Goal: Information Seeking & Learning: Learn about a topic

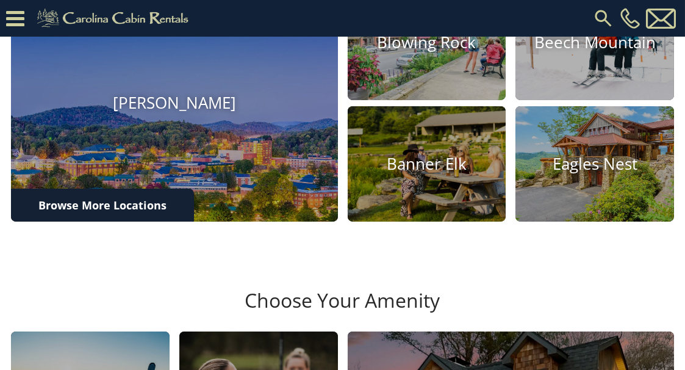
scroll to position [429, 0]
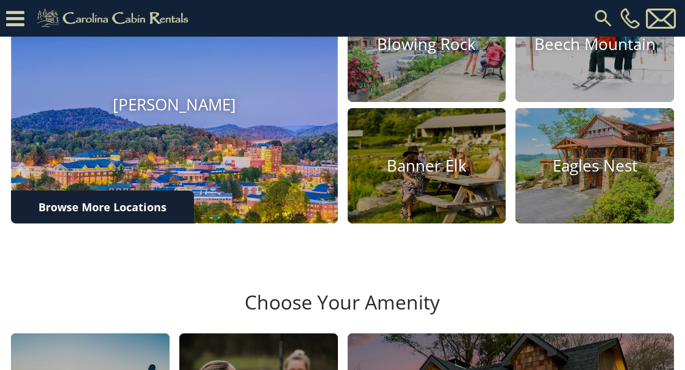
click at [182, 115] on h4 "[PERSON_NAME]" at bounding box center [174, 105] width 327 height 19
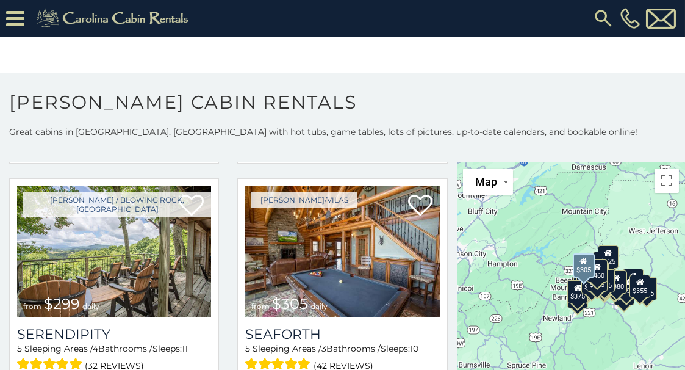
scroll to position [2744, 0]
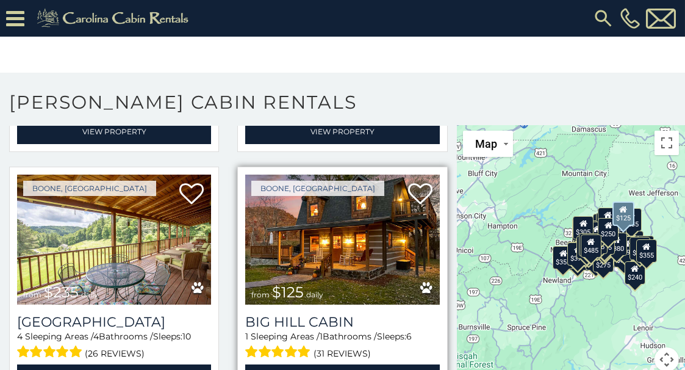
scroll to position [4187, 0]
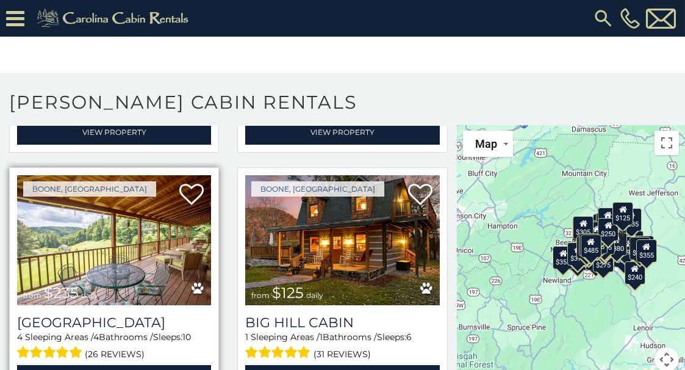
click at [91, 209] on img at bounding box center [114, 240] width 194 height 130
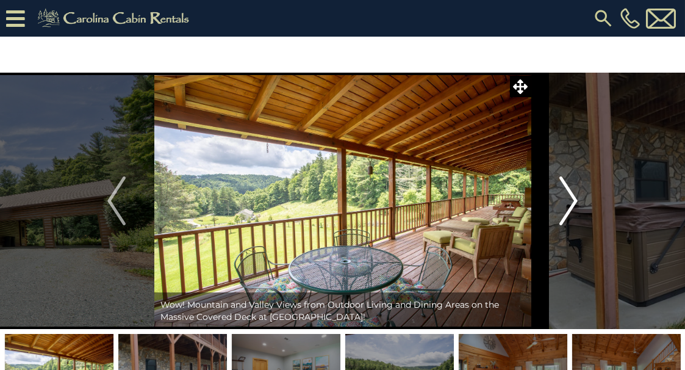
click at [569, 198] on img "Next" at bounding box center [569, 200] width 18 height 49
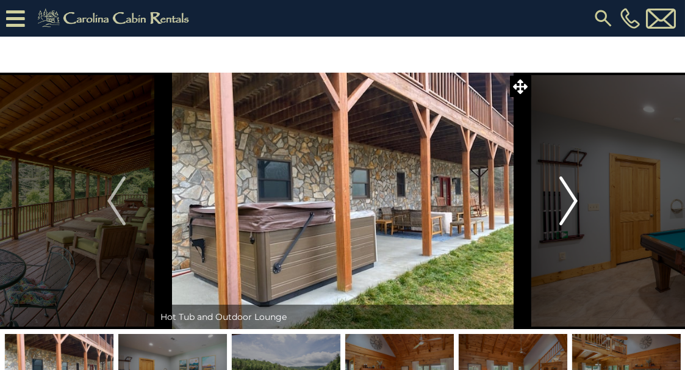
click at [569, 198] on img "Next" at bounding box center [569, 200] width 18 height 49
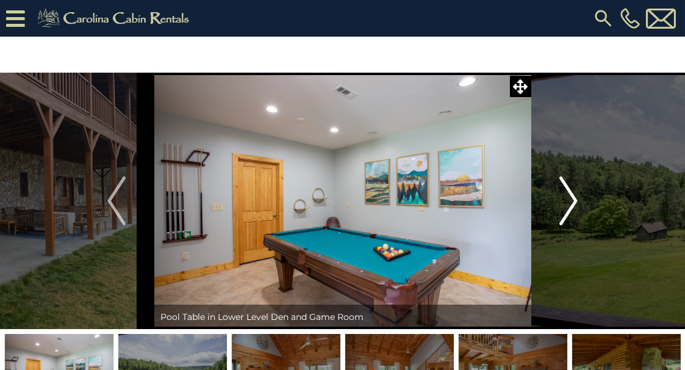
click at [569, 198] on img "Next" at bounding box center [569, 200] width 18 height 49
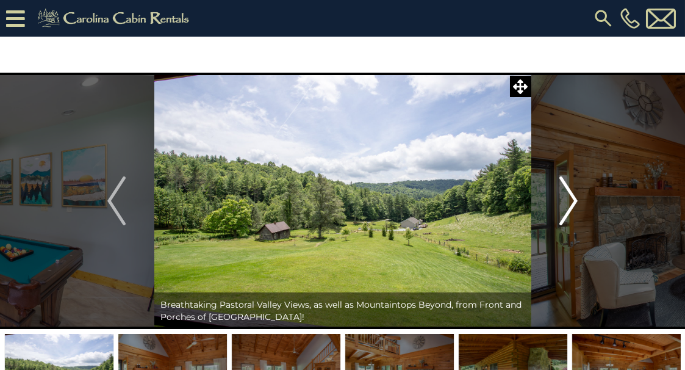
click at [569, 198] on img "Next" at bounding box center [569, 200] width 18 height 49
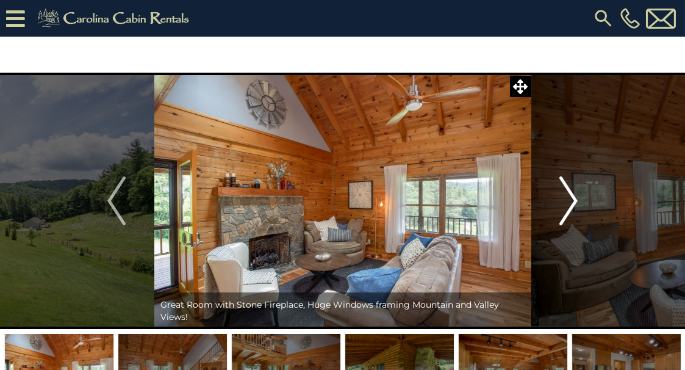
click at [569, 198] on img "Next" at bounding box center [569, 200] width 18 height 49
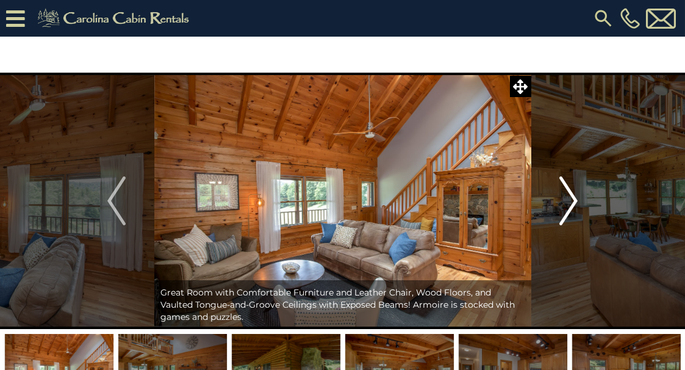
click at [569, 198] on img "Next" at bounding box center [569, 200] width 18 height 49
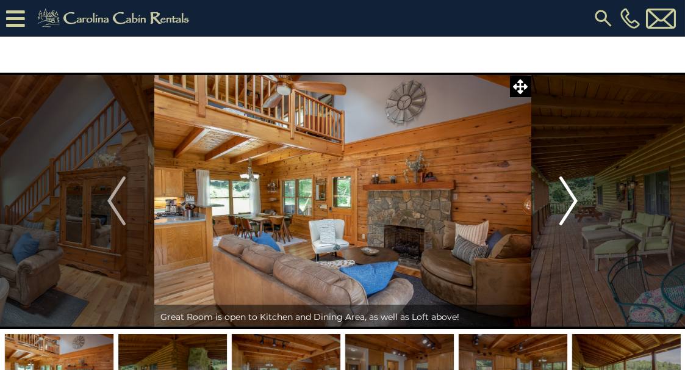
click at [569, 198] on img "Next" at bounding box center [569, 200] width 18 height 49
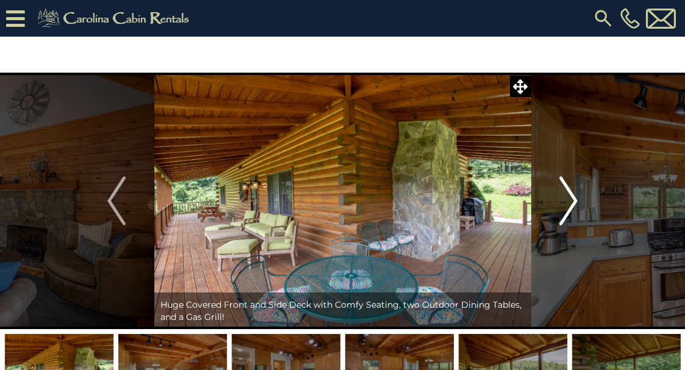
click at [569, 198] on img "Next" at bounding box center [569, 200] width 18 height 49
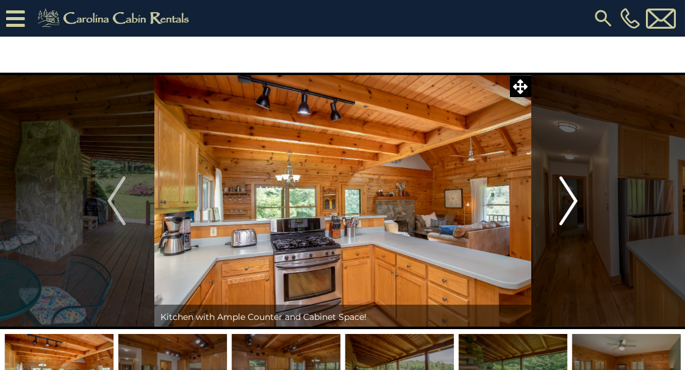
click at [569, 198] on img "Next" at bounding box center [569, 200] width 18 height 49
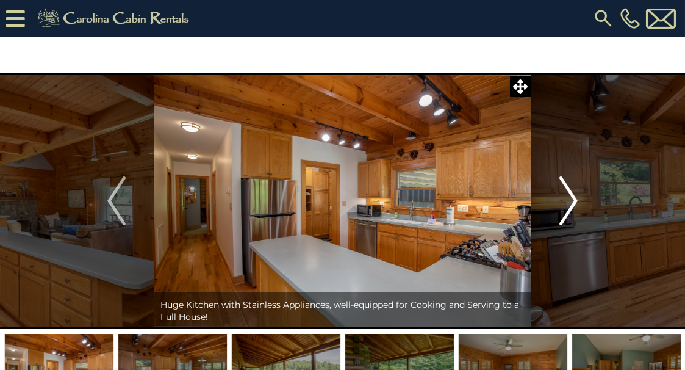
click at [569, 198] on img "Next" at bounding box center [569, 200] width 18 height 49
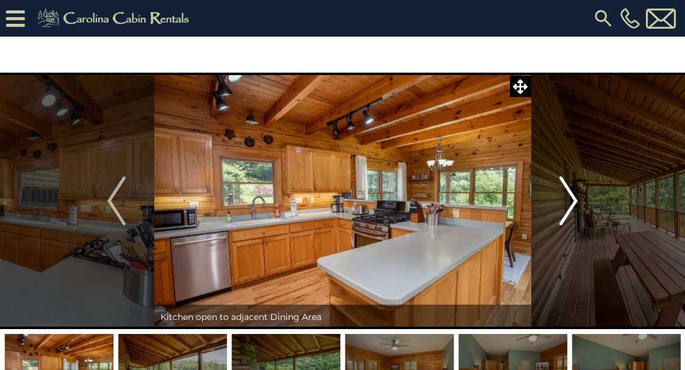
click at [569, 198] on img "Next" at bounding box center [569, 200] width 18 height 49
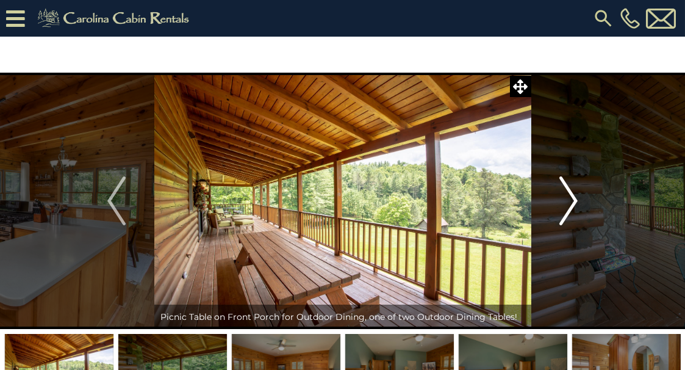
click at [569, 198] on img "Next" at bounding box center [569, 200] width 18 height 49
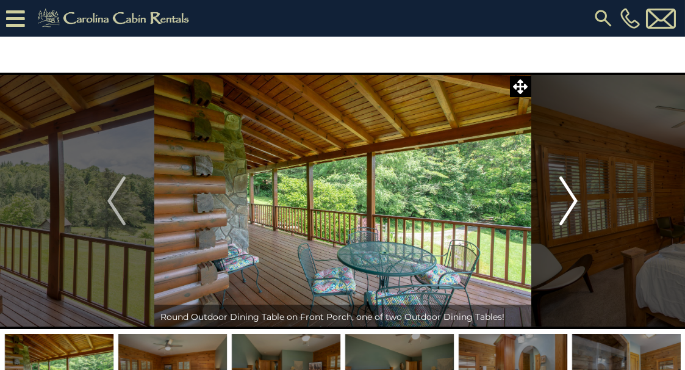
click at [569, 198] on img "Next" at bounding box center [569, 200] width 18 height 49
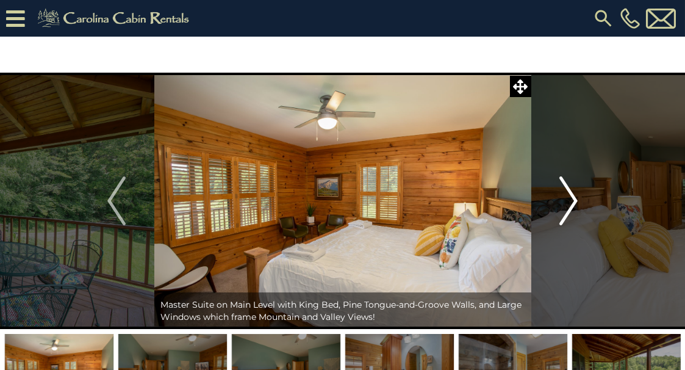
click at [569, 198] on img "Next" at bounding box center [569, 200] width 18 height 49
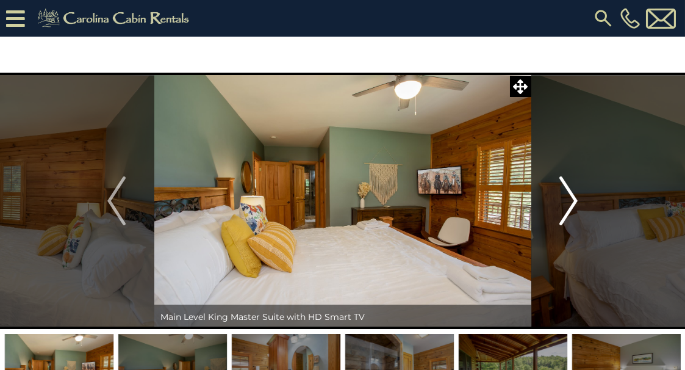
click at [569, 198] on img "Next" at bounding box center [569, 200] width 18 height 49
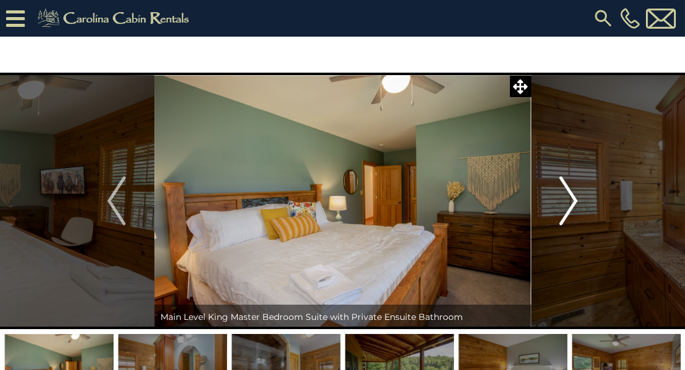
click at [569, 198] on img "Next" at bounding box center [569, 200] width 18 height 49
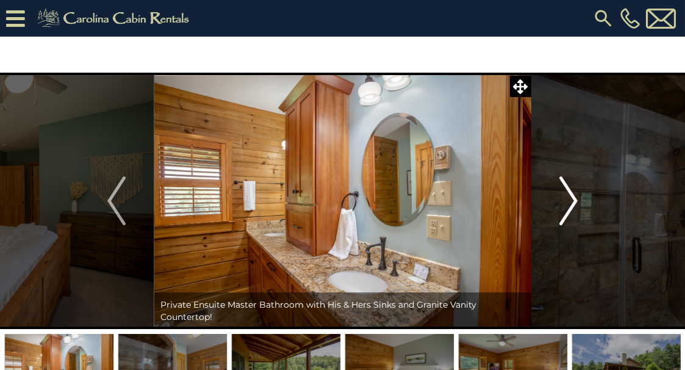
click at [569, 198] on img "Next" at bounding box center [569, 200] width 18 height 49
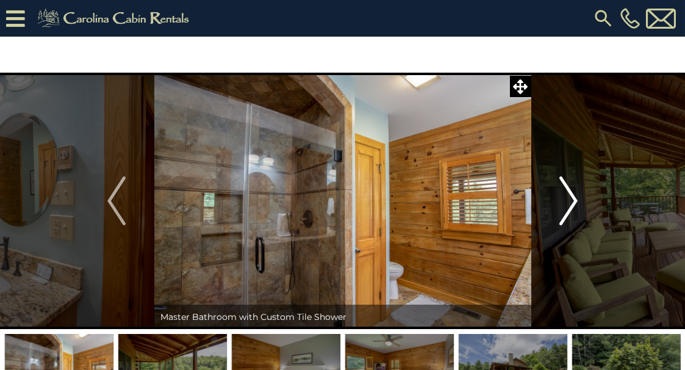
click at [569, 198] on img "Next" at bounding box center [569, 200] width 18 height 49
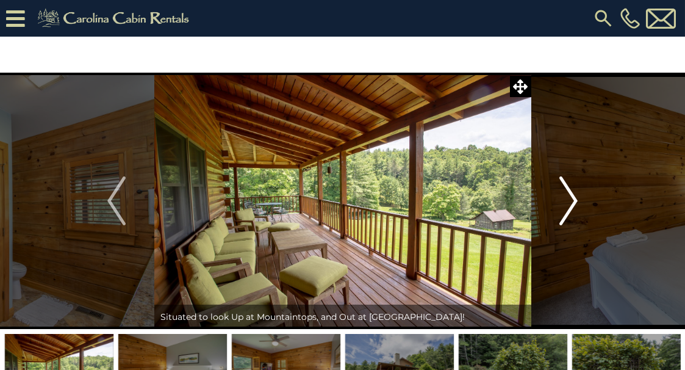
click at [569, 198] on img "Next" at bounding box center [569, 200] width 18 height 49
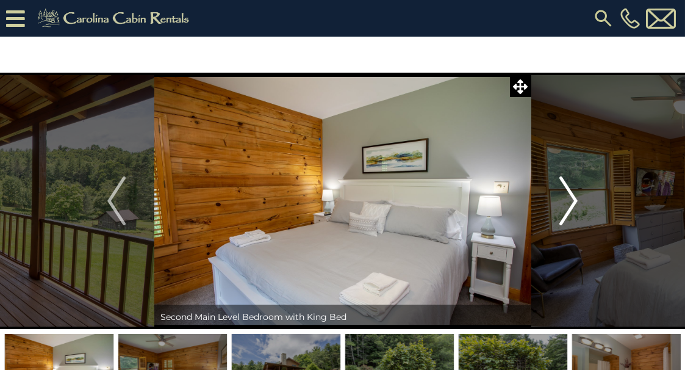
click at [569, 198] on img "Next" at bounding box center [569, 200] width 18 height 49
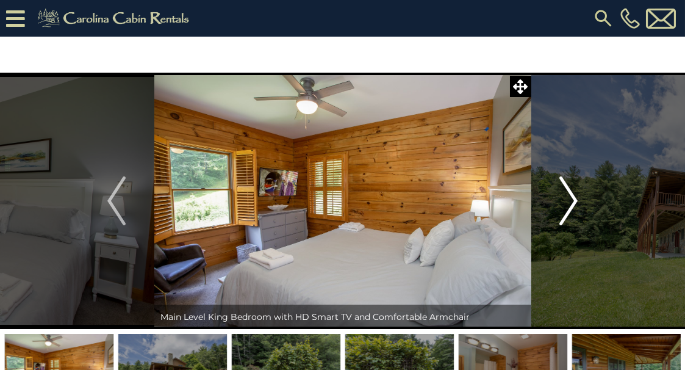
click at [569, 198] on img "Next" at bounding box center [569, 200] width 18 height 49
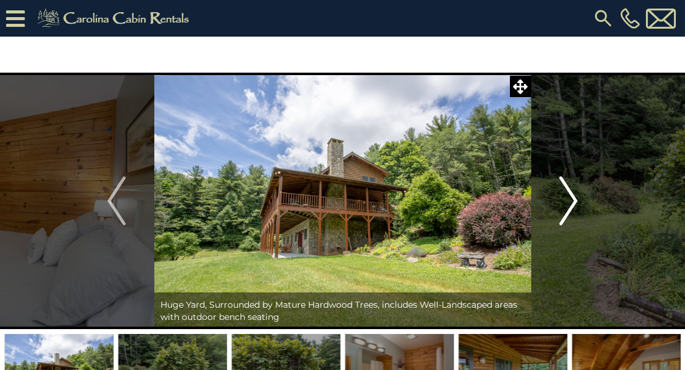
click at [569, 198] on img "Next" at bounding box center [569, 200] width 18 height 49
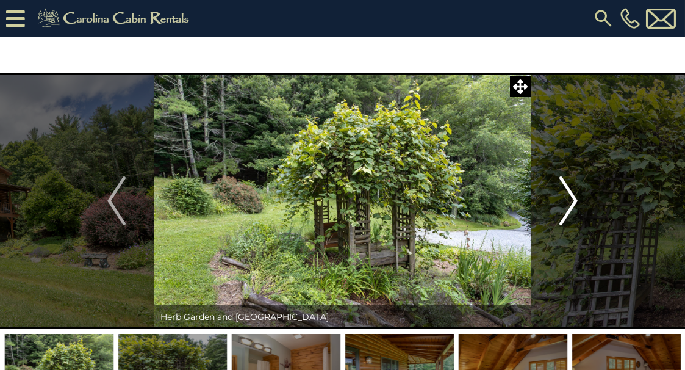
click at [569, 198] on img "Next" at bounding box center [569, 200] width 18 height 49
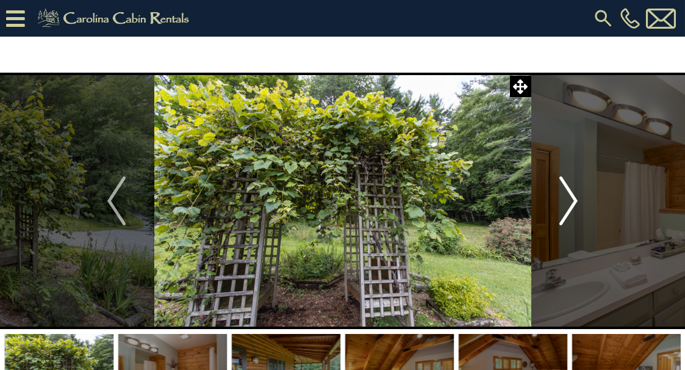
click at [569, 198] on img "Next" at bounding box center [569, 200] width 18 height 49
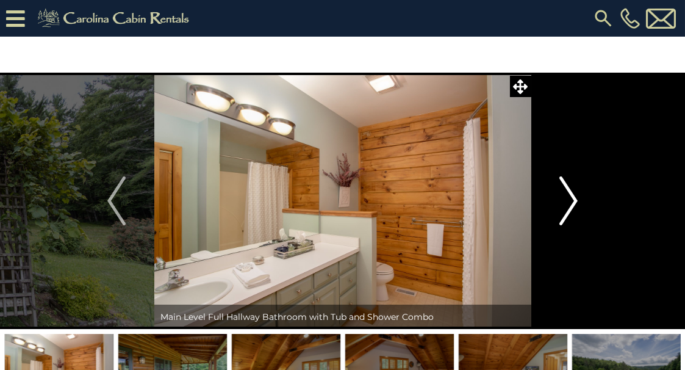
click at [569, 198] on img "Next" at bounding box center [569, 200] width 18 height 49
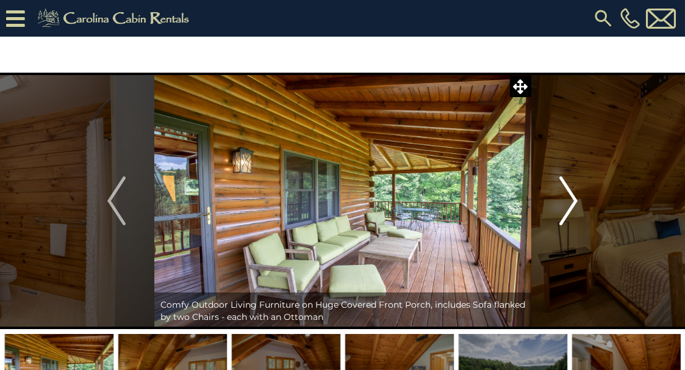
click at [569, 198] on img "Next" at bounding box center [569, 200] width 18 height 49
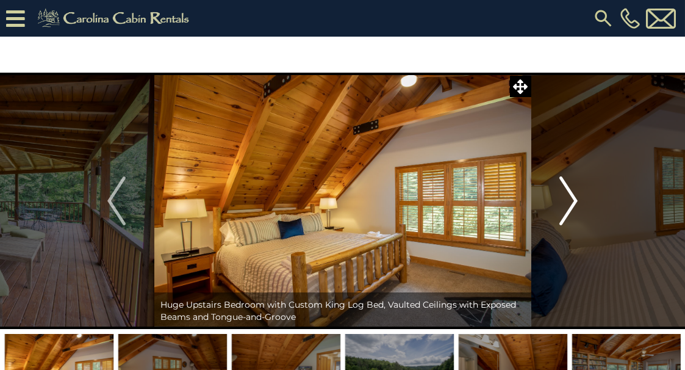
click at [569, 198] on img "Next" at bounding box center [569, 200] width 18 height 49
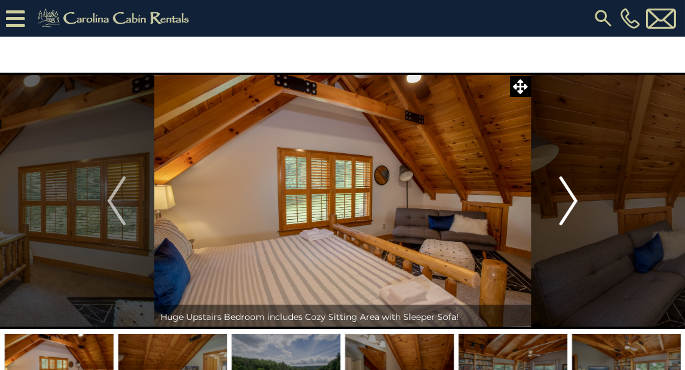
click at [569, 198] on img "Next" at bounding box center [569, 200] width 18 height 49
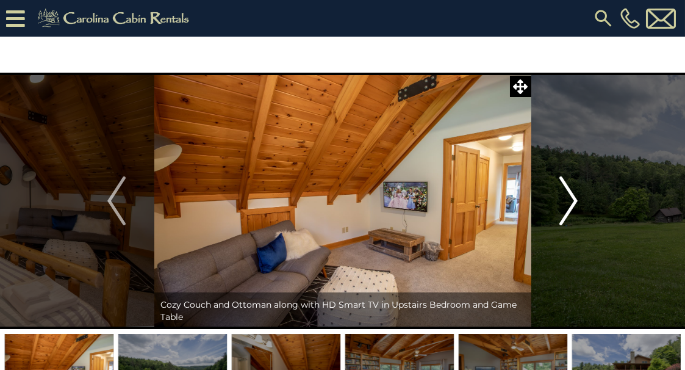
click at [569, 198] on img "Next" at bounding box center [569, 200] width 18 height 49
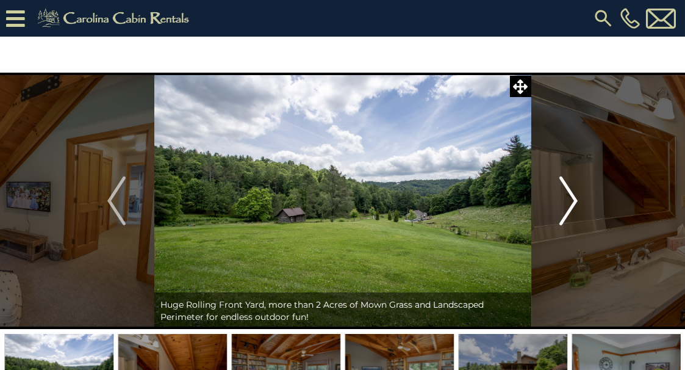
click at [569, 198] on img "Next" at bounding box center [569, 200] width 18 height 49
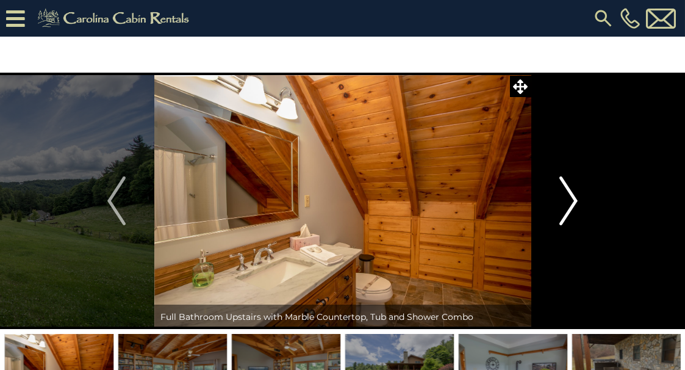
click at [569, 198] on img "Next" at bounding box center [569, 200] width 18 height 49
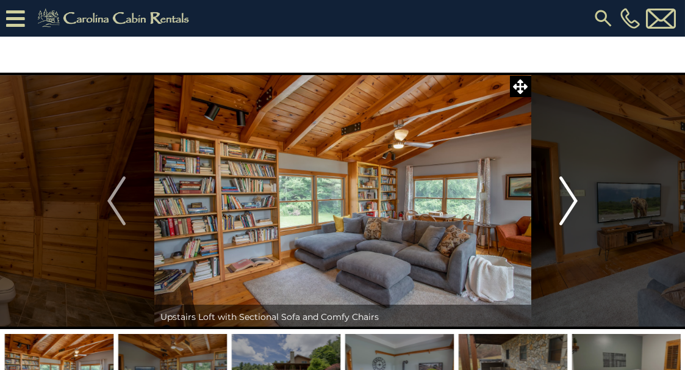
click at [569, 198] on img "Next" at bounding box center [569, 200] width 18 height 49
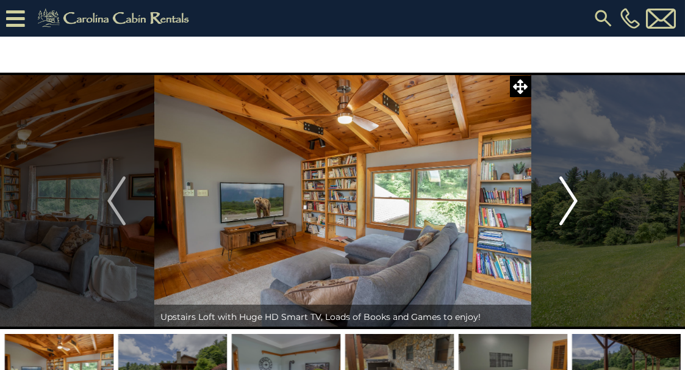
click at [569, 198] on img "Next" at bounding box center [569, 200] width 18 height 49
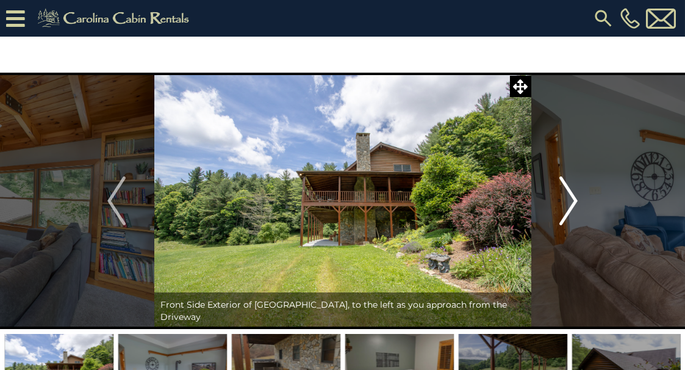
click at [569, 198] on img "Next" at bounding box center [569, 200] width 18 height 49
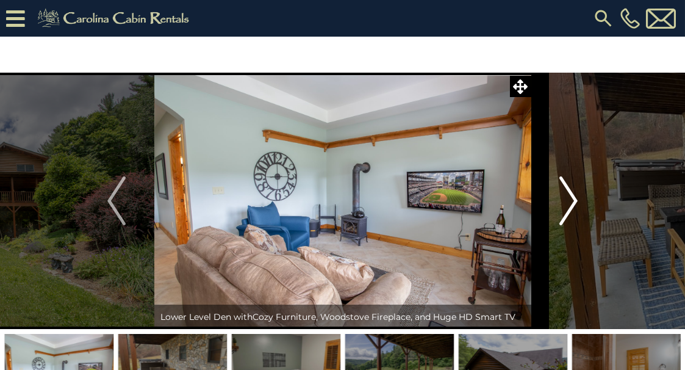
click at [569, 198] on img "Next" at bounding box center [569, 200] width 18 height 49
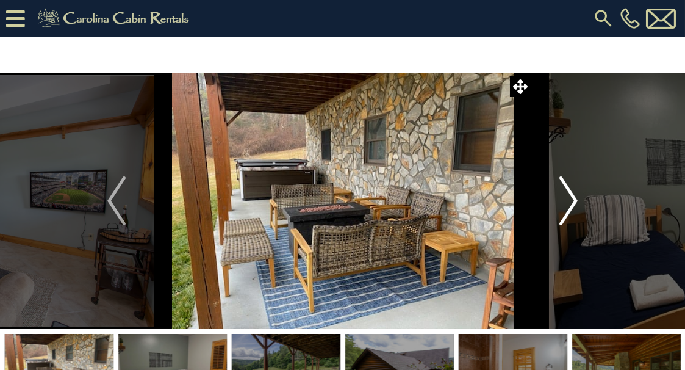
click at [569, 198] on img "Next" at bounding box center [569, 200] width 18 height 49
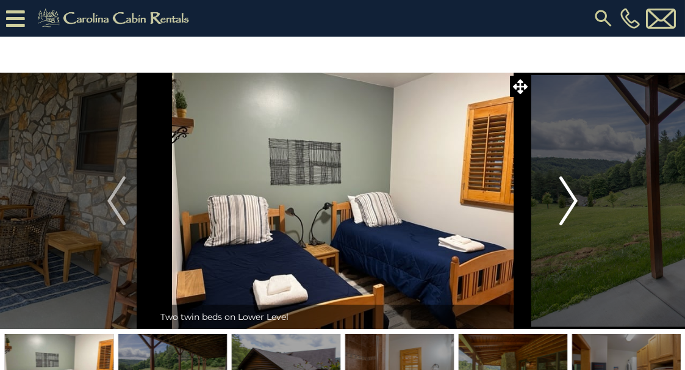
click at [569, 198] on img "Next" at bounding box center [569, 200] width 18 height 49
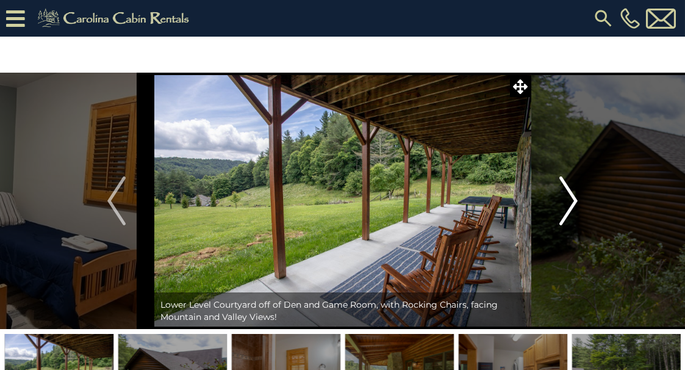
click at [569, 198] on img "Next" at bounding box center [569, 200] width 18 height 49
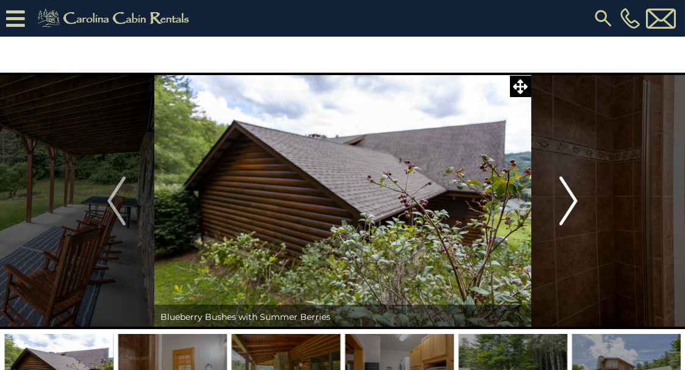
click at [569, 198] on img "Next" at bounding box center [569, 200] width 18 height 49
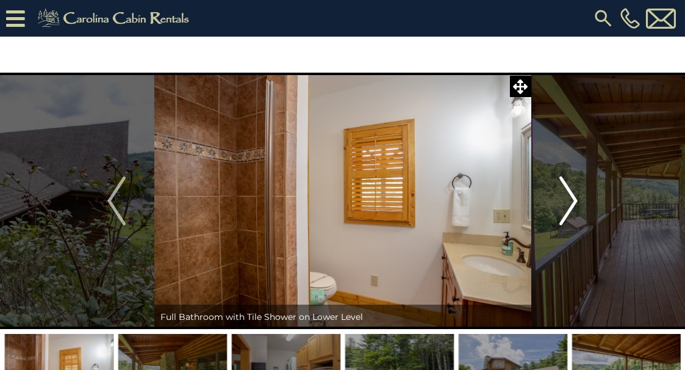
click at [569, 198] on img "Next" at bounding box center [569, 200] width 18 height 49
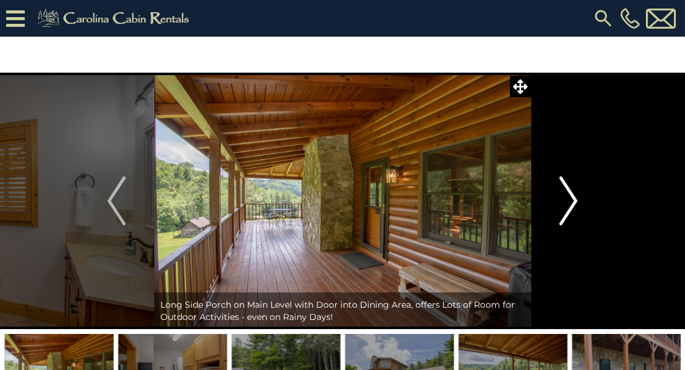
click at [569, 198] on img "Next" at bounding box center [569, 200] width 18 height 49
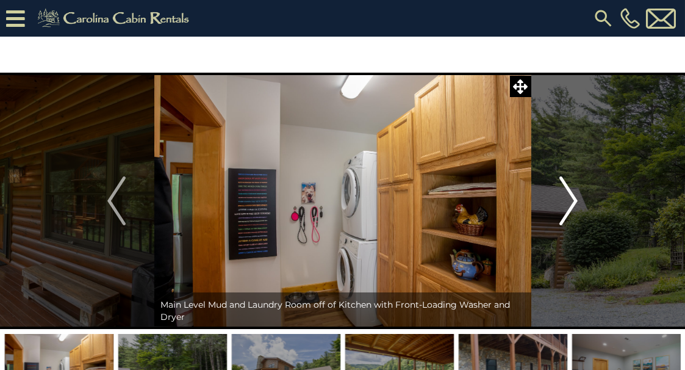
click at [569, 198] on img "Next" at bounding box center [569, 200] width 18 height 49
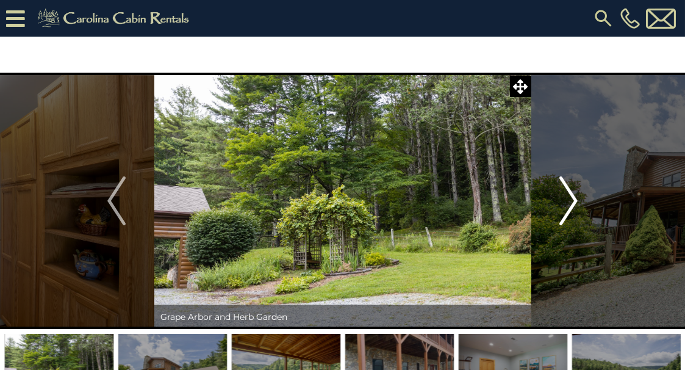
click at [569, 198] on img "Next" at bounding box center [569, 200] width 18 height 49
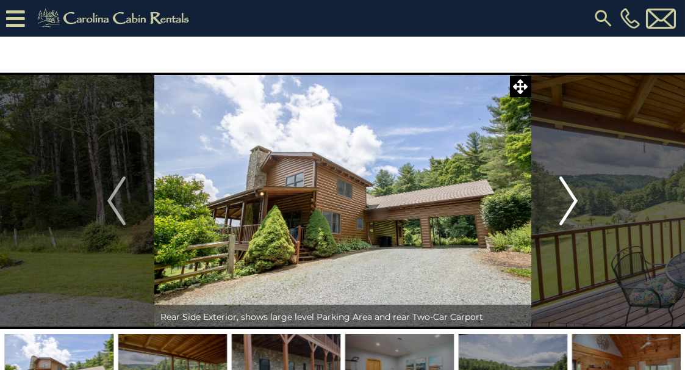
click at [569, 198] on img "Next" at bounding box center [569, 200] width 18 height 49
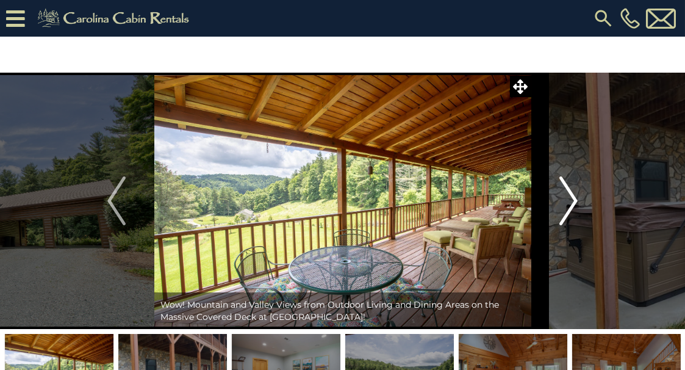
click at [569, 198] on img "Next" at bounding box center [569, 200] width 18 height 49
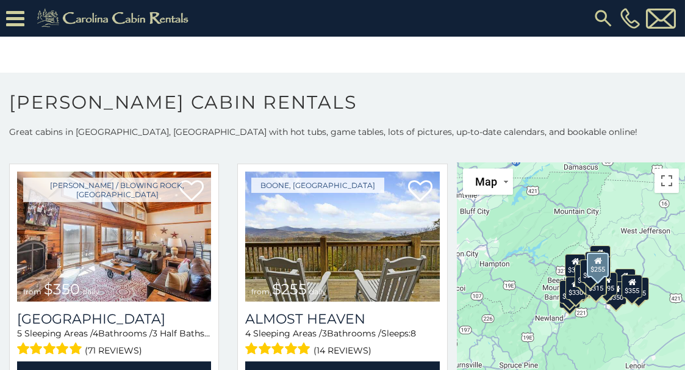
scroll to position [1036, 0]
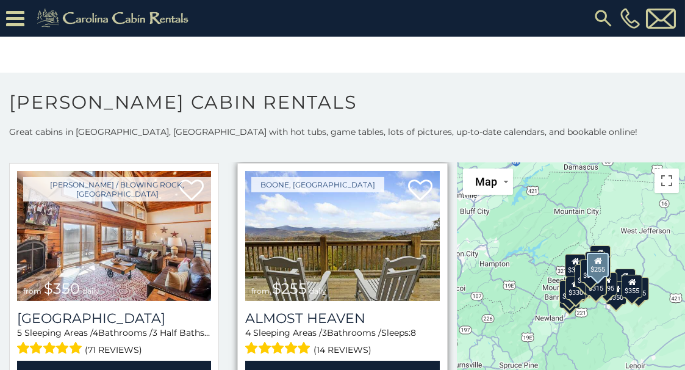
click at [333, 230] on img at bounding box center [342, 236] width 194 height 130
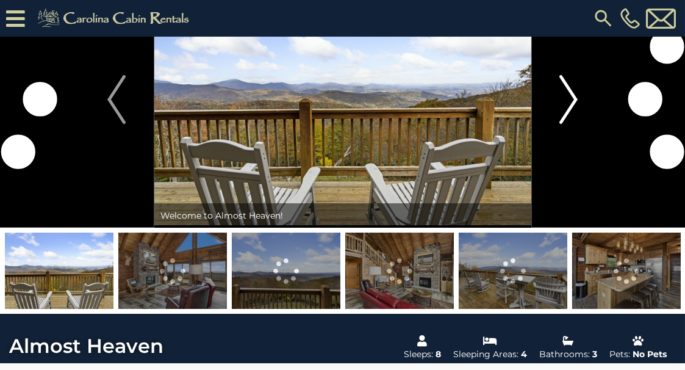
click at [570, 98] on img "Next" at bounding box center [569, 99] width 18 height 49
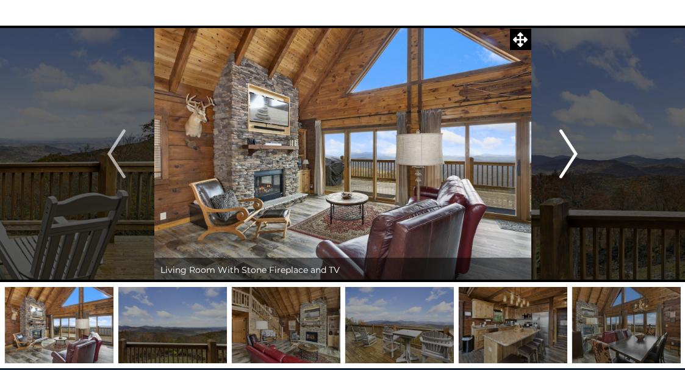
scroll to position [45, 0]
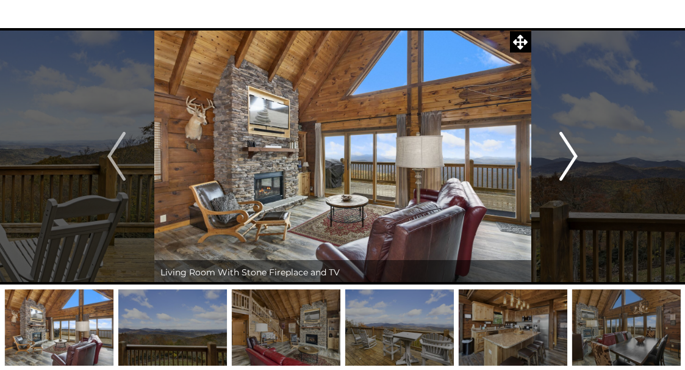
click at [569, 154] on img "Next" at bounding box center [569, 156] width 18 height 49
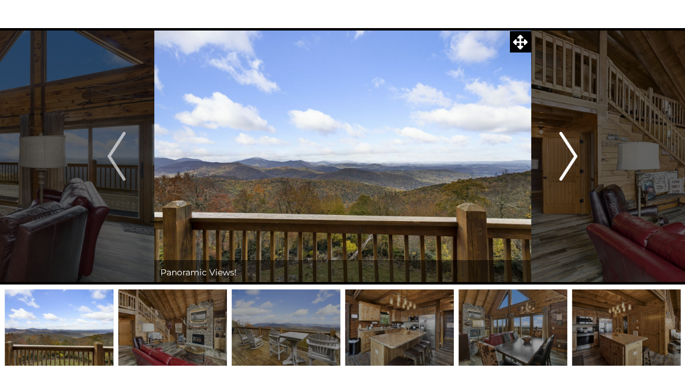
click at [569, 154] on img "Next" at bounding box center [569, 156] width 18 height 49
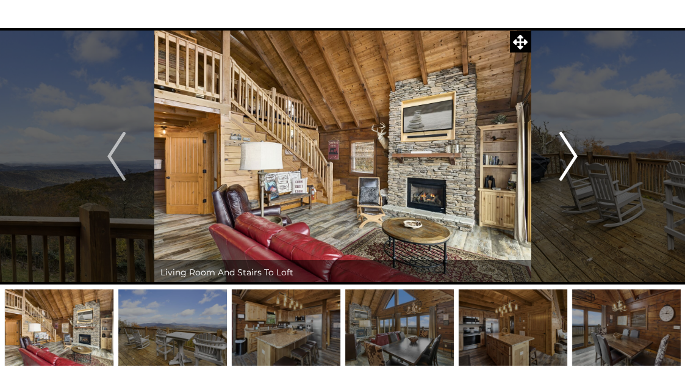
click at [569, 154] on img "Next" at bounding box center [569, 156] width 18 height 49
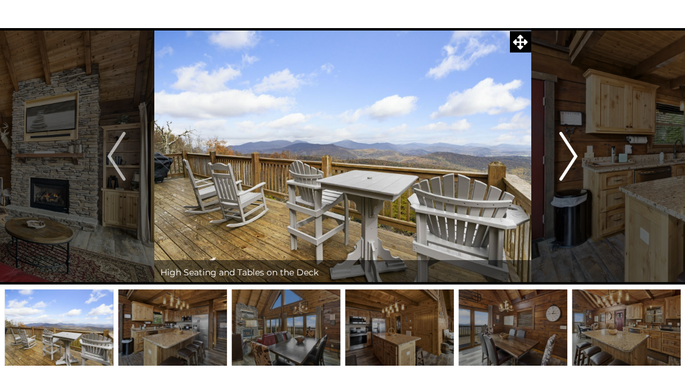
click at [569, 154] on img "Next" at bounding box center [569, 156] width 18 height 49
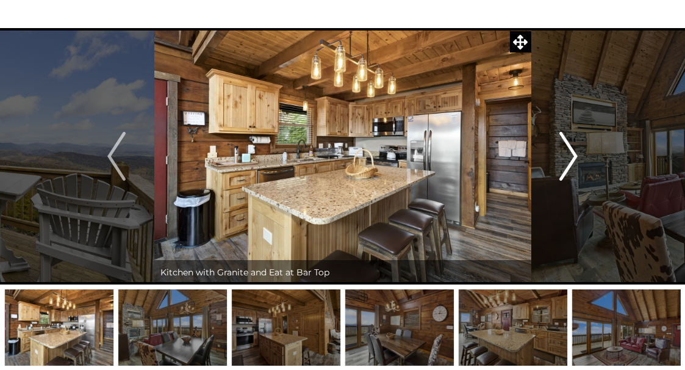
click at [569, 154] on img "Next" at bounding box center [569, 156] width 18 height 49
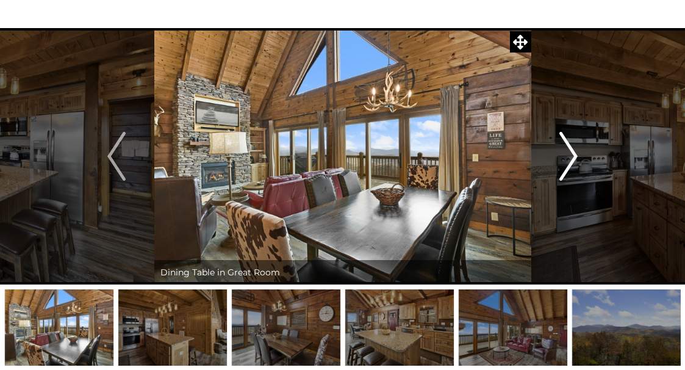
click at [569, 154] on img "Next" at bounding box center [569, 156] width 18 height 49
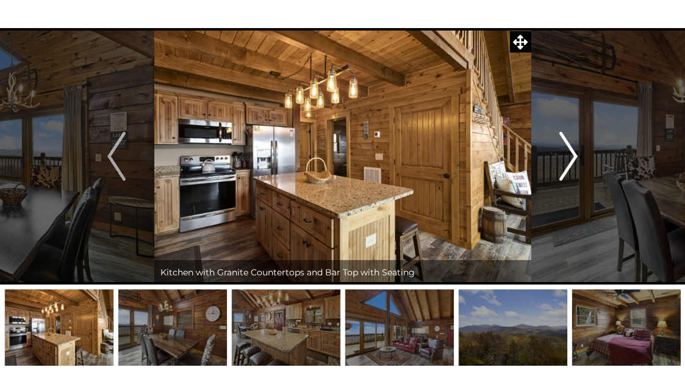
click at [569, 154] on img "Next" at bounding box center [569, 156] width 18 height 49
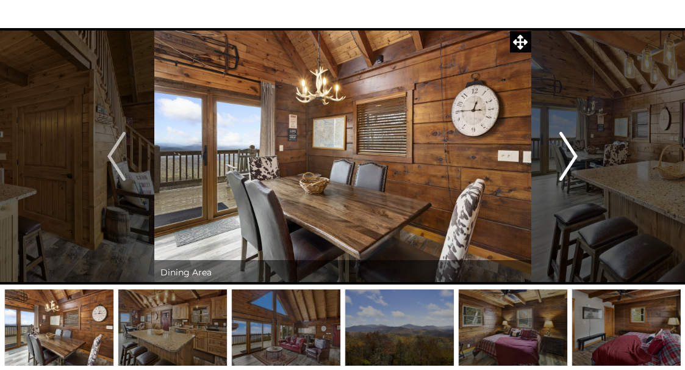
click at [569, 154] on img "Next" at bounding box center [569, 156] width 18 height 49
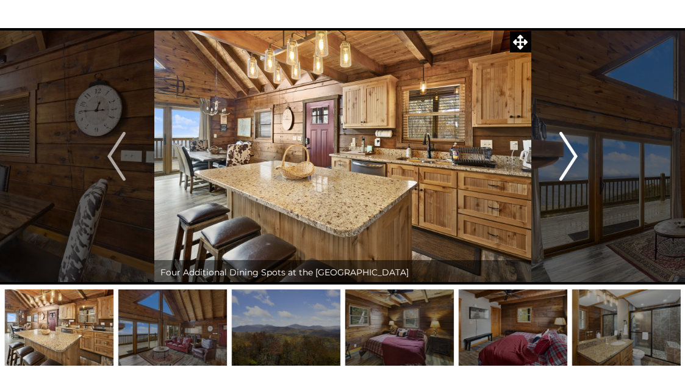
click at [569, 154] on img "Next" at bounding box center [569, 156] width 18 height 49
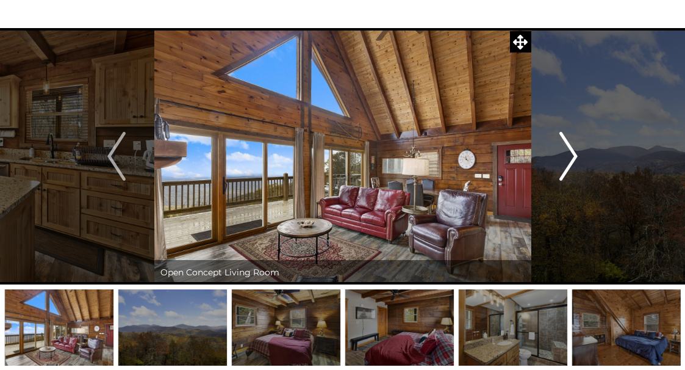
click at [569, 154] on img "Next" at bounding box center [569, 156] width 18 height 49
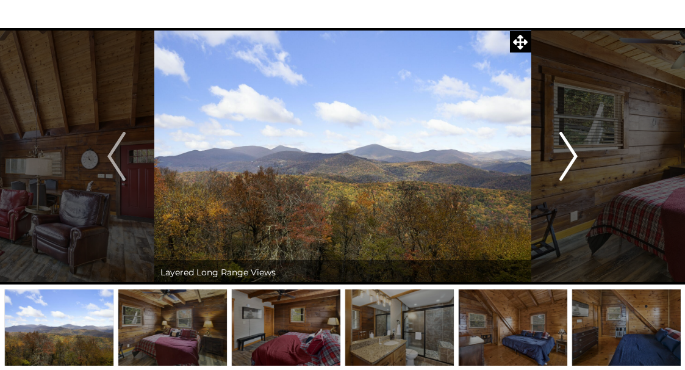
click at [569, 154] on img "Next" at bounding box center [569, 156] width 18 height 49
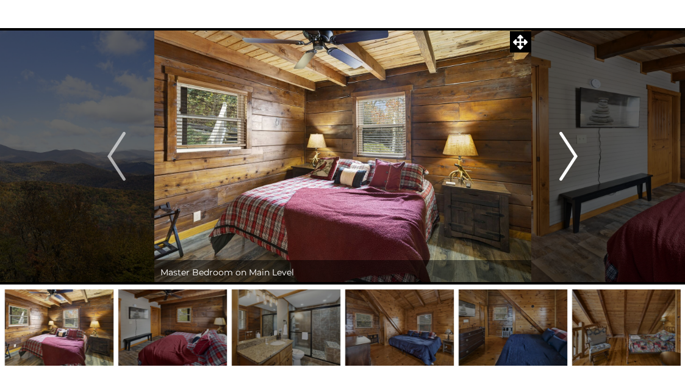
click at [569, 154] on img "Next" at bounding box center [569, 156] width 18 height 49
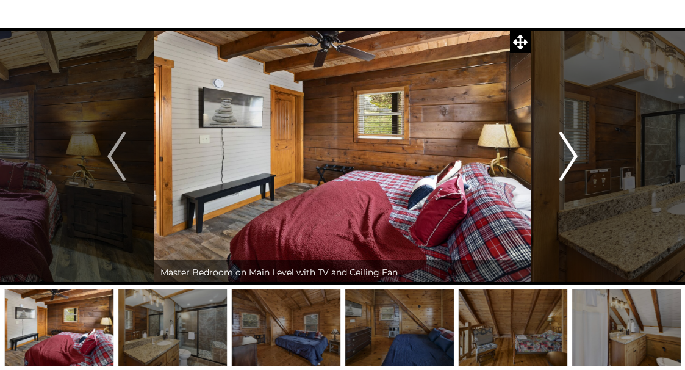
click at [569, 154] on img "Next" at bounding box center [569, 156] width 18 height 49
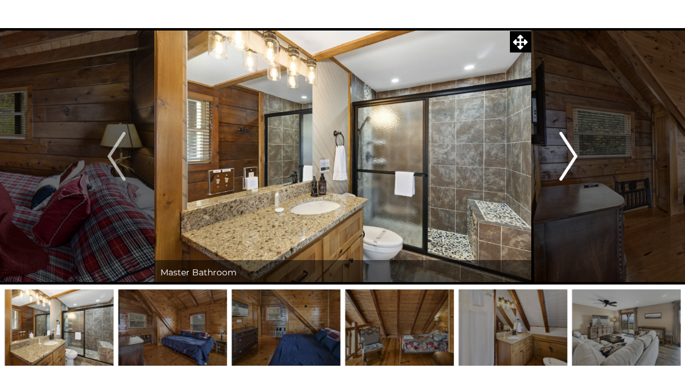
click at [569, 154] on img "Next" at bounding box center [569, 156] width 18 height 49
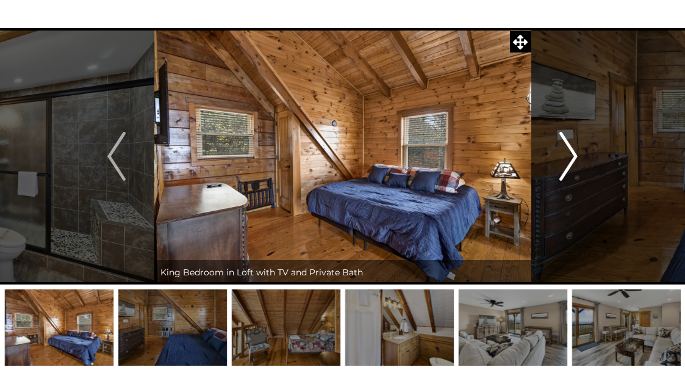
click at [569, 154] on img "Next" at bounding box center [569, 156] width 18 height 49
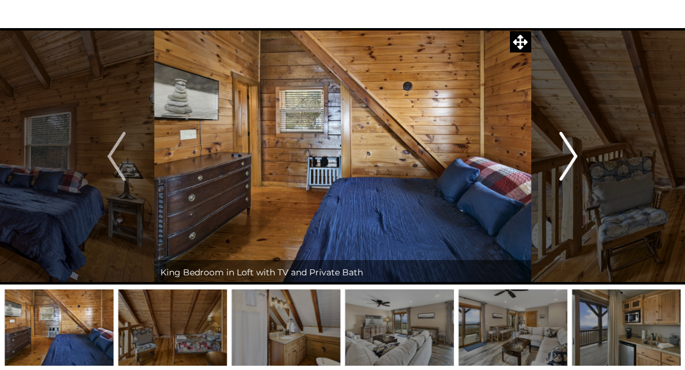
click at [569, 154] on img "Next" at bounding box center [569, 156] width 18 height 49
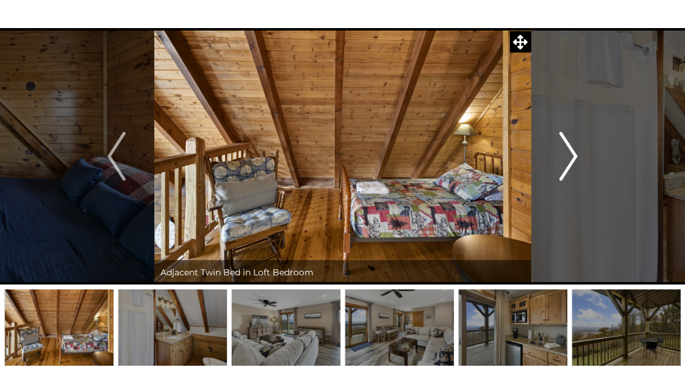
click at [569, 154] on img "Next" at bounding box center [569, 156] width 18 height 49
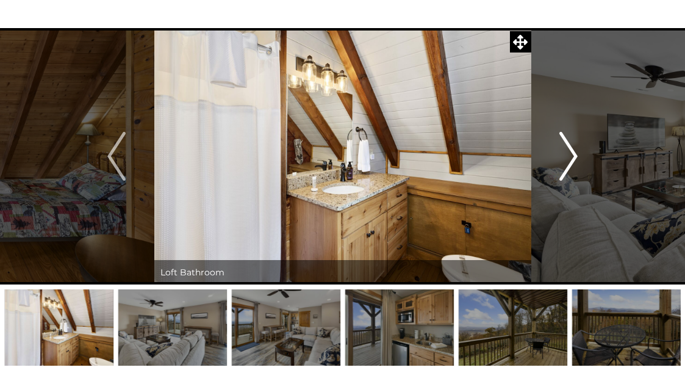
click at [569, 154] on img "Next" at bounding box center [569, 156] width 18 height 49
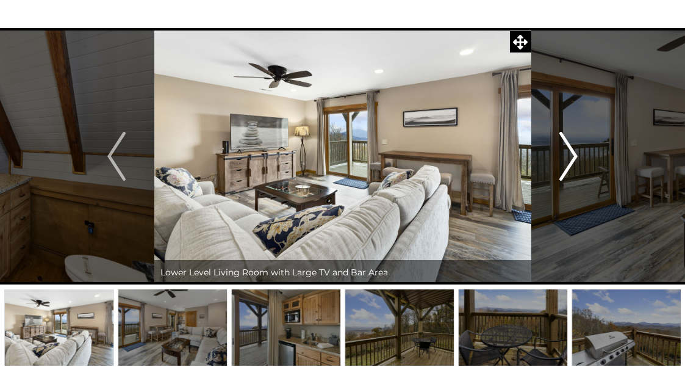
click at [569, 154] on img "Next" at bounding box center [569, 156] width 18 height 49
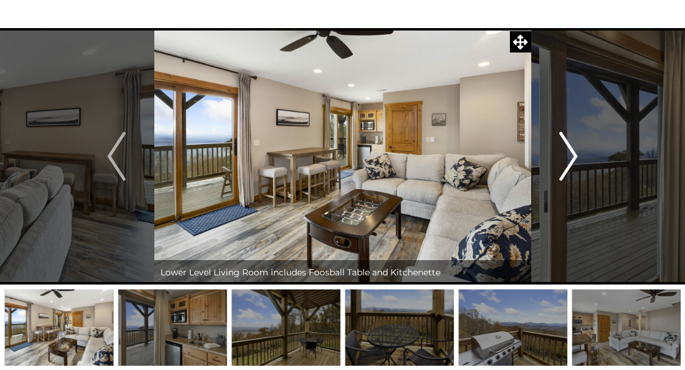
click at [569, 154] on img "Next" at bounding box center [569, 156] width 18 height 49
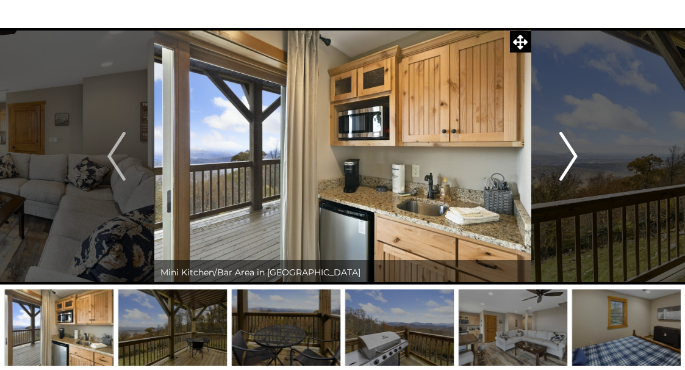
click at [569, 154] on img "Next" at bounding box center [569, 156] width 18 height 49
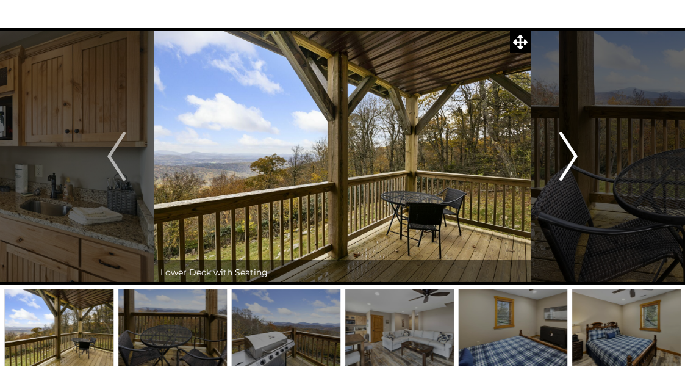
click at [569, 154] on img "Next" at bounding box center [569, 156] width 18 height 49
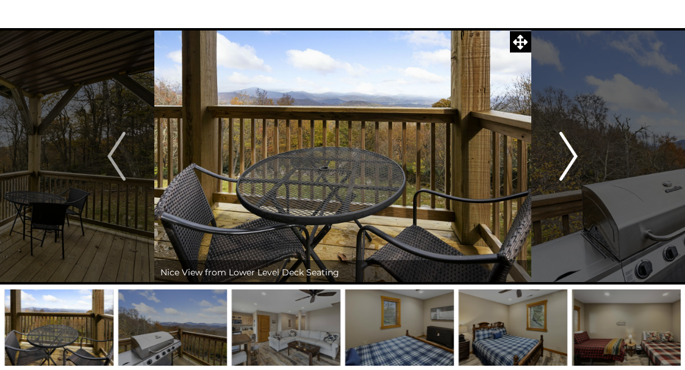
click at [569, 154] on img "Next" at bounding box center [569, 156] width 18 height 49
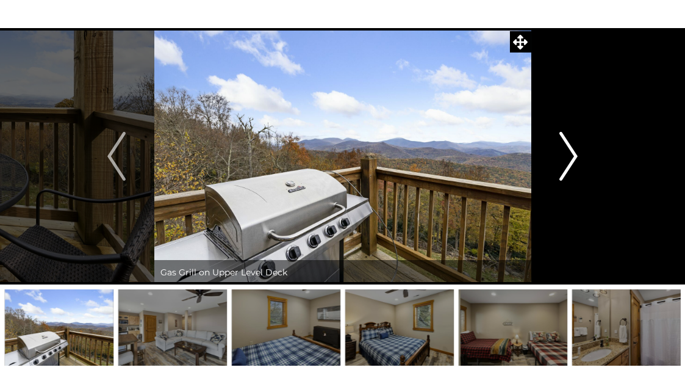
click at [569, 154] on img "Next" at bounding box center [569, 156] width 18 height 49
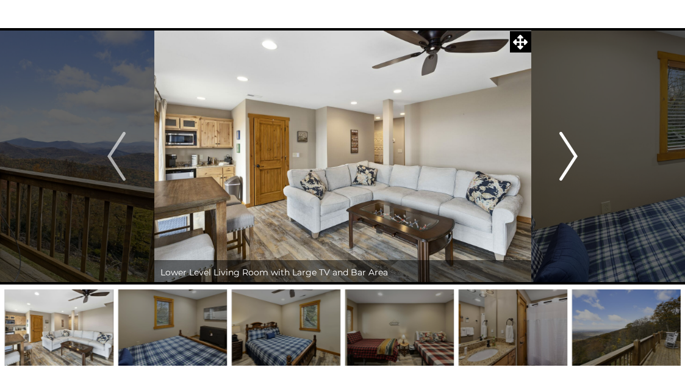
click at [569, 154] on img "Next" at bounding box center [569, 156] width 18 height 49
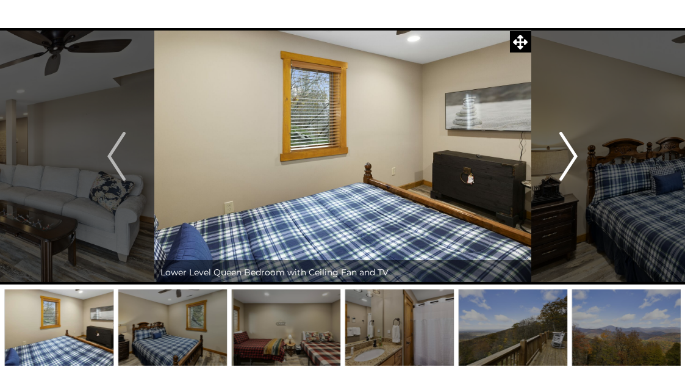
click at [569, 154] on img "Next" at bounding box center [569, 156] width 18 height 49
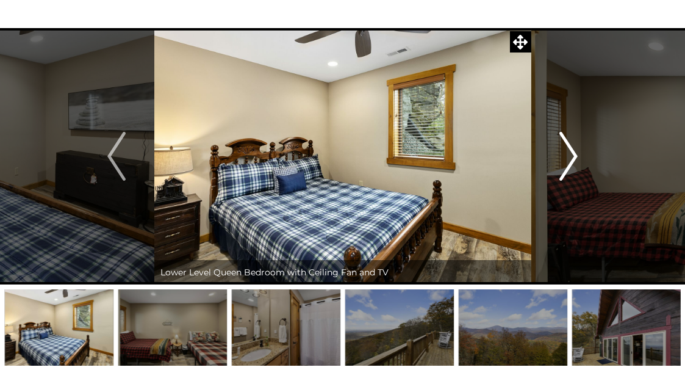
click at [569, 154] on img "Next" at bounding box center [569, 156] width 18 height 49
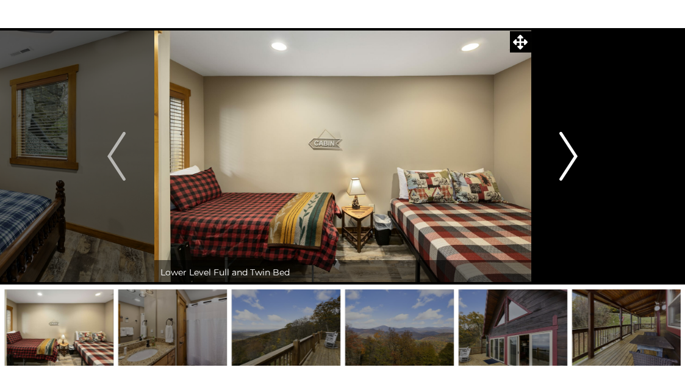
click at [569, 154] on img "Next" at bounding box center [569, 156] width 18 height 49
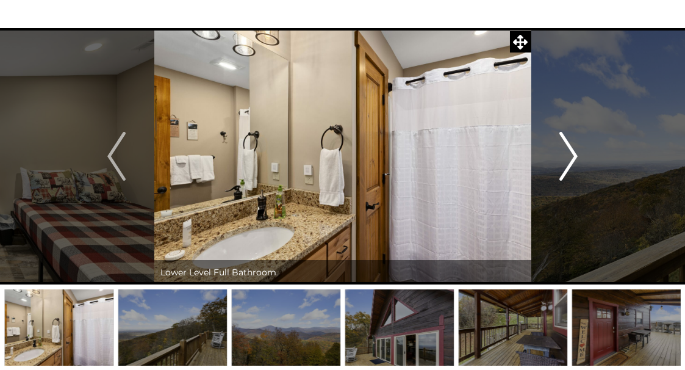
click at [569, 154] on img "Next" at bounding box center [569, 156] width 18 height 49
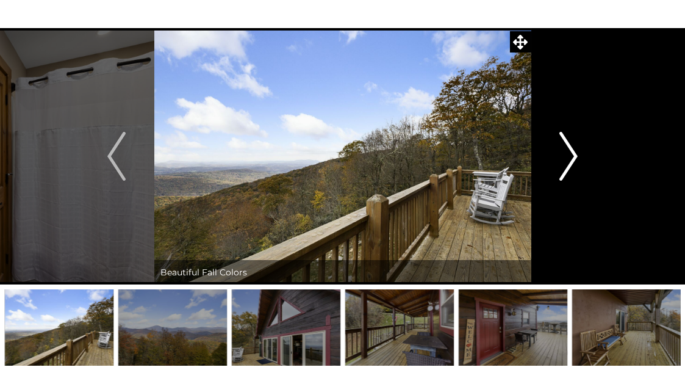
click at [569, 154] on img "Next" at bounding box center [569, 156] width 18 height 49
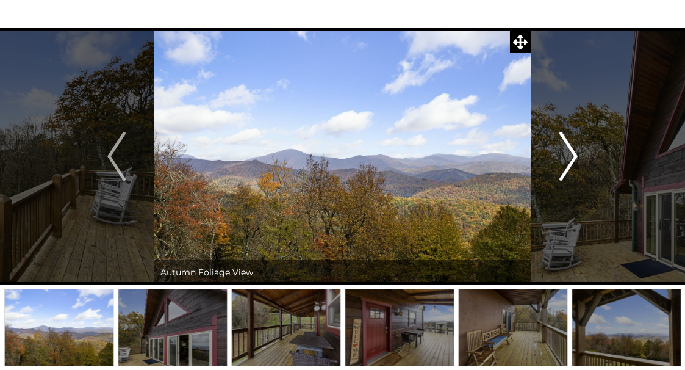
click at [569, 154] on img "Next" at bounding box center [569, 156] width 18 height 49
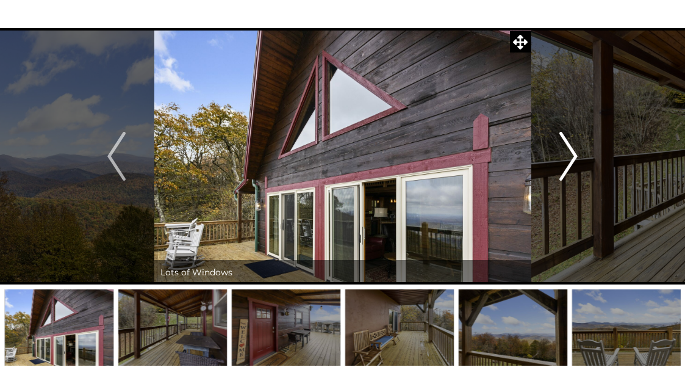
click at [569, 154] on img "Next" at bounding box center [569, 156] width 18 height 49
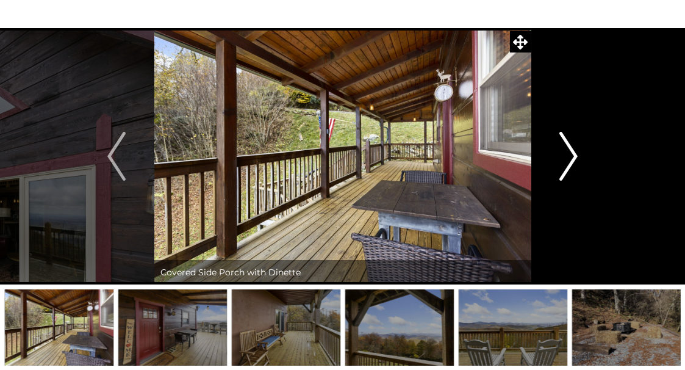
click at [569, 154] on img "Next" at bounding box center [569, 156] width 18 height 49
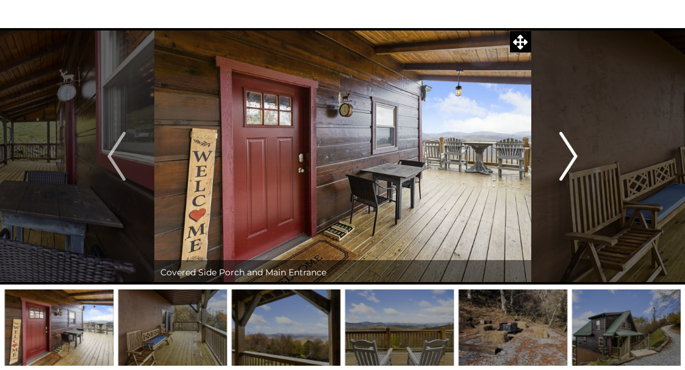
click at [569, 154] on img "Next" at bounding box center [569, 156] width 18 height 49
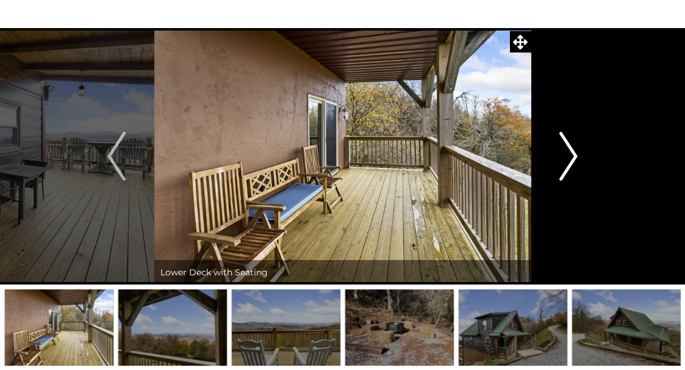
click at [569, 154] on img "Next" at bounding box center [569, 156] width 18 height 49
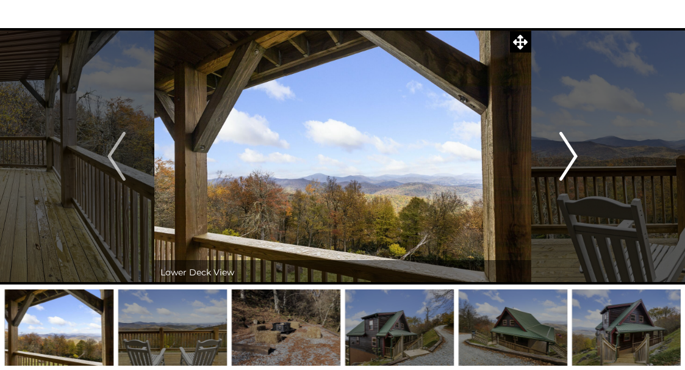
click at [569, 154] on img "Next" at bounding box center [569, 156] width 18 height 49
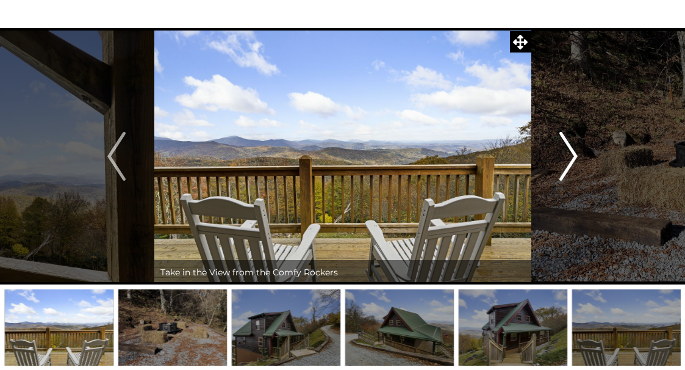
click at [569, 154] on img "Next" at bounding box center [569, 156] width 18 height 49
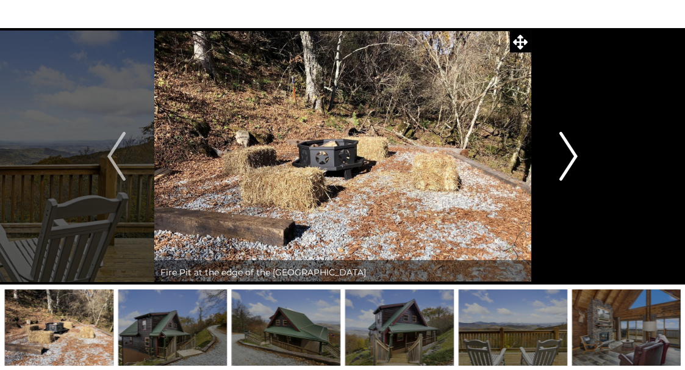
click at [569, 154] on img "Next" at bounding box center [569, 156] width 18 height 49
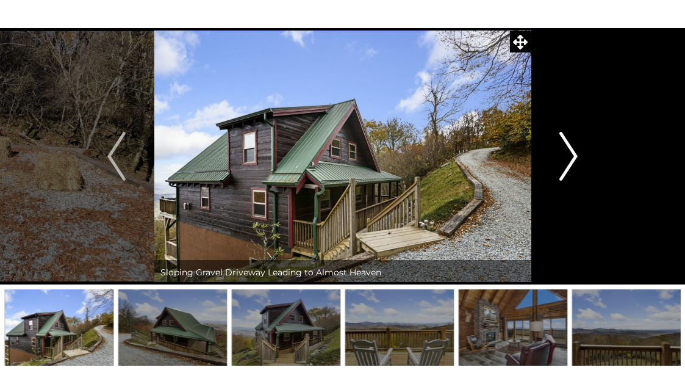
click at [569, 154] on img "Next" at bounding box center [569, 156] width 18 height 49
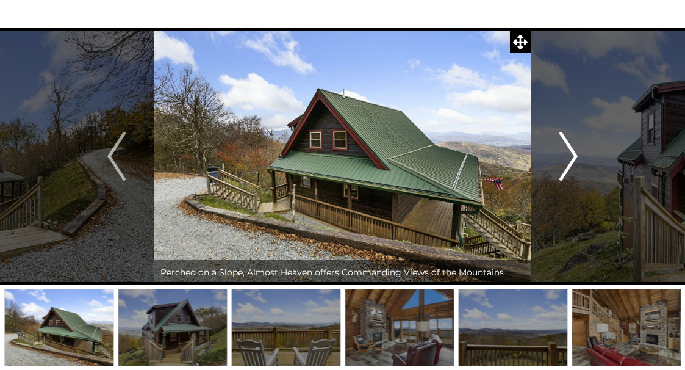
click at [569, 154] on img "Next" at bounding box center [569, 156] width 18 height 49
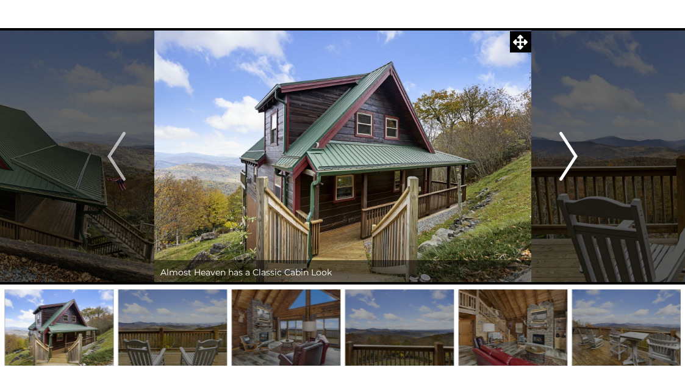
click at [569, 154] on img "Next" at bounding box center [569, 156] width 18 height 49
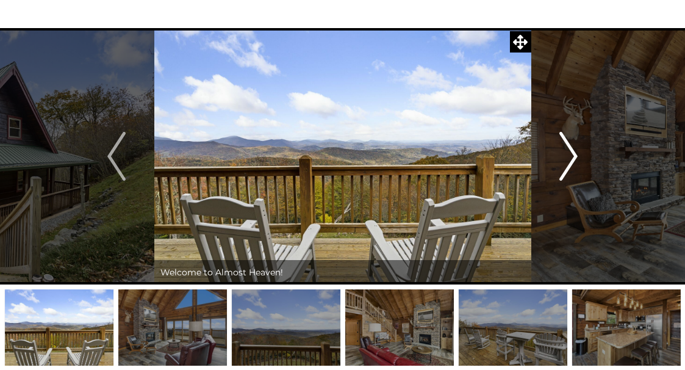
click at [569, 154] on img "Next" at bounding box center [569, 156] width 18 height 49
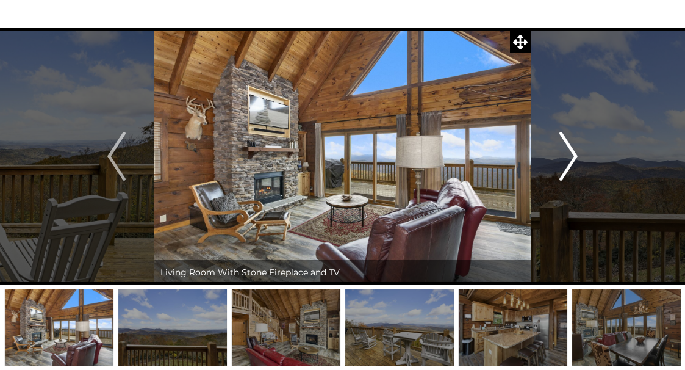
click at [569, 154] on img "Next" at bounding box center [569, 156] width 18 height 49
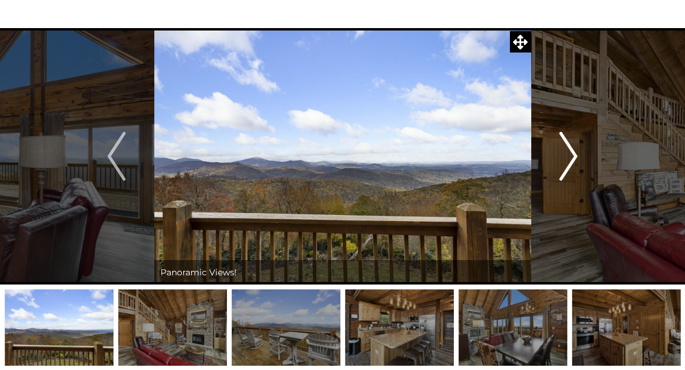
click at [569, 154] on img "Next" at bounding box center [569, 156] width 18 height 49
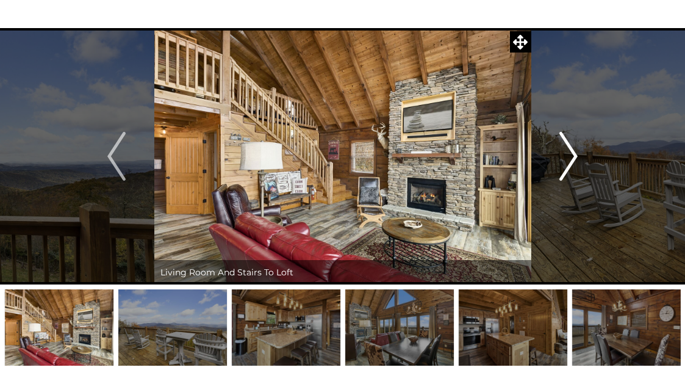
click at [569, 154] on img "Next" at bounding box center [569, 156] width 18 height 49
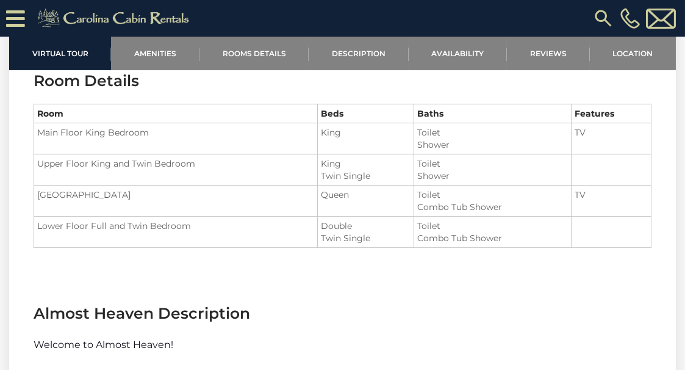
scroll to position [1272, 0]
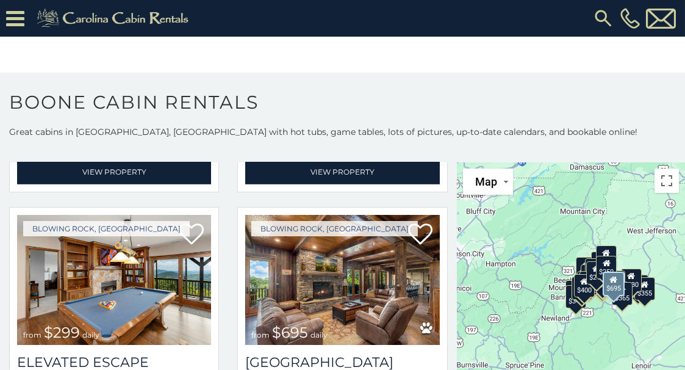
scroll to position [2963, 0]
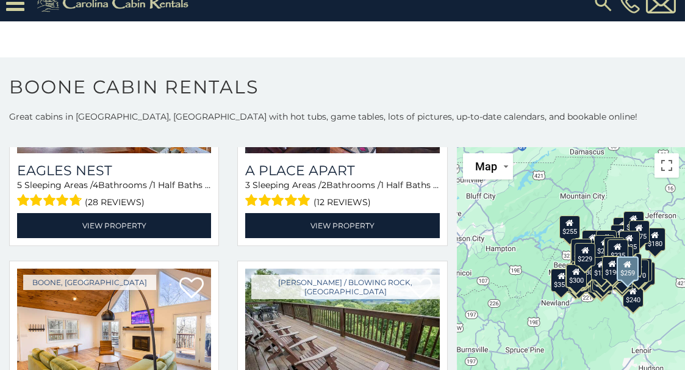
scroll to position [7798, 0]
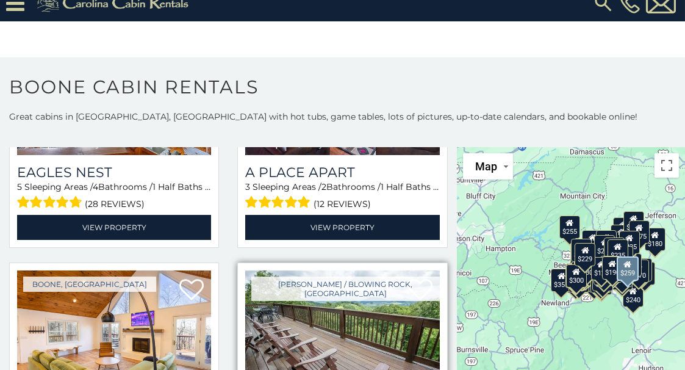
click at [328, 270] on img at bounding box center [342, 335] width 194 height 130
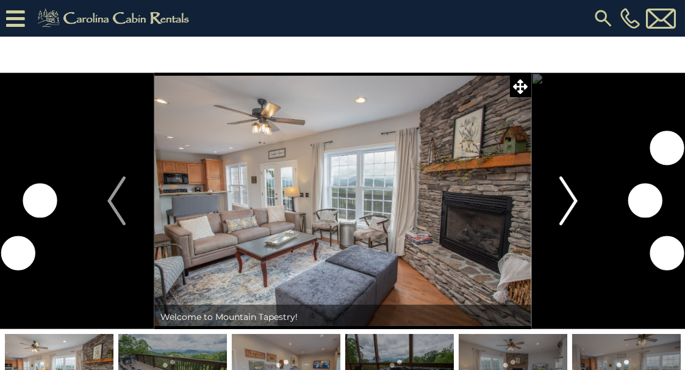
click at [562, 206] on img "Next" at bounding box center [569, 200] width 18 height 49
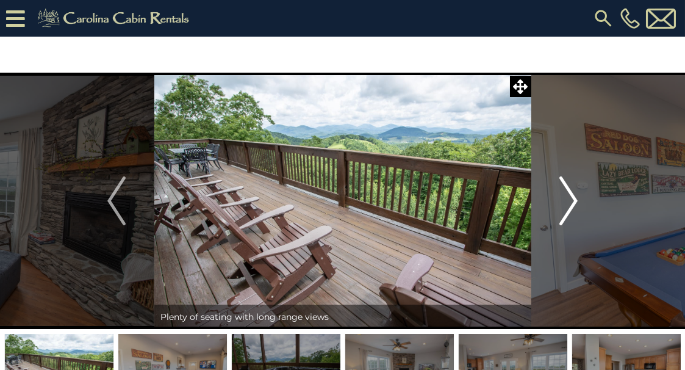
click at [562, 206] on img "Next" at bounding box center [569, 200] width 18 height 49
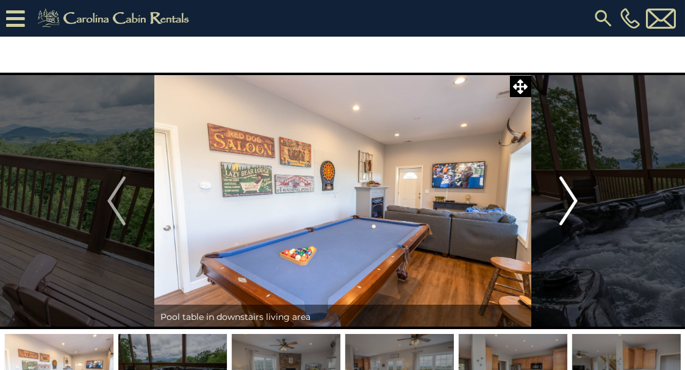
click at [562, 206] on img "Next" at bounding box center [569, 200] width 18 height 49
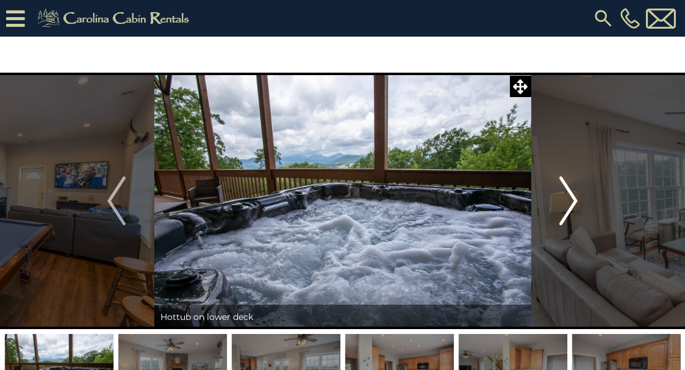
click at [562, 206] on img "Next" at bounding box center [569, 200] width 18 height 49
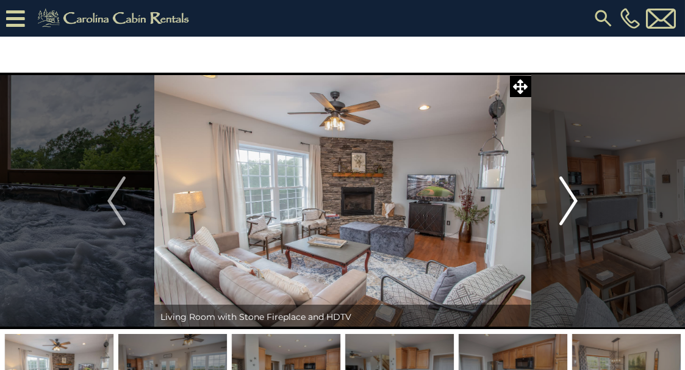
click at [562, 206] on img "Next" at bounding box center [569, 200] width 18 height 49
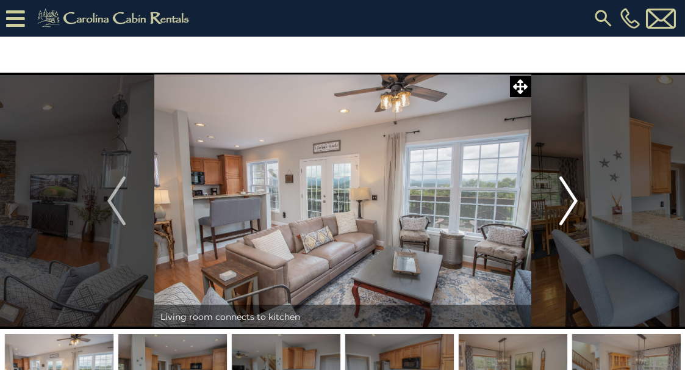
click at [562, 206] on img "Next" at bounding box center [569, 200] width 18 height 49
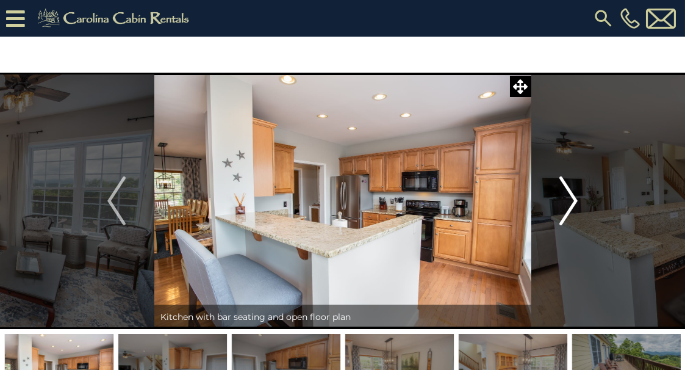
click at [562, 206] on img "Next" at bounding box center [569, 200] width 18 height 49
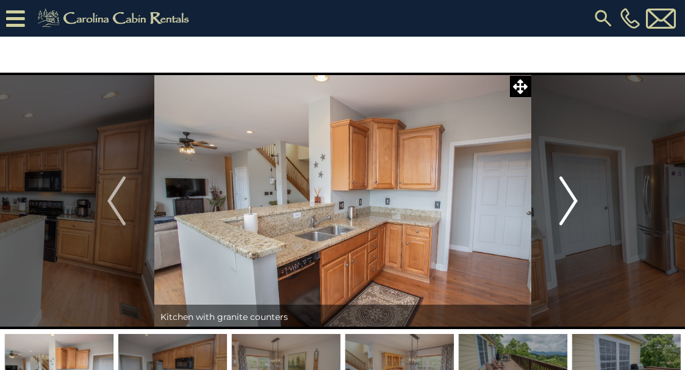
click at [562, 206] on img "Next" at bounding box center [569, 200] width 18 height 49
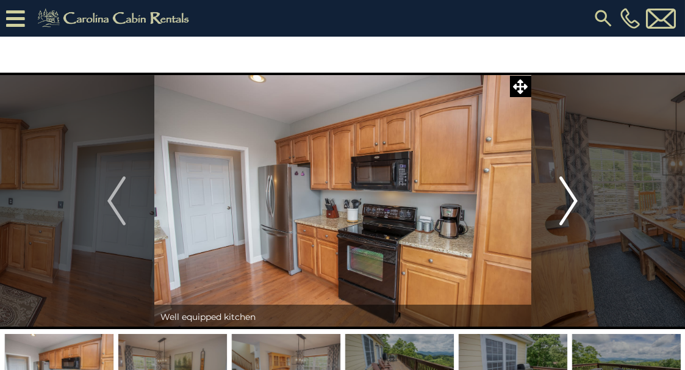
click at [562, 206] on img "Next" at bounding box center [569, 200] width 18 height 49
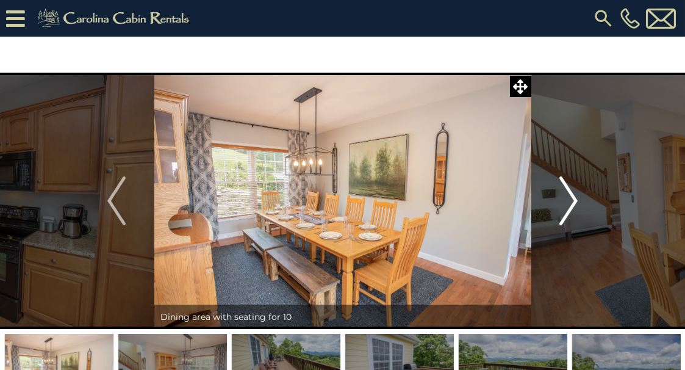
click at [562, 206] on img "Next" at bounding box center [569, 200] width 18 height 49
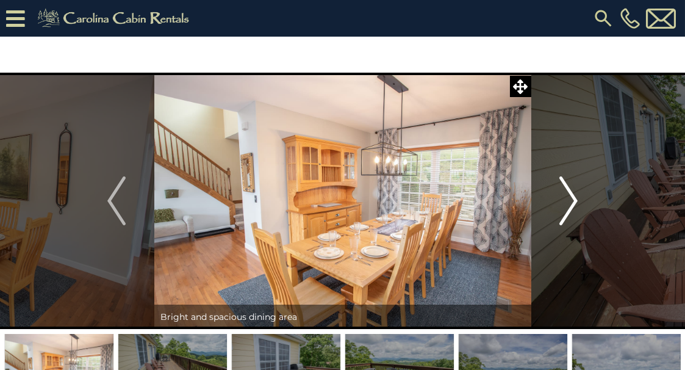
click at [562, 206] on img "Next" at bounding box center [569, 200] width 18 height 49
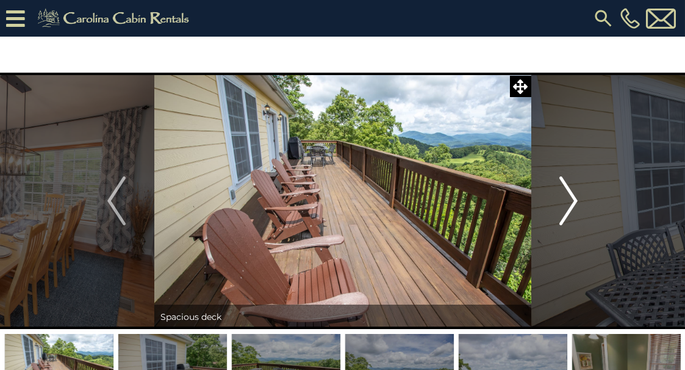
click at [562, 206] on img "Next" at bounding box center [569, 200] width 18 height 49
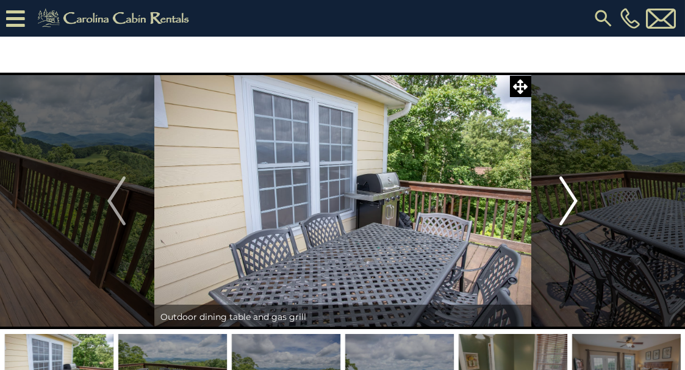
click at [562, 206] on img "Next" at bounding box center [569, 200] width 18 height 49
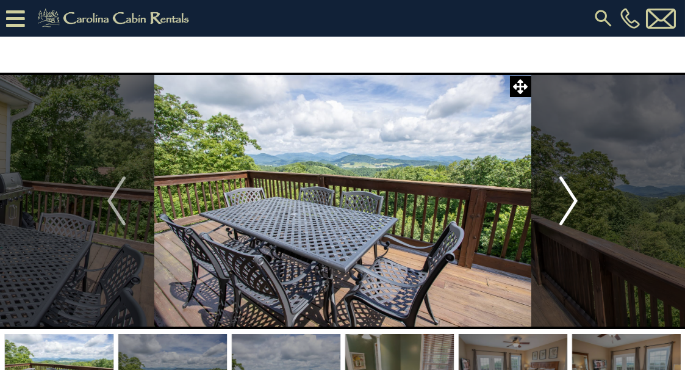
click at [562, 206] on img "Next" at bounding box center [569, 200] width 18 height 49
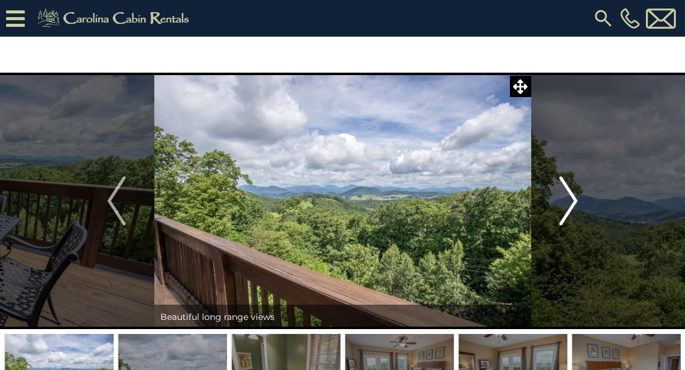
click at [562, 206] on img "Next" at bounding box center [569, 200] width 18 height 49
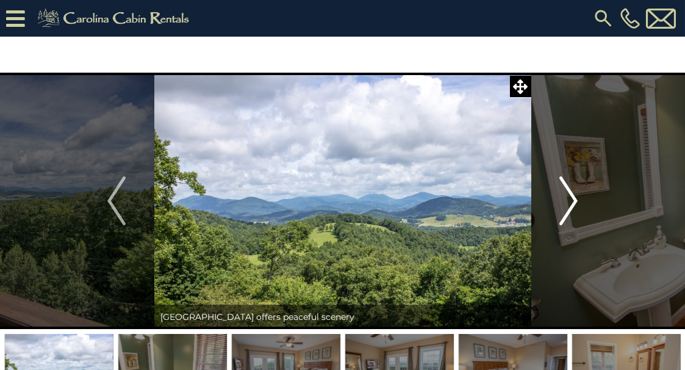
click at [562, 206] on img "Next" at bounding box center [569, 200] width 18 height 49
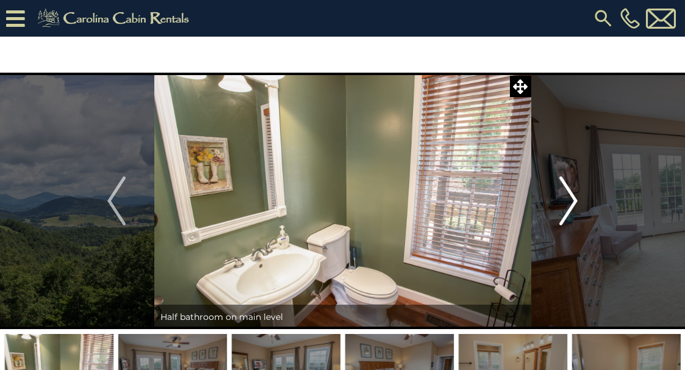
click at [562, 206] on img "Next" at bounding box center [569, 200] width 18 height 49
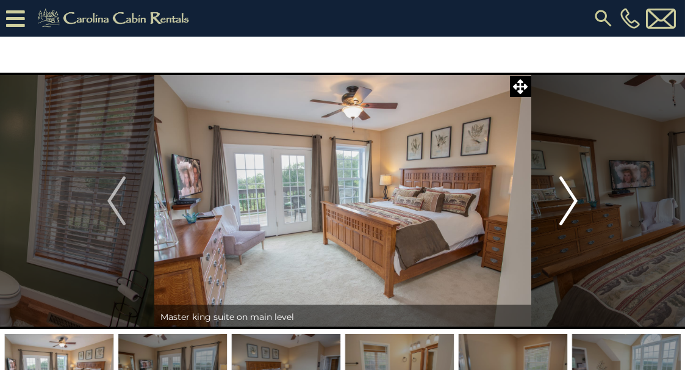
click at [562, 206] on img "Next" at bounding box center [569, 200] width 18 height 49
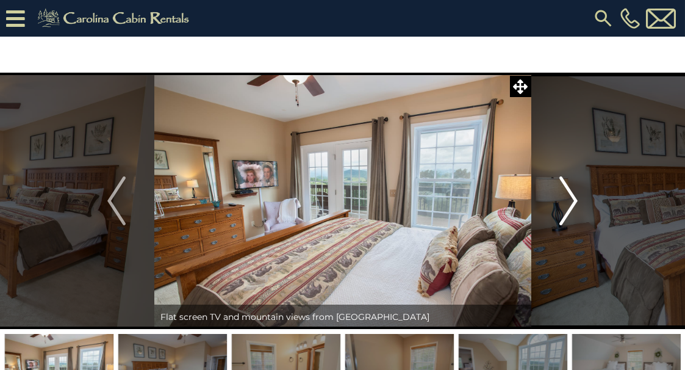
click at [562, 206] on img "Next" at bounding box center [569, 200] width 18 height 49
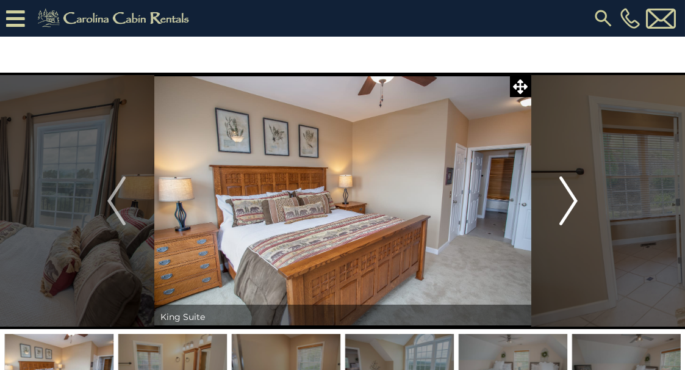
click at [562, 206] on img "Next" at bounding box center [569, 200] width 18 height 49
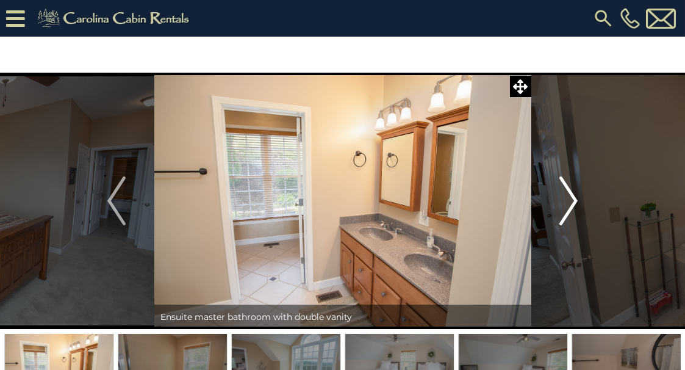
click at [562, 206] on img "Next" at bounding box center [569, 200] width 18 height 49
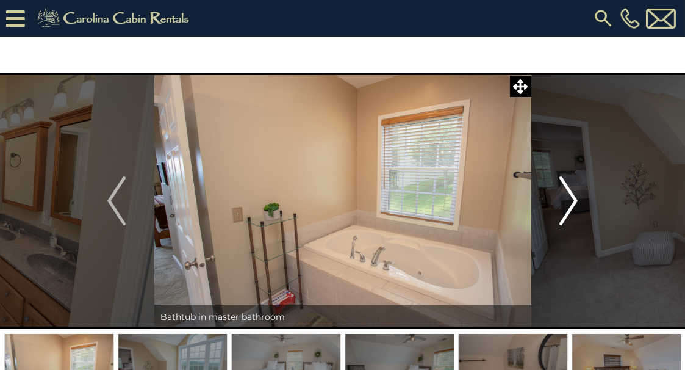
click at [562, 206] on img "Next" at bounding box center [569, 200] width 18 height 49
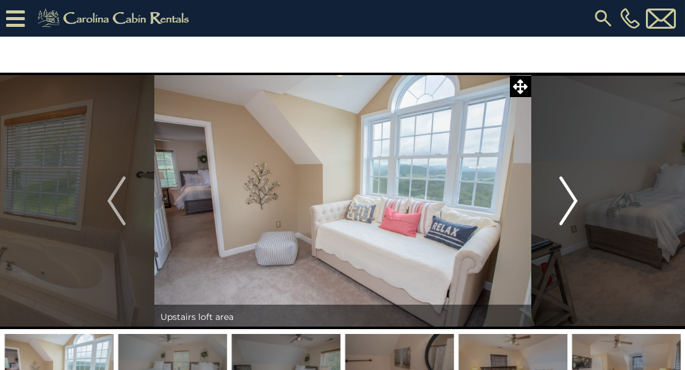
click at [562, 206] on img "Next" at bounding box center [569, 200] width 18 height 49
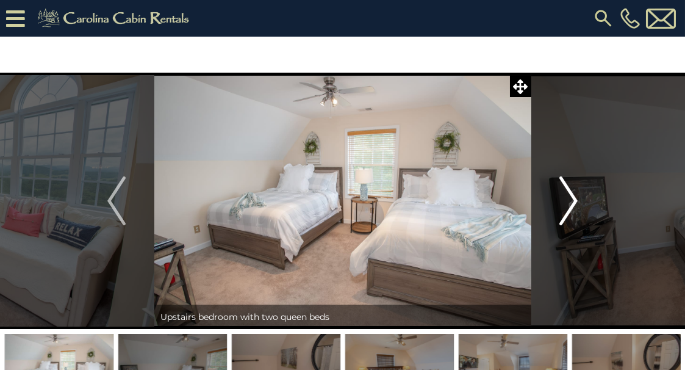
click at [562, 206] on img "Next" at bounding box center [569, 200] width 18 height 49
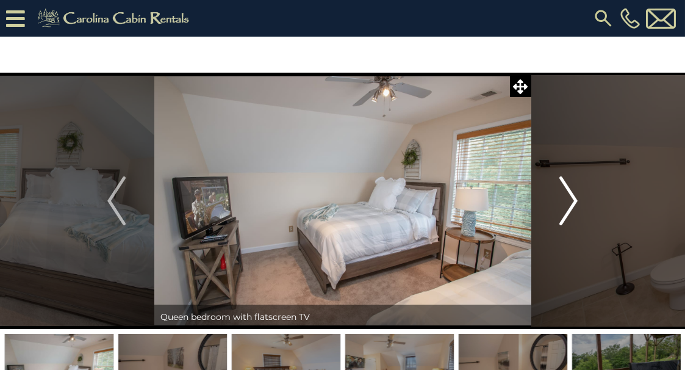
click at [562, 206] on img "Next" at bounding box center [569, 200] width 18 height 49
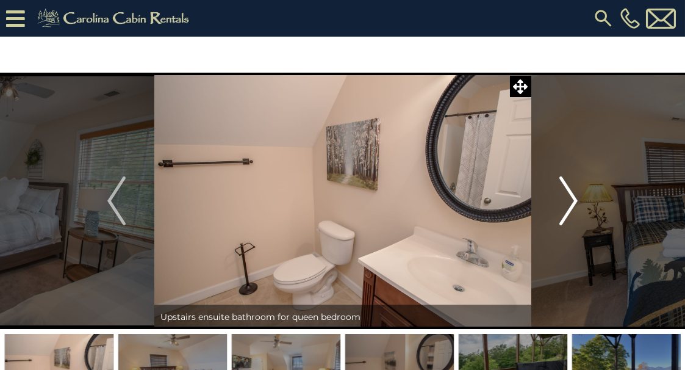
click at [562, 206] on img "Next" at bounding box center [569, 200] width 18 height 49
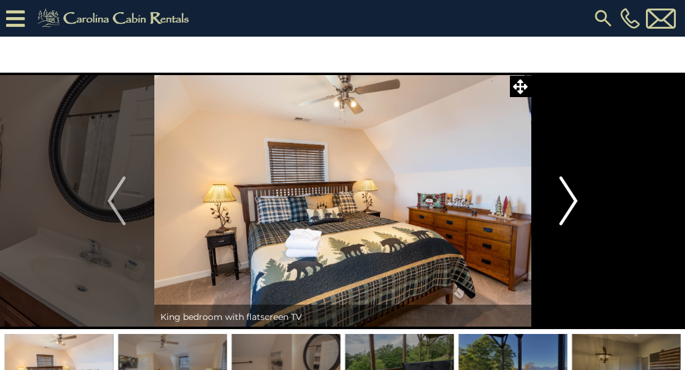
click at [562, 206] on img "Next" at bounding box center [569, 200] width 18 height 49
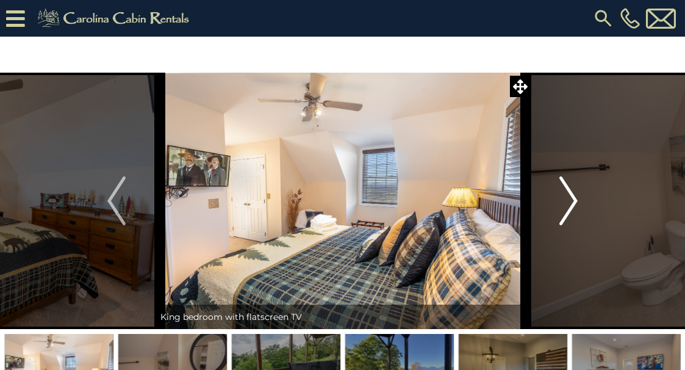
click at [562, 206] on img "Next" at bounding box center [569, 200] width 18 height 49
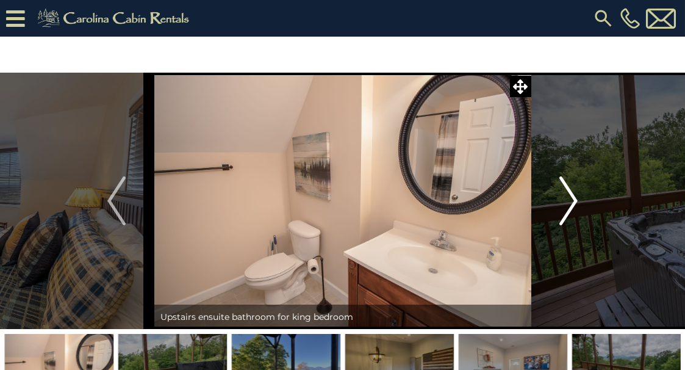
click at [562, 206] on img "Next" at bounding box center [569, 200] width 18 height 49
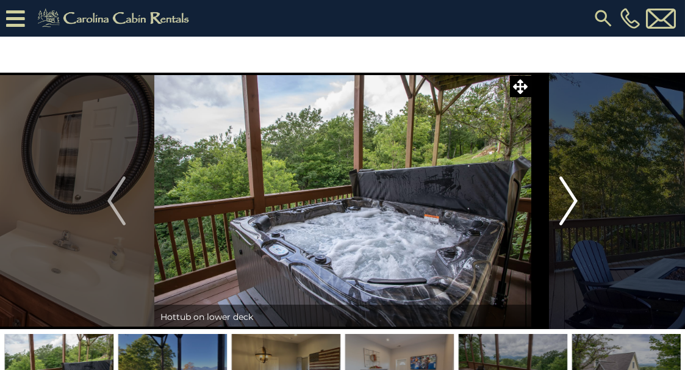
click at [562, 206] on img "Next" at bounding box center [569, 200] width 18 height 49
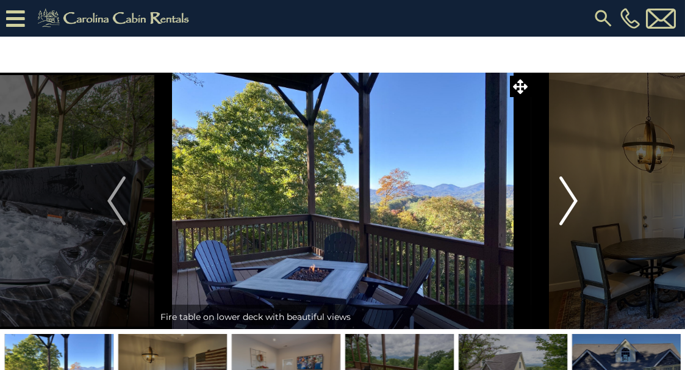
click at [562, 206] on img "Next" at bounding box center [569, 200] width 18 height 49
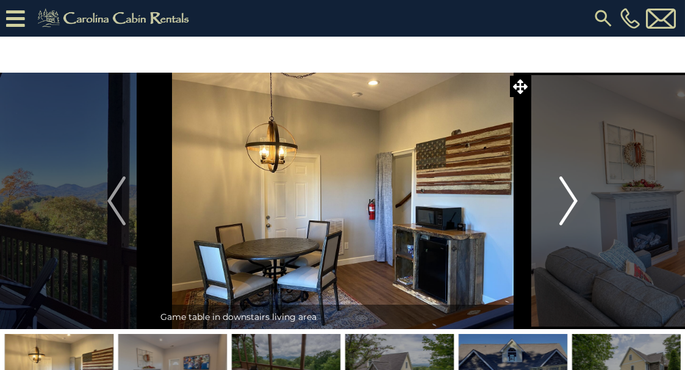
click at [562, 206] on img "Next" at bounding box center [569, 200] width 18 height 49
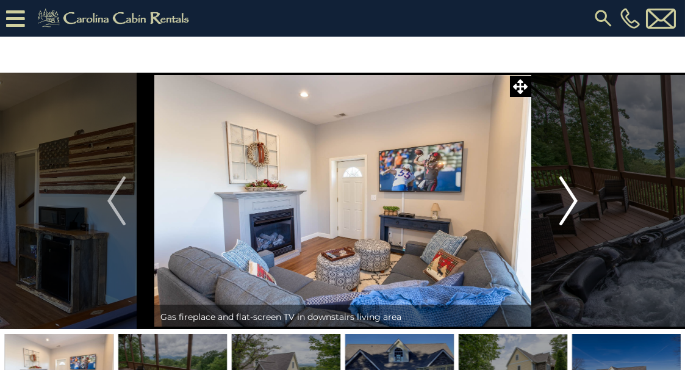
click at [562, 206] on img "Next" at bounding box center [569, 200] width 18 height 49
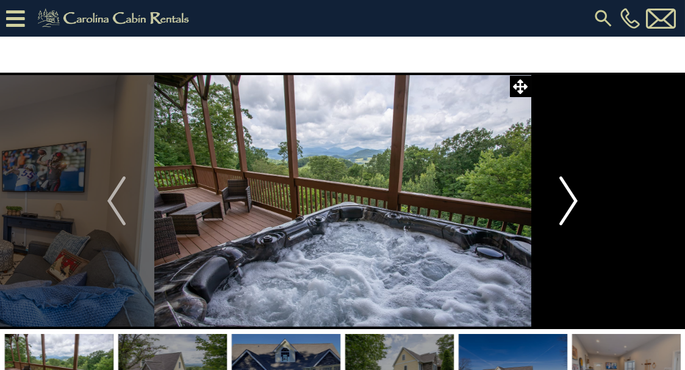
click at [562, 206] on img "Next" at bounding box center [569, 200] width 18 height 49
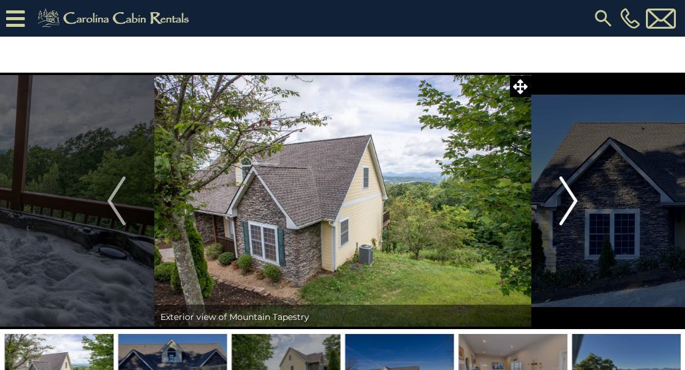
click at [562, 206] on img "Next" at bounding box center [569, 200] width 18 height 49
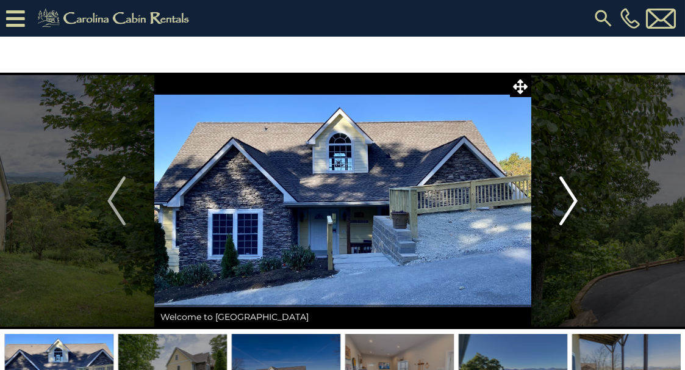
click at [562, 206] on img "Next" at bounding box center [569, 200] width 18 height 49
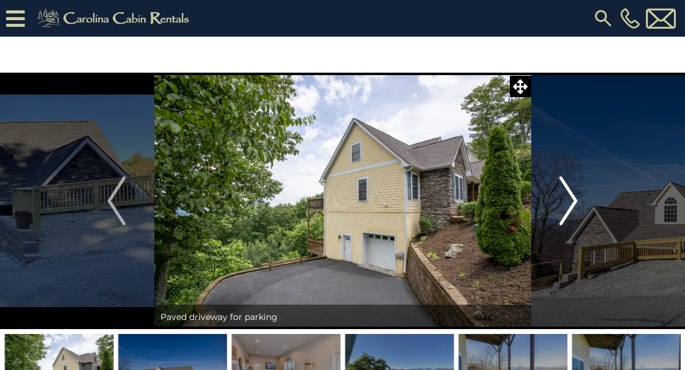
click at [562, 206] on img "Next" at bounding box center [569, 200] width 18 height 49
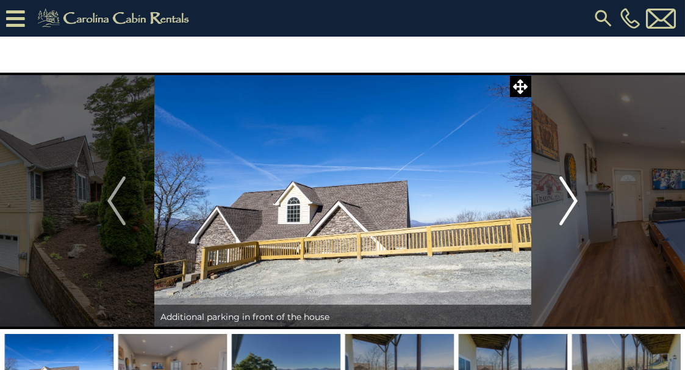
click at [562, 206] on img "Next" at bounding box center [569, 200] width 18 height 49
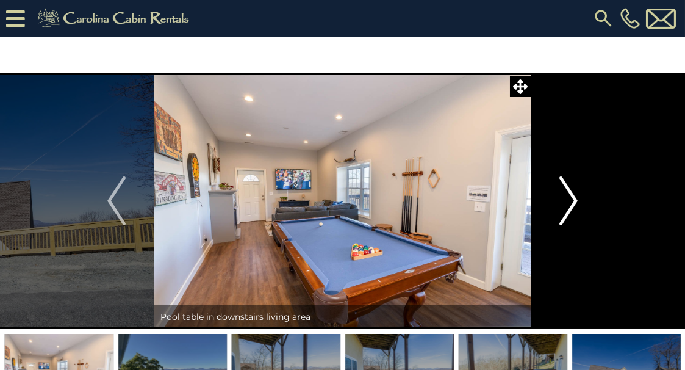
click at [562, 206] on img "Next" at bounding box center [569, 200] width 18 height 49
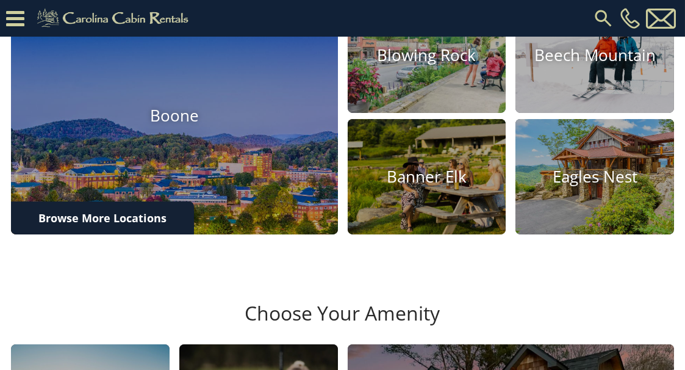
scroll to position [418, 0]
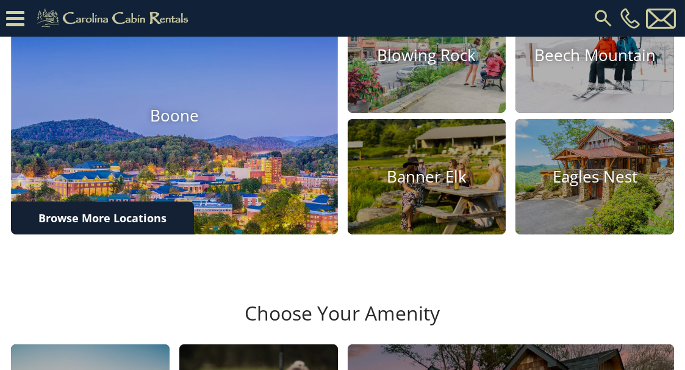
click at [182, 126] on h4 "Boone" at bounding box center [174, 116] width 327 height 19
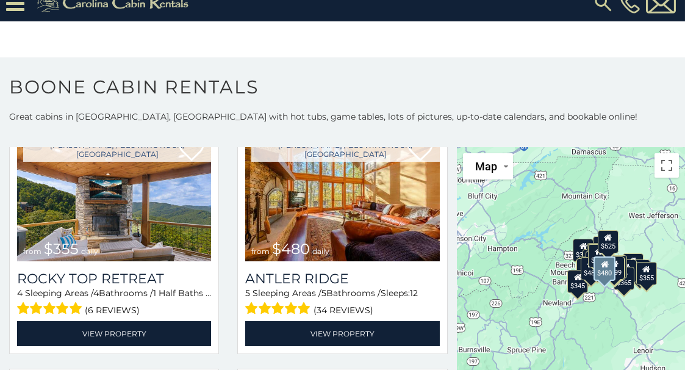
scroll to position [573, 0]
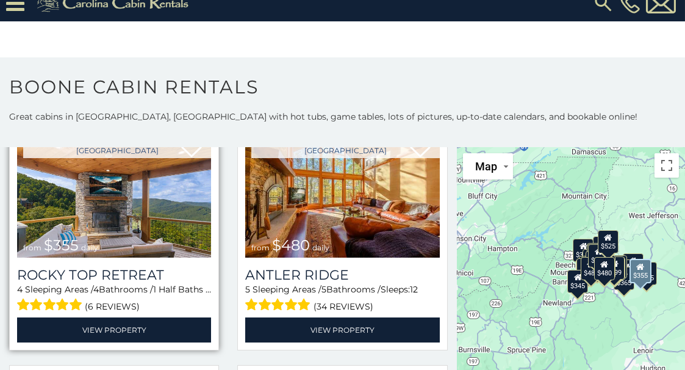
click at [118, 203] on img at bounding box center [114, 193] width 194 height 130
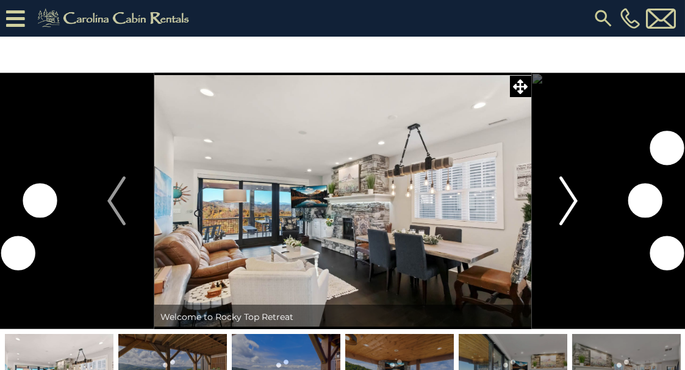
click at [568, 200] on img "Next" at bounding box center [569, 200] width 18 height 49
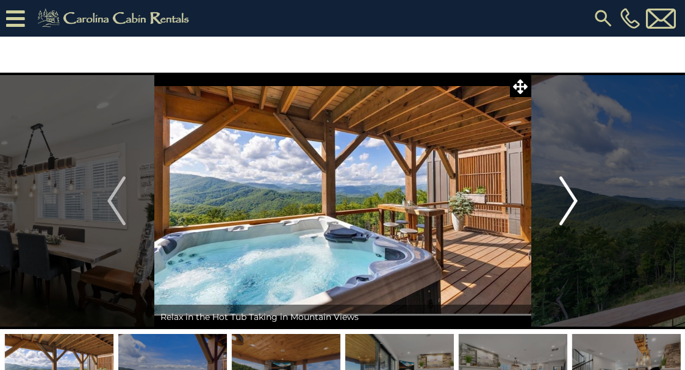
click at [568, 200] on img "Next" at bounding box center [569, 200] width 18 height 49
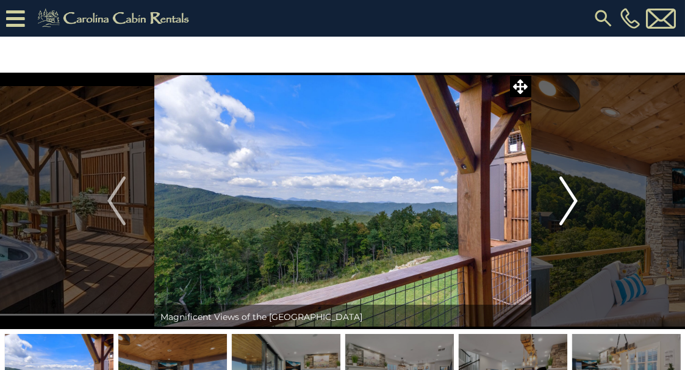
click at [568, 200] on img "Next" at bounding box center [569, 200] width 18 height 49
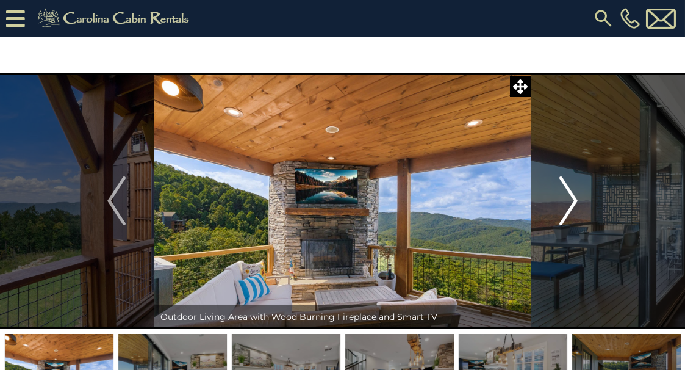
click at [568, 200] on img "Next" at bounding box center [569, 200] width 18 height 49
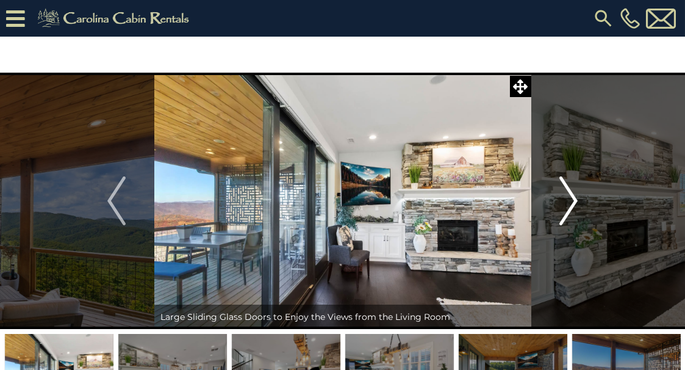
click at [568, 200] on img "Next" at bounding box center [569, 200] width 18 height 49
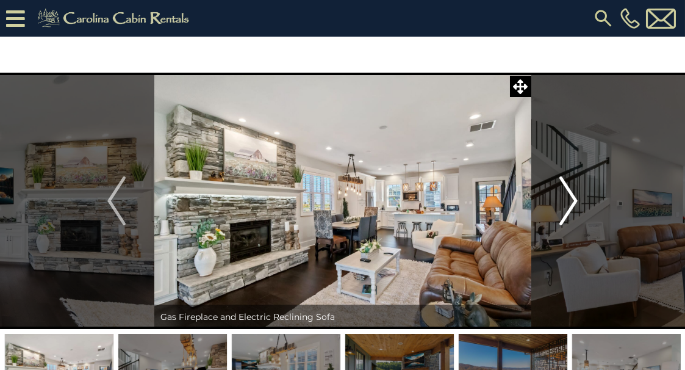
click at [568, 200] on img "Next" at bounding box center [569, 200] width 18 height 49
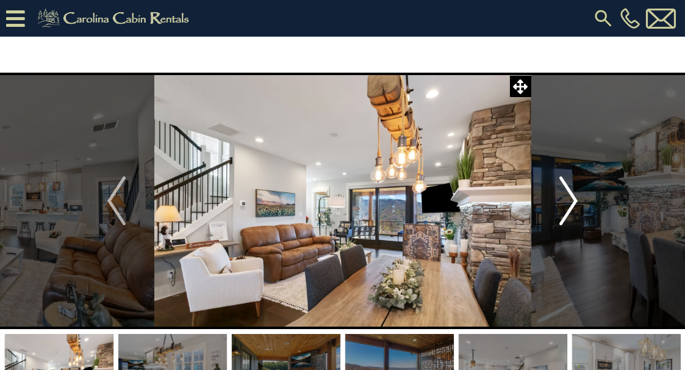
click at [568, 200] on img "Next" at bounding box center [569, 200] width 18 height 49
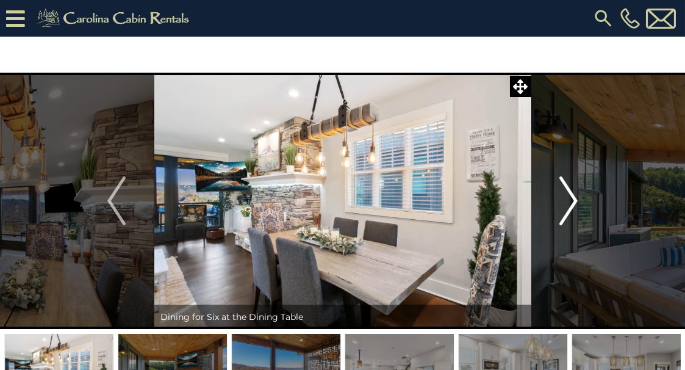
click at [568, 200] on img "Next" at bounding box center [569, 200] width 18 height 49
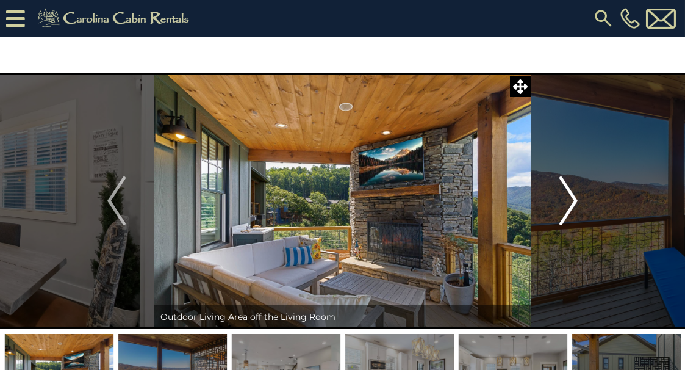
click at [568, 200] on img "Next" at bounding box center [569, 200] width 18 height 49
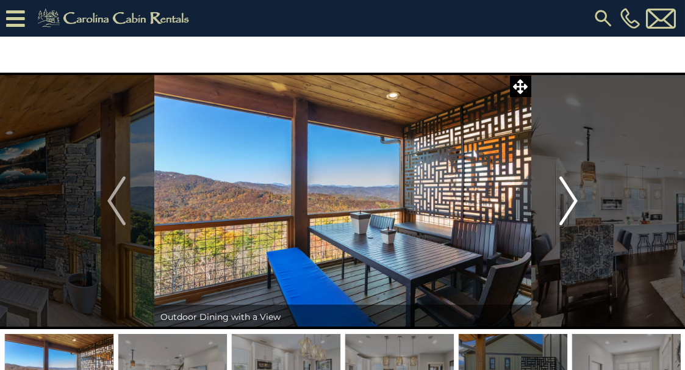
click at [568, 200] on img "Next" at bounding box center [569, 200] width 18 height 49
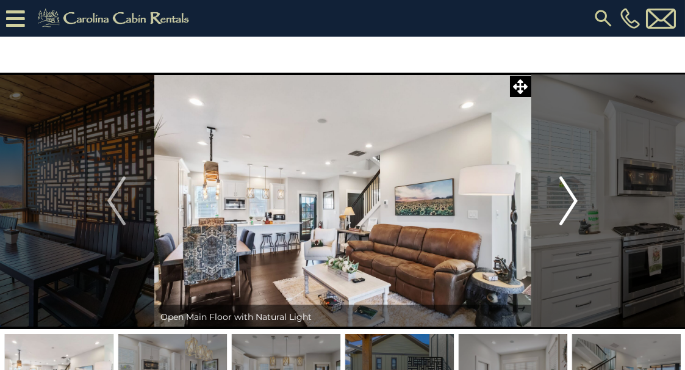
click at [568, 200] on img "Next" at bounding box center [569, 200] width 18 height 49
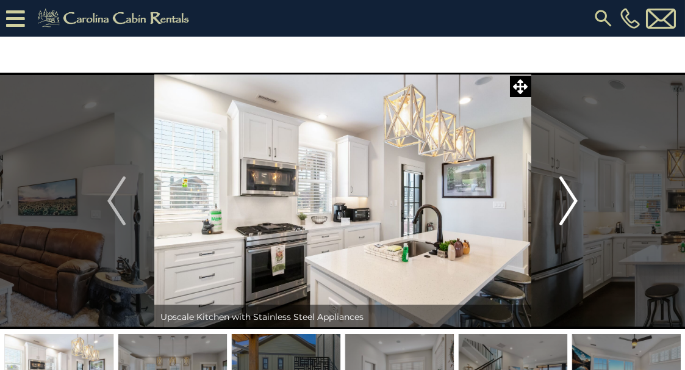
click at [568, 200] on img "Next" at bounding box center [569, 200] width 18 height 49
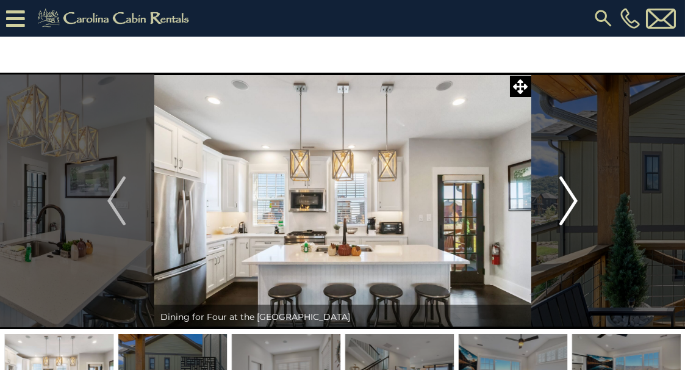
click at [568, 200] on img "Next" at bounding box center [569, 200] width 18 height 49
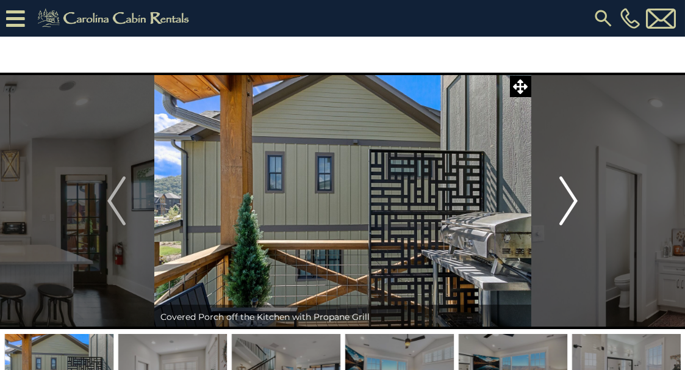
click at [568, 200] on img "Next" at bounding box center [569, 200] width 18 height 49
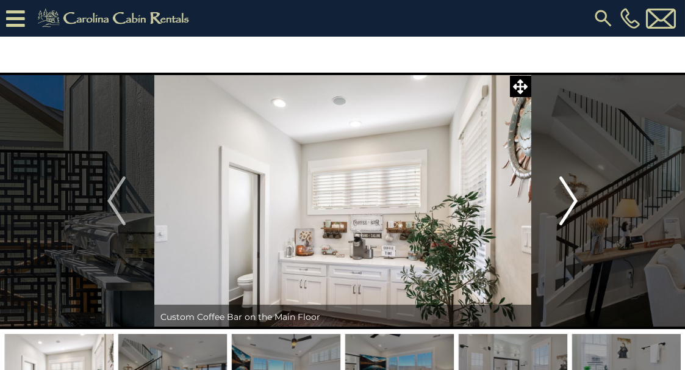
click at [568, 200] on img "Next" at bounding box center [569, 200] width 18 height 49
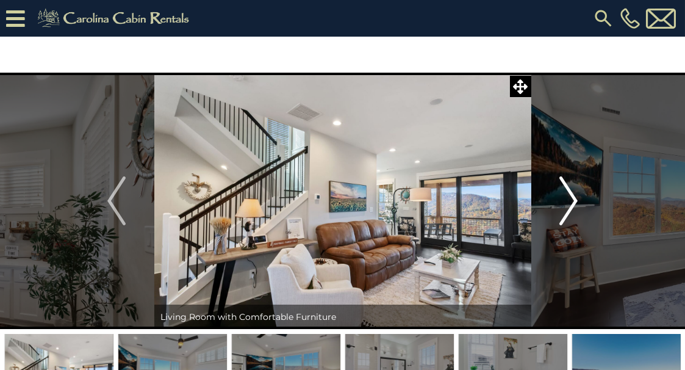
click at [568, 200] on img "Next" at bounding box center [569, 200] width 18 height 49
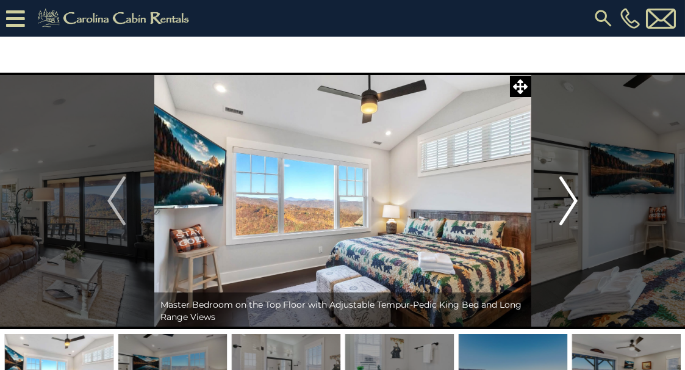
click at [568, 200] on img "Next" at bounding box center [569, 200] width 18 height 49
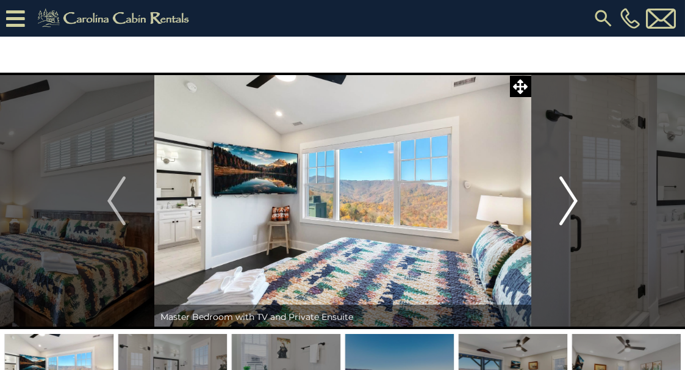
click at [568, 200] on img "Next" at bounding box center [569, 200] width 18 height 49
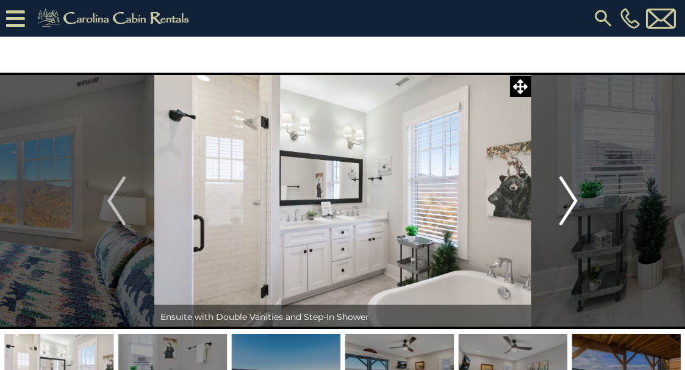
click at [568, 200] on img "Next" at bounding box center [569, 200] width 18 height 49
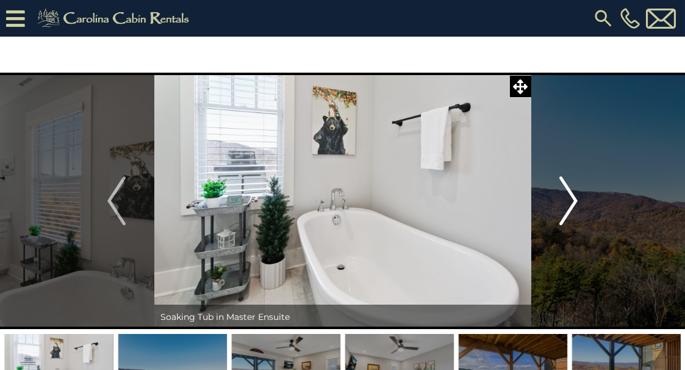
click at [568, 200] on img "Next" at bounding box center [569, 200] width 18 height 49
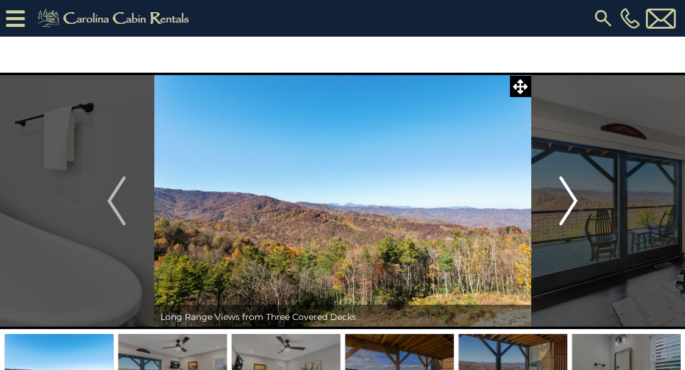
click at [568, 200] on img "Next" at bounding box center [569, 200] width 18 height 49
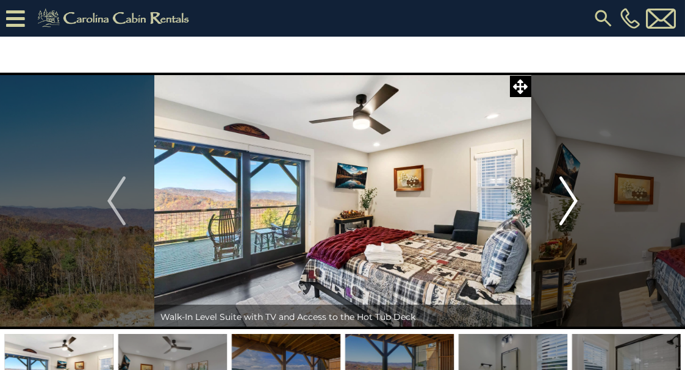
click at [568, 200] on img "Next" at bounding box center [569, 200] width 18 height 49
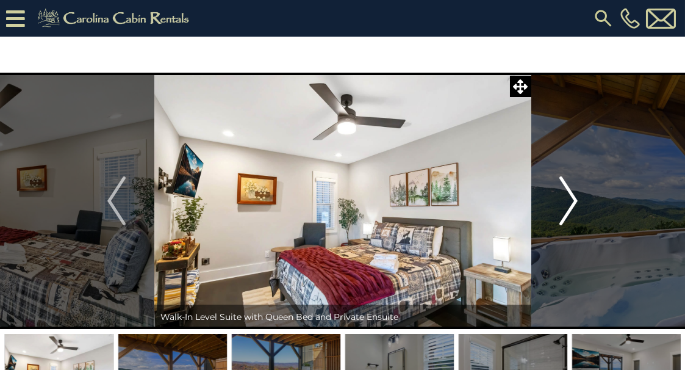
click at [568, 200] on img "Next" at bounding box center [569, 200] width 18 height 49
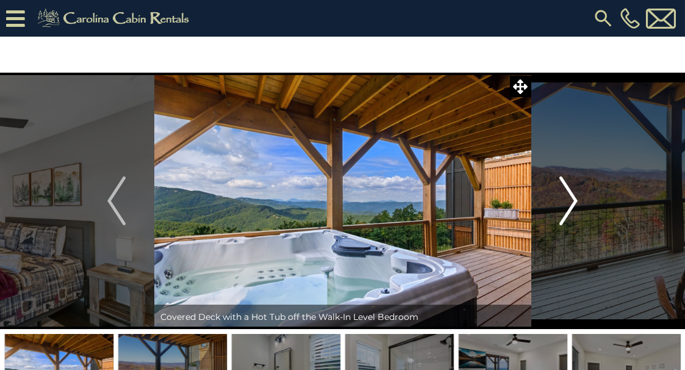
click at [568, 200] on img "Next" at bounding box center [569, 200] width 18 height 49
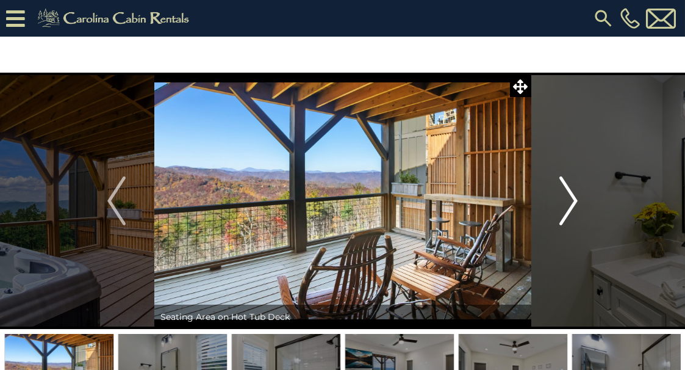
click at [568, 200] on img "Next" at bounding box center [569, 200] width 18 height 49
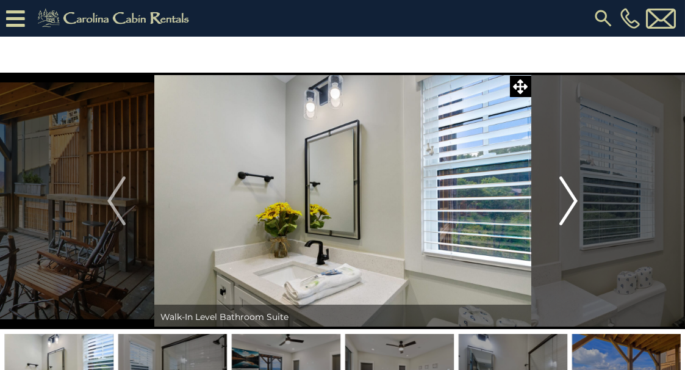
click at [568, 200] on img "Next" at bounding box center [569, 200] width 18 height 49
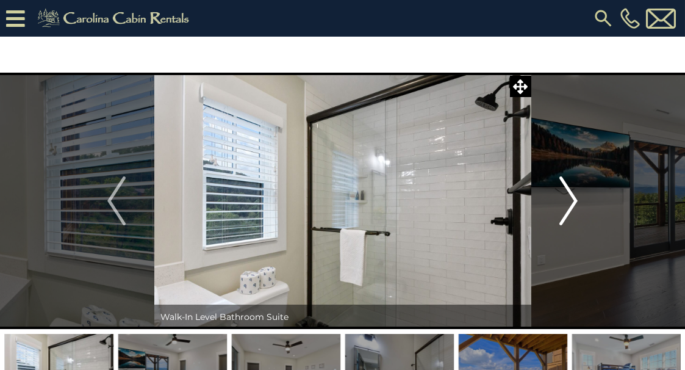
click at [568, 200] on img "Next" at bounding box center [569, 200] width 18 height 49
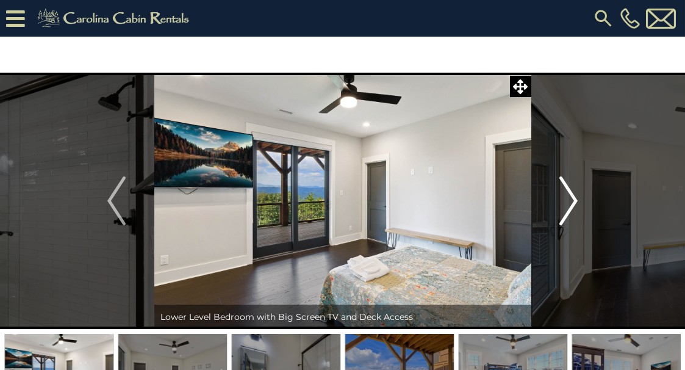
click at [568, 200] on img "Next" at bounding box center [569, 200] width 18 height 49
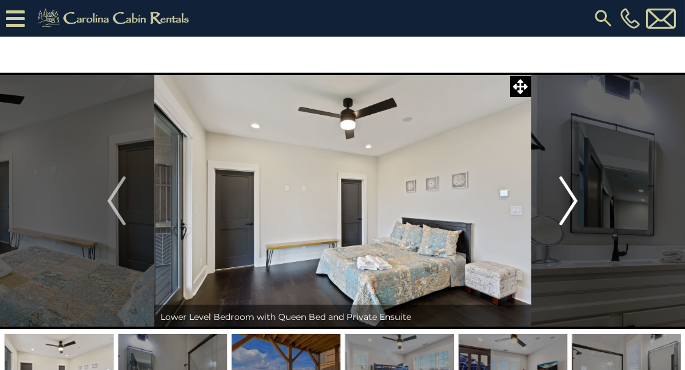
click at [568, 200] on img "Next" at bounding box center [569, 200] width 18 height 49
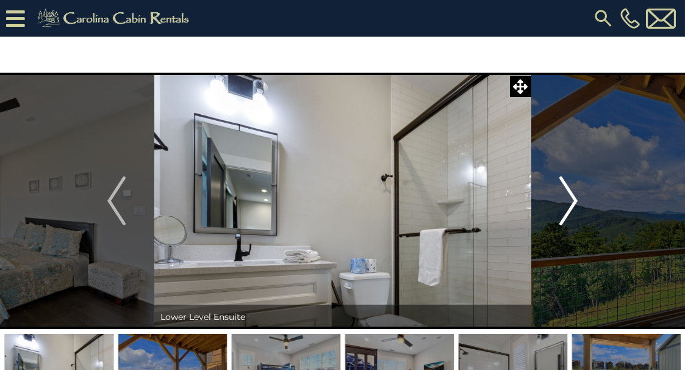
click at [568, 200] on img "Next" at bounding box center [569, 200] width 18 height 49
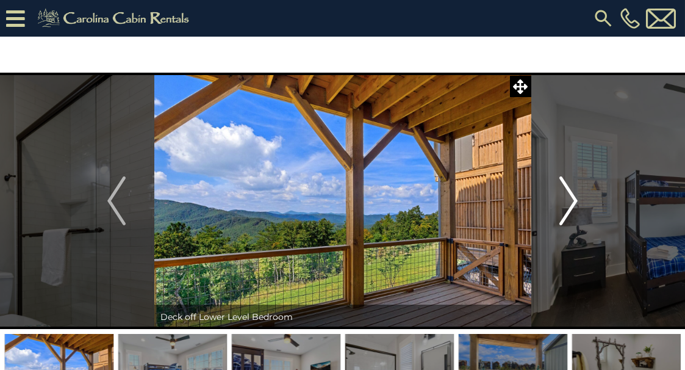
click at [568, 200] on img "Next" at bounding box center [569, 200] width 18 height 49
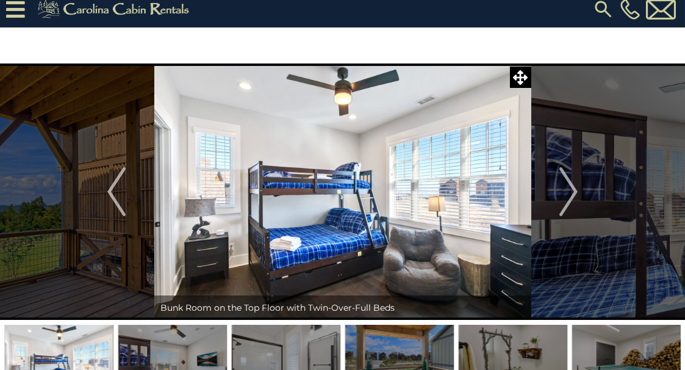
scroll to position [10, 0]
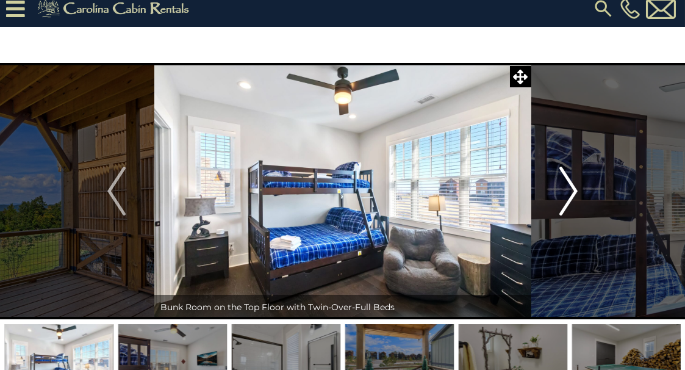
click at [568, 182] on img "Next" at bounding box center [569, 191] width 18 height 49
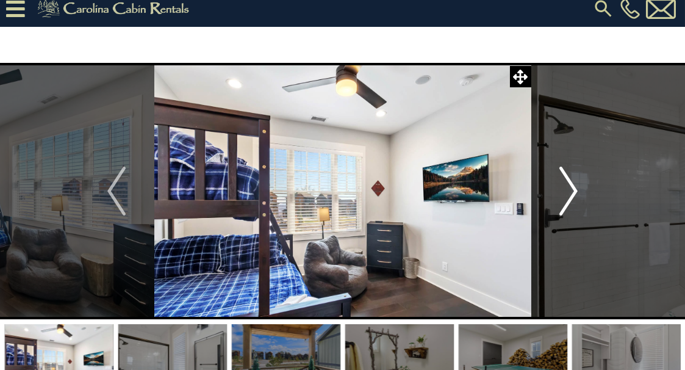
click at [568, 182] on img "Next" at bounding box center [569, 191] width 18 height 49
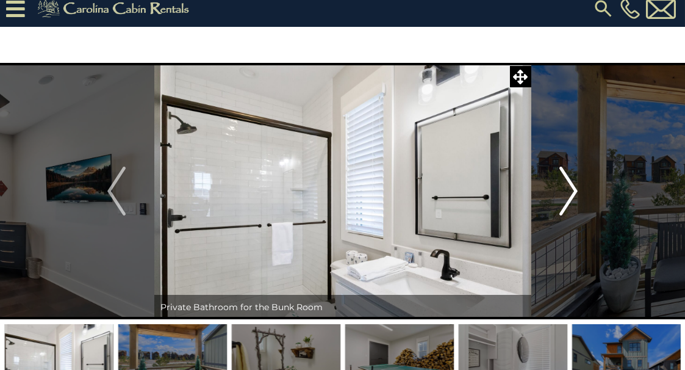
click at [568, 182] on img "Next" at bounding box center [569, 191] width 18 height 49
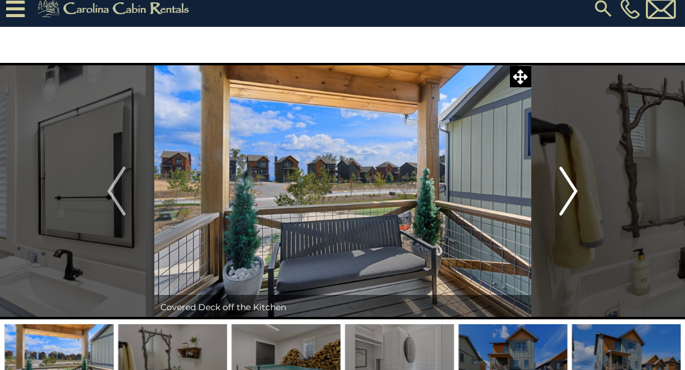
click at [568, 182] on img "Next" at bounding box center [569, 191] width 18 height 49
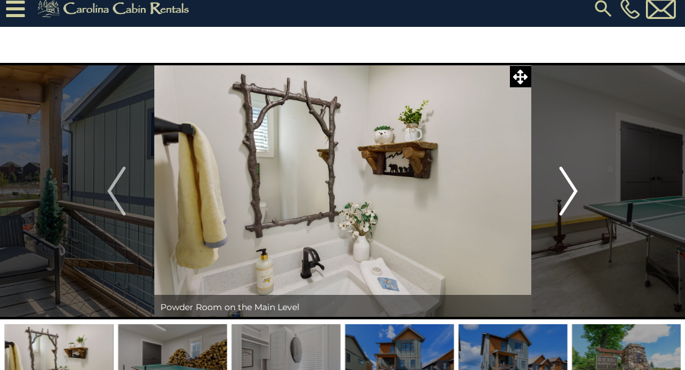
click at [568, 182] on img "Next" at bounding box center [569, 191] width 18 height 49
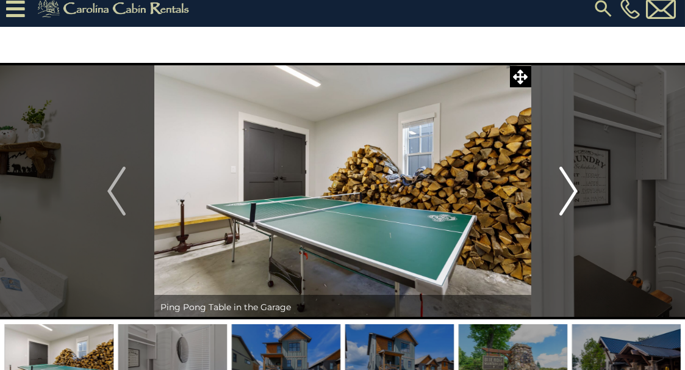
click at [568, 182] on img "Next" at bounding box center [569, 191] width 18 height 49
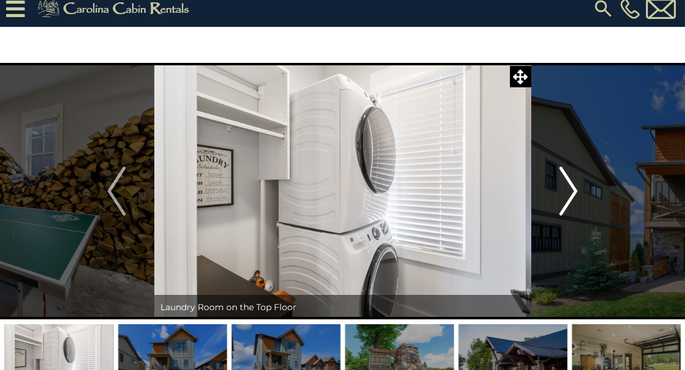
click at [568, 182] on img "Next" at bounding box center [569, 191] width 18 height 49
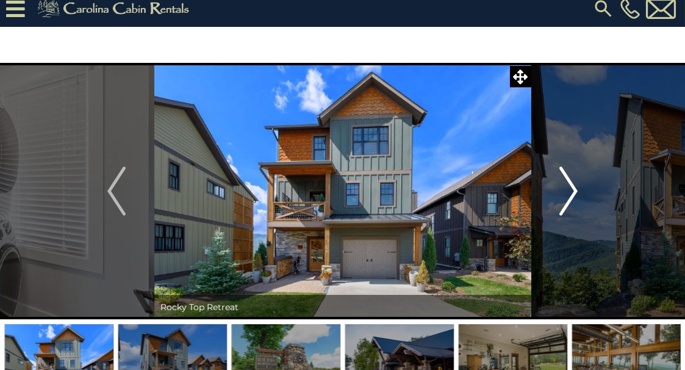
click at [568, 182] on img "Next" at bounding box center [569, 191] width 18 height 49
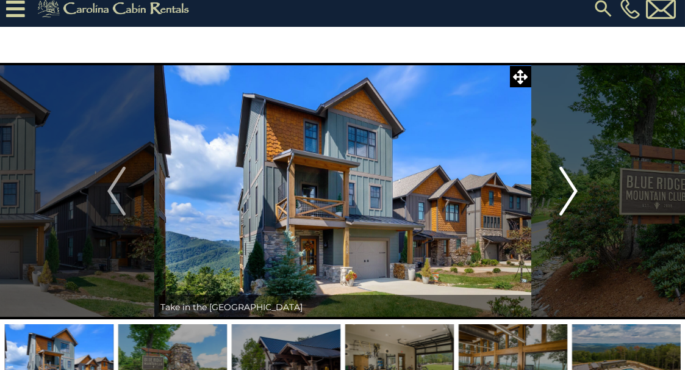
click at [568, 182] on img "Next" at bounding box center [569, 191] width 18 height 49
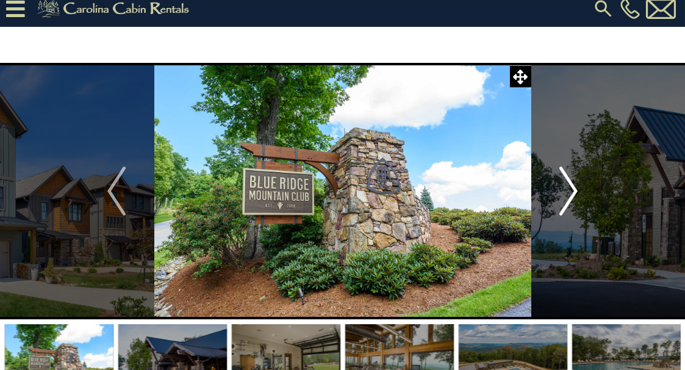
click at [568, 182] on img "Next" at bounding box center [569, 191] width 18 height 49
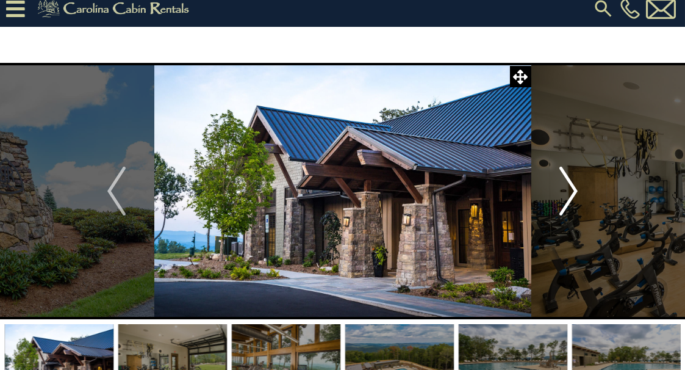
click at [568, 182] on img "Next" at bounding box center [569, 191] width 18 height 49
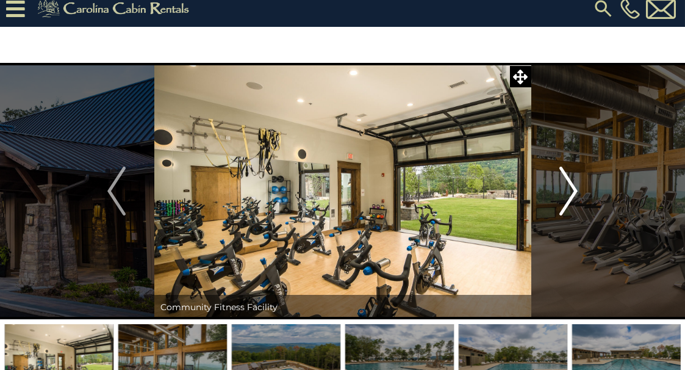
click at [568, 182] on img "Next" at bounding box center [569, 191] width 18 height 49
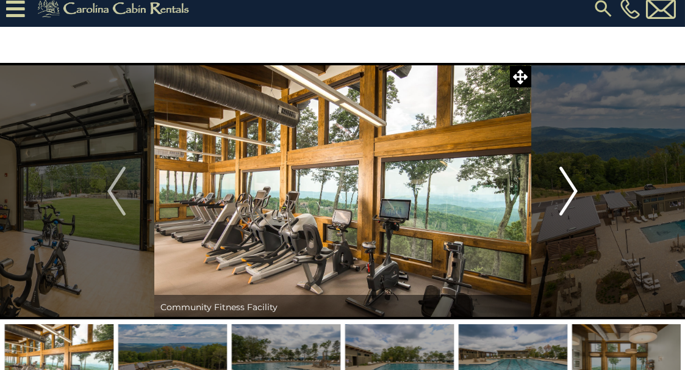
click at [568, 182] on img "Next" at bounding box center [569, 191] width 18 height 49
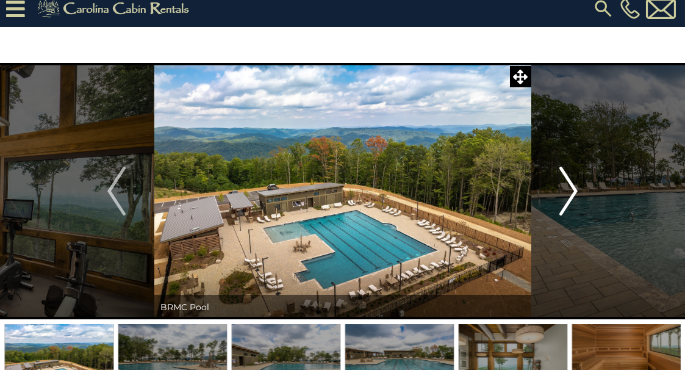
click at [568, 182] on img "Next" at bounding box center [569, 191] width 18 height 49
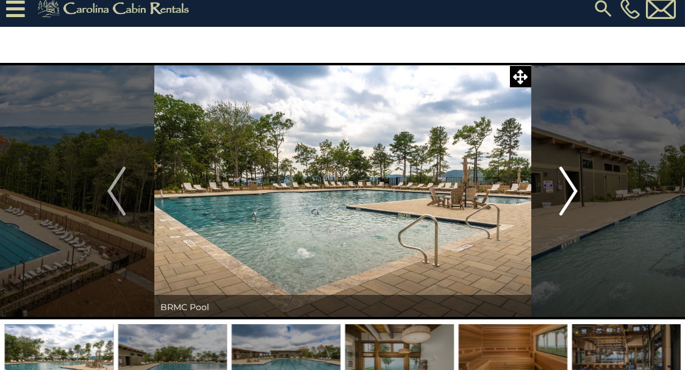
click at [568, 182] on img "Next" at bounding box center [569, 191] width 18 height 49
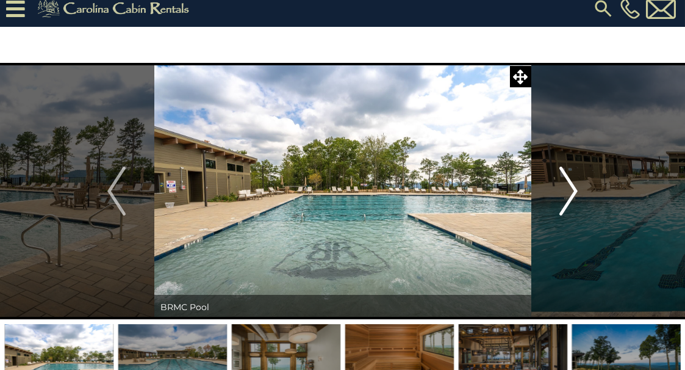
click at [568, 182] on img "Next" at bounding box center [569, 191] width 18 height 49
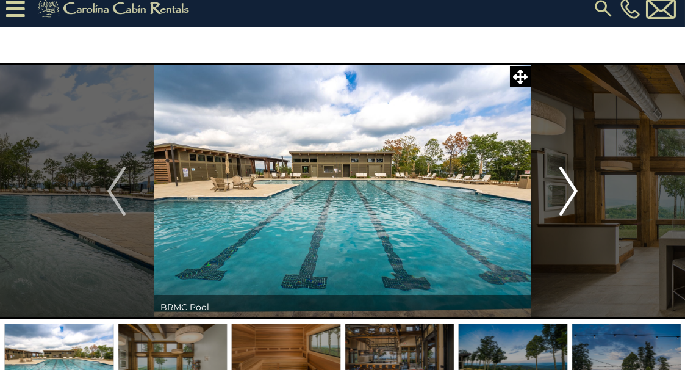
click at [568, 182] on img "Next" at bounding box center [569, 191] width 18 height 49
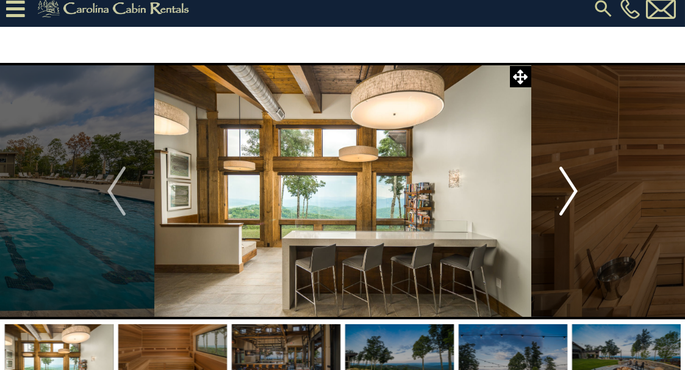
click at [568, 182] on img "Next" at bounding box center [569, 191] width 18 height 49
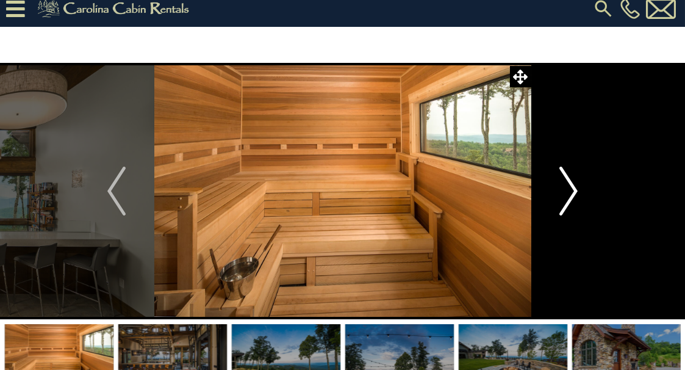
click at [568, 182] on img "Next" at bounding box center [569, 191] width 18 height 49
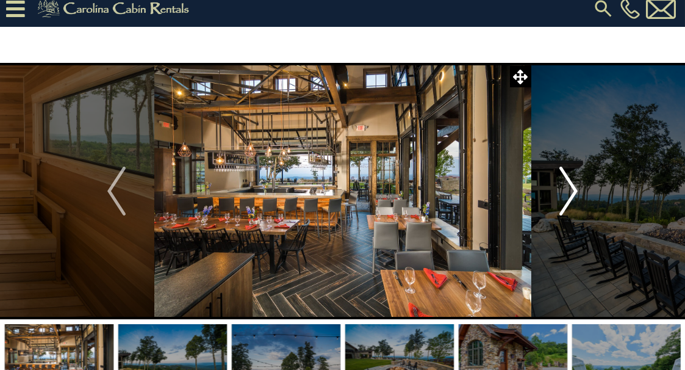
click at [568, 182] on img "Next" at bounding box center [569, 191] width 18 height 49
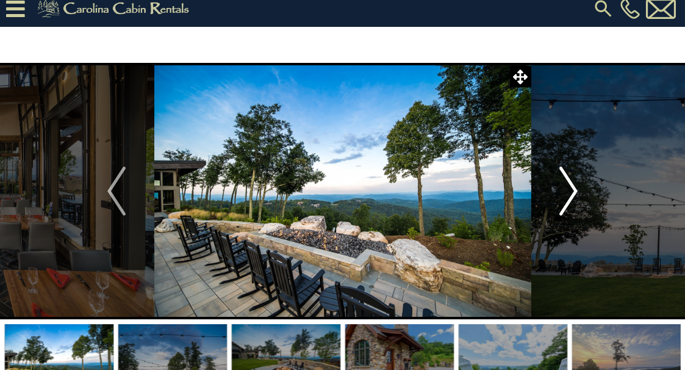
click at [568, 182] on img "Next" at bounding box center [569, 191] width 18 height 49
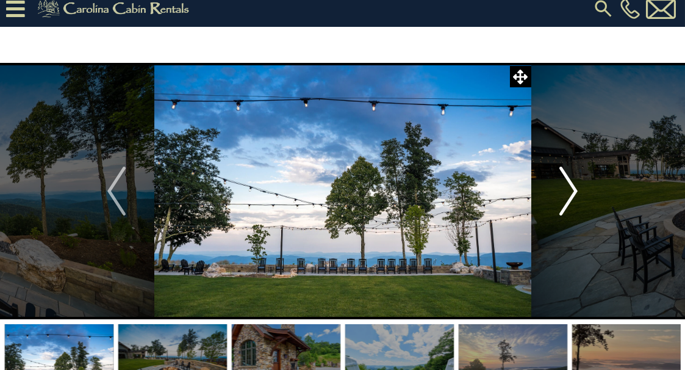
click at [568, 182] on img "Next" at bounding box center [569, 191] width 18 height 49
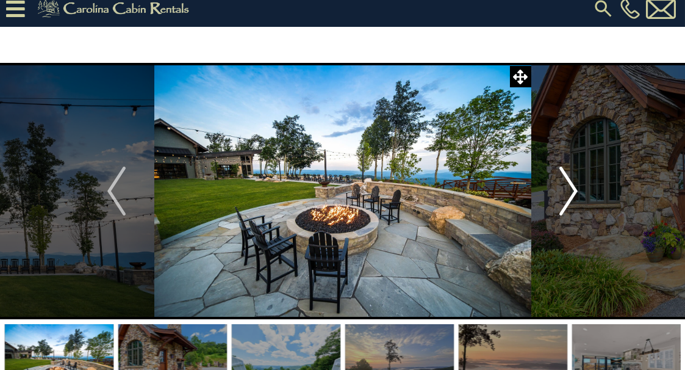
click at [568, 182] on img "Next" at bounding box center [569, 191] width 18 height 49
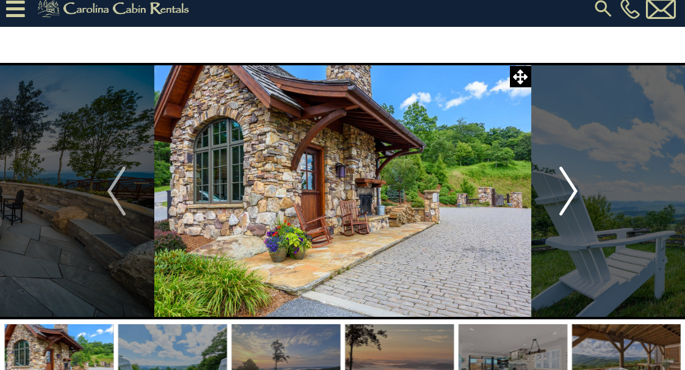
click at [568, 182] on img "Next" at bounding box center [569, 191] width 18 height 49
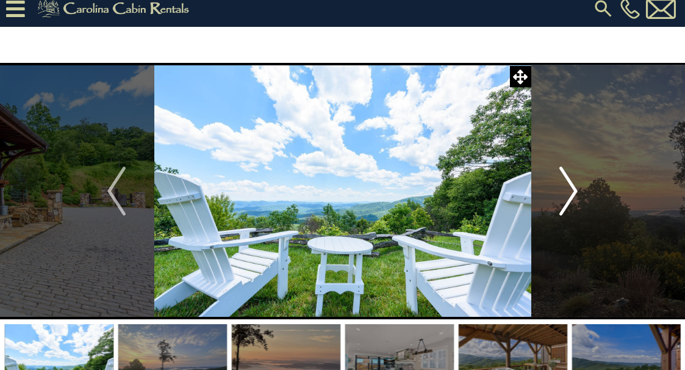
click at [568, 182] on img "Next" at bounding box center [569, 191] width 18 height 49
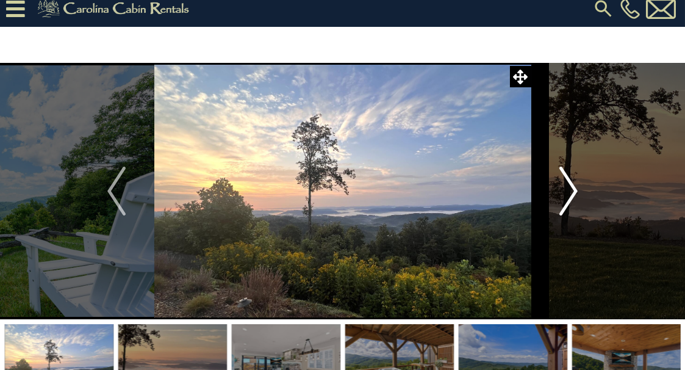
click at [568, 182] on img "Next" at bounding box center [569, 191] width 18 height 49
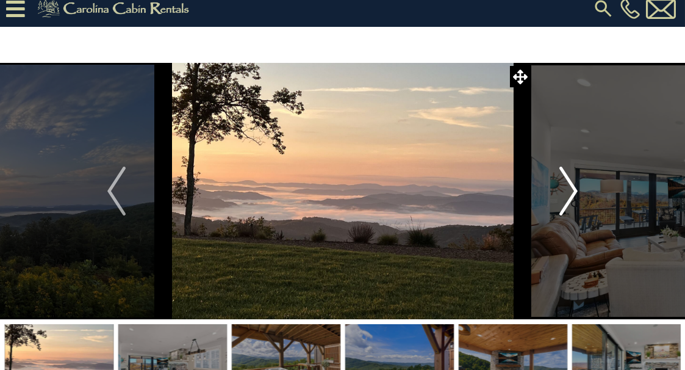
click at [568, 182] on img "Next" at bounding box center [569, 191] width 18 height 49
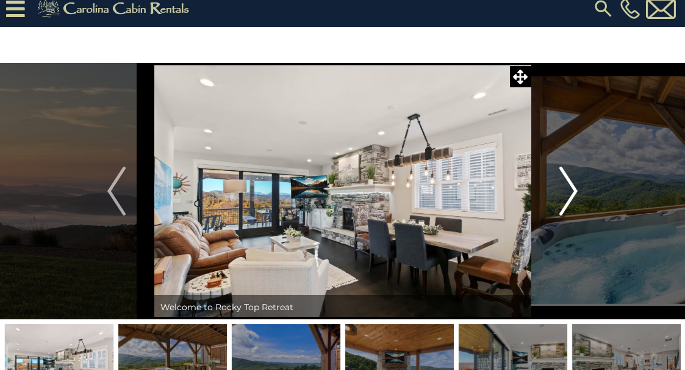
click at [568, 182] on img "Next" at bounding box center [569, 191] width 18 height 49
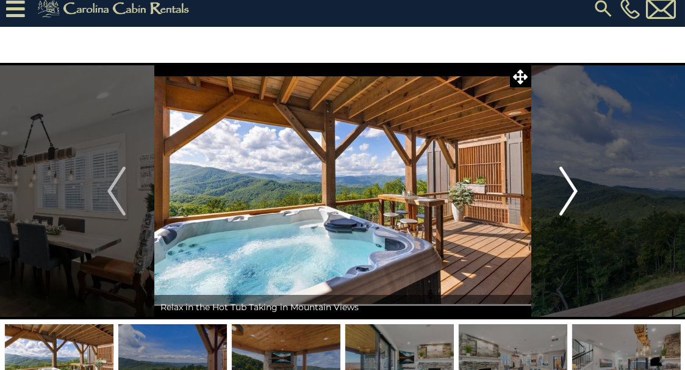
click at [568, 182] on img "Next" at bounding box center [569, 191] width 18 height 49
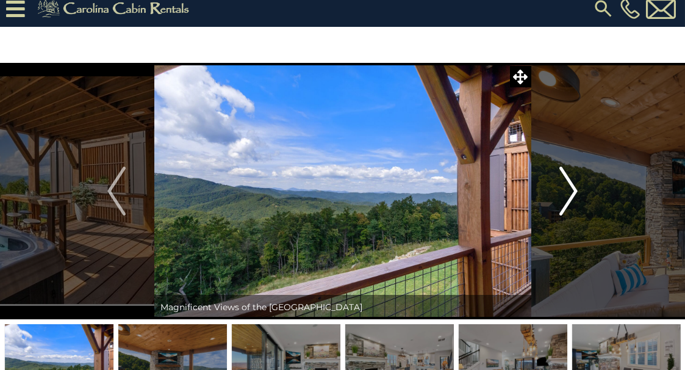
click at [568, 182] on img "Next" at bounding box center [569, 191] width 18 height 49
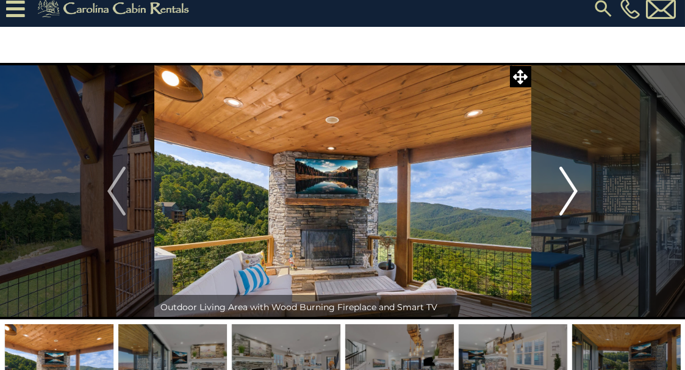
click at [568, 182] on img "Next" at bounding box center [569, 191] width 18 height 49
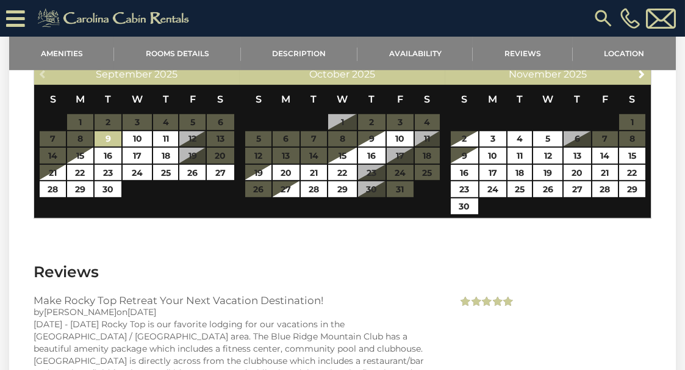
scroll to position [2573, 0]
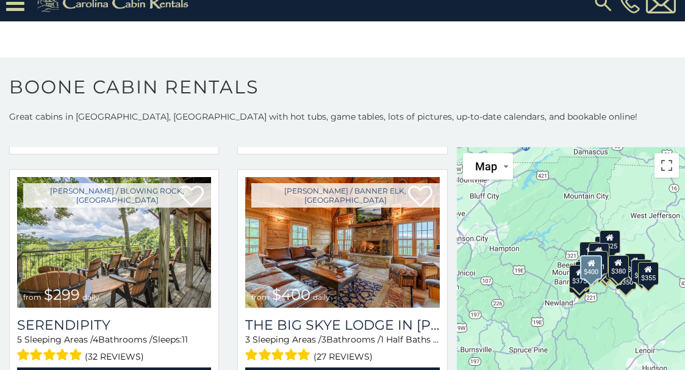
scroll to position [2742, 0]
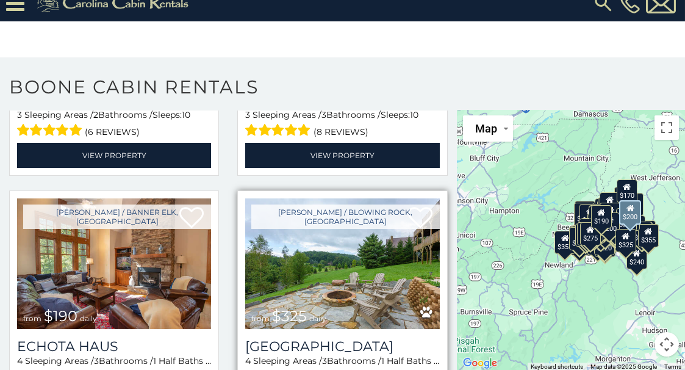
scroll to position [6849, 0]
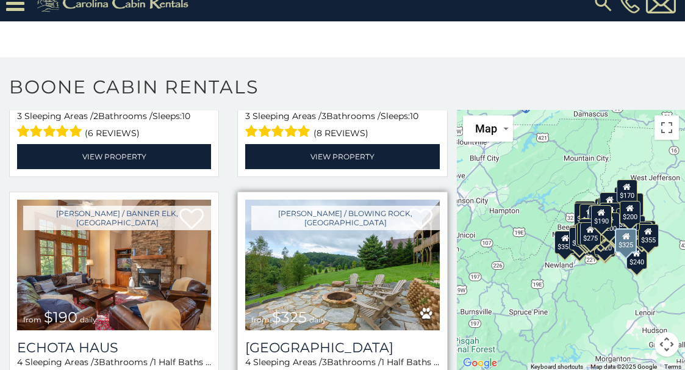
click at [335, 200] on img at bounding box center [342, 265] width 194 height 130
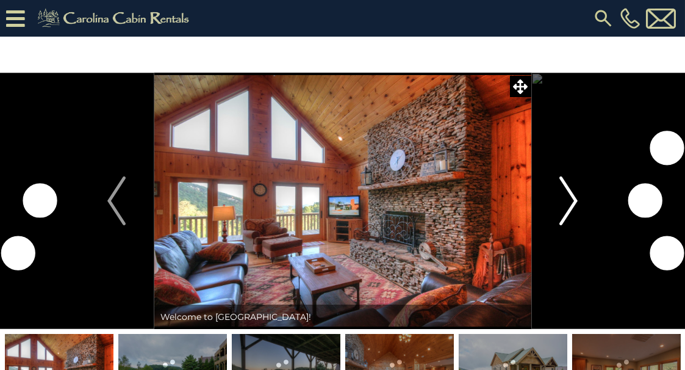
click at [572, 198] on img "Next" at bounding box center [569, 200] width 18 height 49
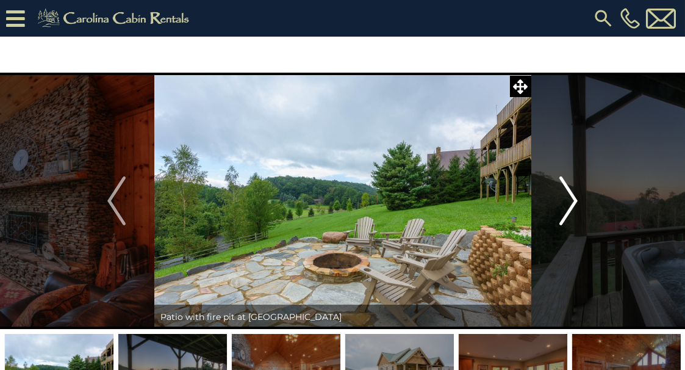
click at [572, 198] on img "Next" at bounding box center [569, 200] width 18 height 49
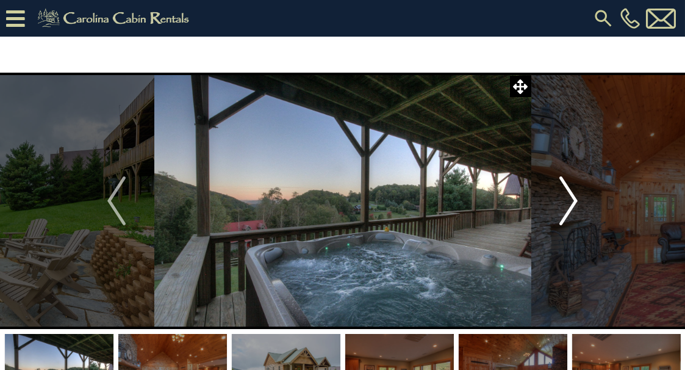
click at [572, 198] on img "Next" at bounding box center [569, 200] width 18 height 49
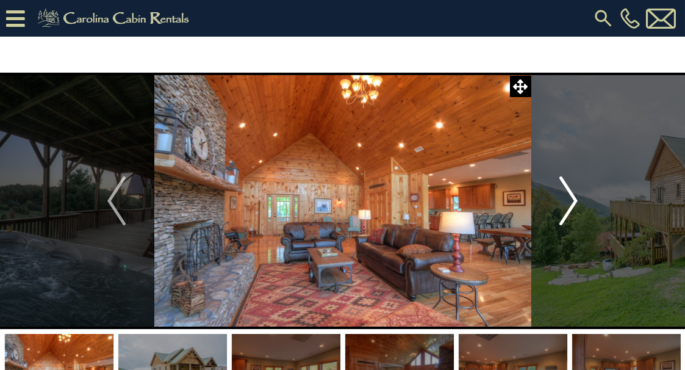
click at [572, 198] on img "Next" at bounding box center [569, 200] width 18 height 49
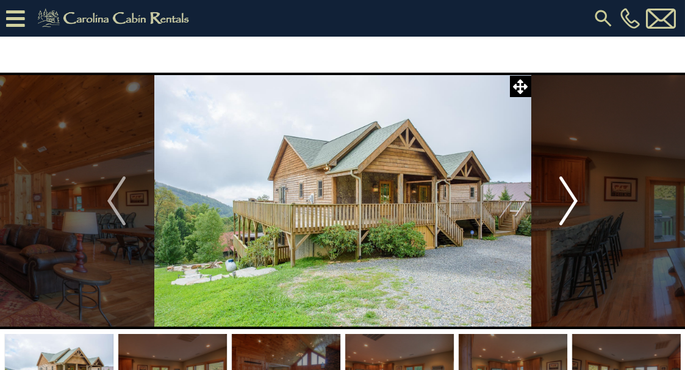
click at [572, 198] on img "Next" at bounding box center [569, 200] width 18 height 49
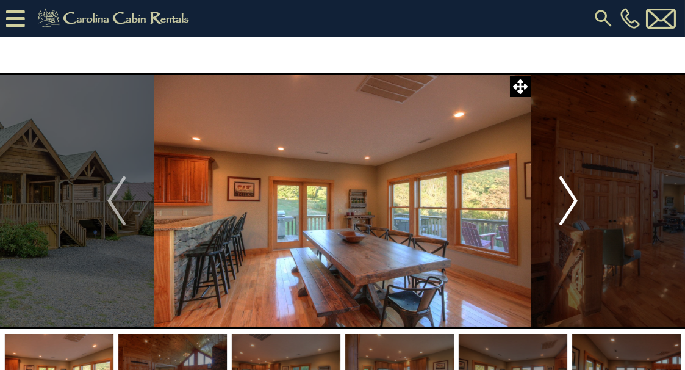
click at [572, 198] on img "Next" at bounding box center [569, 200] width 18 height 49
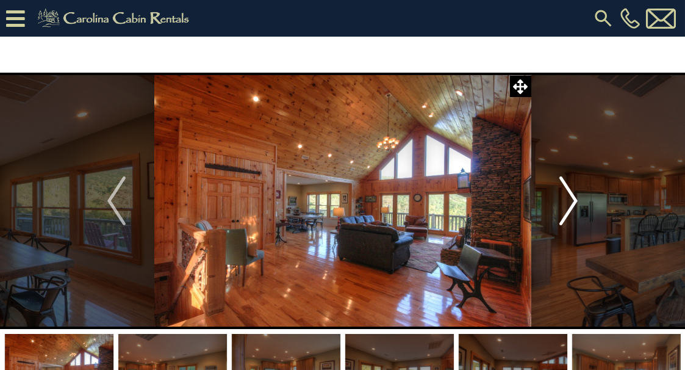
click at [572, 198] on img "Next" at bounding box center [569, 200] width 18 height 49
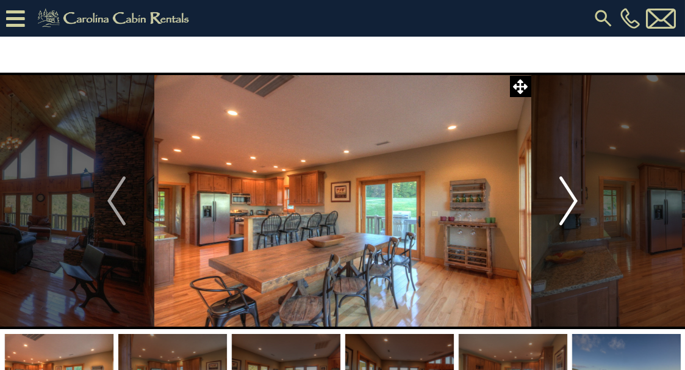
click at [572, 198] on img "Next" at bounding box center [569, 200] width 18 height 49
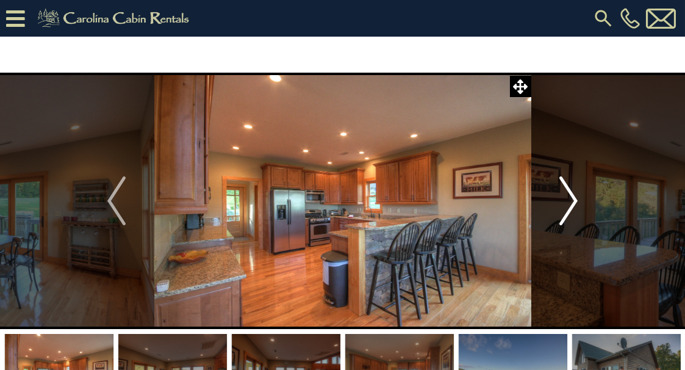
click at [572, 198] on img "Next" at bounding box center [569, 200] width 18 height 49
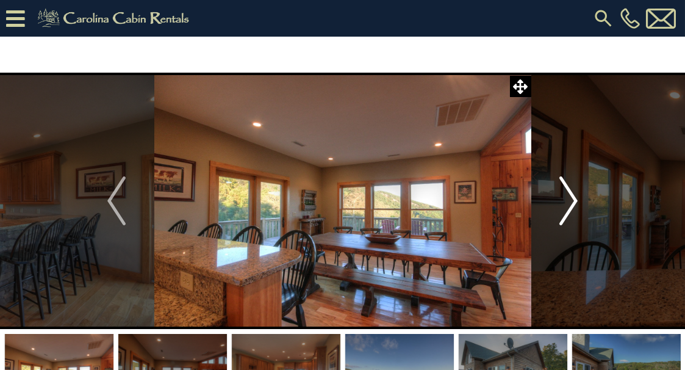
click at [572, 198] on img "Next" at bounding box center [569, 200] width 18 height 49
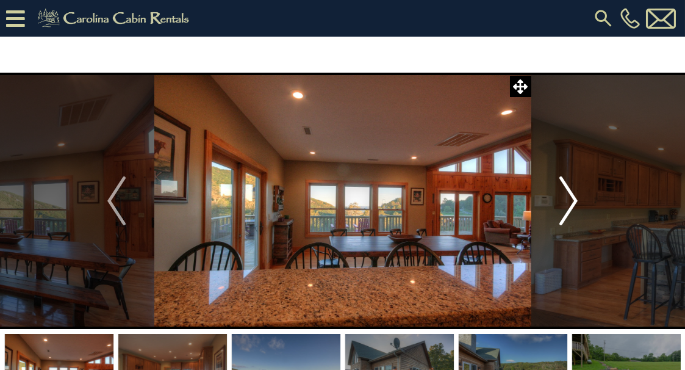
click at [572, 198] on img "Next" at bounding box center [569, 200] width 18 height 49
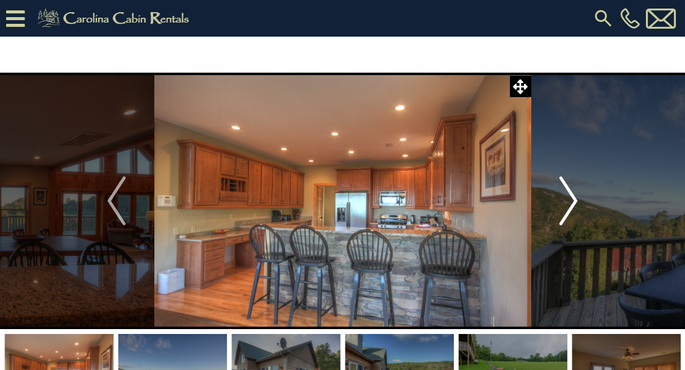
click at [572, 198] on img "Next" at bounding box center [569, 200] width 18 height 49
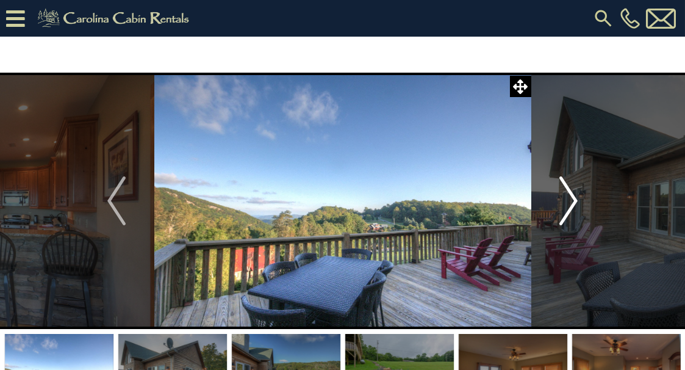
click at [572, 198] on img "Next" at bounding box center [569, 200] width 18 height 49
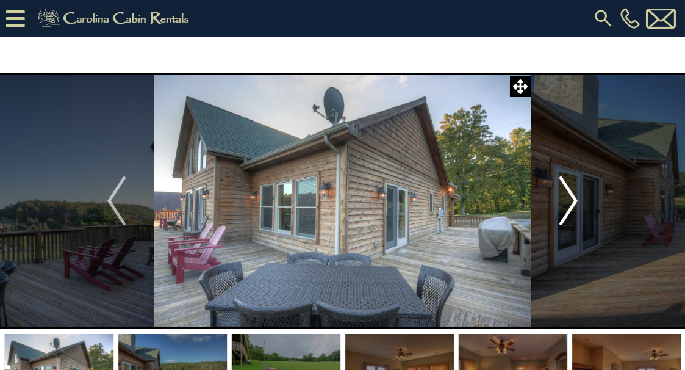
click at [572, 198] on img "Next" at bounding box center [569, 200] width 18 height 49
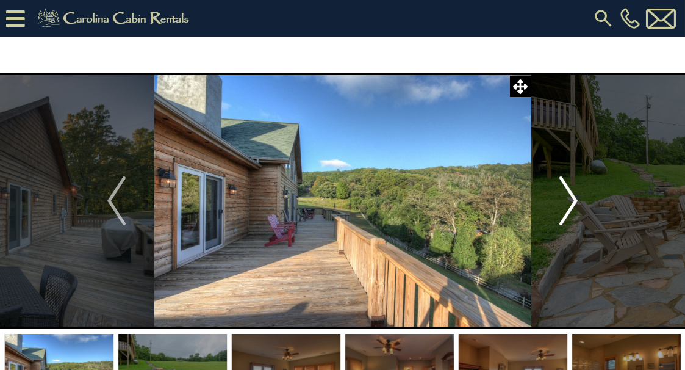
click at [572, 198] on img "Next" at bounding box center [569, 200] width 18 height 49
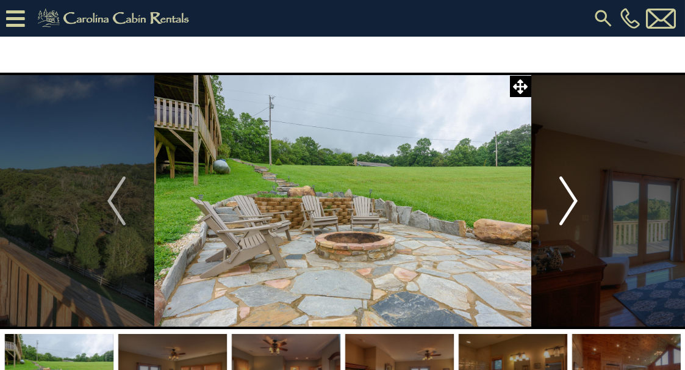
click at [572, 198] on img "Next" at bounding box center [569, 200] width 18 height 49
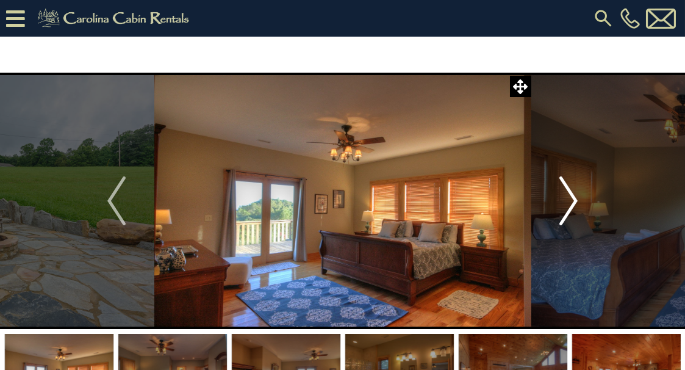
click at [572, 198] on img "Next" at bounding box center [569, 200] width 18 height 49
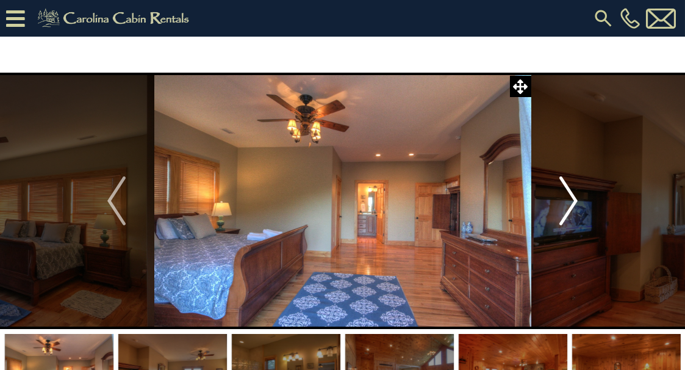
click at [572, 198] on img "Next" at bounding box center [569, 200] width 18 height 49
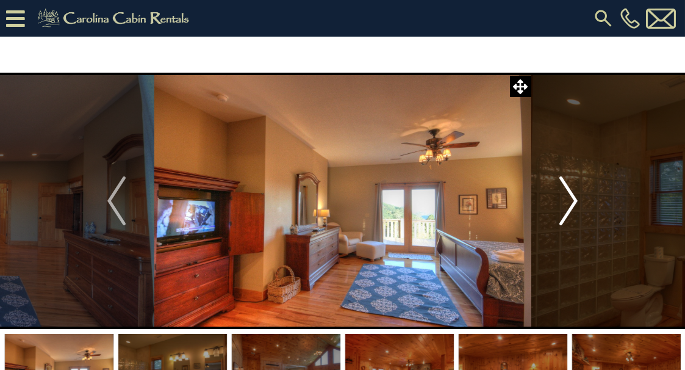
click at [572, 198] on img "Next" at bounding box center [569, 200] width 18 height 49
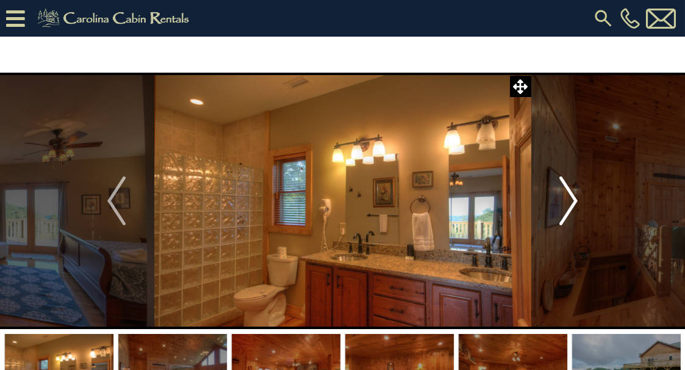
click at [572, 198] on img "Next" at bounding box center [569, 200] width 18 height 49
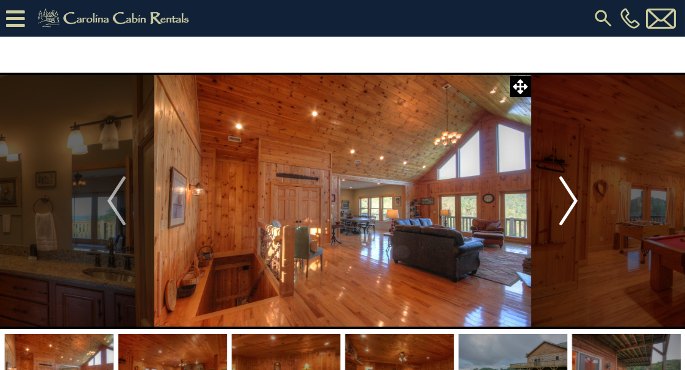
click at [572, 198] on img "Next" at bounding box center [569, 200] width 18 height 49
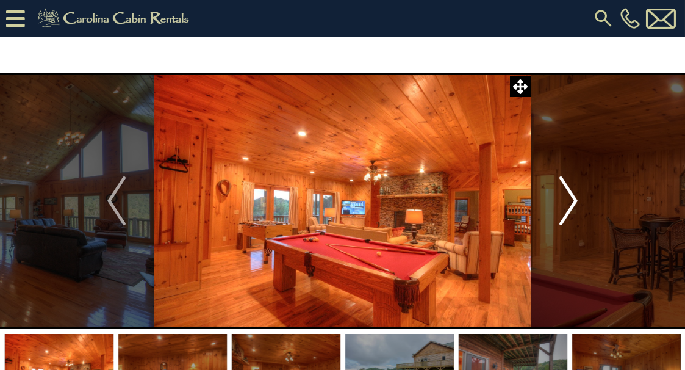
click at [572, 198] on img "Next" at bounding box center [569, 200] width 18 height 49
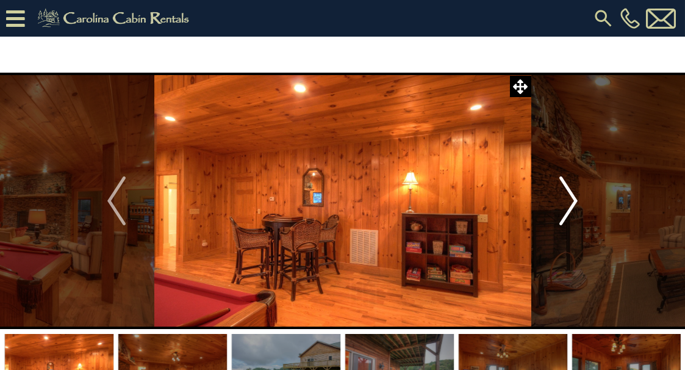
click at [572, 198] on img "Next" at bounding box center [569, 200] width 18 height 49
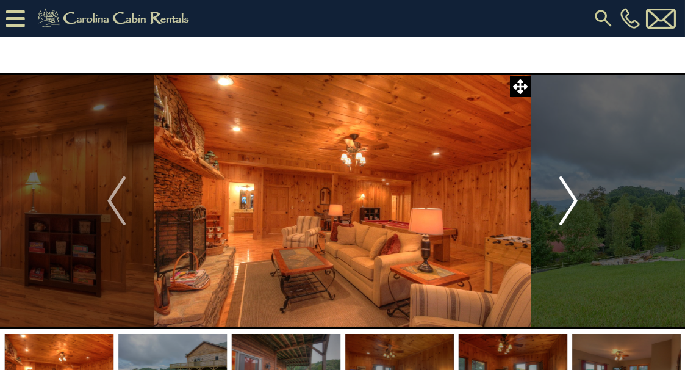
click at [572, 198] on img "Next" at bounding box center [569, 200] width 18 height 49
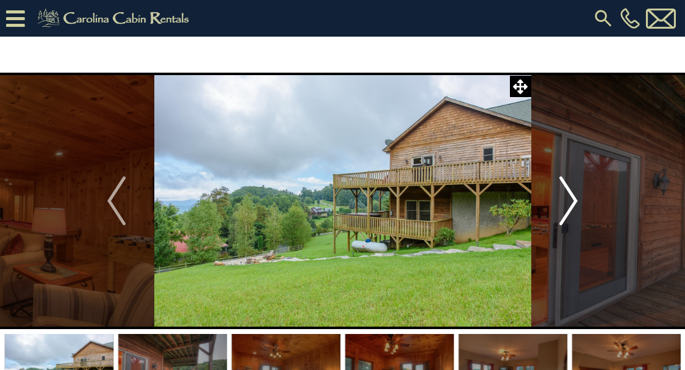
click at [572, 198] on img "Next" at bounding box center [569, 200] width 18 height 49
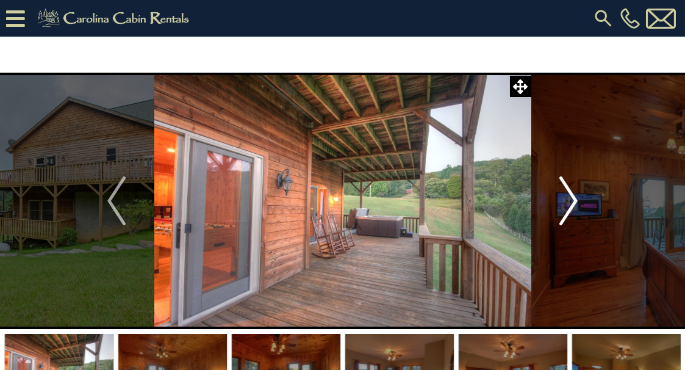
click at [572, 198] on img "Next" at bounding box center [569, 200] width 18 height 49
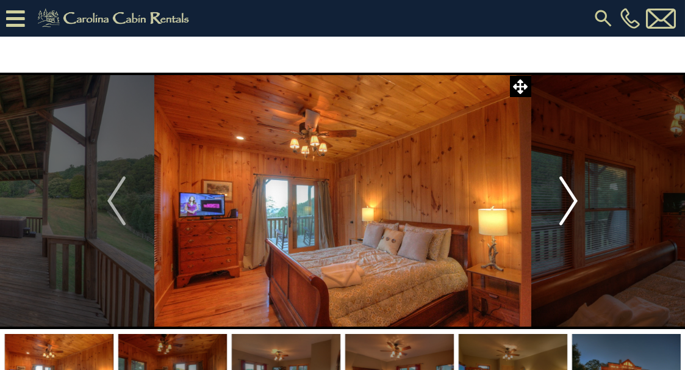
click at [572, 198] on img "Next" at bounding box center [569, 200] width 18 height 49
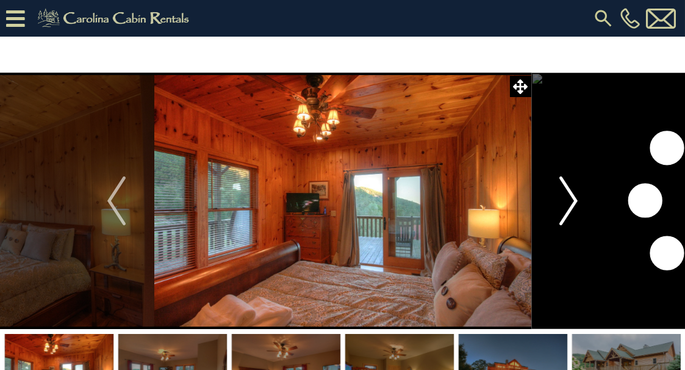
click at [572, 198] on img "Next" at bounding box center [569, 200] width 18 height 49
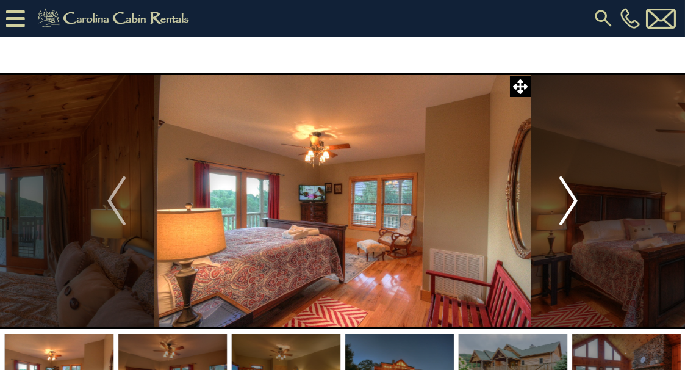
click at [572, 198] on img "Next" at bounding box center [569, 200] width 18 height 49
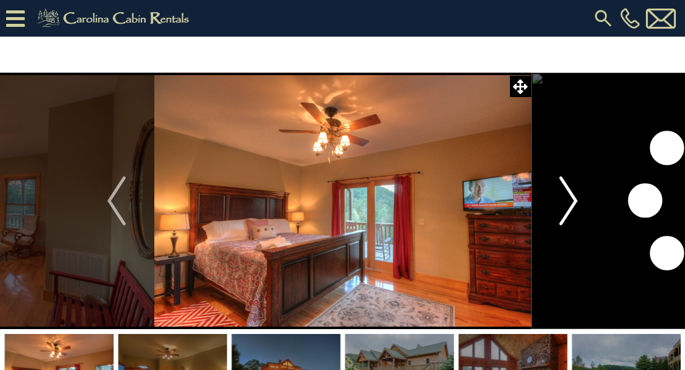
click at [572, 198] on img "Next" at bounding box center [569, 200] width 18 height 49
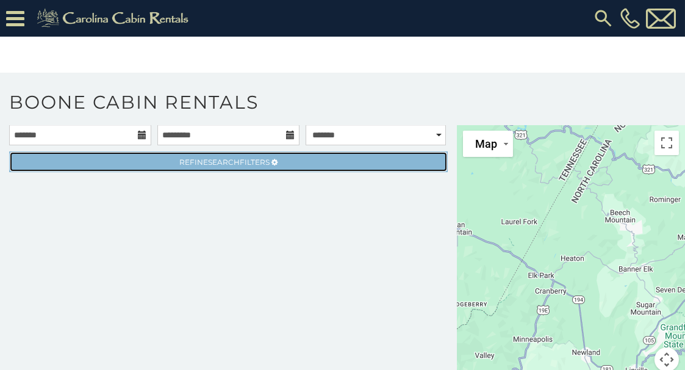
click at [237, 162] on span "Refine Search Filters" at bounding box center [224, 161] width 90 height 9
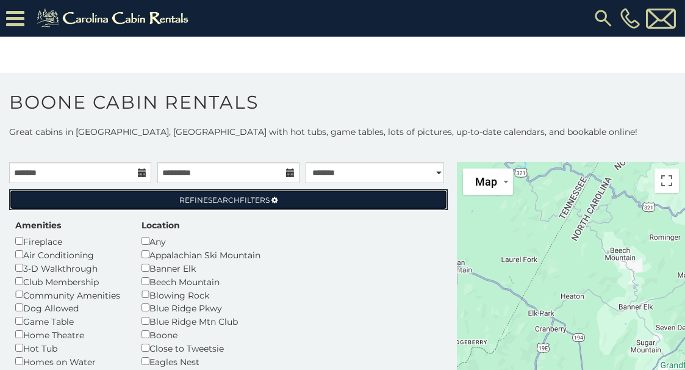
scroll to position [15, 0]
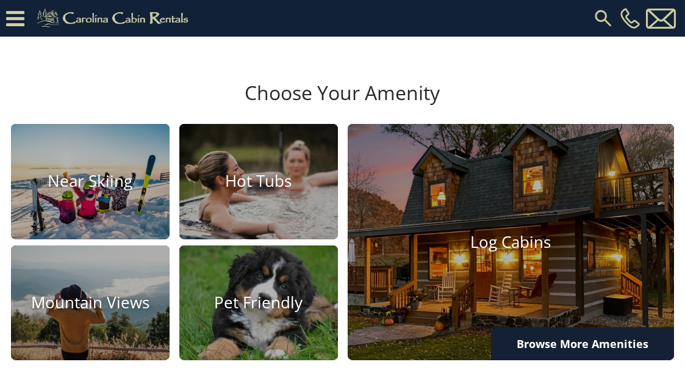
scroll to position [636, 0]
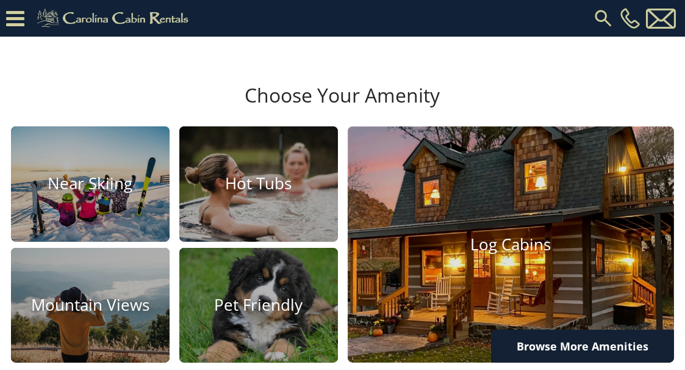
click at [507, 302] on img at bounding box center [510, 245] width 359 height 260
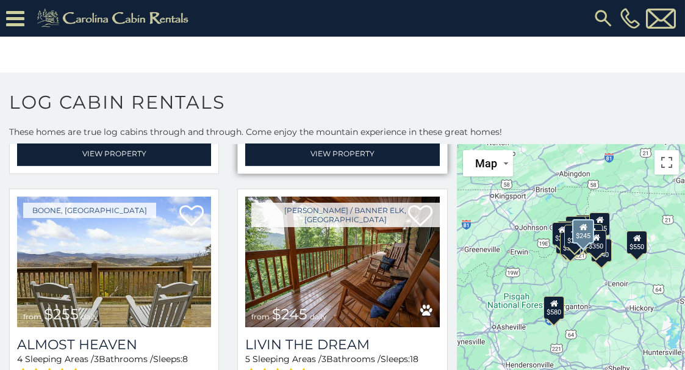
scroll to position [2712, 0]
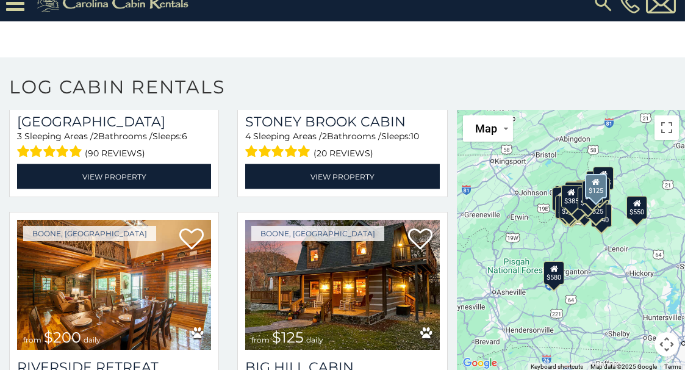
scroll to position [6585, 0]
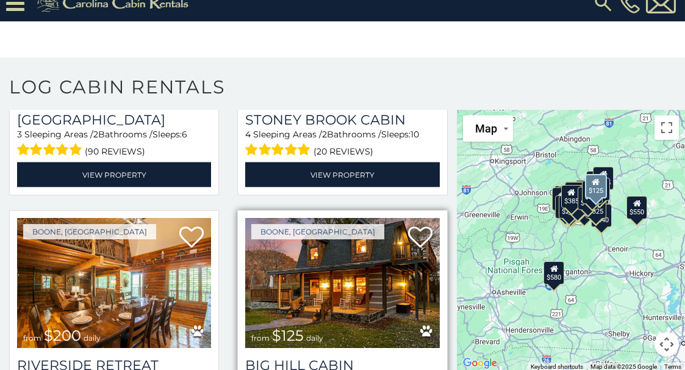
click at [333, 218] on img at bounding box center [342, 283] width 194 height 130
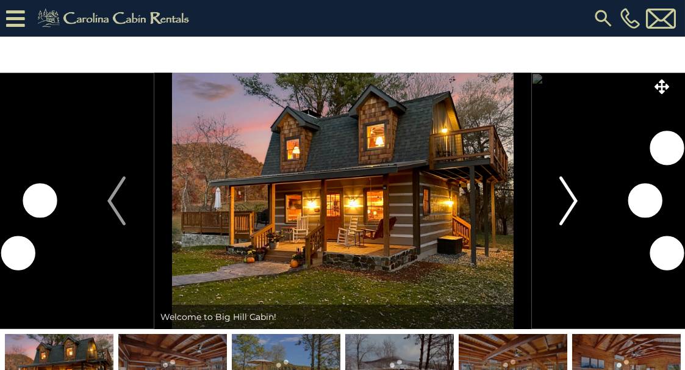
click at [572, 189] on img "Next" at bounding box center [569, 200] width 18 height 49
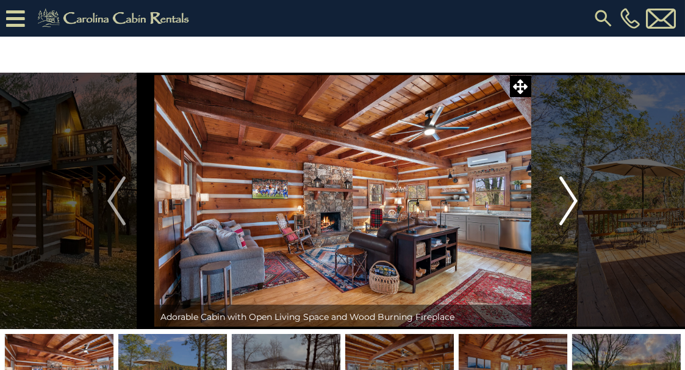
click at [570, 195] on img "Next" at bounding box center [569, 200] width 18 height 49
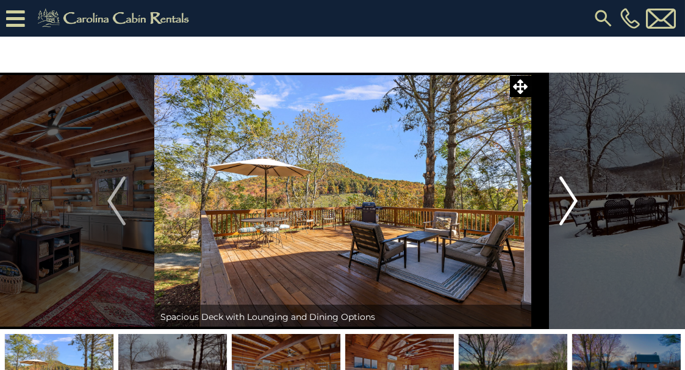
click at [570, 195] on img "Next" at bounding box center [569, 200] width 18 height 49
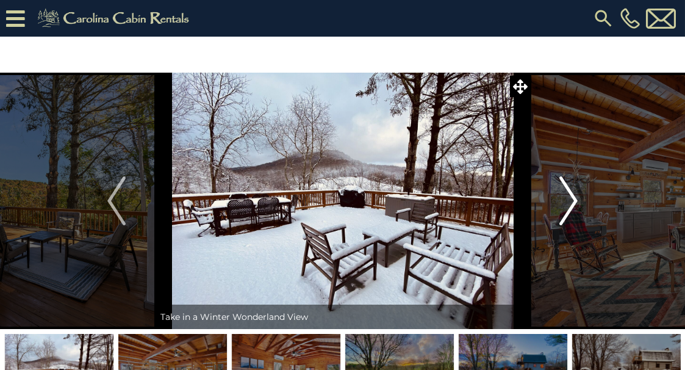
click at [570, 195] on img "Next" at bounding box center [569, 200] width 18 height 49
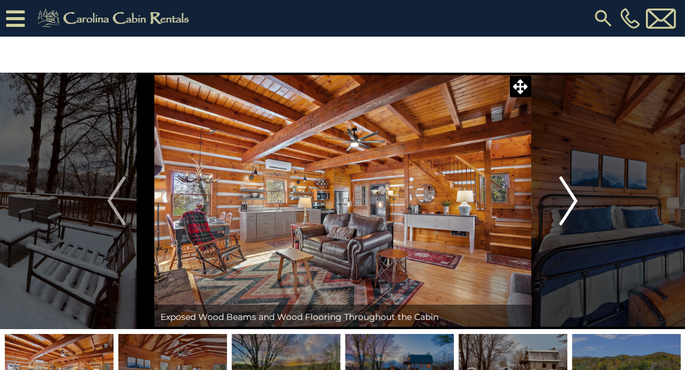
click at [570, 195] on img "Next" at bounding box center [569, 200] width 18 height 49
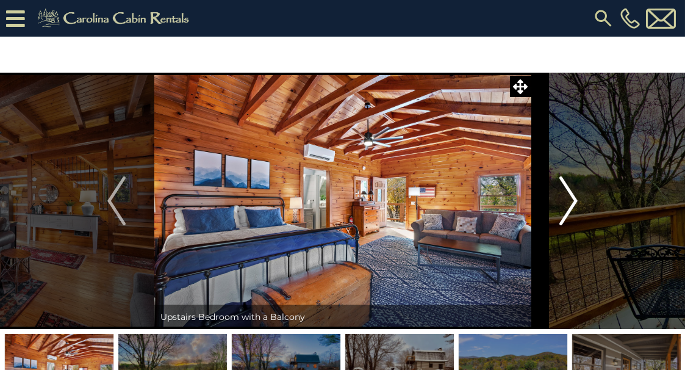
click at [570, 195] on img "Next" at bounding box center [569, 200] width 18 height 49
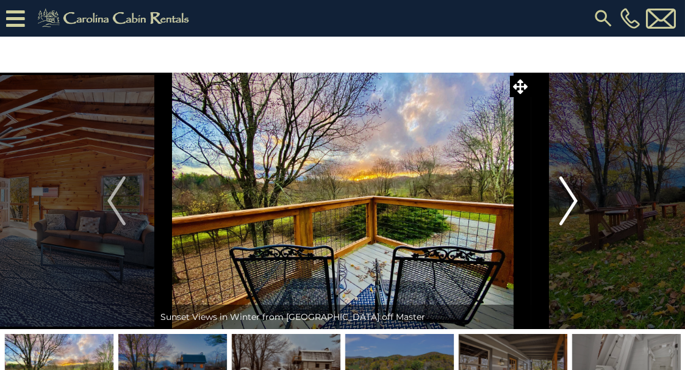
click at [570, 195] on img "Next" at bounding box center [569, 200] width 18 height 49
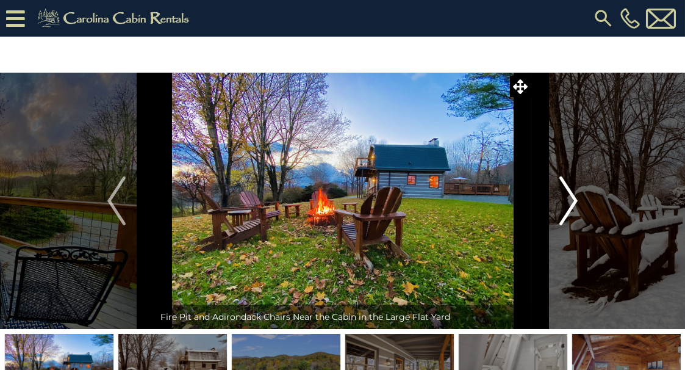
click at [570, 195] on img "Next" at bounding box center [569, 200] width 18 height 49
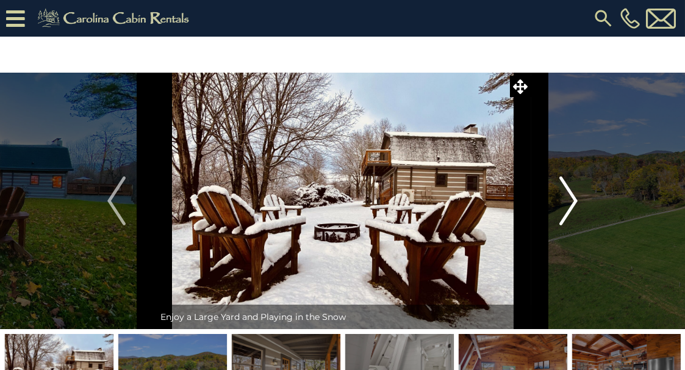
click at [570, 195] on img "Next" at bounding box center [569, 200] width 18 height 49
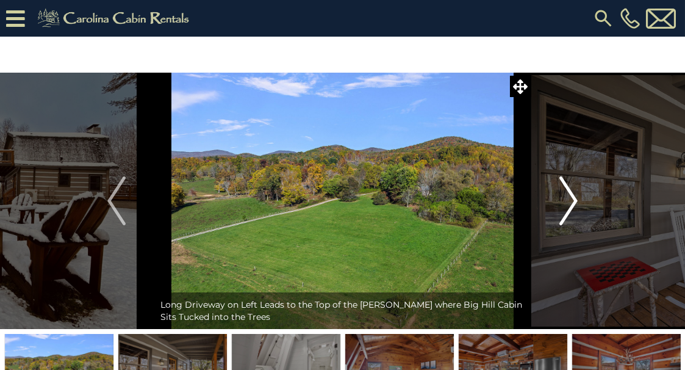
click at [570, 195] on img "Next" at bounding box center [569, 200] width 18 height 49
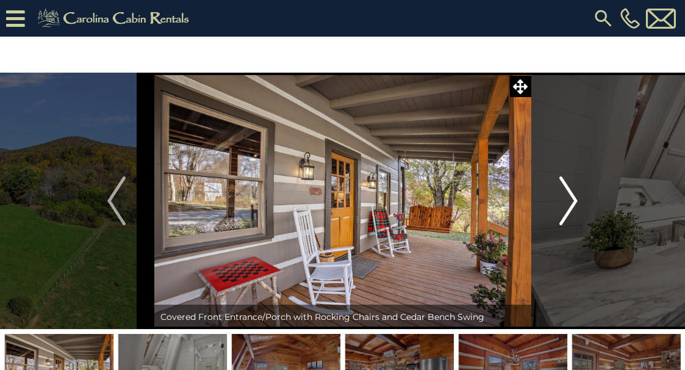
click at [570, 195] on img "Next" at bounding box center [569, 200] width 18 height 49
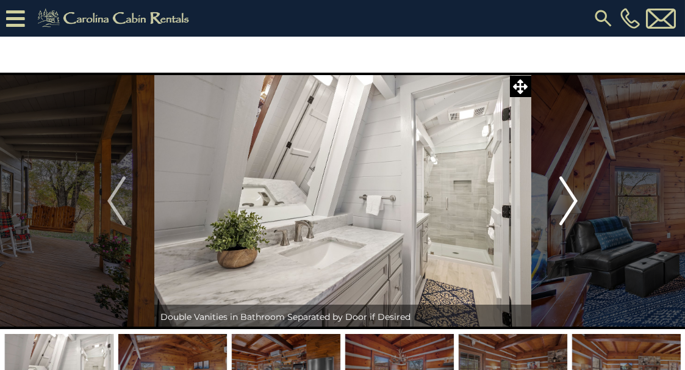
click at [570, 195] on img "Next" at bounding box center [569, 200] width 18 height 49
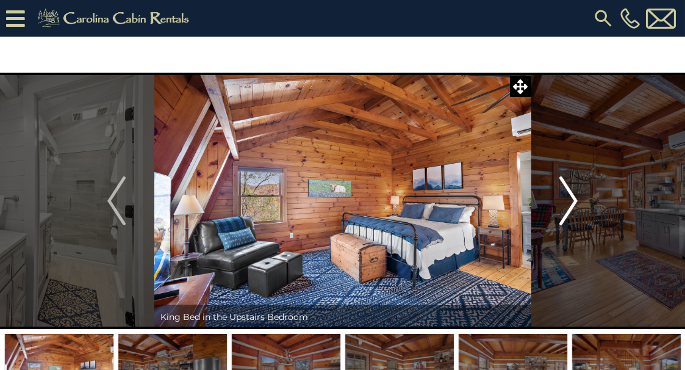
click at [570, 195] on img "Next" at bounding box center [569, 200] width 18 height 49
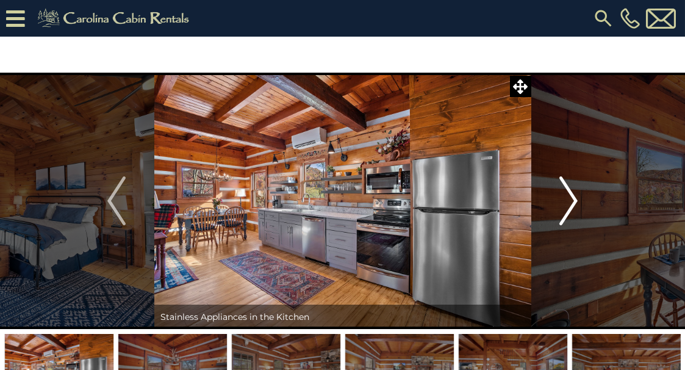
click at [570, 195] on img "Next" at bounding box center [569, 200] width 18 height 49
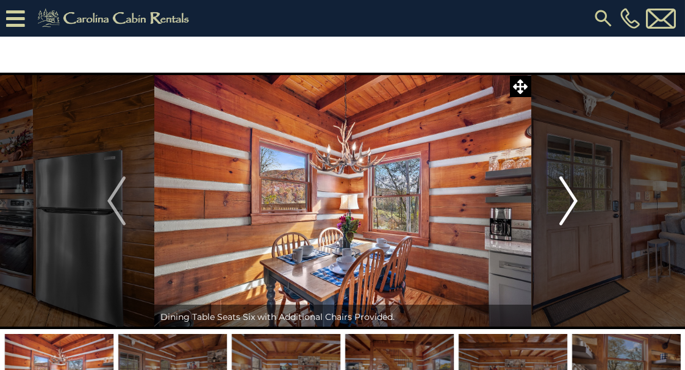
click at [570, 195] on img "Next" at bounding box center [569, 200] width 18 height 49
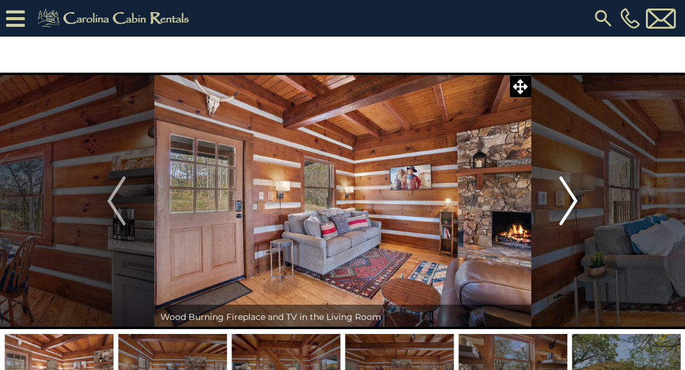
click at [570, 195] on img "Next" at bounding box center [569, 200] width 18 height 49
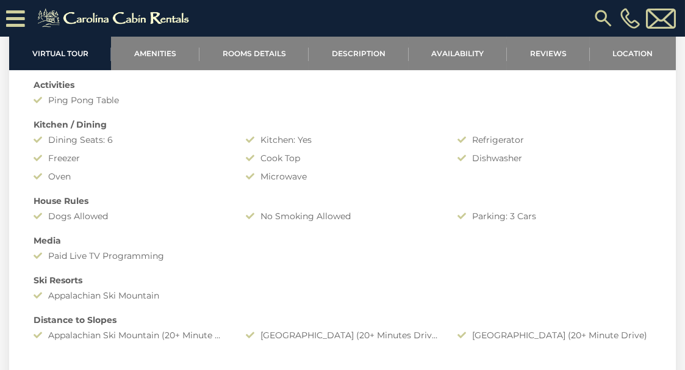
scroll to position [973, 0]
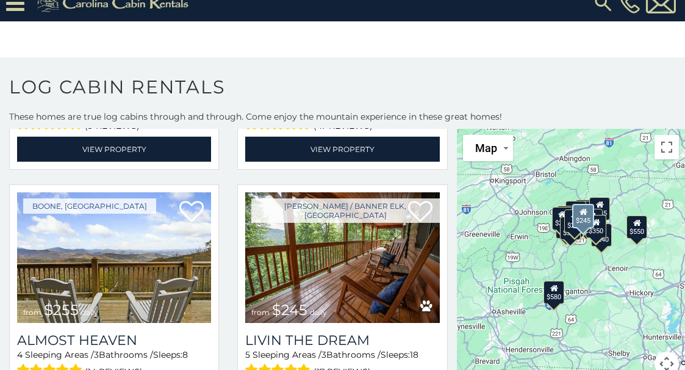
scroll to position [2709, 0]
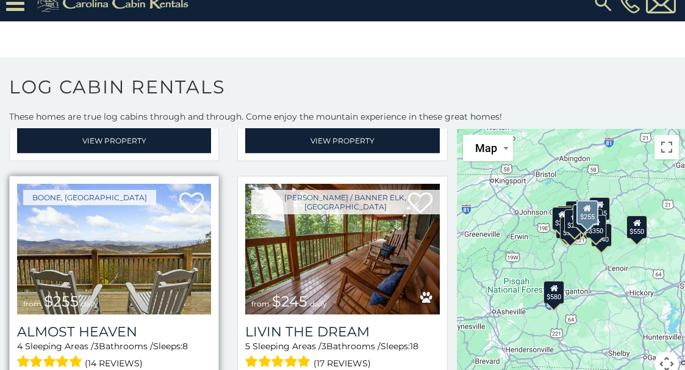
click at [111, 222] on img at bounding box center [114, 249] width 194 height 130
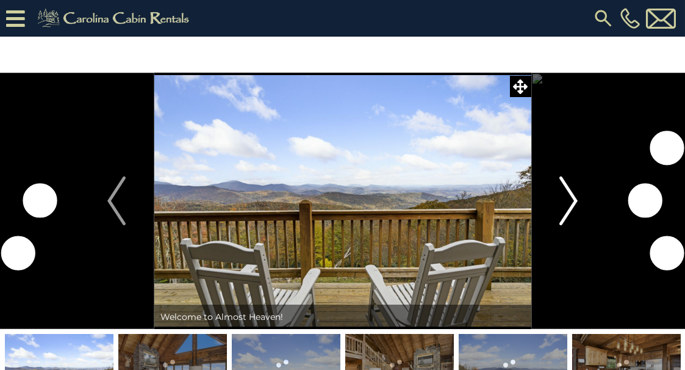
click at [575, 203] on img "Next" at bounding box center [569, 200] width 18 height 49
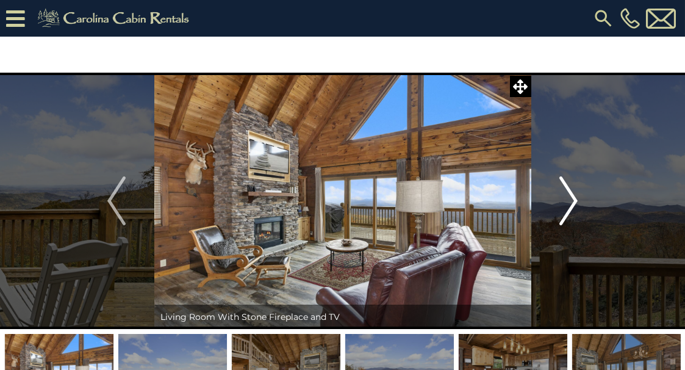
click at [572, 201] on img "Next" at bounding box center [569, 200] width 18 height 49
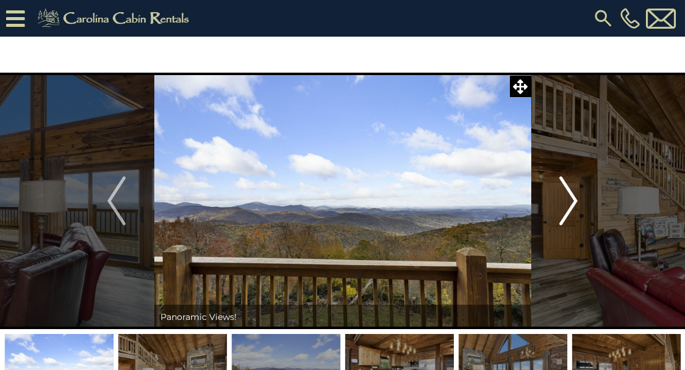
click at [572, 201] on img "Next" at bounding box center [569, 200] width 18 height 49
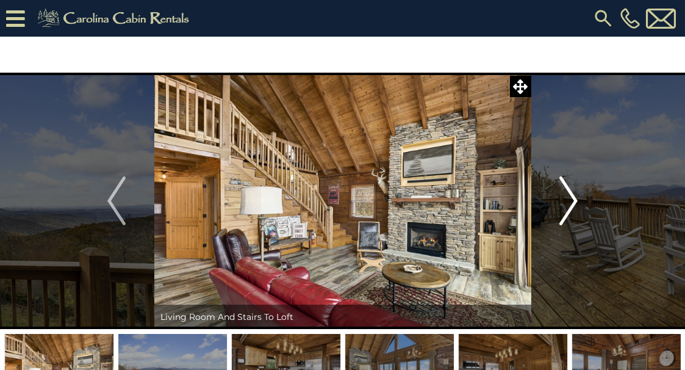
click at [572, 201] on img "Next" at bounding box center [569, 200] width 18 height 49
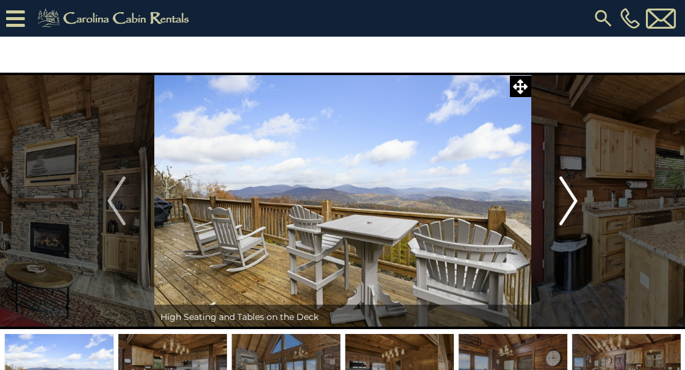
click at [572, 201] on img "Next" at bounding box center [569, 200] width 18 height 49
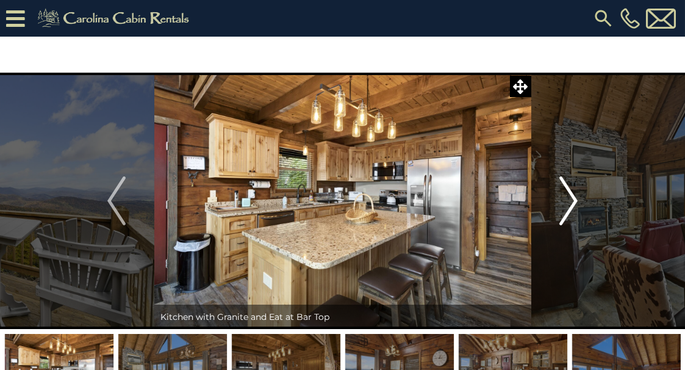
click at [572, 201] on img "Next" at bounding box center [569, 200] width 18 height 49
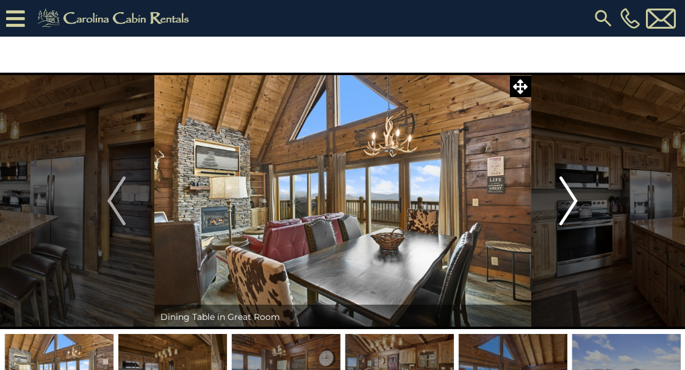
click at [572, 201] on img "Next" at bounding box center [569, 200] width 18 height 49
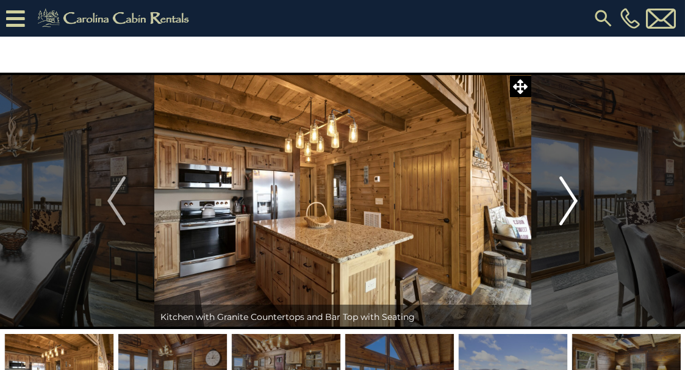
click at [572, 201] on img "Next" at bounding box center [569, 200] width 18 height 49
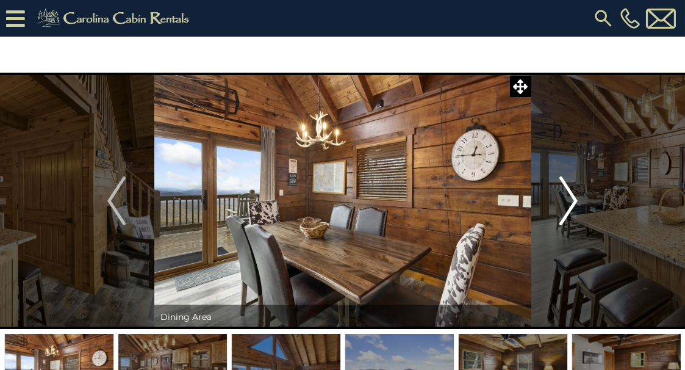
click at [572, 201] on img "Next" at bounding box center [569, 200] width 18 height 49
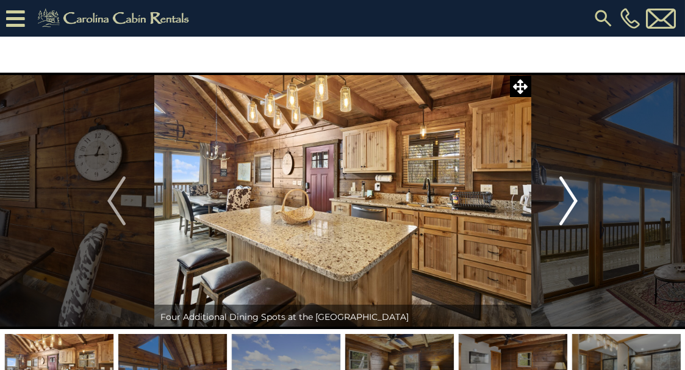
click at [572, 201] on img "Next" at bounding box center [569, 200] width 18 height 49
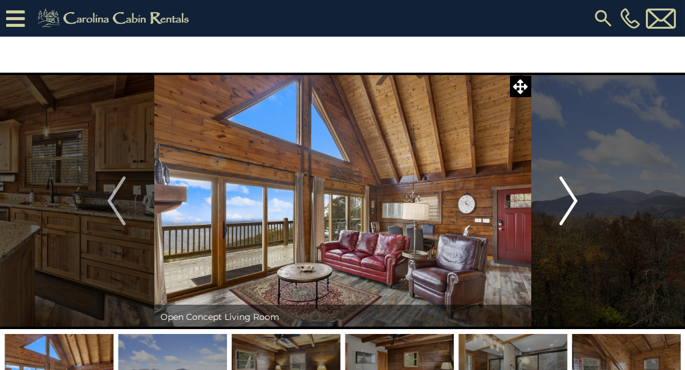
click at [572, 201] on img "Next" at bounding box center [569, 200] width 18 height 49
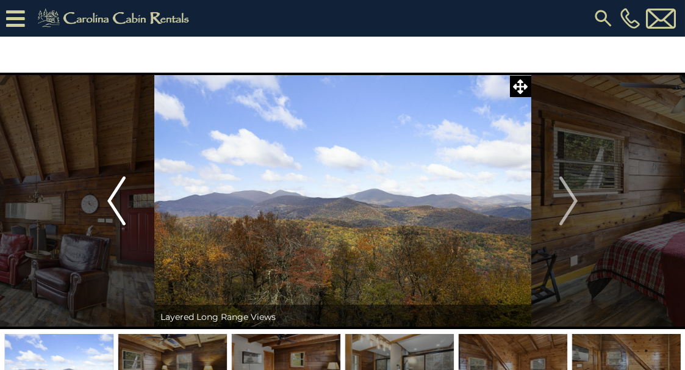
click at [115, 194] on img "Previous" at bounding box center [116, 200] width 18 height 49
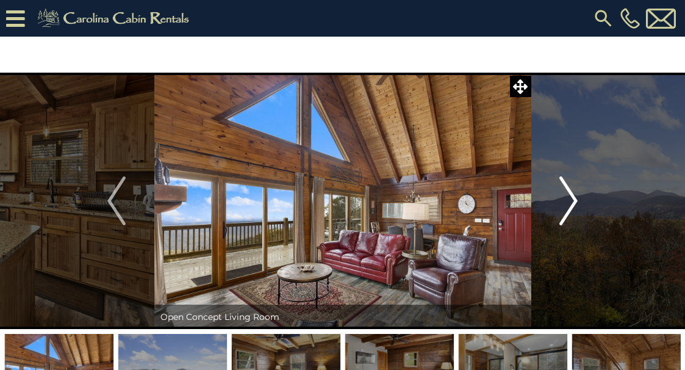
click at [569, 199] on img "Next" at bounding box center [569, 200] width 18 height 49
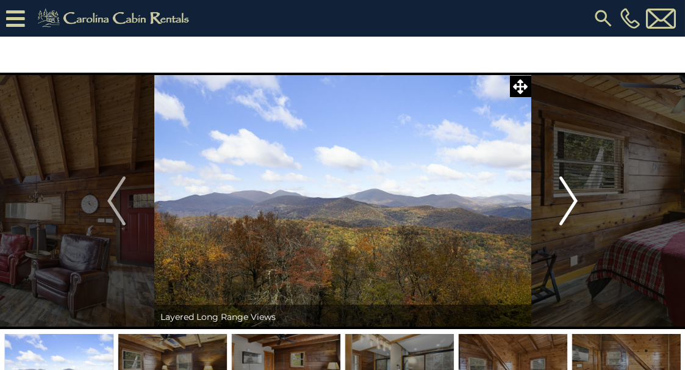
click at [569, 199] on img "Next" at bounding box center [569, 200] width 18 height 49
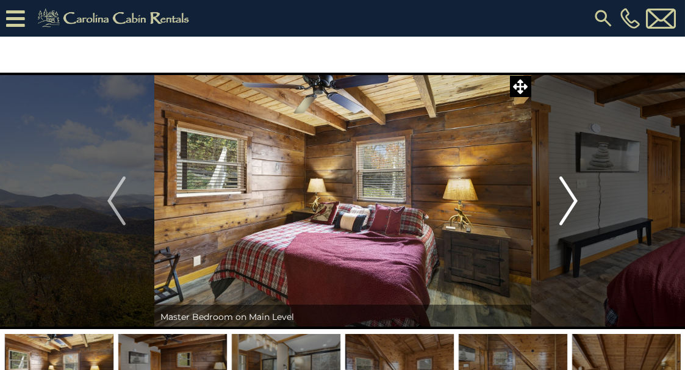
click at [569, 199] on img "Next" at bounding box center [569, 200] width 18 height 49
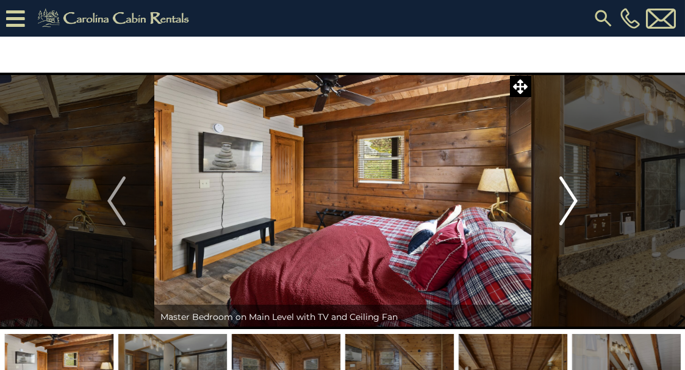
click at [569, 199] on img "Next" at bounding box center [569, 200] width 18 height 49
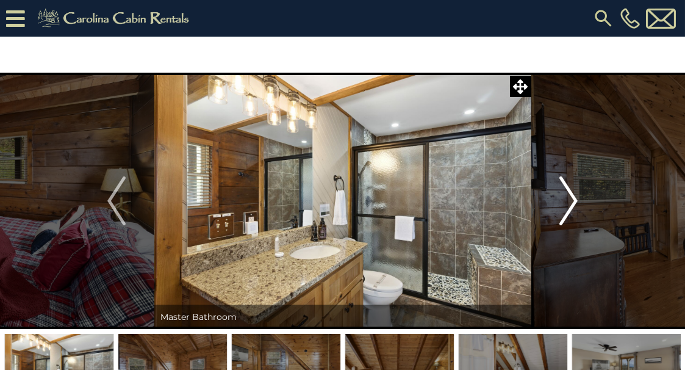
click at [569, 199] on img "Next" at bounding box center [569, 200] width 18 height 49
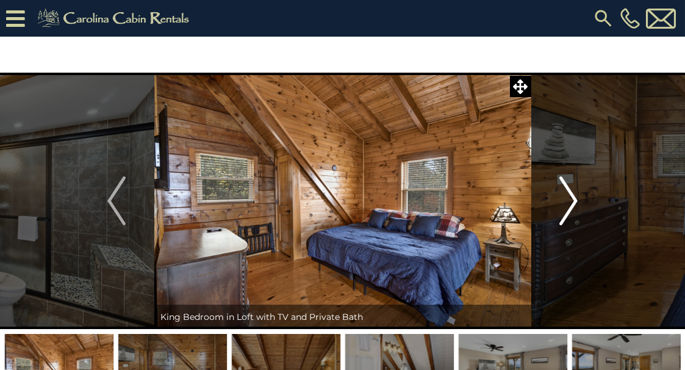
click at [569, 199] on img "Next" at bounding box center [569, 200] width 18 height 49
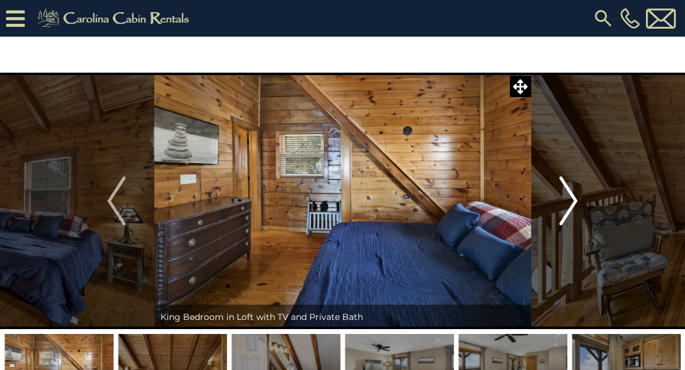
click at [569, 199] on img "Next" at bounding box center [569, 200] width 18 height 49
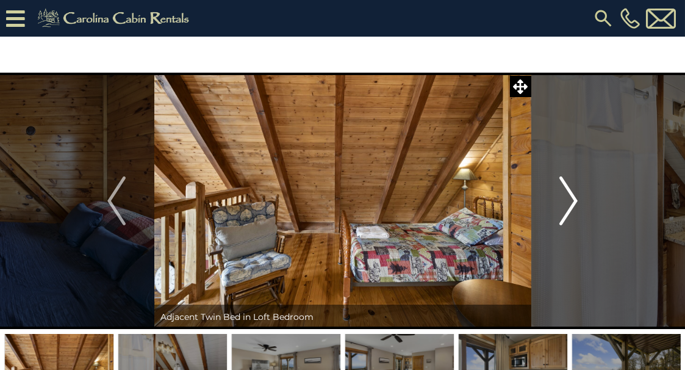
click at [569, 199] on img "Next" at bounding box center [569, 200] width 18 height 49
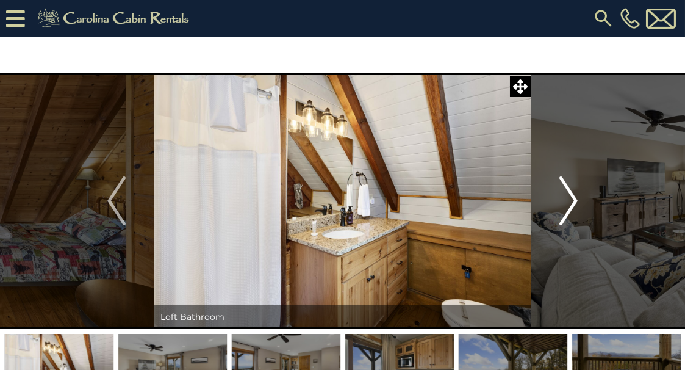
click at [569, 199] on img "Next" at bounding box center [569, 200] width 18 height 49
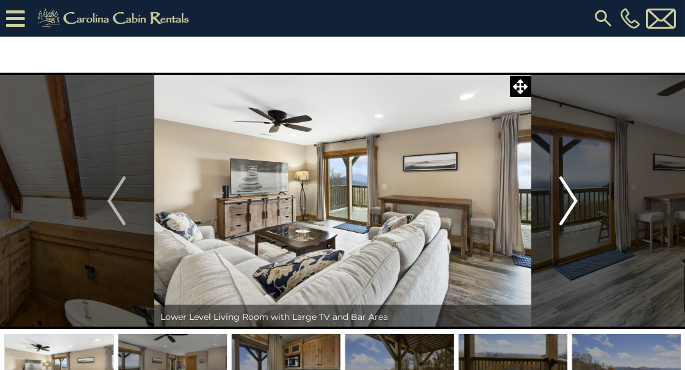
click at [569, 199] on img "Next" at bounding box center [569, 200] width 18 height 49
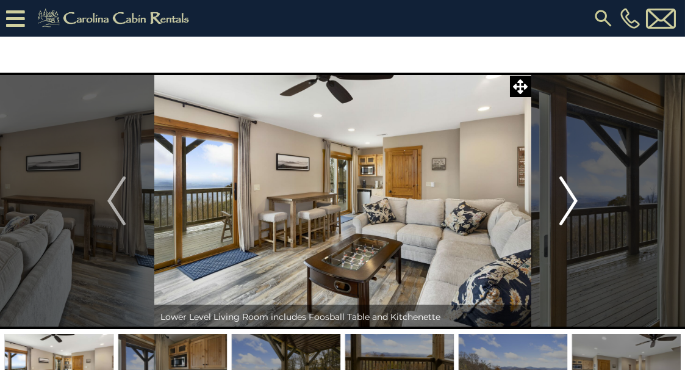
click at [569, 199] on img "Next" at bounding box center [569, 200] width 18 height 49
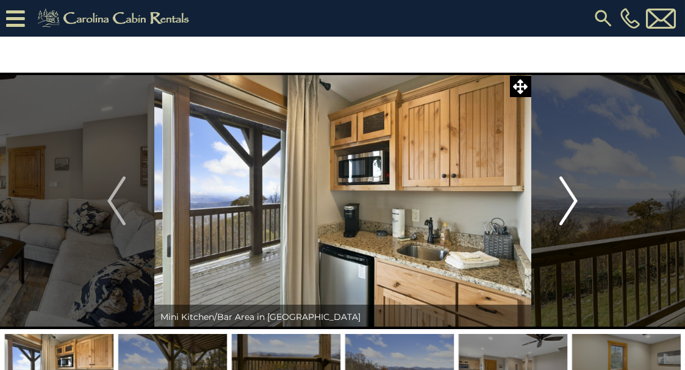
click at [569, 199] on img "Next" at bounding box center [569, 200] width 18 height 49
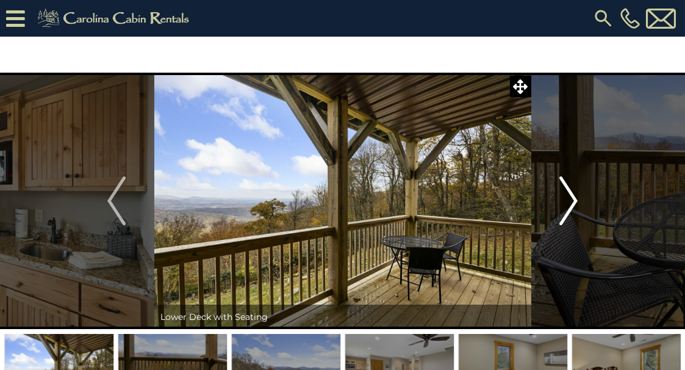
click at [569, 199] on img "Next" at bounding box center [569, 200] width 18 height 49
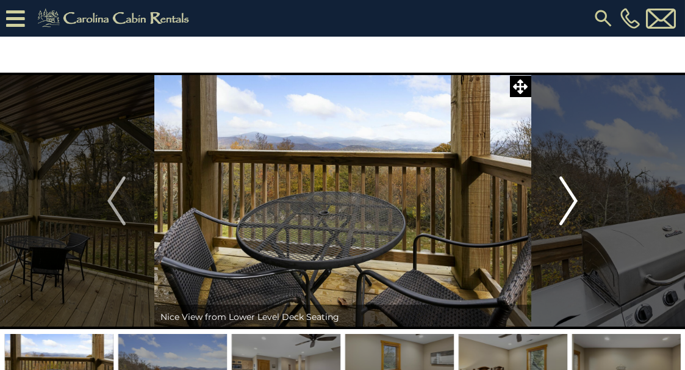
click at [569, 199] on img "Next" at bounding box center [569, 200] width 18 height 49
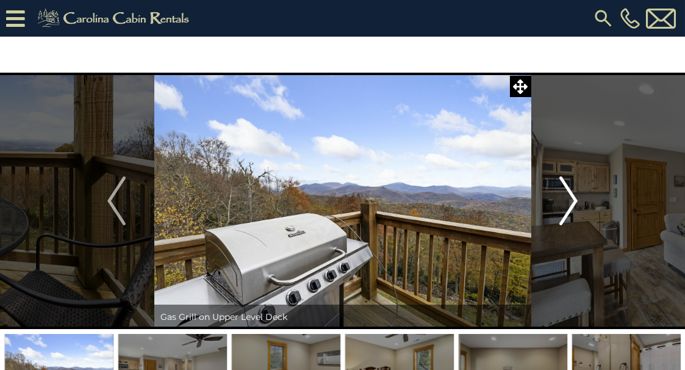
click at [569, 199] on img "Next" at bounding box center [569, 200] width 18 height 49
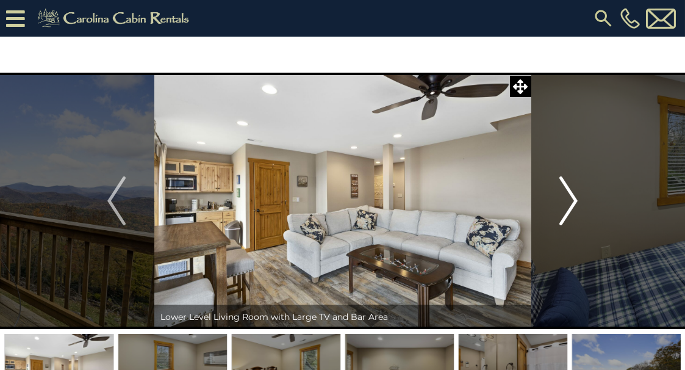
click at [569, 199] on img "Next" at bounding box center [569, 200] width 18 height 49
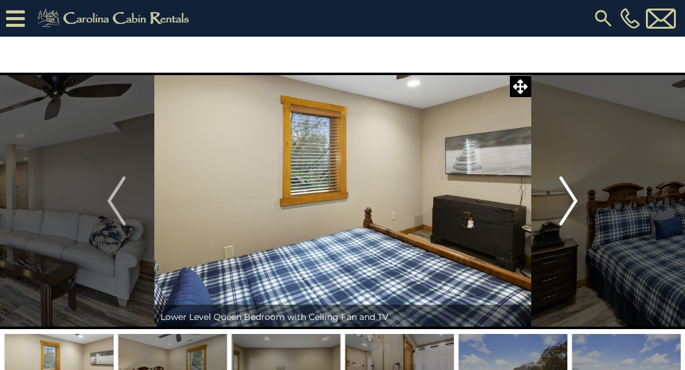
click at [569, 199] on img "Next" at bounding box center [569, 200] width 18 height 49
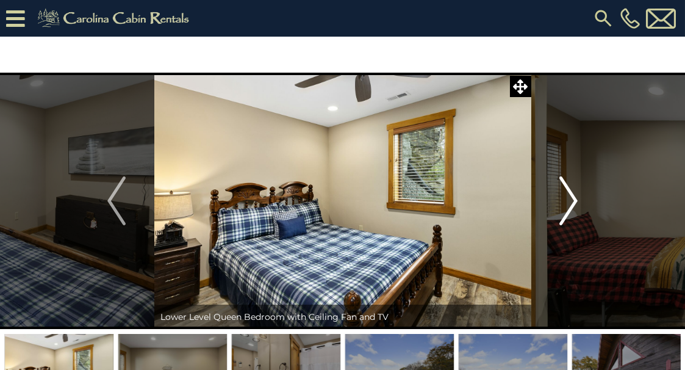
click at [569, 199] on img "Next" at bounding box center [569, 200] width 18 height 49
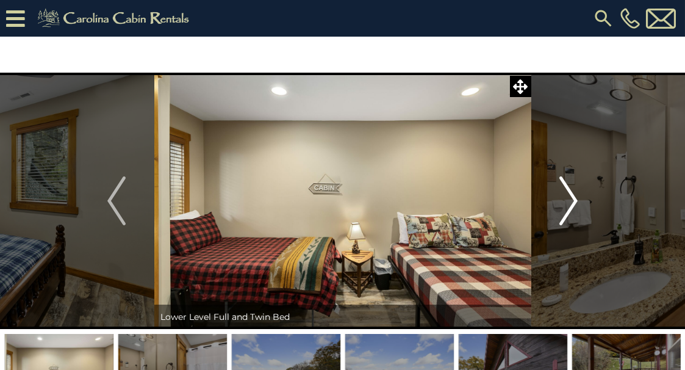
click at [569, 199] on img "Next" at bounding box center [569, 200] width 18 height 49
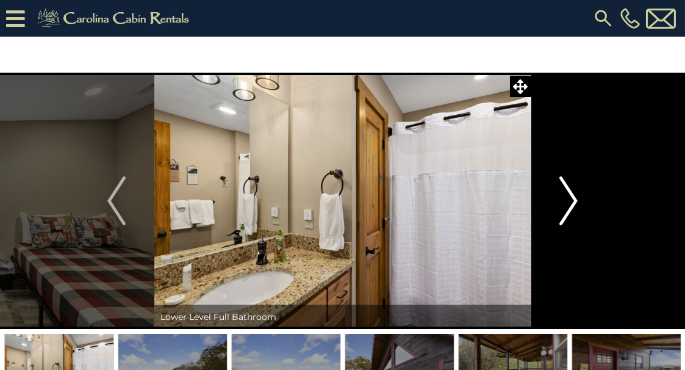
click at [569, 199] on img "Next" at bounding box center [569, 200] width 18 height 49
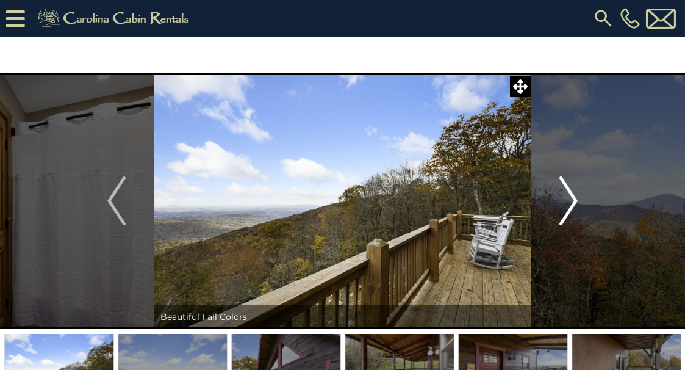
click at [569, 199] on img "Next" at bounding box center [569, 200] width 18 height 49
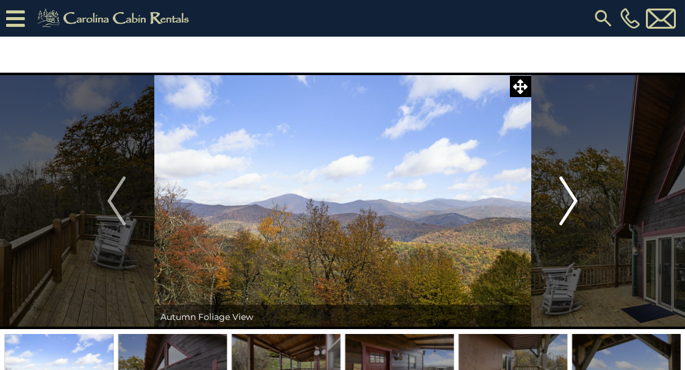
click at [569, 199] on img "Next" at bounding box center [569, 200] width 18 height 49
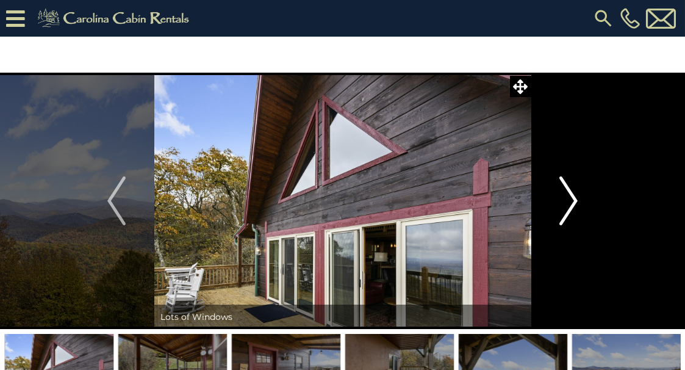
click at [569, 199] on img "Next" at bounding box center [569, 200] width 18 height 49
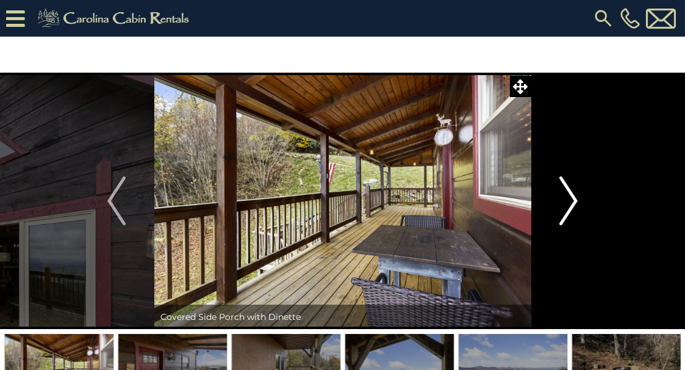
click at [569, 199] on img "Next" at bounding box center [569, 200] width 18 height 49
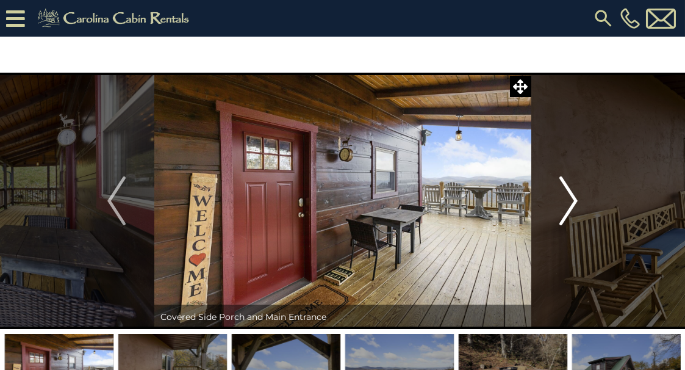
click at [569, 199] on img "Next" at bounding box center [569, 200] width 18 height 49
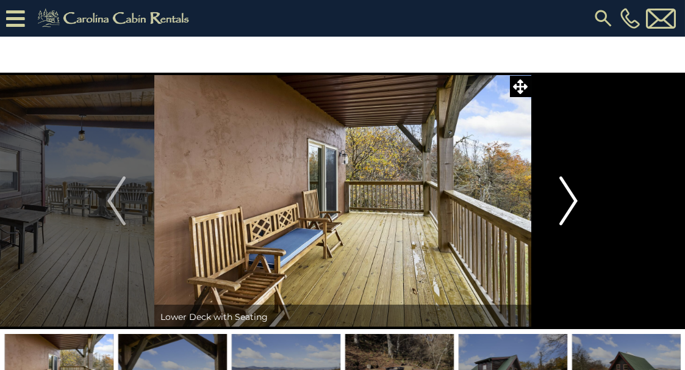
click at [569, 199] on img "Next" at bounding box center [569, 200] width 18 height 49
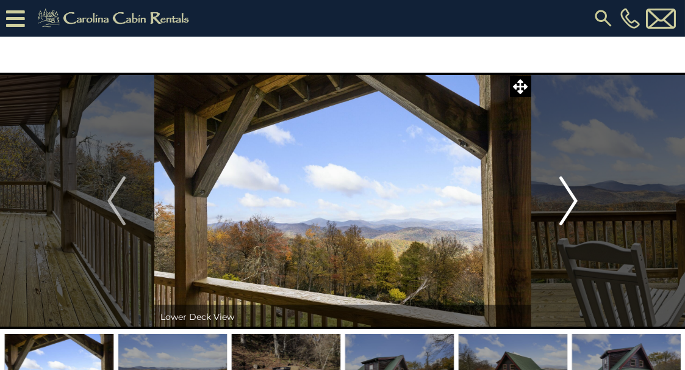
click at [569, 199] on img "Next" at bounding box center [569, 200] width 18 height 49
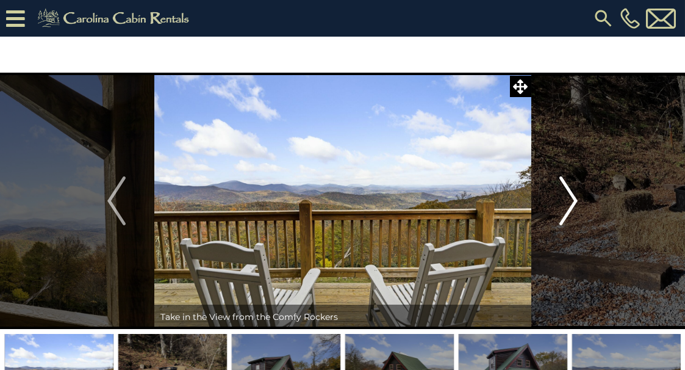
click at [569, 199] on img "Next" at bounding box center [569, 200] width 18 height 49
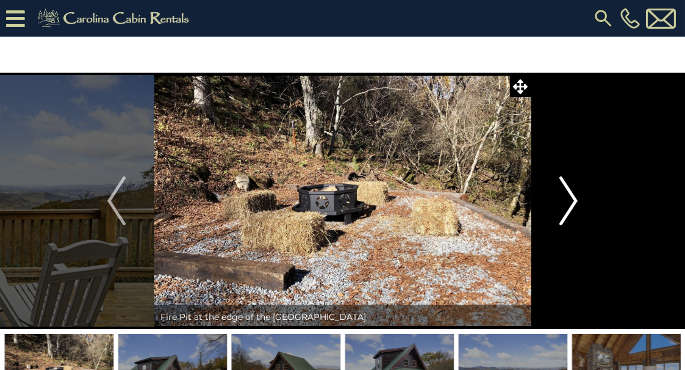
click at [569, 199] on img "Next" at bounding box center [569, 200] width 18 height 49
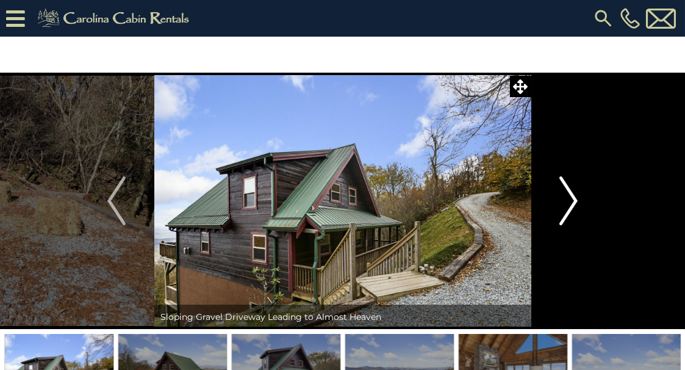
click at [569, 199] on img "Next" at bounding box center [569, 200] width 18 height 49
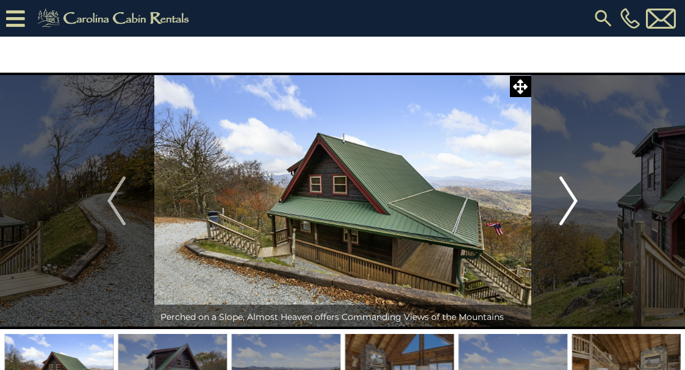
click at [569, 199] on img "Next" at bounding box center [569, 200] width 18 height 49
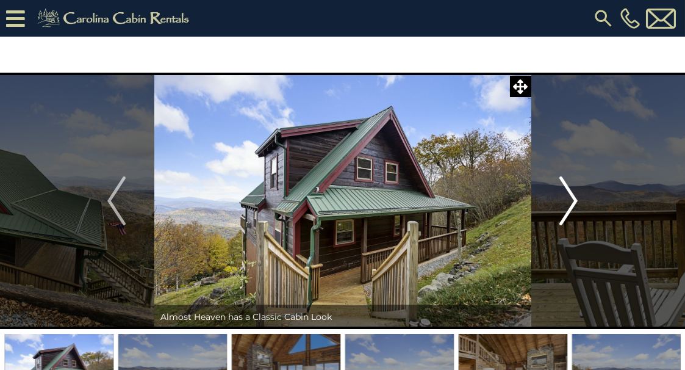
click at [569, 199] on img "Next" at bounding box center [569, 200] width 18 height 49
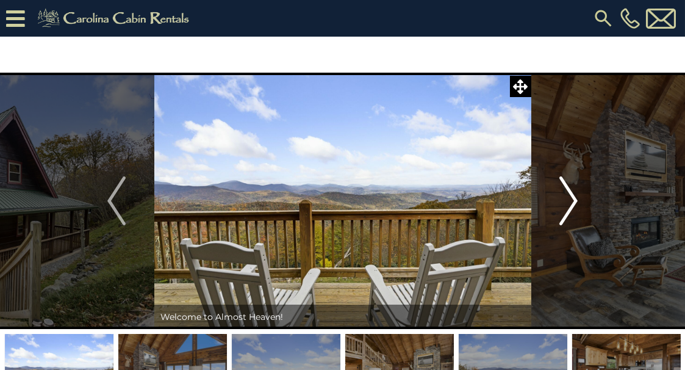
click at [569, 199] on img "Next" at bounding box center [569, 200] width 18 height 49
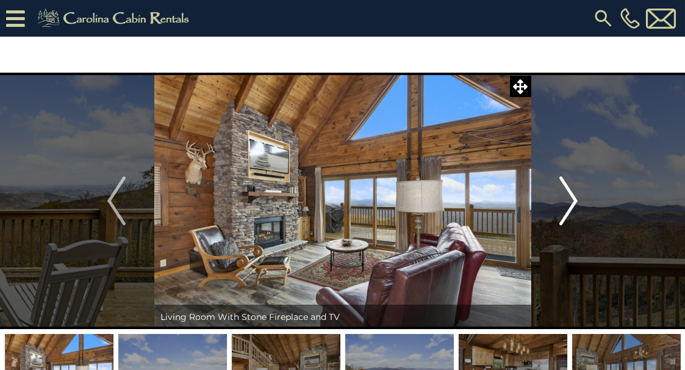
click at [569, 199] on img "Next" at bounding box center [569, 200] width 18 height 49
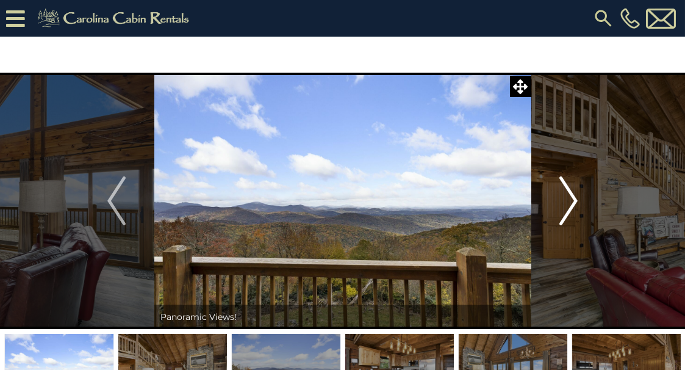
click at [569, 199] on img "Next" at bounding box center [569, 200] width 18 height 49
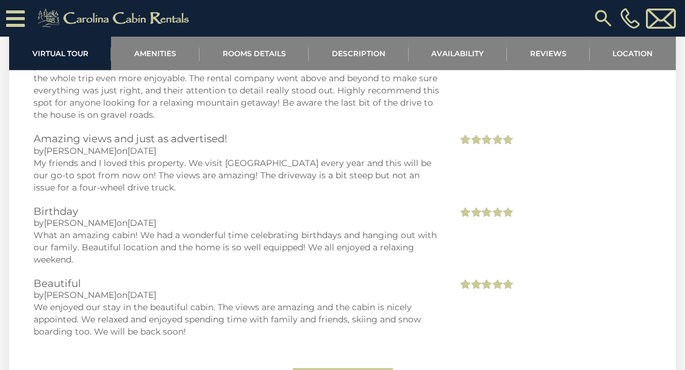
scroll to position [2244, 0]
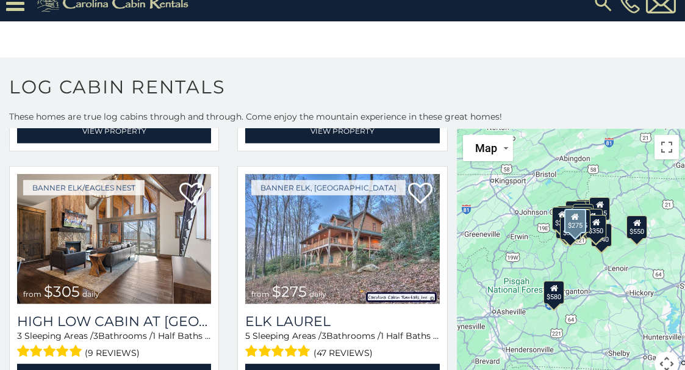
scroll to position [2474, 0]
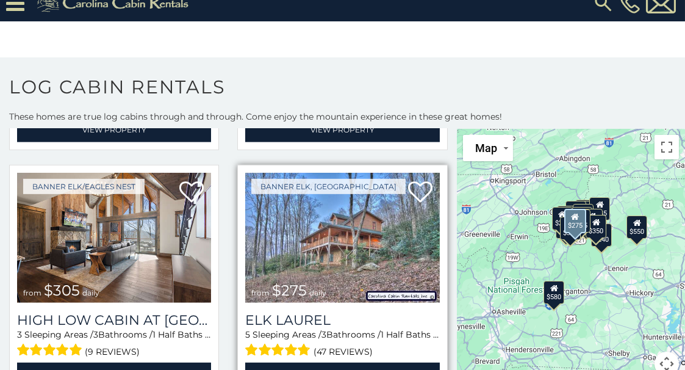
click at [336, 202] on img at bounding box center [342, 238] width 194 height 130
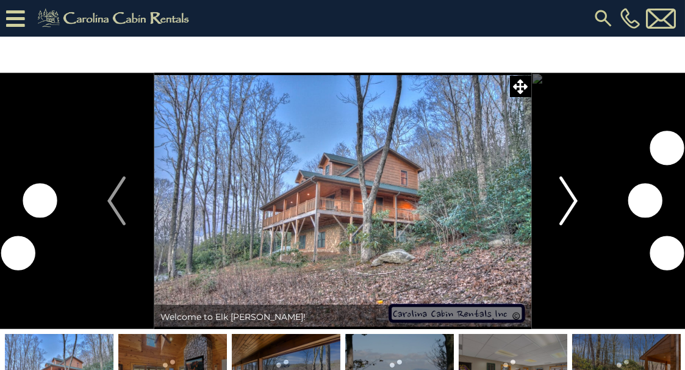
click at [572, 204] on img "Next" at bounding box center [569, 200] width 18 height 49
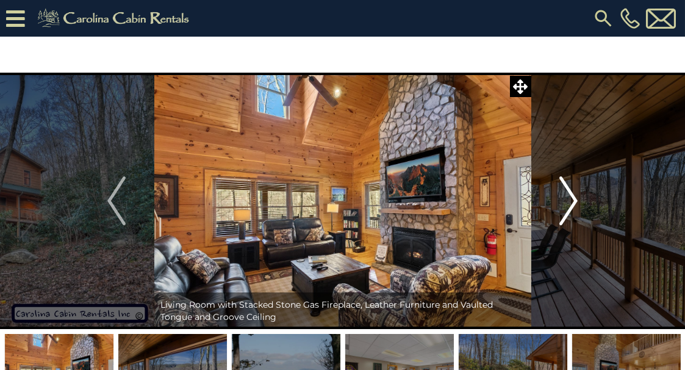
click at [572, 204] on img "Next" at bounding box center [569, 200] width 18 height 49
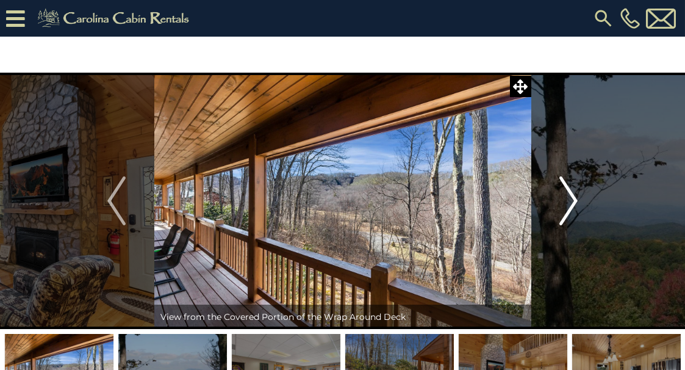
click at [572, 204] on img "Next" at bounding box center [569, 200] width 18 height 49
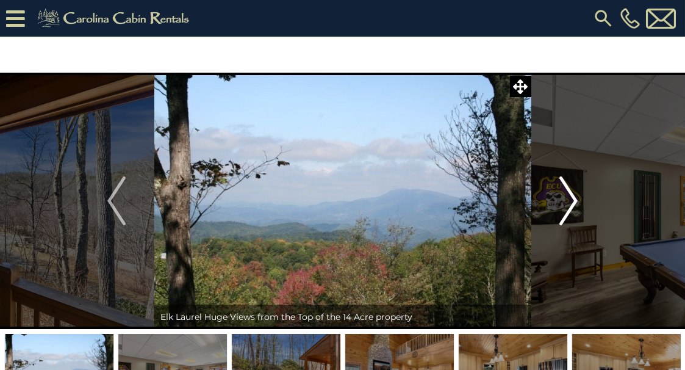
click at [572, 204] on img "Next" at bounding box center [569, 200] width 18 height 49
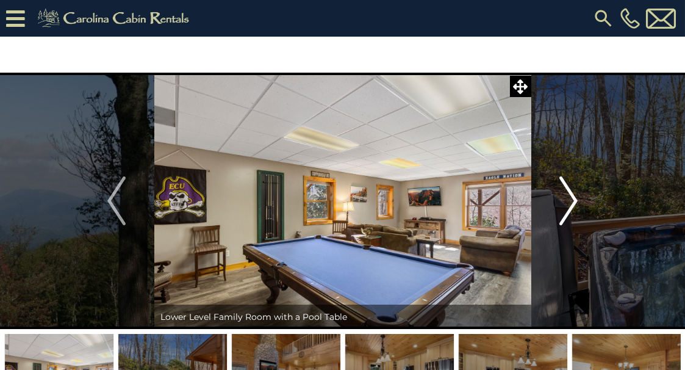
click at [572, 204] on img "Next" at bounding box center [569, 200] width 18 height 49
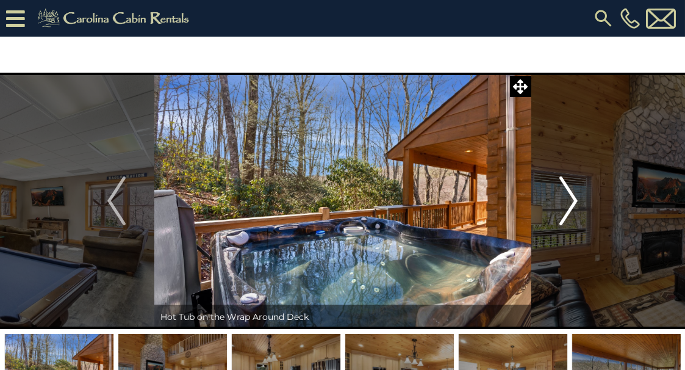
click at [572, 204] on img "Next" at bounding box center [569, 200] width 18 height 49
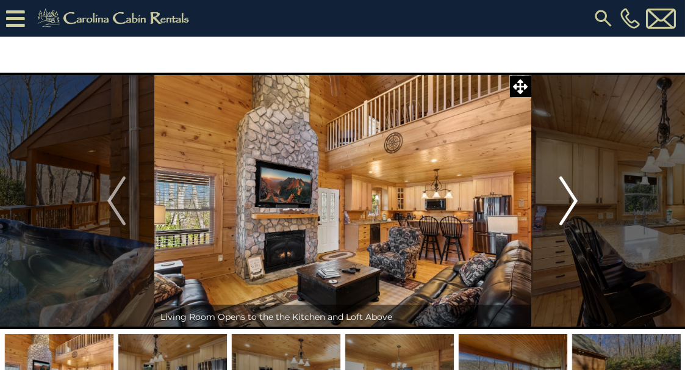
click at [572, 204] on img "Next" at bounding box center [569, 200] width 18 height 49
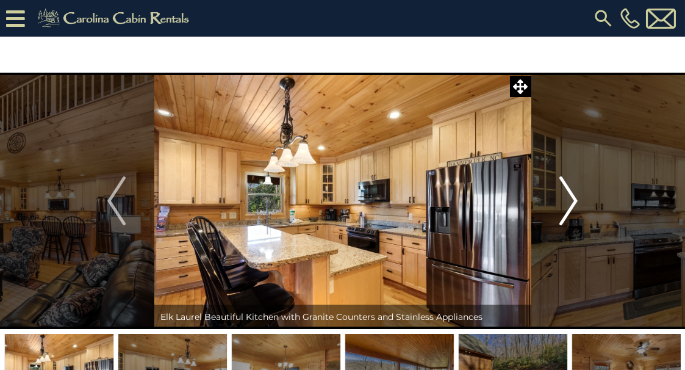
click at [572, 204] on img "Next" at bounding box center [569, 200] width 18 height 49
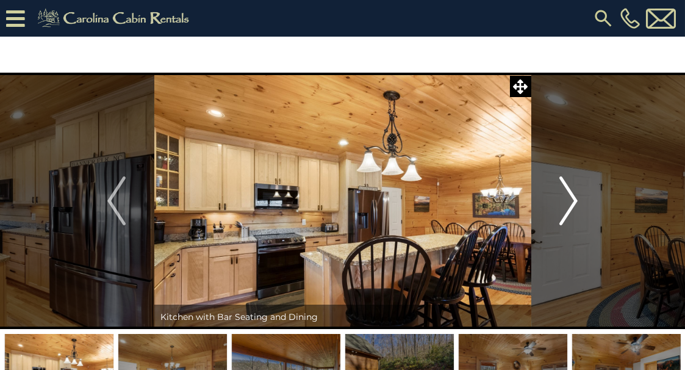
click at [572, 204] on img "Next" at bounding box center [569, 200] width 18 height 49
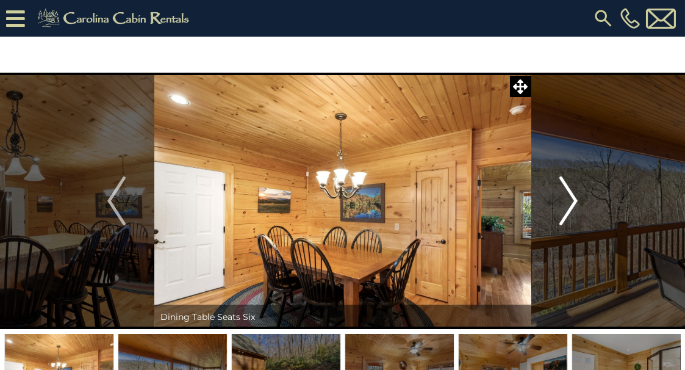
click at [572, 204] on img "Next" at bounding box center [569, 200] width 18 height 49
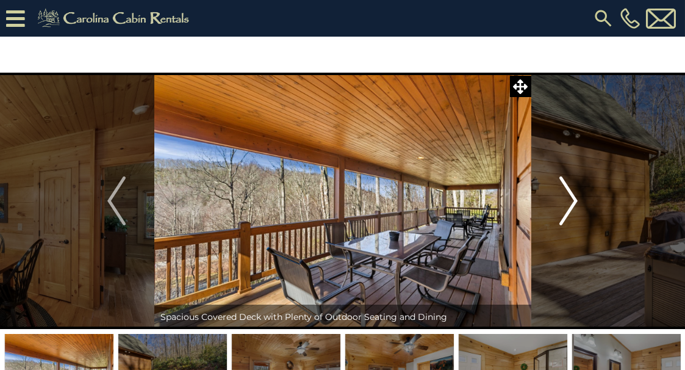
click at [572, 204] on img "Next" at bounding box center [569, 200] width 18 height 49
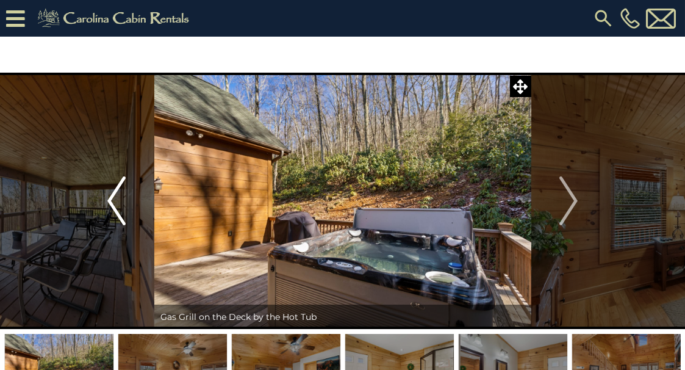
click at [114, 201] on img "Previous" at bounding box center [116, 200] width 18 height 49
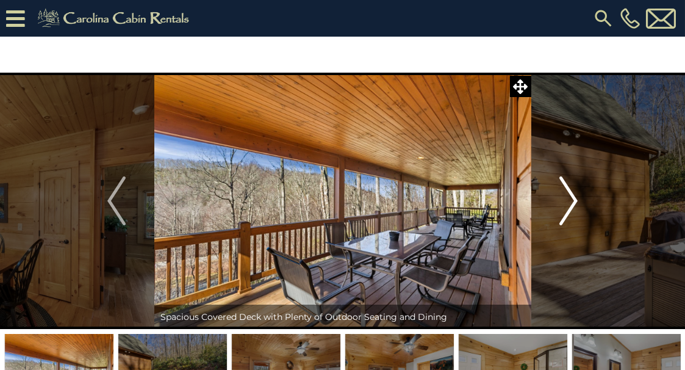
click at [574, 203] on img "Next" at bounding box center [569, 200] width 18 height 49
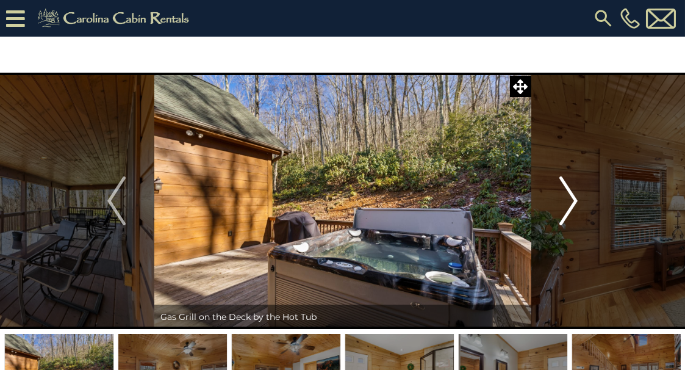
click at [574, 203] on img "Next" at bounding box center [569, 200] width 18 height 49
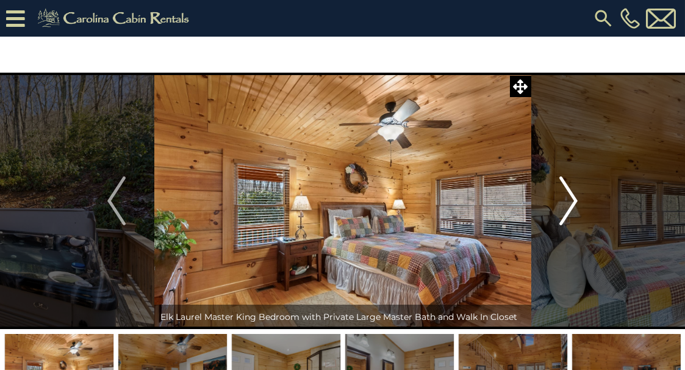
click at [574, 203] on img "Next" at bounding box center [569, 200] width 18 height 49
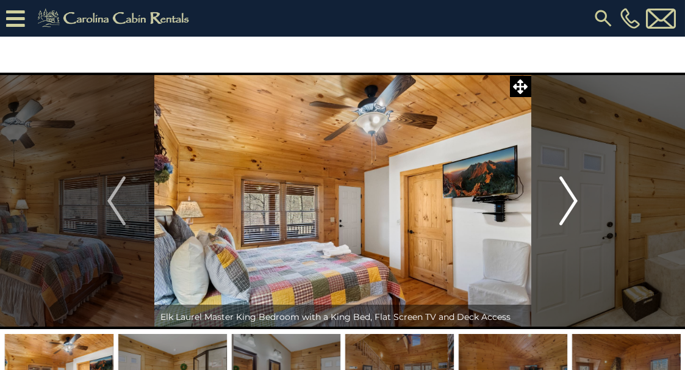
click at [574, 203] on img "Next" at bounding box center [569, 200] width 18 height 49
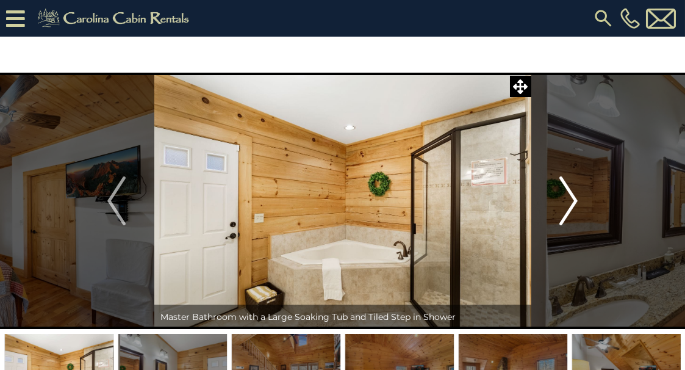
click at [574, 203] on img "Next" at bounding box center [569, 200] width 18 height 49
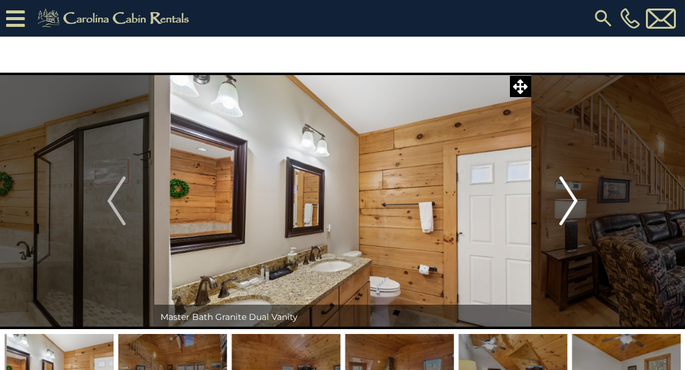
click at [574, 203] on img "Next" at bounding box center [569, 200] width 18 height 49
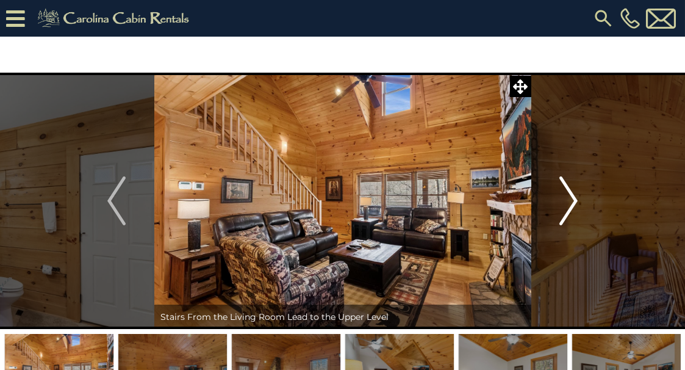
click at [574, 203] on img "Next" at bounding box center [569, 200] width 18 height 49
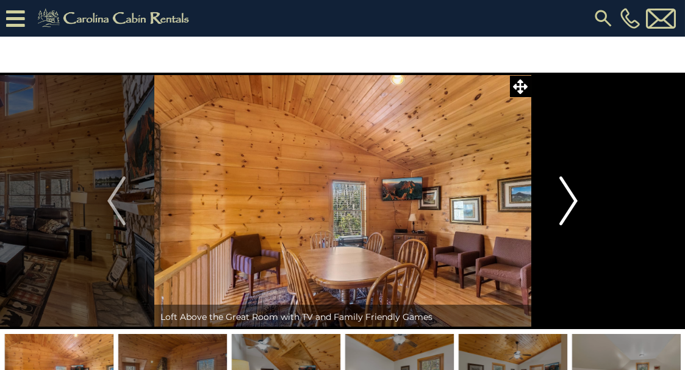
click at [574, 203] on img "Next" at bounding box center [569, 200] width 18 height 49
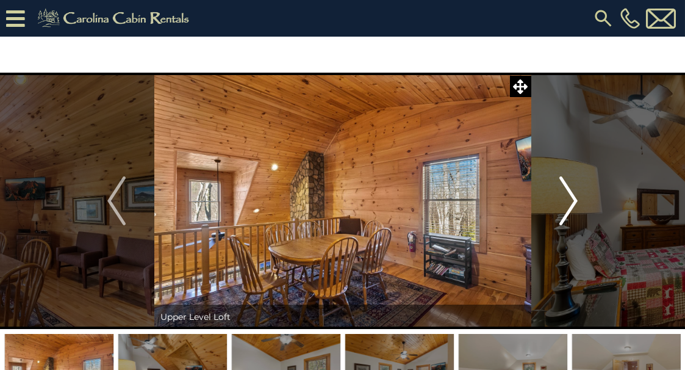
click at [574, 203] on img "Next" at bounding box center [569, 200] width 18 height 49
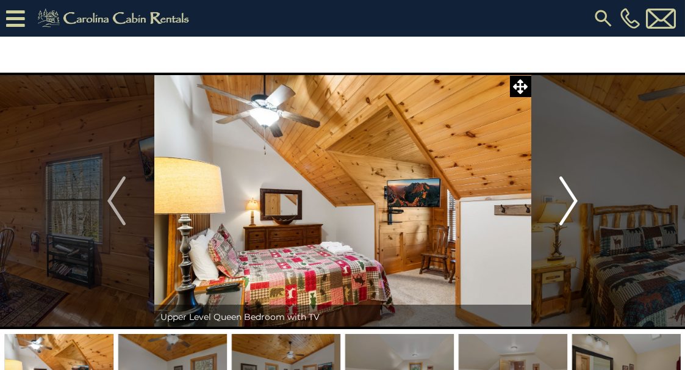
click at [574, 203] on img "Next" at bounding box center [569, 200] width 18 height 49
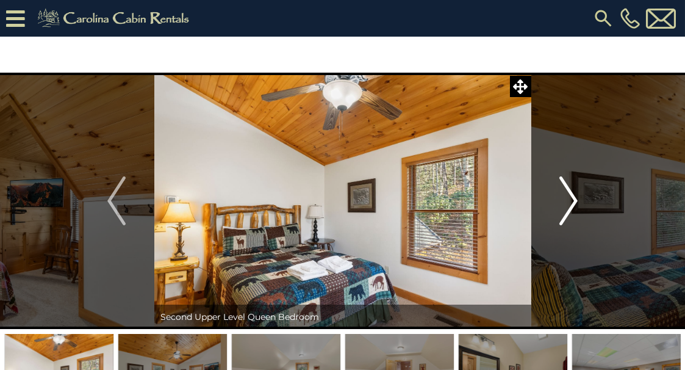
click at [574, 203] on img "Next" at bounding box center [569, 200] width 18 height 49
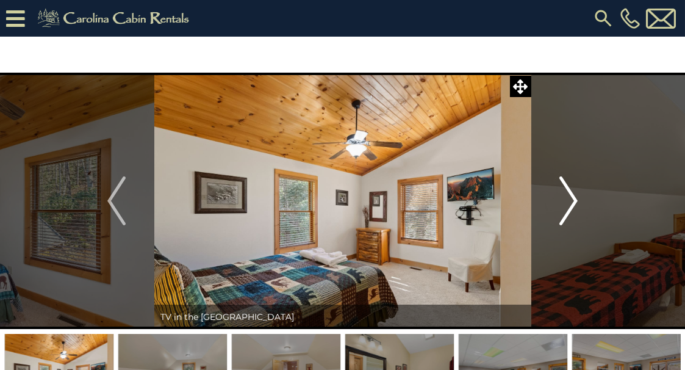
click at [574, 203] on img "Next" at bounding box center [569, 200] width 18 height 49
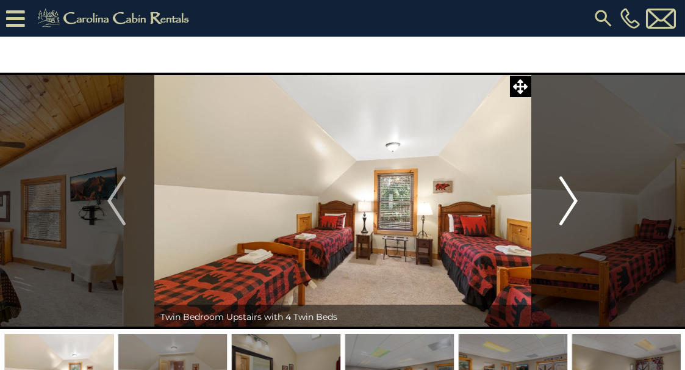
click at [574, 203] on img "Next" at bounding box center [569, 200] width 18 height 49
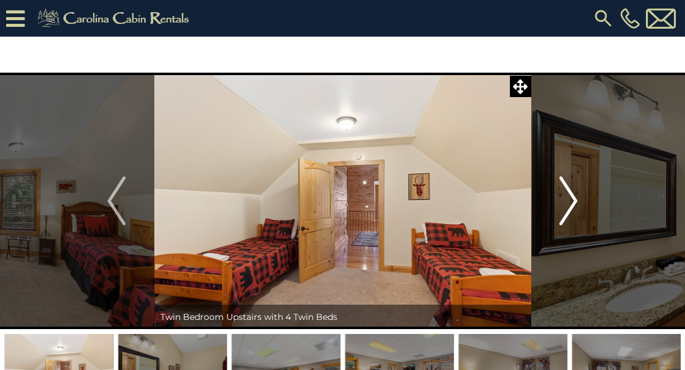
click at [574, 203] on img "Next" at bounding box center [569, 200] width 18 height 49
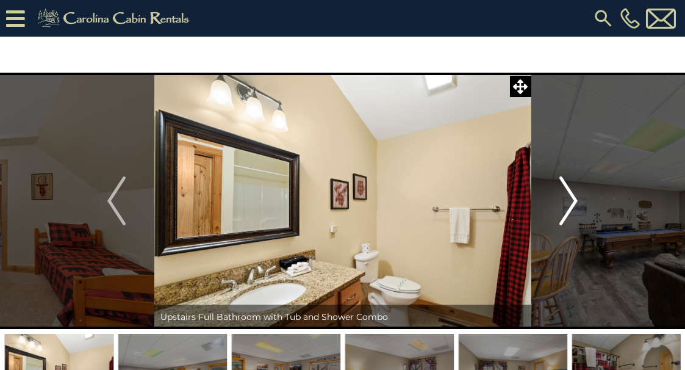
click at [574, 203] on img "Next" at bounding box center [569, 200] width 18 height 49
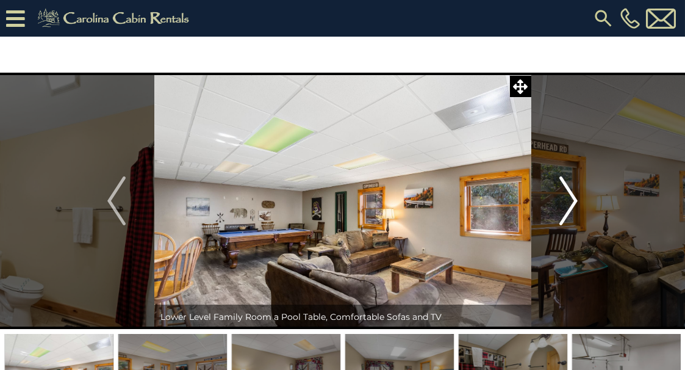
click at [574, 203] on img "Next" at bounding box center [569, 200] width 18 height 49
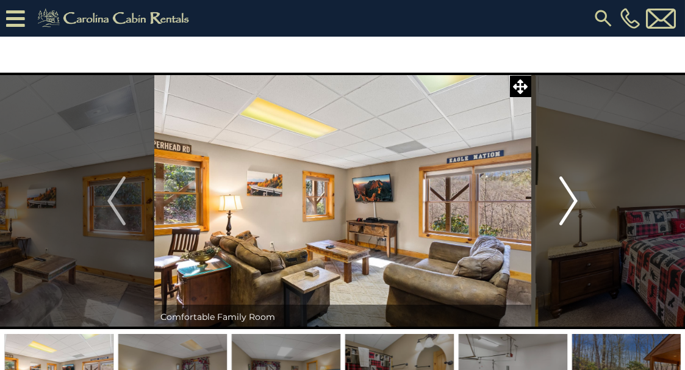
click at [574, 203] on img "Next" at bounding box center [569, 200] width 18 height 49
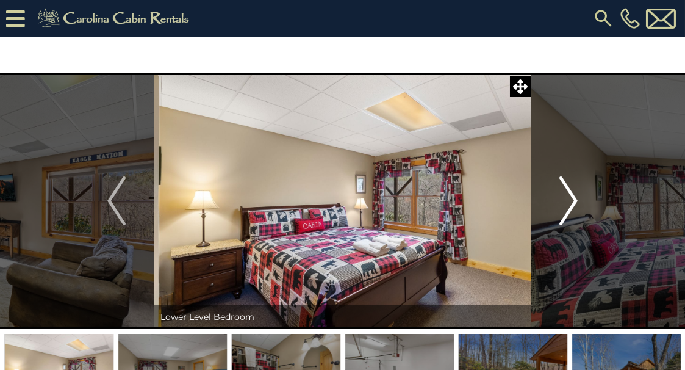
click at [574, 203] on img "Next" at bounding box center [569, 200] width 18 height 49
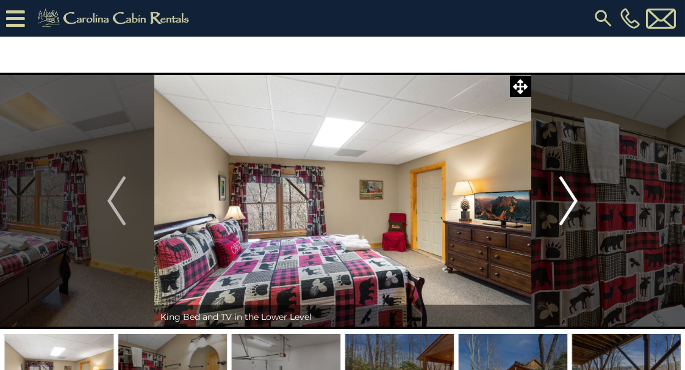
click at [574, 203] on img "Next" at bounding box center [569, 200] width 18 height 49
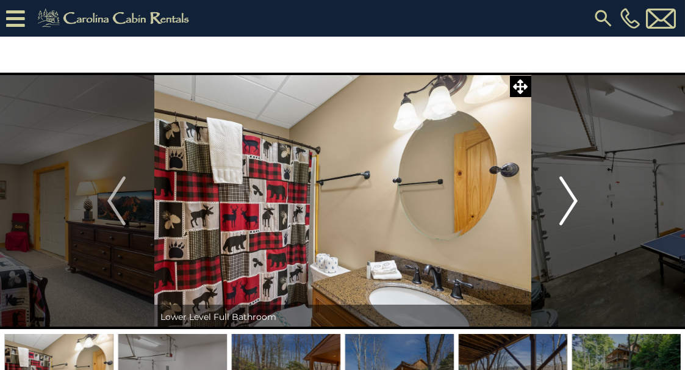
click at [569, 204] on img "Next" at bounding box center [569, 200] width 18 height 49
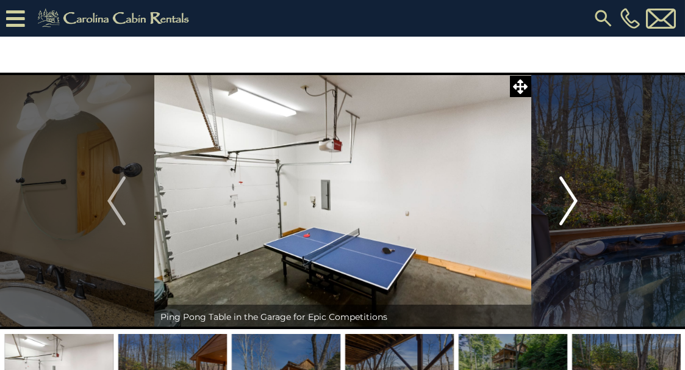
click at [569, 204] on img "Next" at bounding box center [569, 200] width 18 height 49
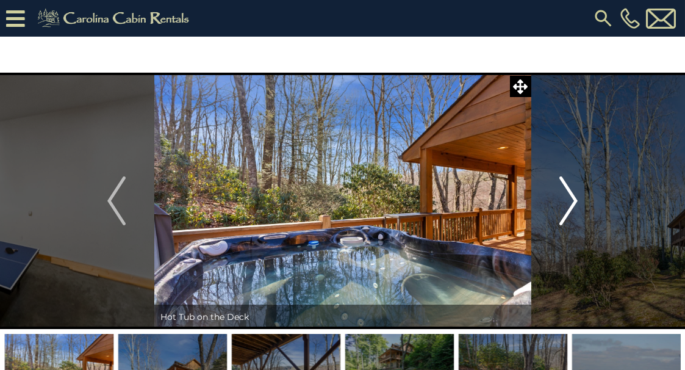
click at [569, 204] on img "Next" at bounding box center [569, 200] width 18 height 49
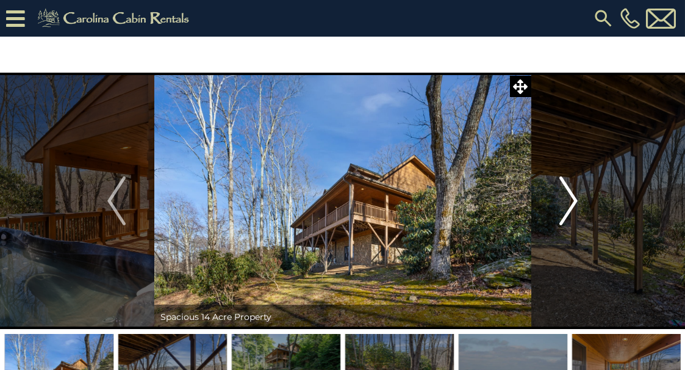
click at [569, 204] on img "Next" at bounding box center [569, 200] width 18 height 49
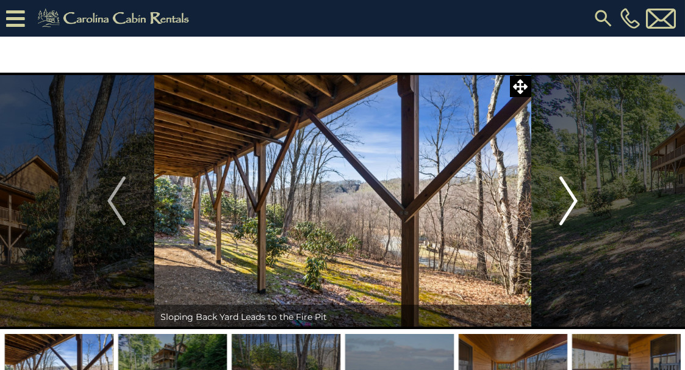
click at [569, 204] on img "Next" at bounding box center [569, 200] width 18 height 49
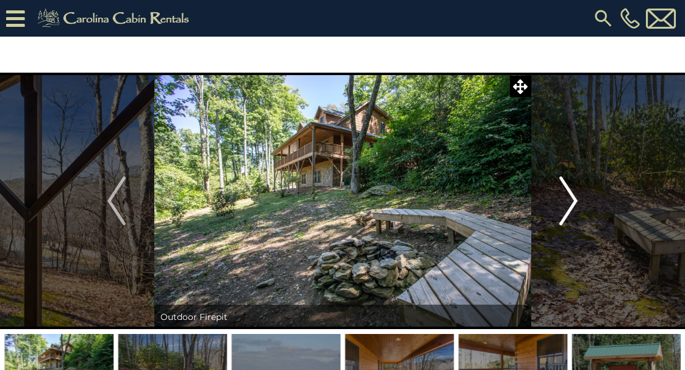
click at [569, 204] on img "Next" at bounding box center [569, 200] width 18 height 49
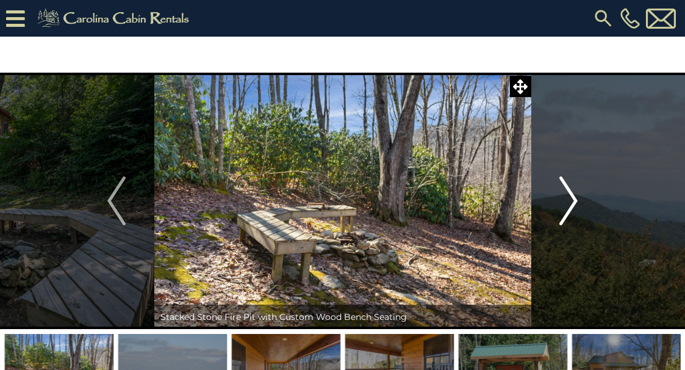
click at [569, 204] on img "Next" at bounding box center [569, 200] width 18 height 49
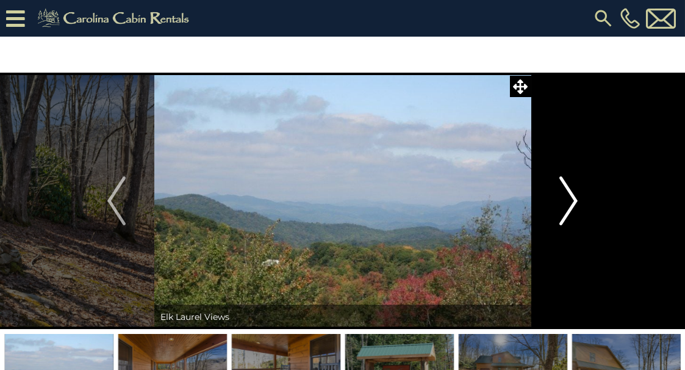
click at [569, 204] on img "Next" at bounding box center [569, 200] width 18 height 49
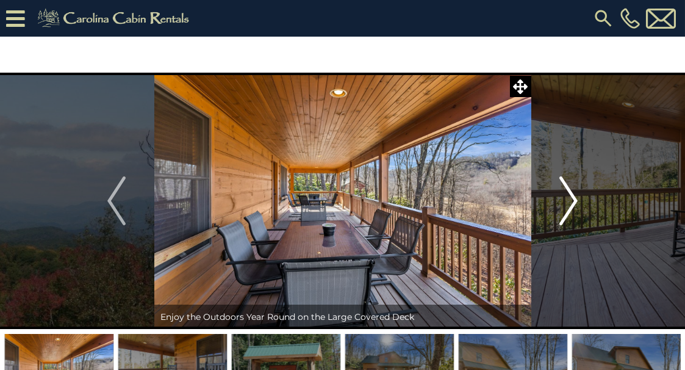
click at [569, 204] on img "Next" at bounding box center [569, 200] width 18 height 49
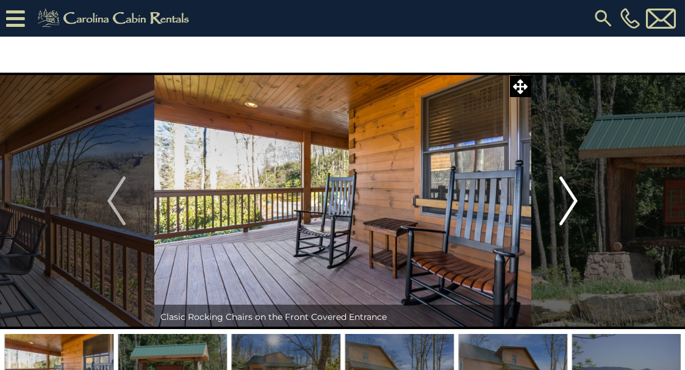
click at [569, 204] on img "Next" at bounding box center [569, 200] width 18 height 49
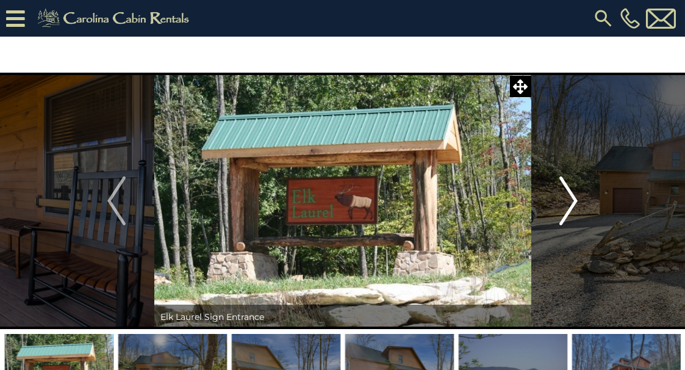
click at [569, 204] on img "Next" at bounding box center [569, 200] width 18 height 49
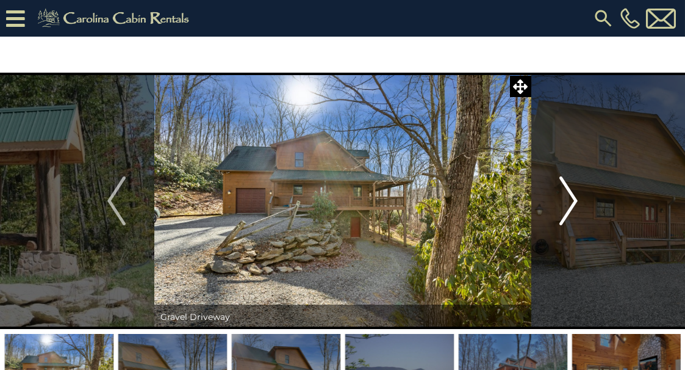
click at [569, 204] on img "Next" at bounding box center [569, 200] width 18 height 49
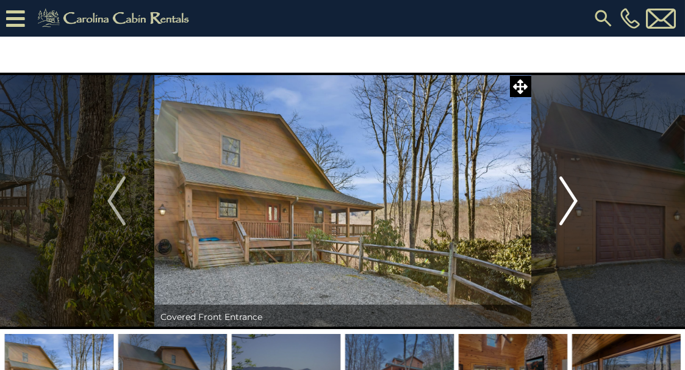
click at [569, 204] on img "Next" at bounding box center [569, 200] width 18 height 49
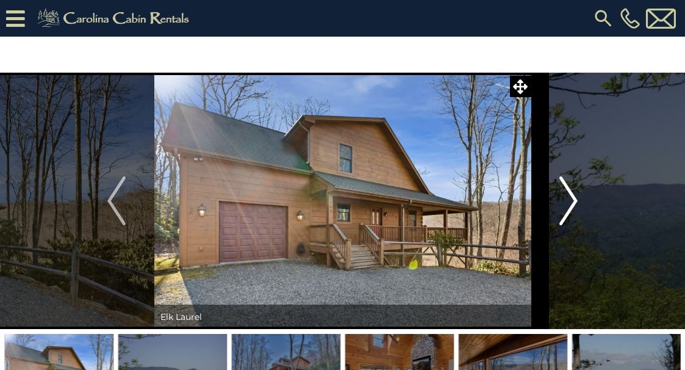
click at [569, 204] on img "Next" at bounding box center [569, 200] width 18 height 49
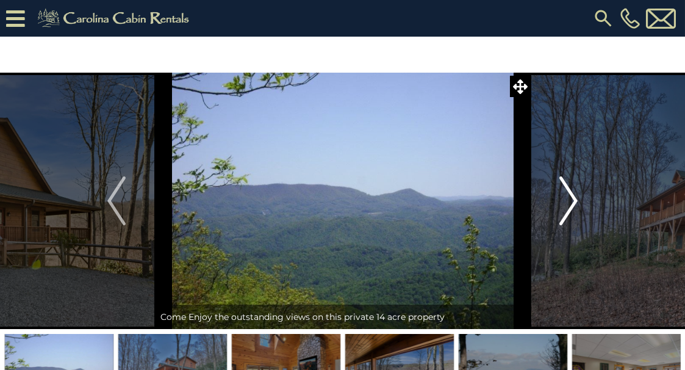
click at [569, 204] on img "Next" at bounding box center [569, 200] width 18 height 49
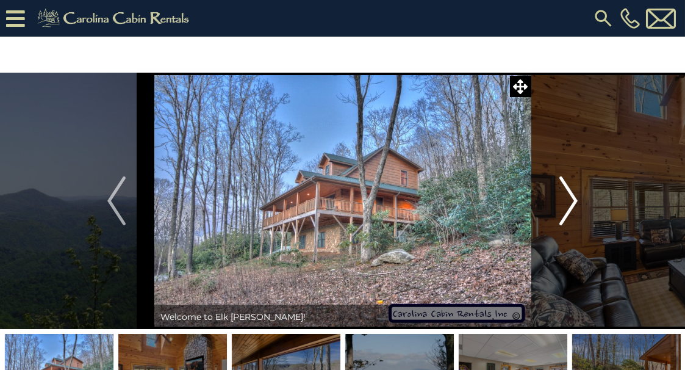
click at [569, 204] on img "Next" at bounding box center [569, 200] width 18 height 49
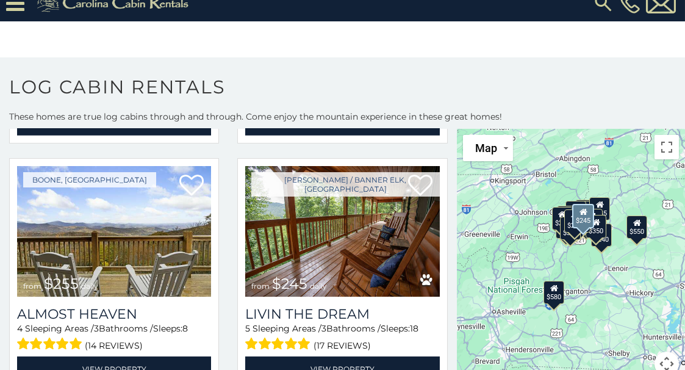
scroll to position [2727, 0]
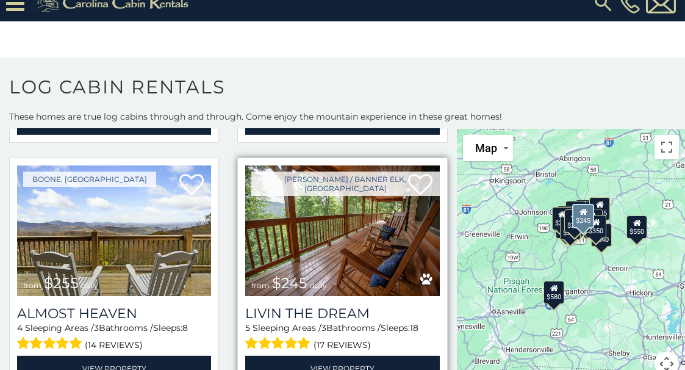
click at [334, 205] on img at bounding box center [342, 230] width 194 height 130
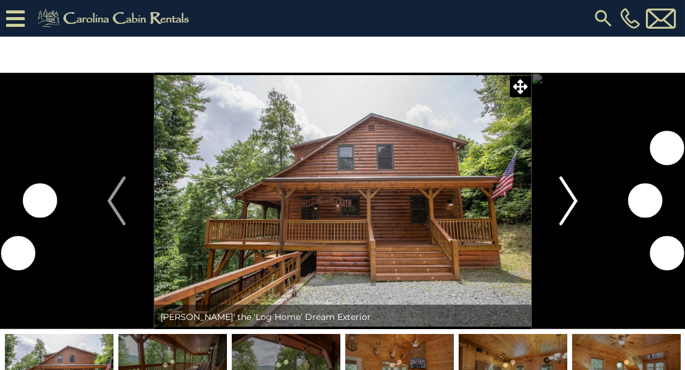
click at [569, 201] on img "Next" at bounding box center [569, 200] width 18 height 49
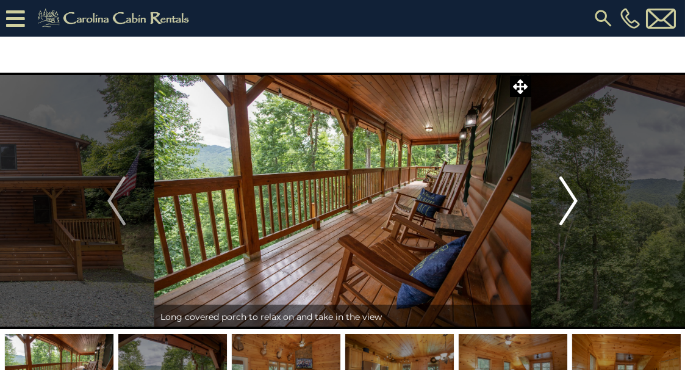
click at [569, 201] on img "Next" at bounding box center [569, 200] width 18 height 49
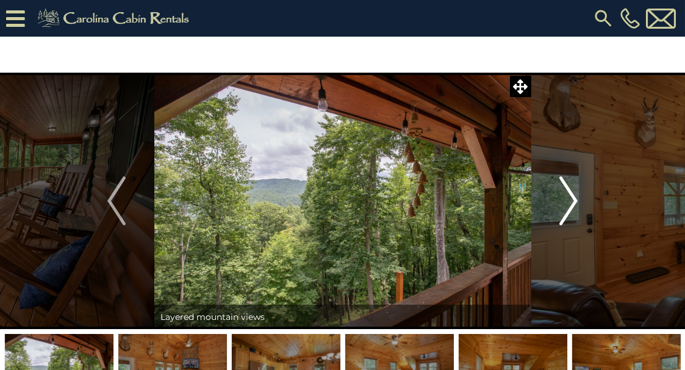
click at [569, 201] on img "Next" at bounding box center [569, 200] width 18 height 49
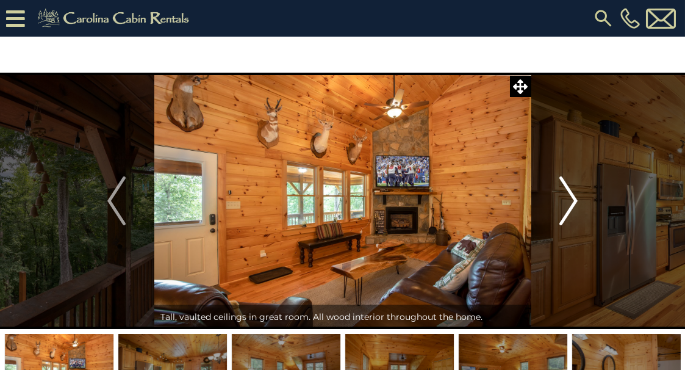
click at [569, 201] on img "Next" at bounding box center [569, 200] width 18 height 49
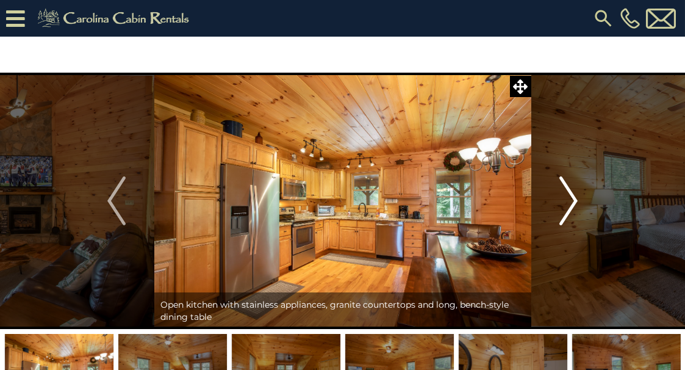
click at [569, 201] on img "Next" at bounding box center [569, 200] width 18 height 49
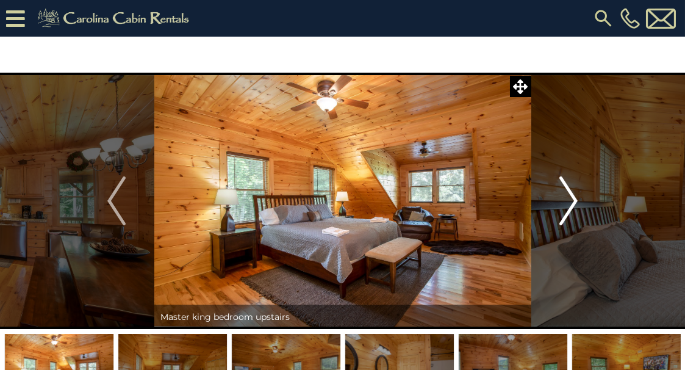
click at [569, 201] on img "Next" at bounding box center [569, 200] width 18 height 49
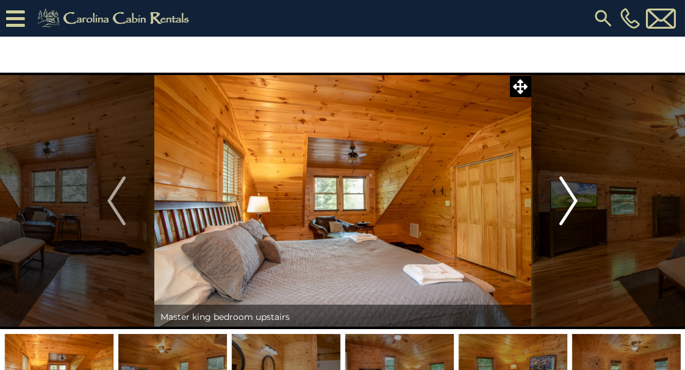
click at [569, 201] on img "Next" at bounding box center [569, 200] width 18 height 49
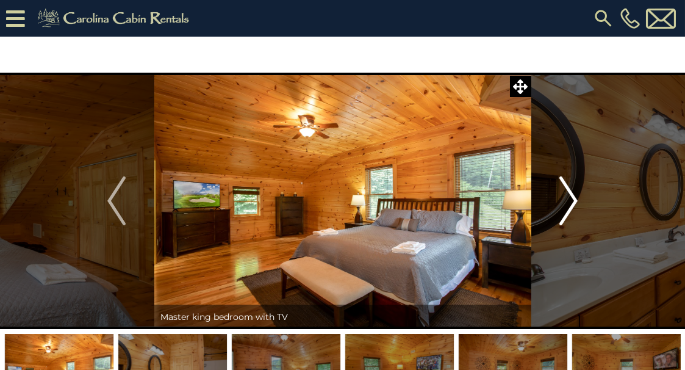
click at [569, 201] on img "Next" at bounding box center [569, 200] width 18 height 49
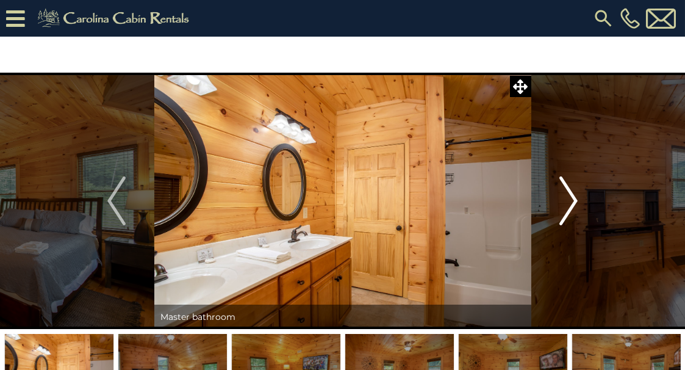
click at [569, 201] on img "Next" at bounding box center [569, 200] width 18 height 49
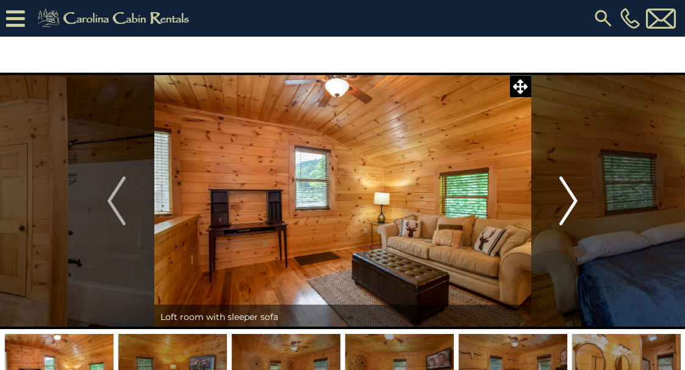
click at [569, 201] on img "Next" at bounding box center [569, 200] width 18 height 49
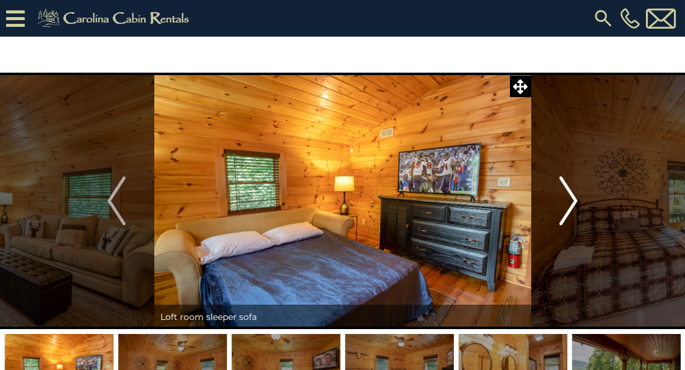
click at [569, 201] on img "Next" at bounding box center [569, 200] width 18 height 49
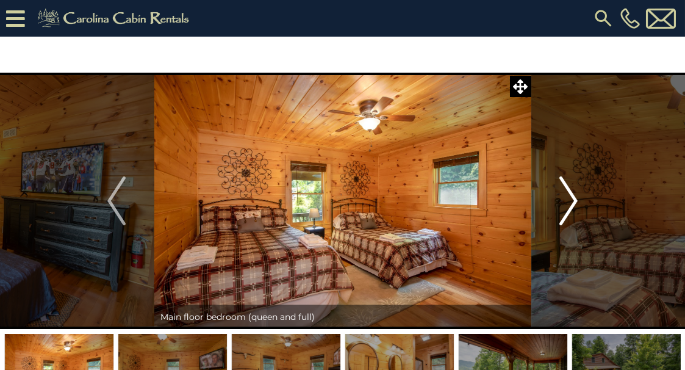
click at [569, 201] on img "Next" at bounding box center [569, 200] width 18 height 49
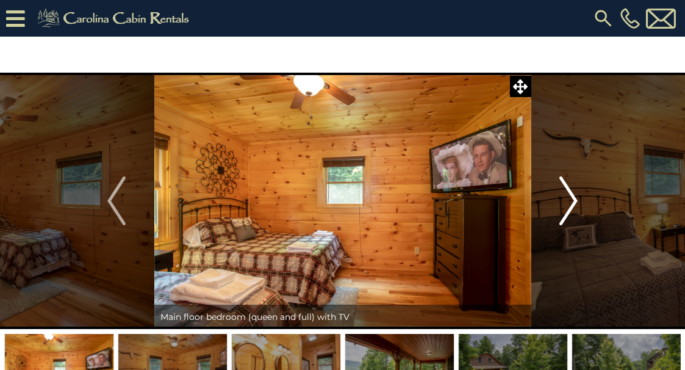
click at [569, 201] on img "Next" at bounding box center [569, 200] width 18 height 49
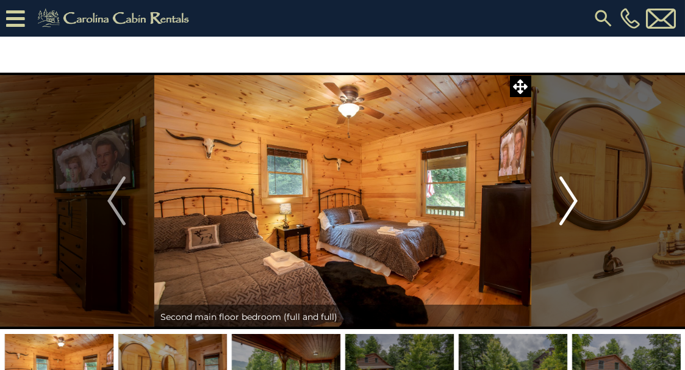
click at [569, 201] on img "Next" at bounding box center [569, 200] width 18 height 49
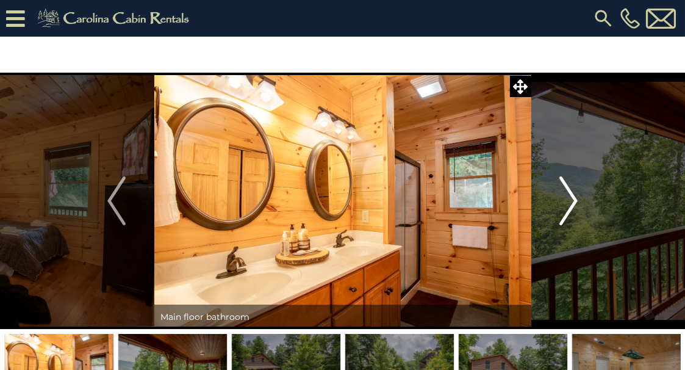
click at [569, 201] on img "Next" at bounding box center [569, 200] width 18 height 49
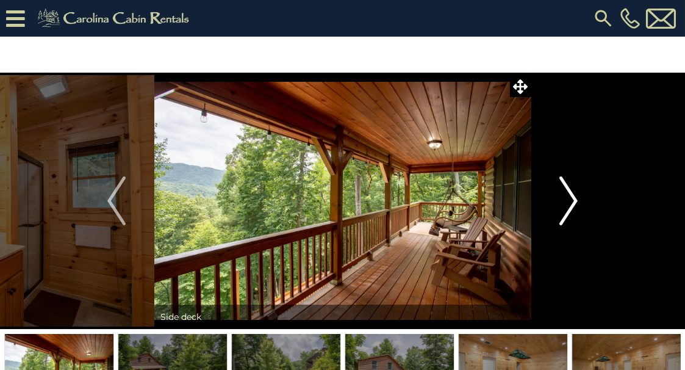
click at [569, 201] on img "Next" at bounding box center [569, 200] width 18 height 49
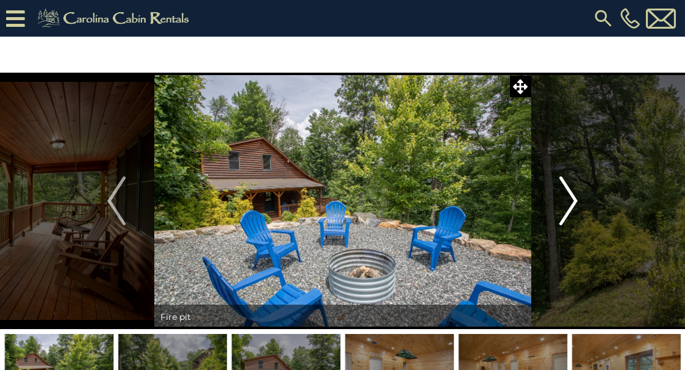
click at [569, 201] on img "Next" at bounding box center [569, 200] width 18 height 49
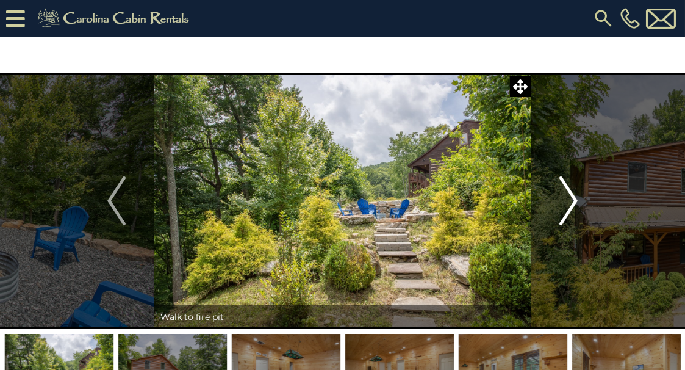
click at [569, 201] on img "Next" at bounding box center [569, 200] width 18 height 49
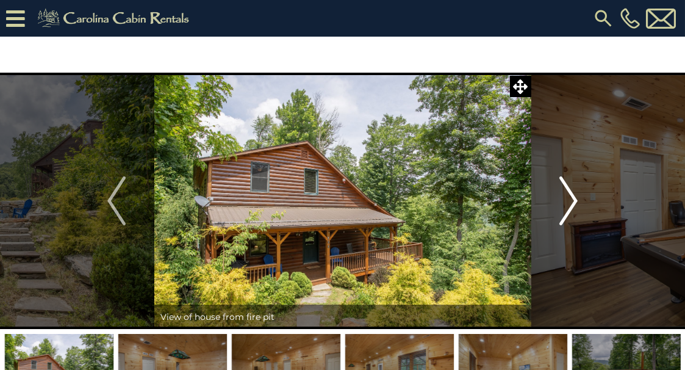
click at [569, 201] on img "Next" at bounding box center [569, 200] width 18 height 49
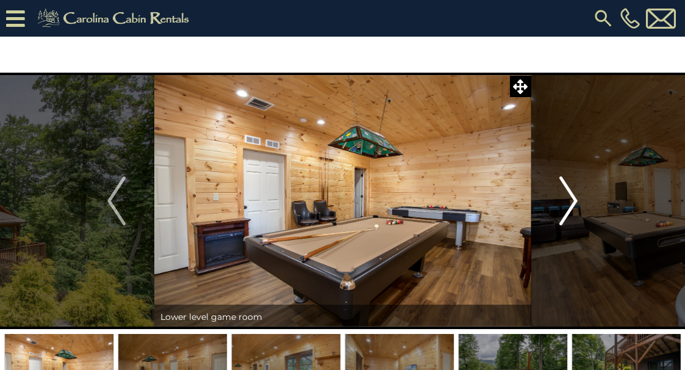
click at [569, 201] on img "Next" at bounding box center [569, 200] width 18 height 49
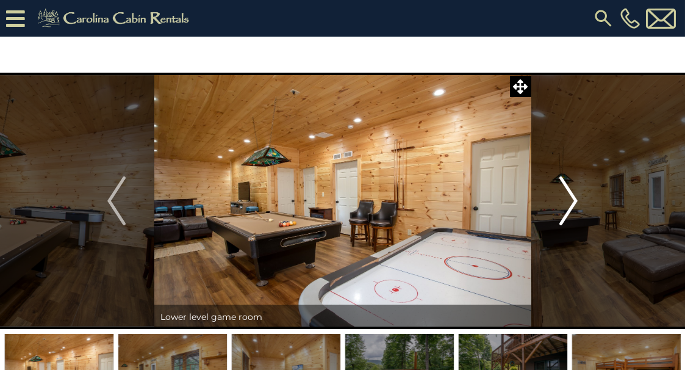
click at [569, 201] on img "Next" at bounding box center [569, 200] width 18 height 49
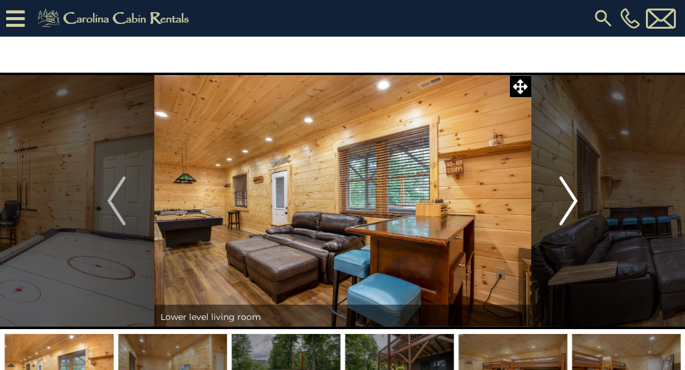
click at [569, 201] on img "Next" at bounding box center [569, 200] width 18 height 49
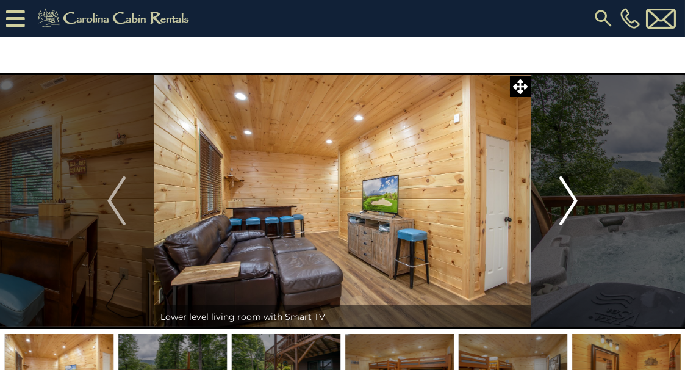
click at [569, 201] on img "Next" at bounding box center [569, 200] width 18 height 49
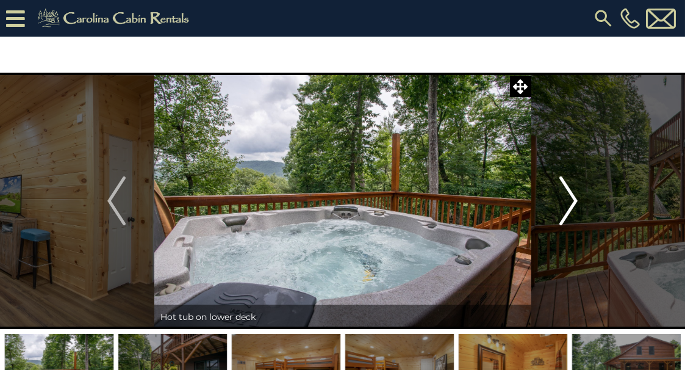
click at [569, 201] on img "Next" at bounding box center [569, 200] width 18 height 49
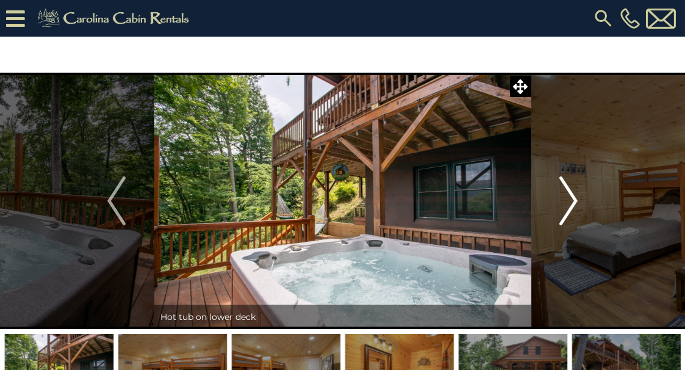
click at [569, 201] on img "Next" at bounding box center [569, 200] width 18 height 49
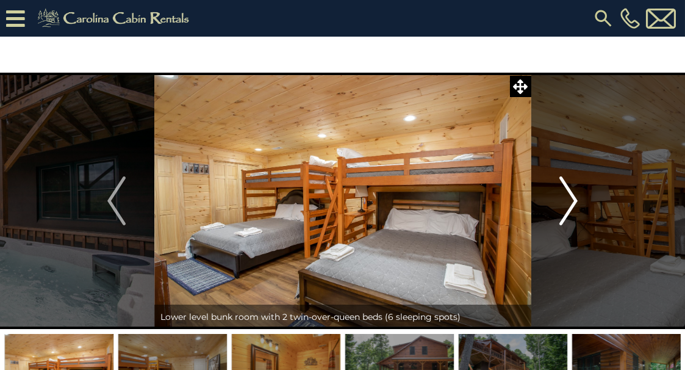
click at [569, 201] on img "Next" at bounding box center [569, 200] width 18 height 49
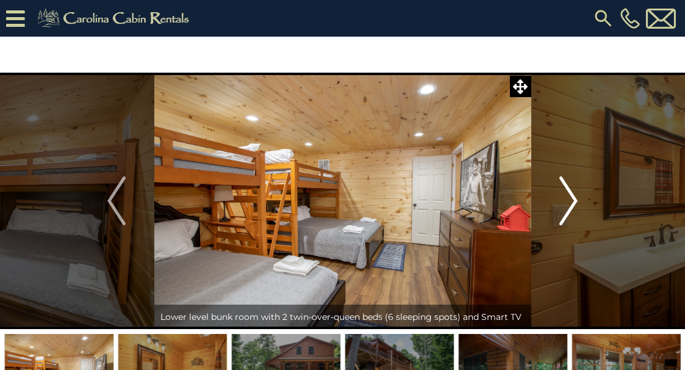
click at [569, 201] on img "Next" at bounding box center [569, 200] width 18 height 49
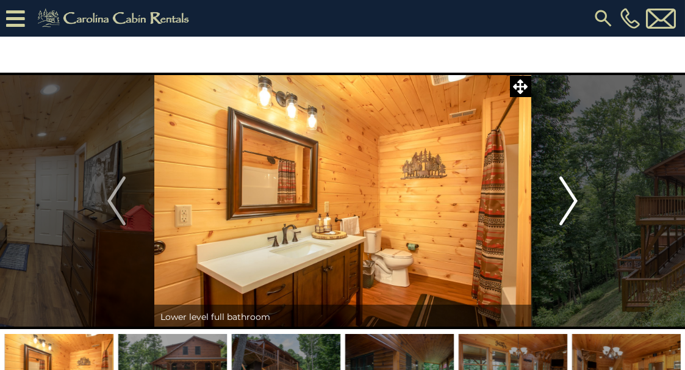
click at [569, 201] on img "Next" at bounding box center [569, 200] width 18 height 49
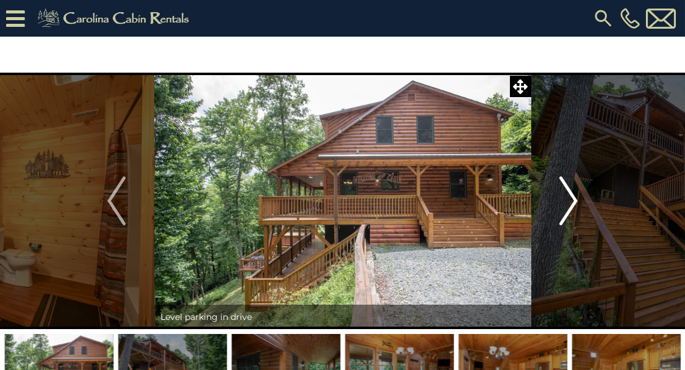
click at [569, 201] on img "Next" at bounding box center [569, 200] width 18 height 49
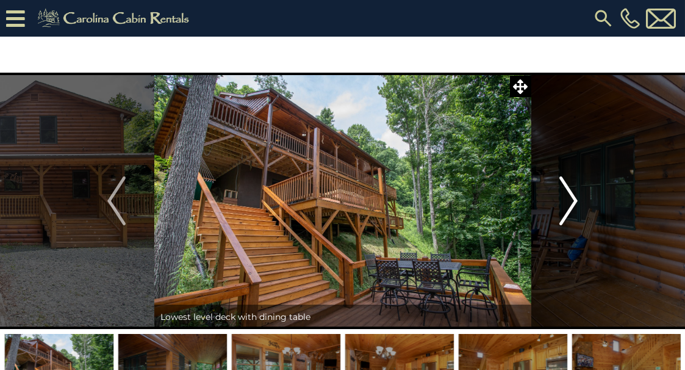
click at [569, 201] on img "Next" at bounding box center [569, 200] width 18 height 49
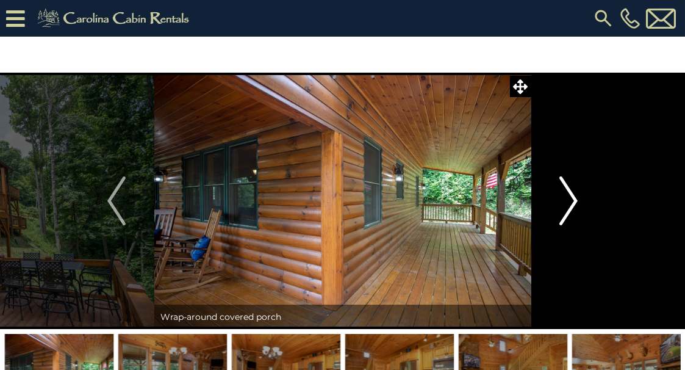
click at [569, 201] on img "Next" at bounding box center [569, 200] width 18 height 49
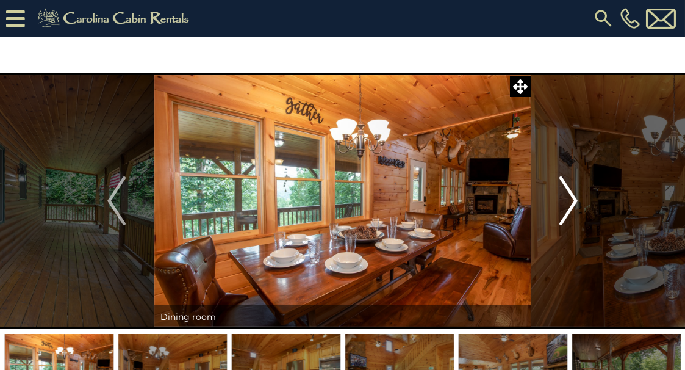
click at [569, 201] on img "Next" at bounding box center [569, 200] width 18 height 49
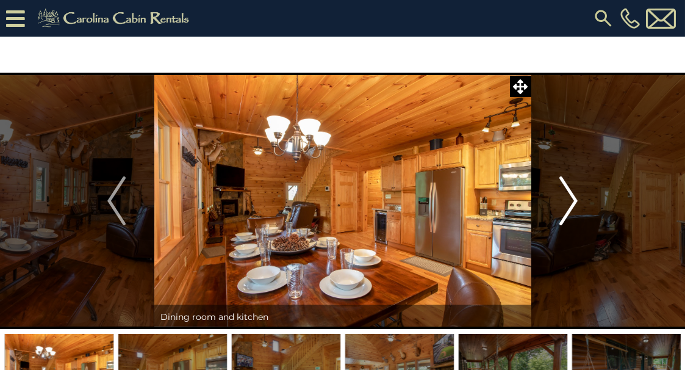
click at [569, 201] on img "Next" at bounding box center [569, 200] width 18 height 49
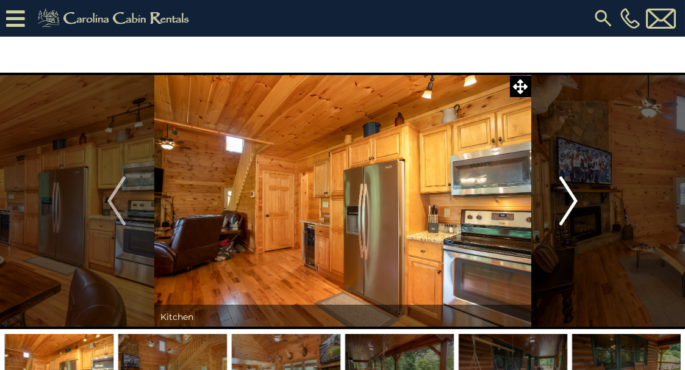
click at [569, 201] on img "Next" at bounding box center [569, 200] width 18 height 49
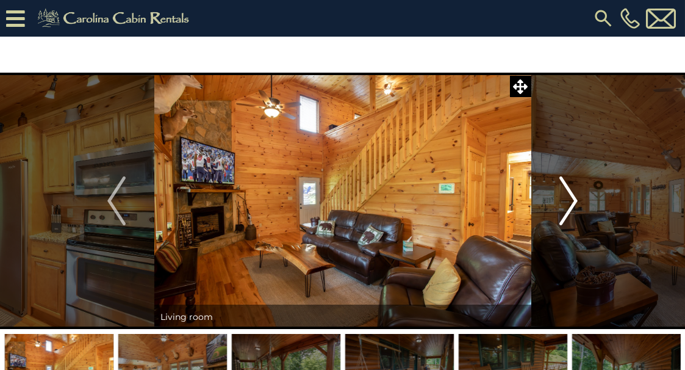
click at [569, 201] on img "Next" at bounding box center [569, 200] width 18 height 49
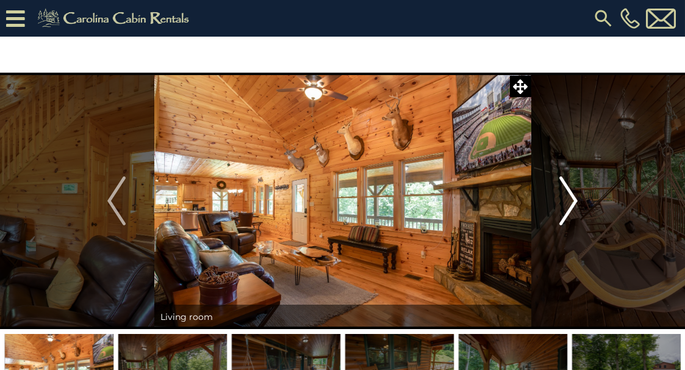
click at [569, 201] on img "Next" at bounding box center [569, 200] width 18 height 49
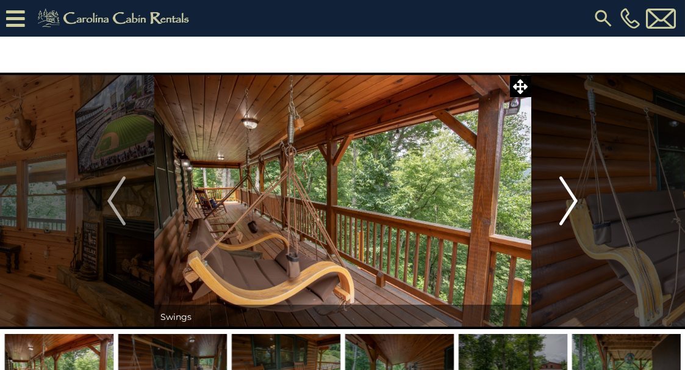
click at [569, 201] on img "Next" at bounding box center [569, 200] width 18 height 49
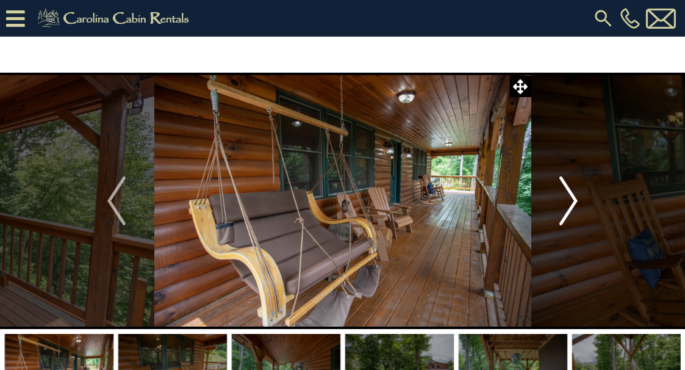
click at [569, 201] on img "Next" at bounding box center [569, 200] width 18 height 49
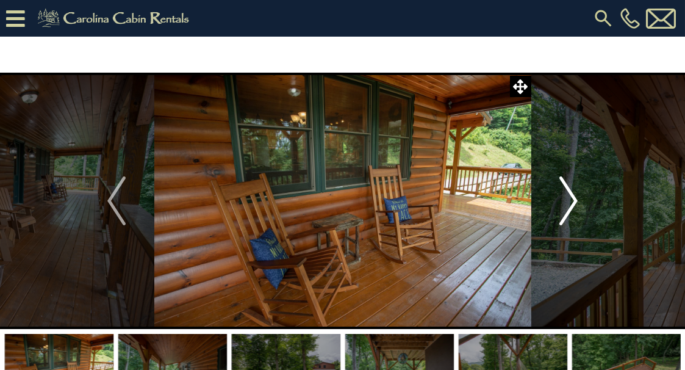
click at [569, 201] on img "Next" at bounding box center [569, 200] width 18 height 49
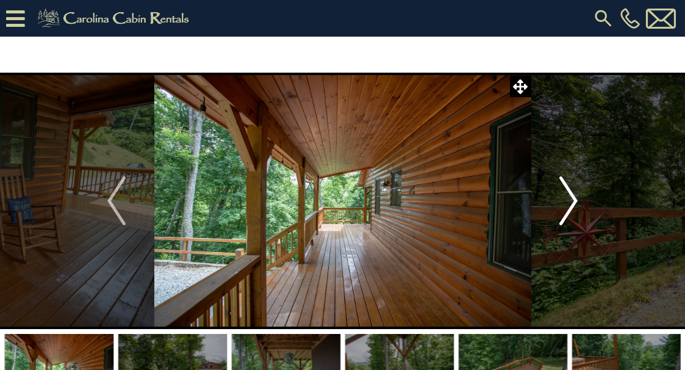
click at [569, 201] on img "Next" at bounding box center [569, 200] width 18 height 49
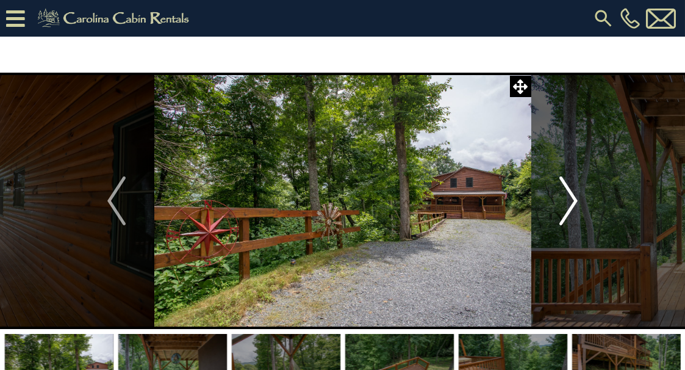
click at [569, 201] on img "Next" at bounding box center [569, 200] width 18 height 49
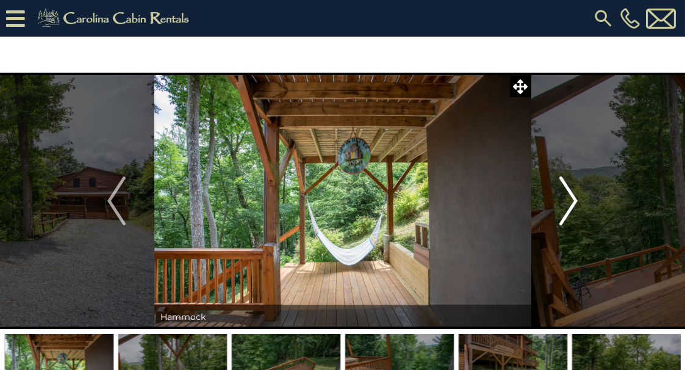
click at [569, 201] on img "Next" at bounding box center [569, 200] width 18 height 49
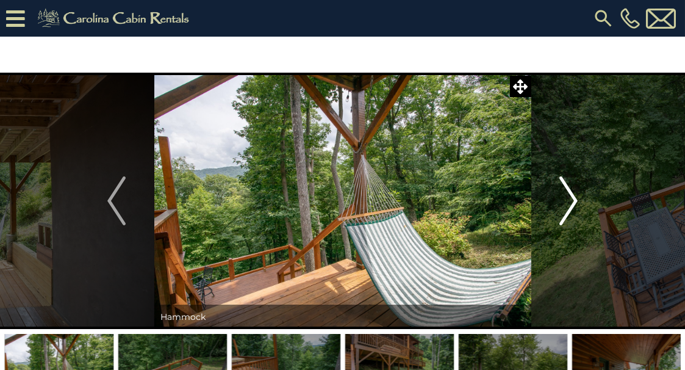
click at [569, 201] on img "Next" at bounding box center [569, 200] width 18 height 49
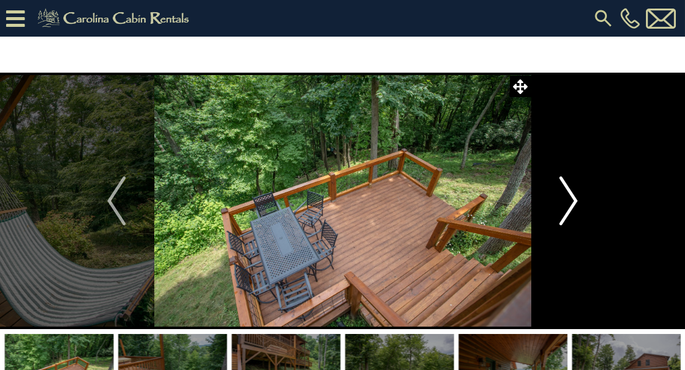
click at [569, 201] on img "Next" at bounding box center [569, 200] width 18 height 49
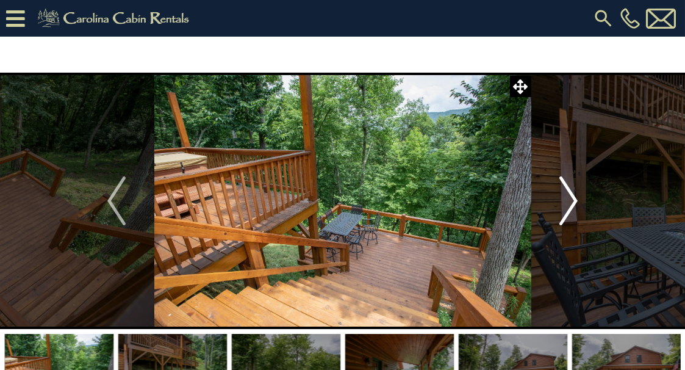
click at [569, 201] on img "Next" at bounding box center [569, 200] width 18 height 49
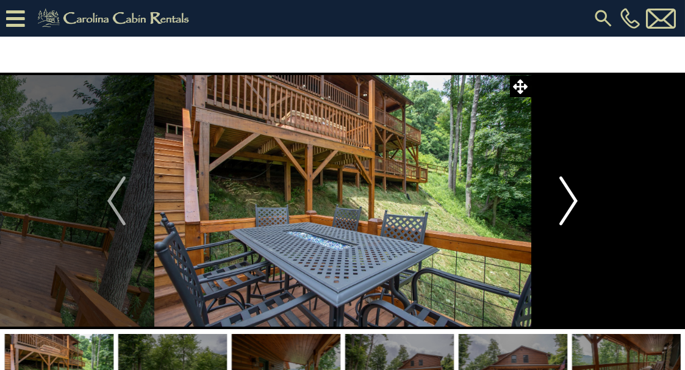
click at [569, 201] on img "Next" at bounding box center [569, 200] width 18 height 49
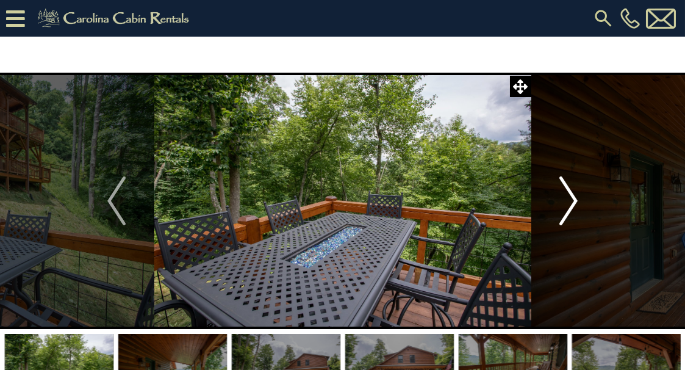
click at [569, 201] on img "Next" at bounding box center [569, 200] width 18 height 49
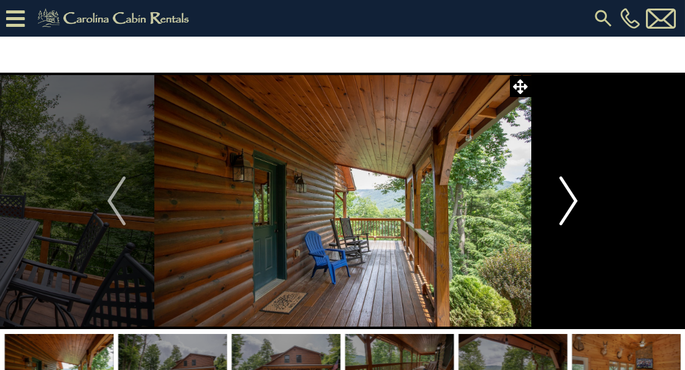
click at [569, 201] on img "Next" at bounding box center [569, 200] width 18 height 49
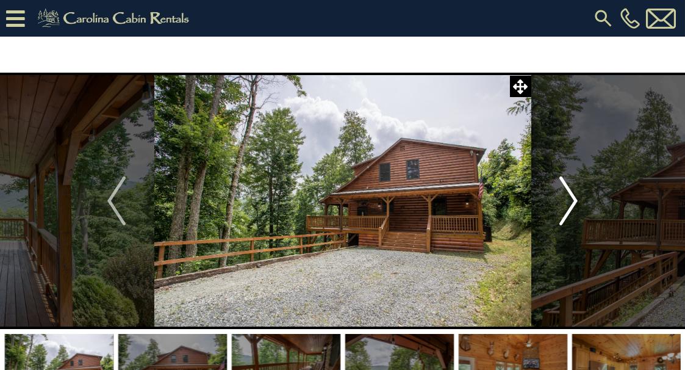
click at [569, 201] on img "Next" at bounding box center [569, 200] width 18 height 49
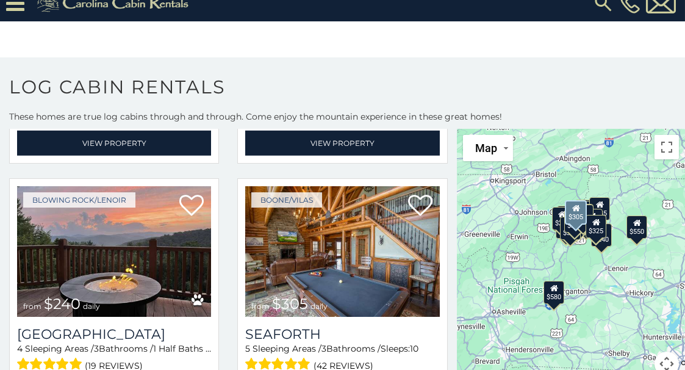
scroll to position [3199, 0]
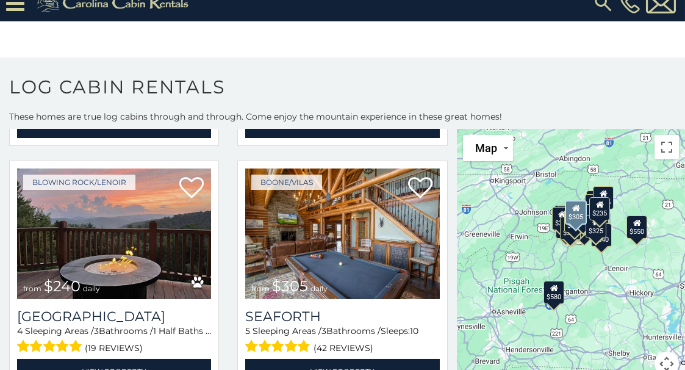
scroll to position [3215, 0]
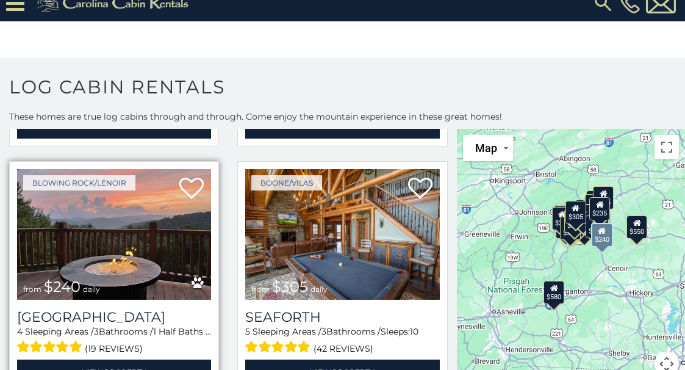
click at [126, 209] on img at bounding box center [114, 234] width 194 height 130
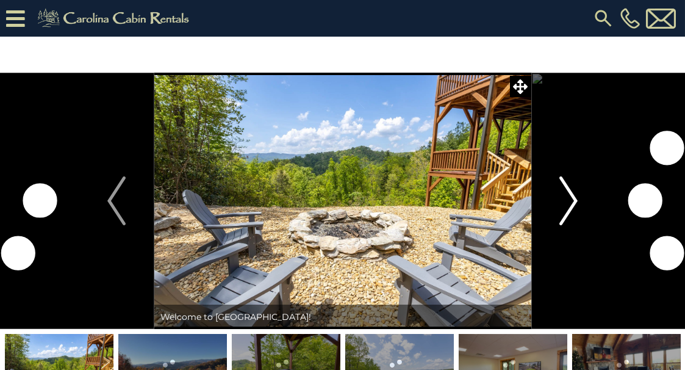
click at [569, 204] on img "Next" at bounding box center [569, 200] width 18 height 49
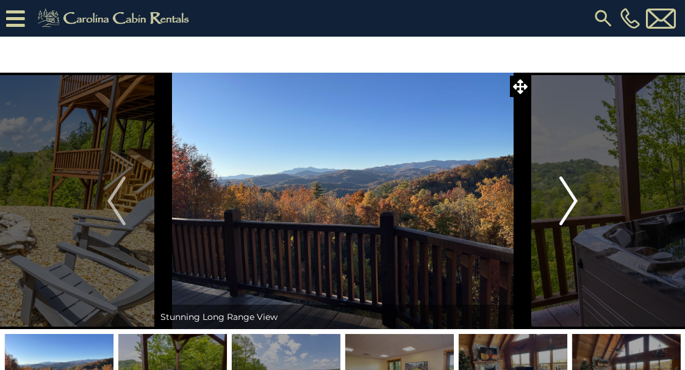
click at [569, 204] on img "Next" at bounding box center [569, 200] width 18 height 49
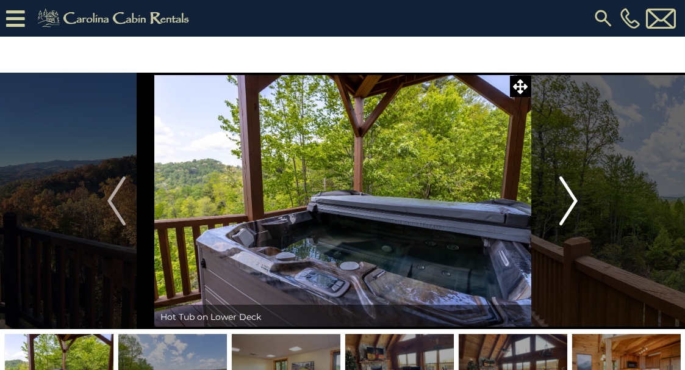
click at [569, 204] on img "Next" at bounding box center [569, 200] width 18 height 49
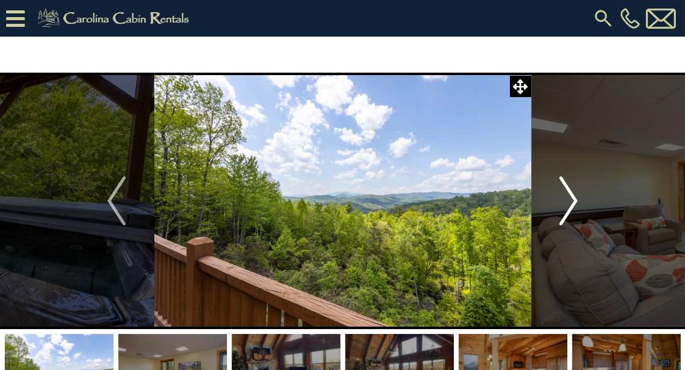
click at [569, 204] on img "Next" at bounding box center [569, 200] width 18 height 49
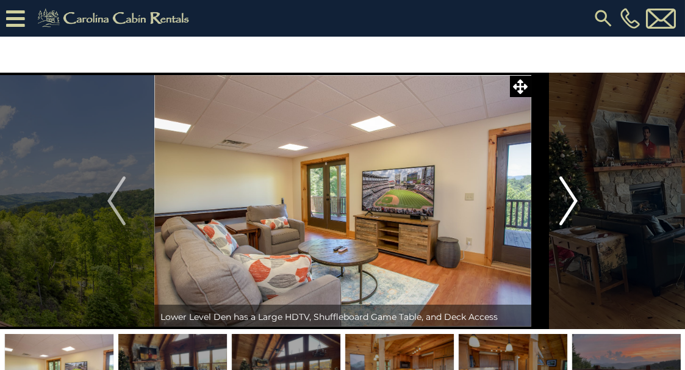
click at [569, 204] on img "Next" at bounding box center [569, 200] width 18 height 49
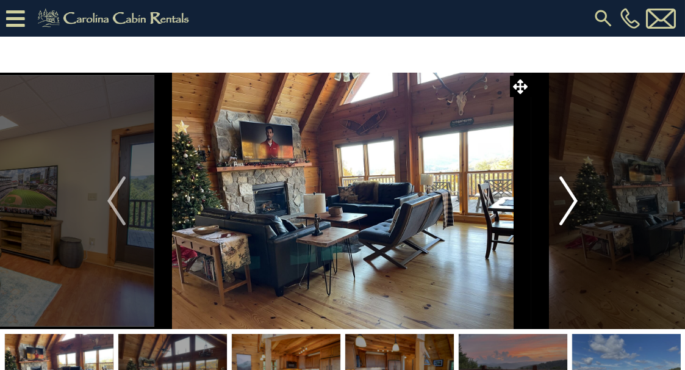
click at [569, 204] on img "Next" at bounding box center [569, 200] width 18 height 49
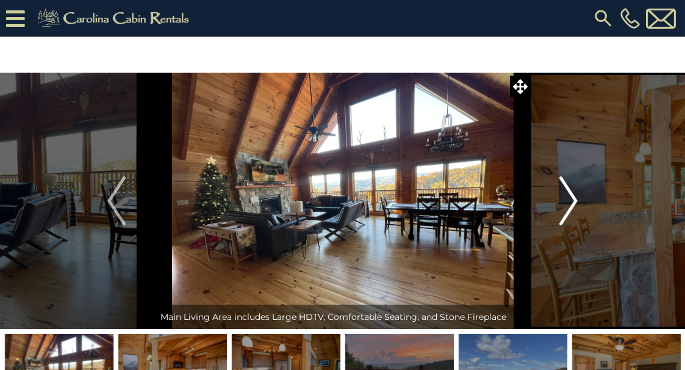
click at [569, 204] on img "Next" at bounding box center [569, 200] width 18 height 49
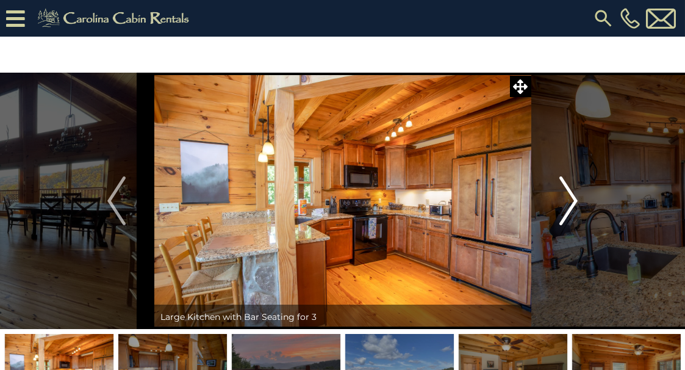
click at [569, 204] on img "Next" at bounding box center [569, 200] width 18 height 49
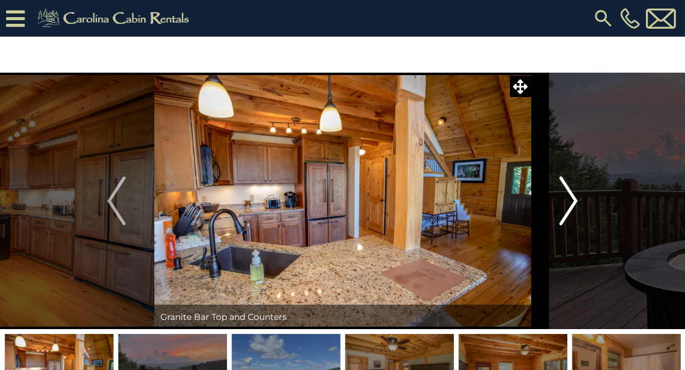
click at [569, 204] on img "Next" at bounding box center [569, 200] width 18 height 49
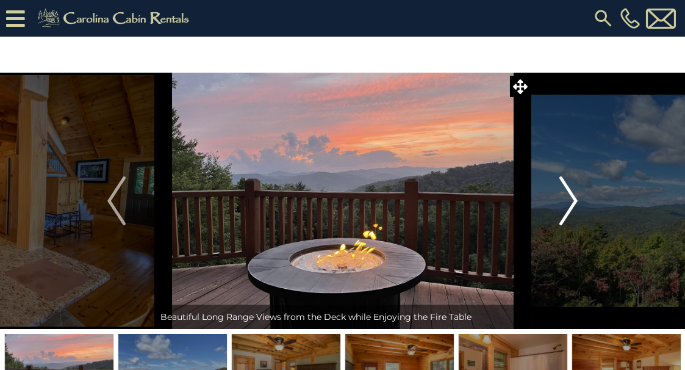
click at [569, 204] on img "Next" at bounding box center [569, 200] width 18 height 49
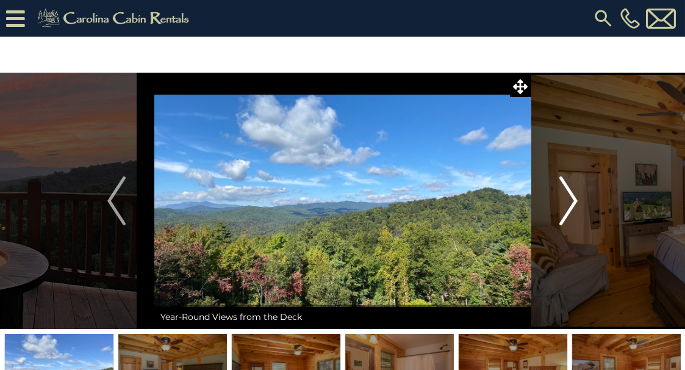
click at [569, 204] on img "Next" at bounding box center [569, 200] width 18 height 49
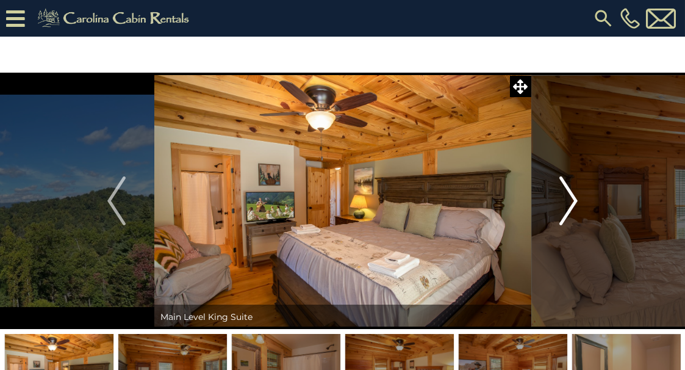
click at [569, 204] on img "Next" at bounding box center [569, 200] width 18 height 49
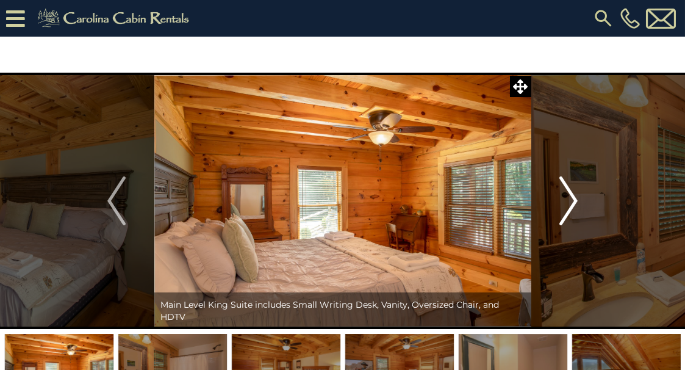
click at [569, 204] on img "Next" at bounding box center [569, 200] width 18 height 49
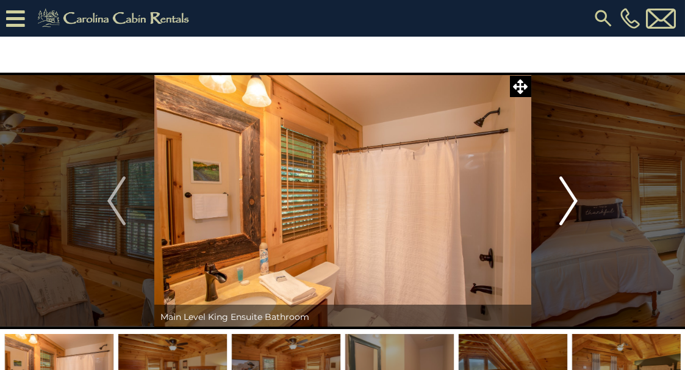
click at [569, 204] on img "Next" at bounding box center [569, 200] width 18 height 49
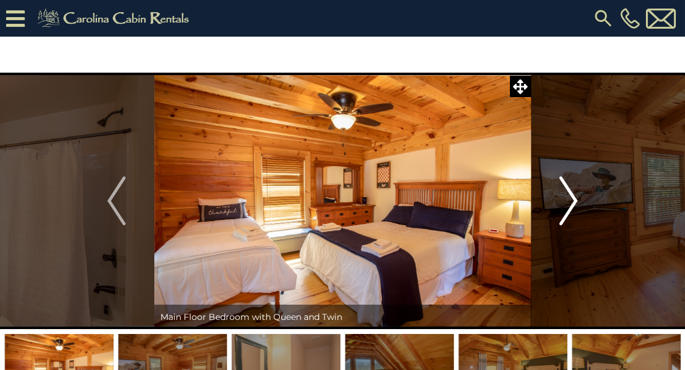
click at [569, 204] on img "Next" at bounding box center [569, 200] width 18 height 49
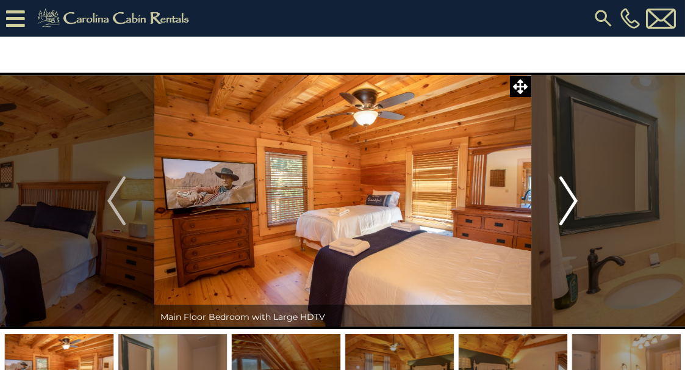
click at [569, 204] on img "Next" at bounding box center [569, 200] width 18 height 49
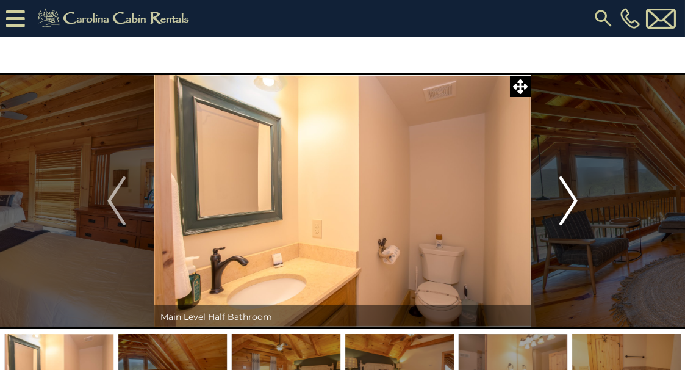
click at [569, 204] on img "Next" at bounding box center [569, 200] width 18 height 49
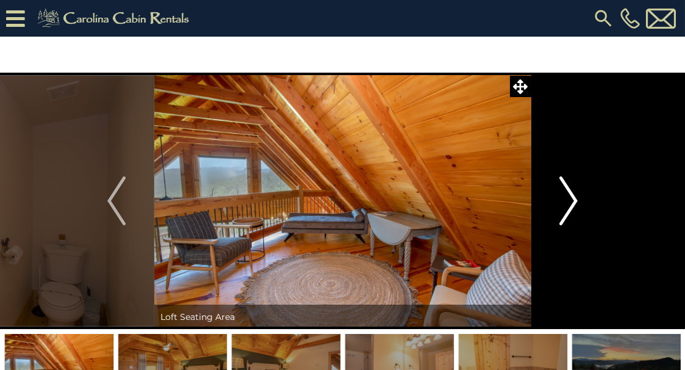
click at [569, 204] on img "Next" at bounding box center [569, 200] width 18 height 49
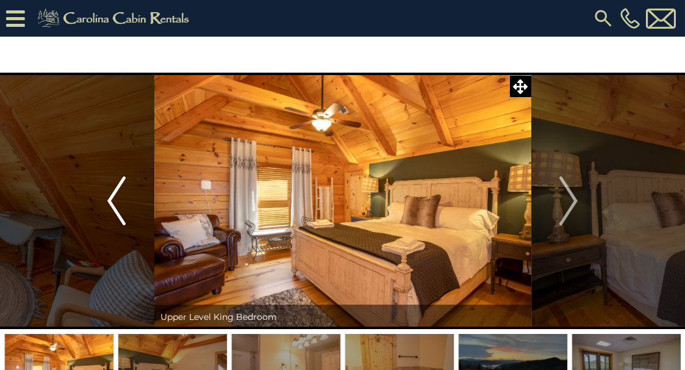
click at [115, 200] on img "Previous" at bounding box center [116, 200] width 18 height 49
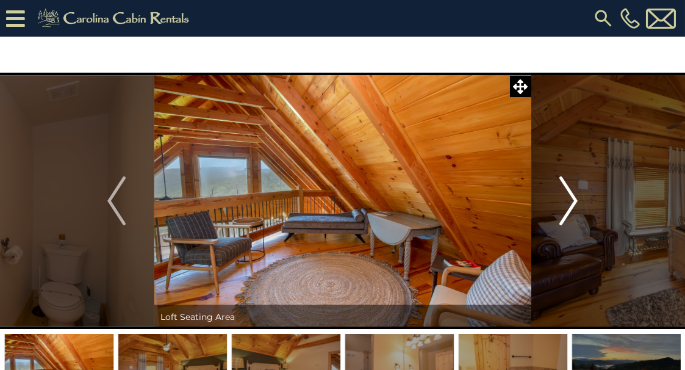
click at [566, 206] on img "Next" at bounding box center [569, 200] width 18 height 49
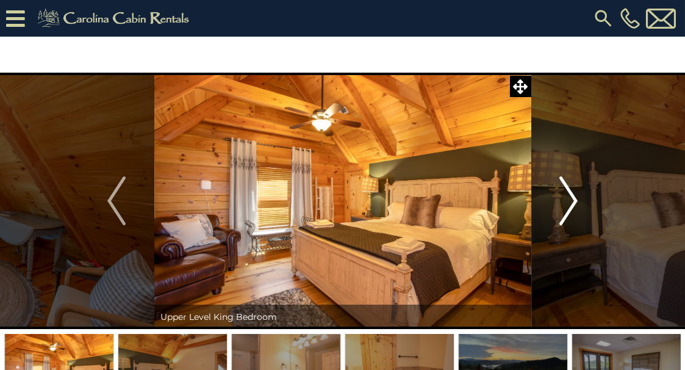
click at [566, 206] on img "Next" at bounding box center [569, 200] width 18 height 49
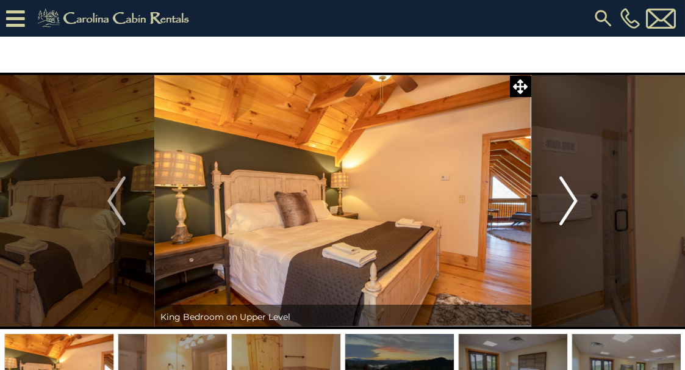
click at [566, 206] on img "Next" at bounding box center [569, 200] width 18 height 49
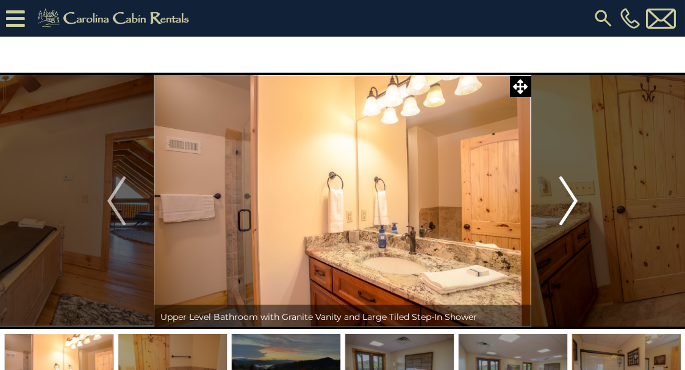
click at [566, 206] on img "Next" at bounding box center [569, 200] width 18 height 49
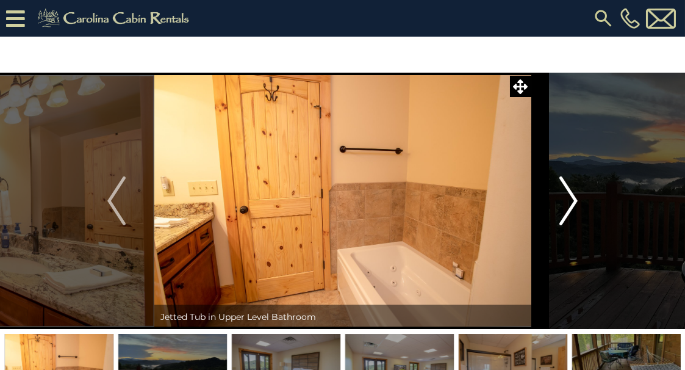
click at [566, 206] on img "Next" at bounding box center [569, 200] width 18 height 49
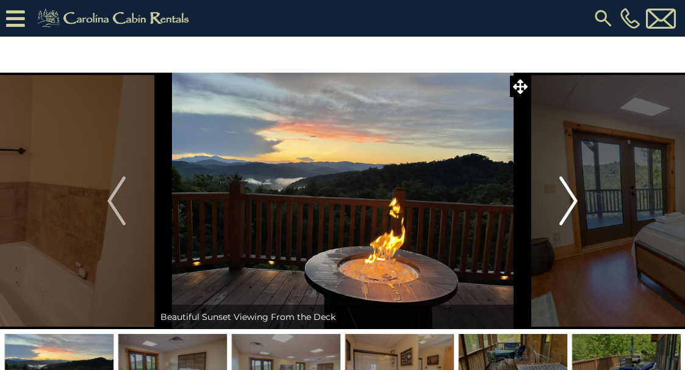
click at [566, 206] on img "Next" at bounding box center [569, 200] width 18 height 49
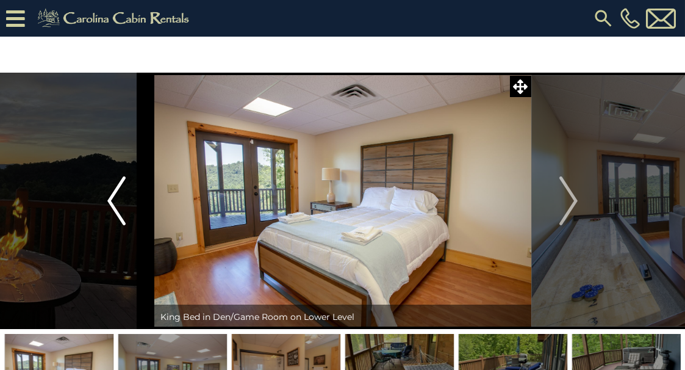
click at [117, 188] on img "Previous" at bounding box center [116, 200] width 18 height 49
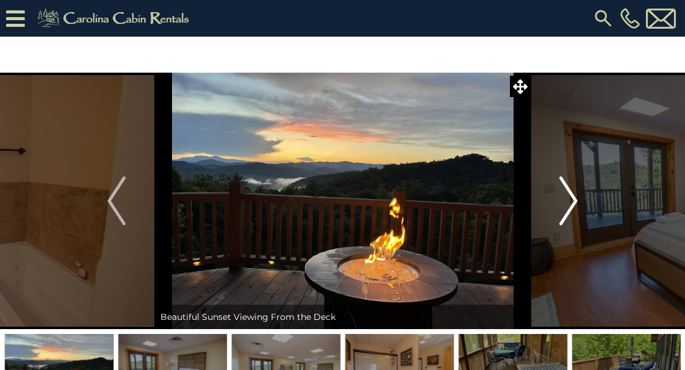
click at [572, 200] on img "Next" at bounding box center [569, 200] width 18 height 49
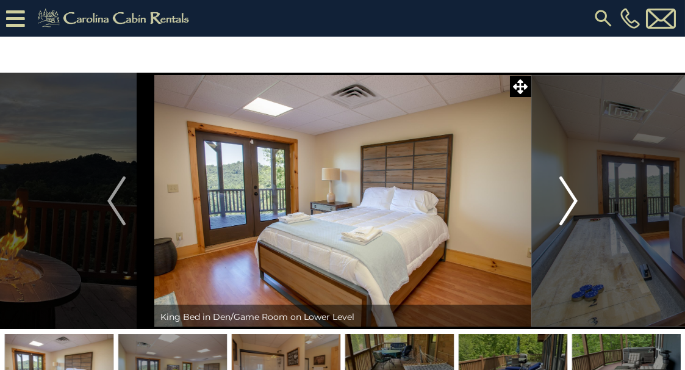
click at [572, 200] on img "Next" at bounding box center [569, 200] width 18 height 49
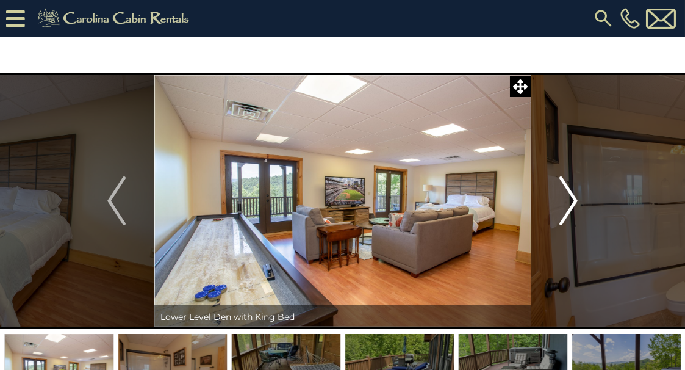
click at [572, 200] on img "Next" at bounding box center [569, 200] width 18 height 49
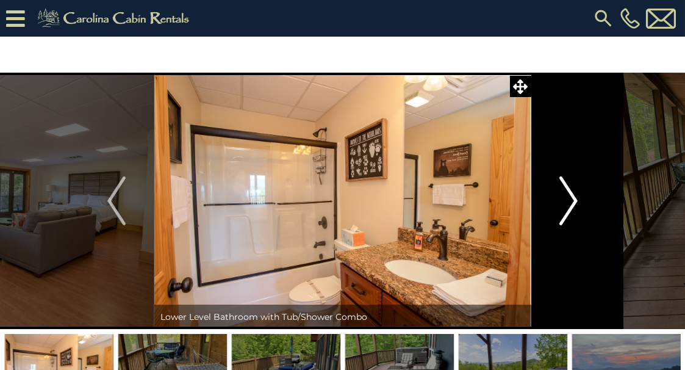
click at [572, 200] on img "Next" at bounding box center [569, 200] width 18 height 49
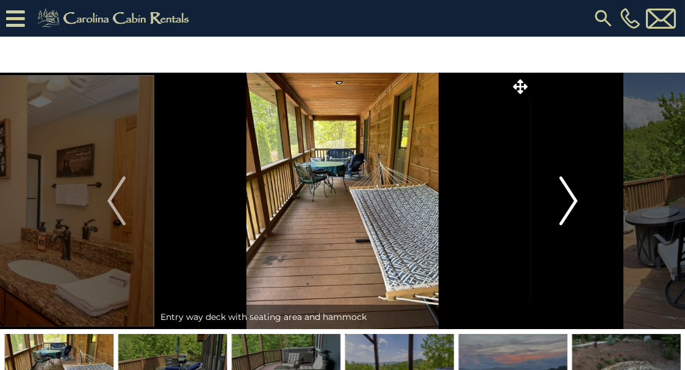
click at [572, 200] on img "Next" at bounding box center [569, 200] width 18 height 49
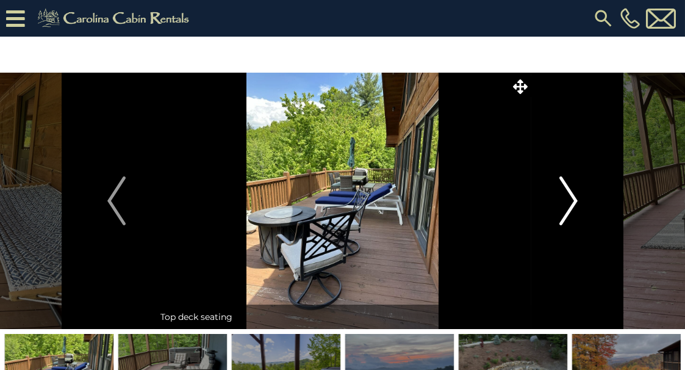
click at [572, 200] on img "Next" at bounding box center [569, 200] width 18 height 49
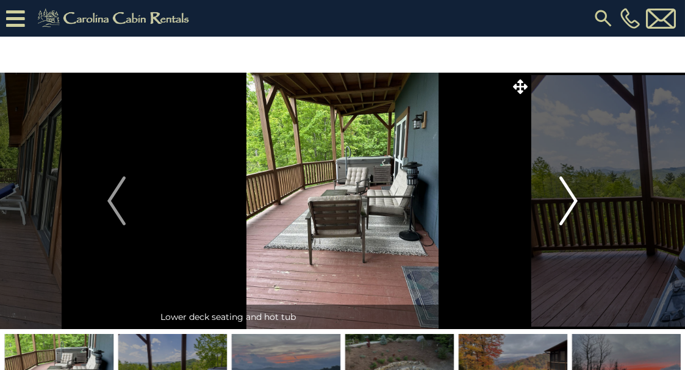
click at [572, 200] on img "Next" at bounding box center [569, 200] width 18 height 49
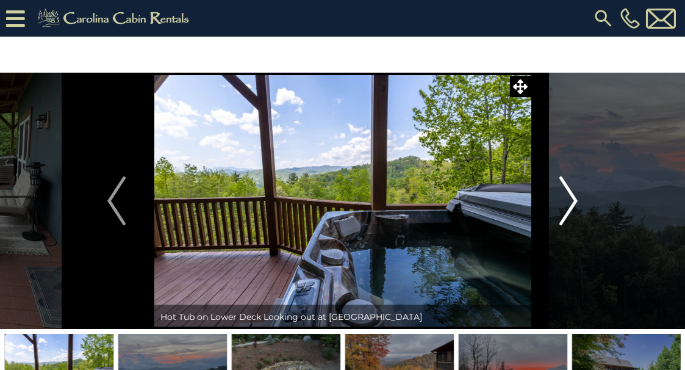
click at [572, 200] on img "Next" at bounding box center [569, 200] width 18 height 49
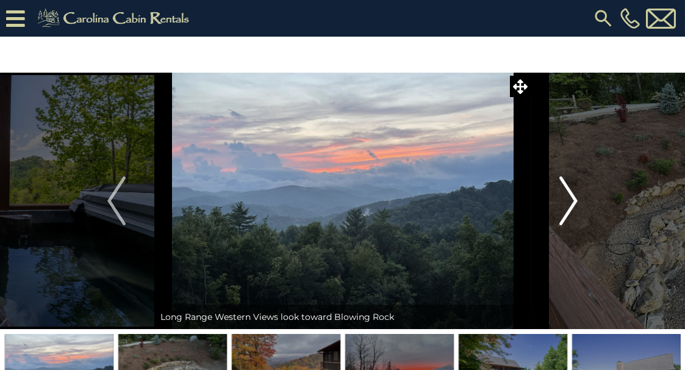
click at [572, 200] on img "Next" at bounding box center [569, 200] width 18 height 49
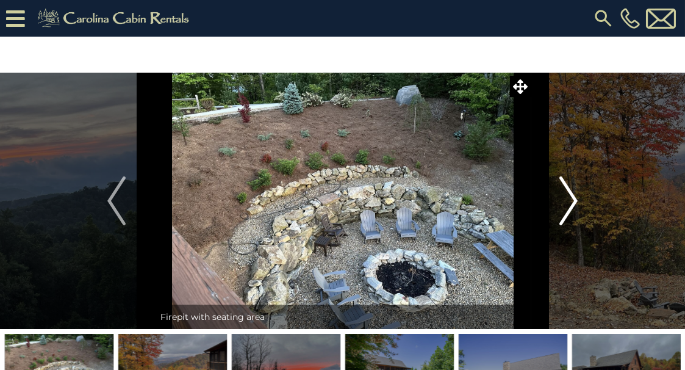
click at [572, 200] on img "Next" at bounding box center [569, 200] width 18 height 49
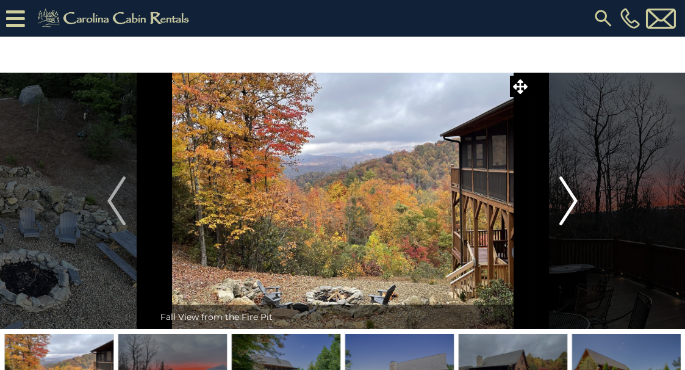
click at [572, 200] on img "Next" at bounding box center [569, 200] width 18 height 49
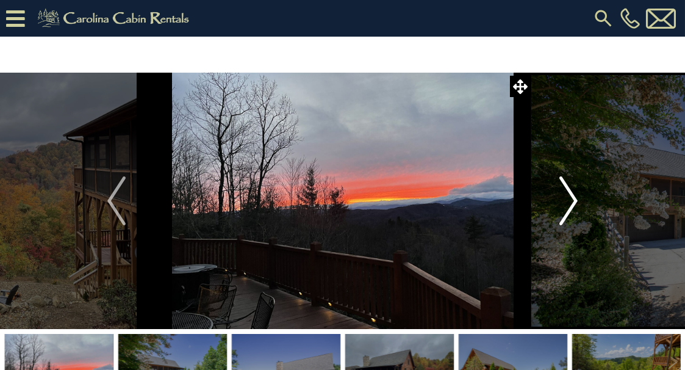
click at [572, 200] on img "Next" at bounding box center [569, 200] width 18 height 49
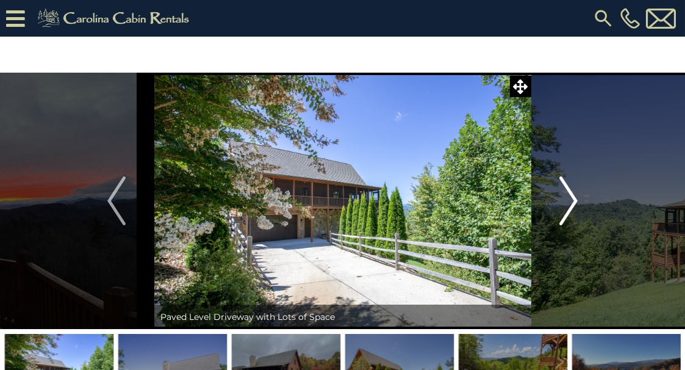
click at [572, 200] on img "Next" at bounding box center [569, 200] width 18 height 49
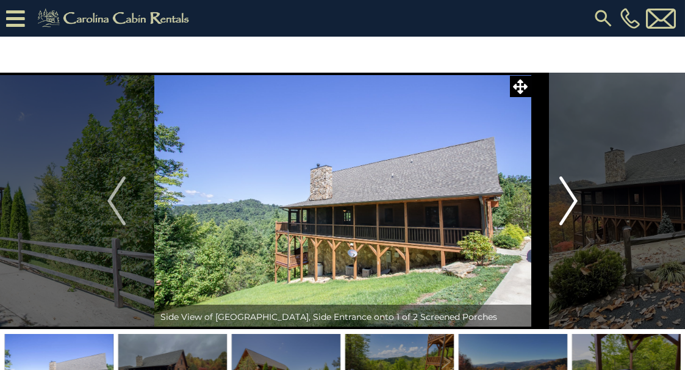
click at [572, 200] on img "Next" at bounding box center [569, 200] width 18 height 49
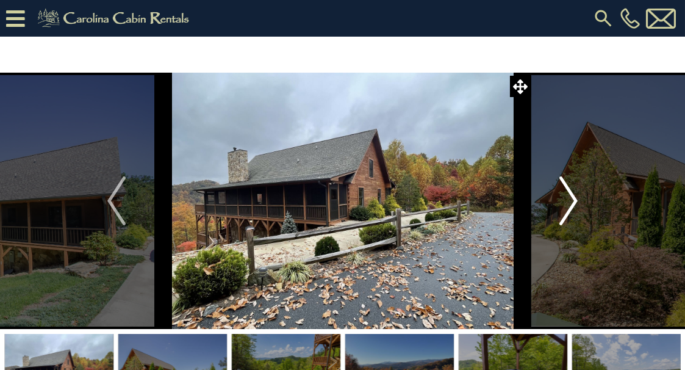
click at [572, 200] on img "Next" at bounding box center [569, 200] width 18 height 49
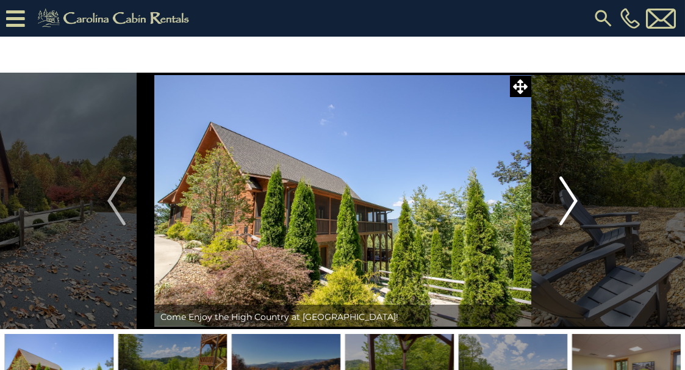
click at [572, 200] on img "Next" at bounding box center [569, 200] width 18 height 49
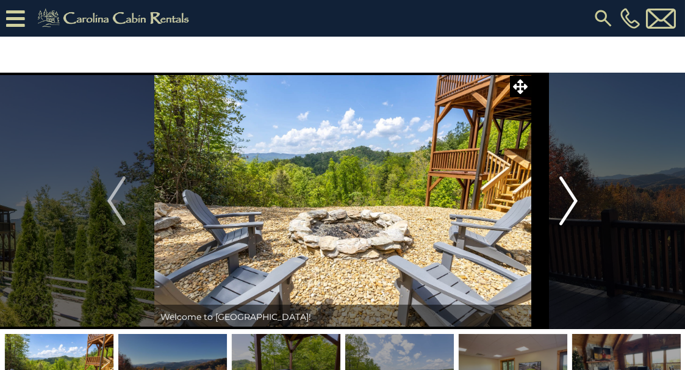
click at [572, 200] on img "Next" at bounding box center [569, 200] width 18 height 49
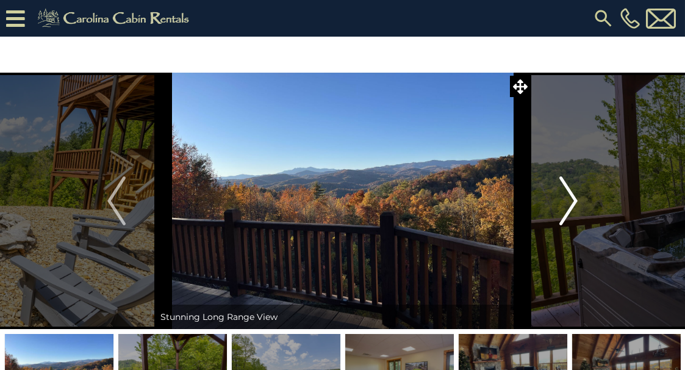
click at [572, 200] on img "Next" at bounding box center [569, 200] width 18 height 49
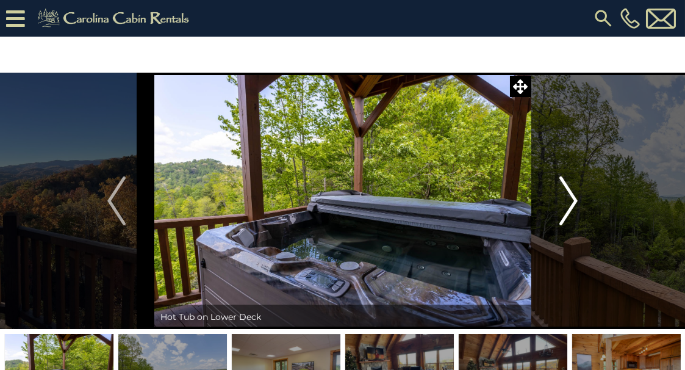
click at [572, 200] on img "Next" at bounding box center [569, 200] width 18 height 49
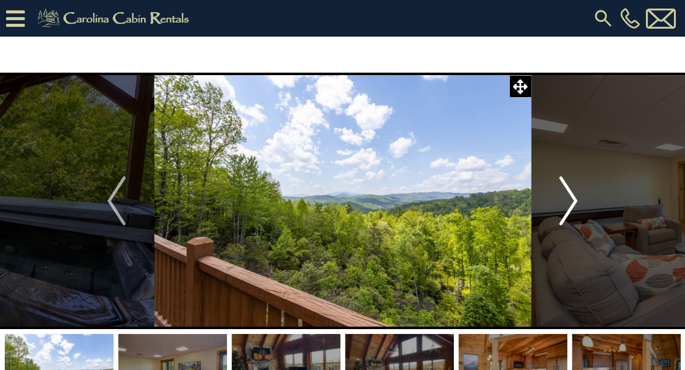
click at [572, 200] on img "Next" at bounding box center [569, 200] width 18 height 49
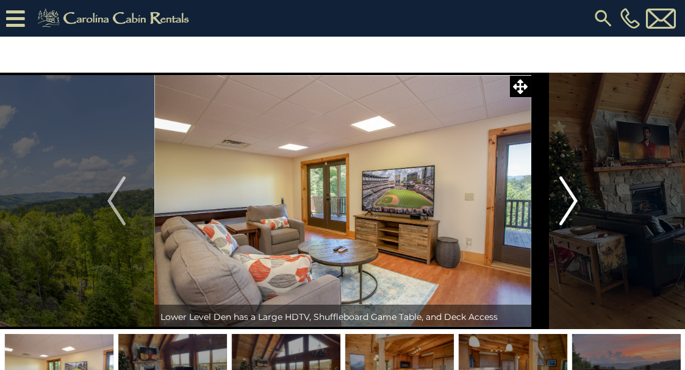
click at [572, 200] on img "Next" at bounding box center [569, 200] width 18 height 49
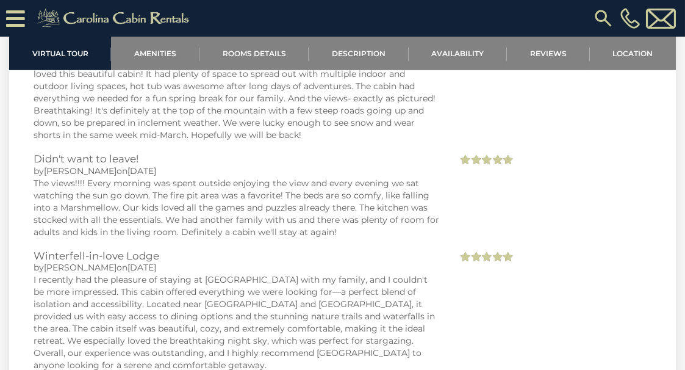
scroll to position [2418, 0]
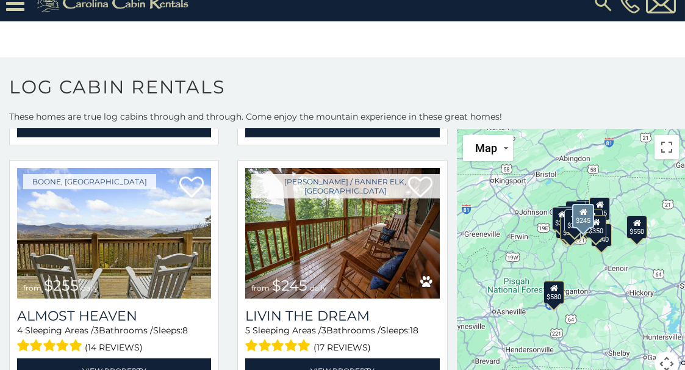
scroll to position [2726, 0]
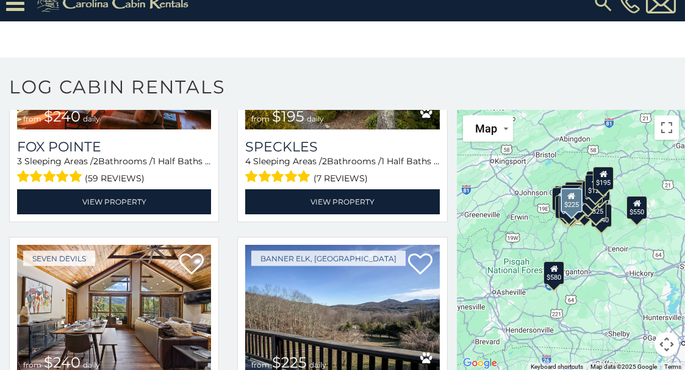
scroll to position [7056, 0]
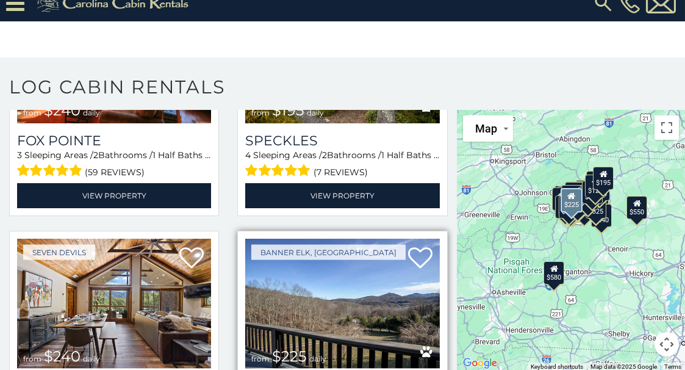
click at [325, 239] on img at bounding box center [342, 304] width 194 height 130
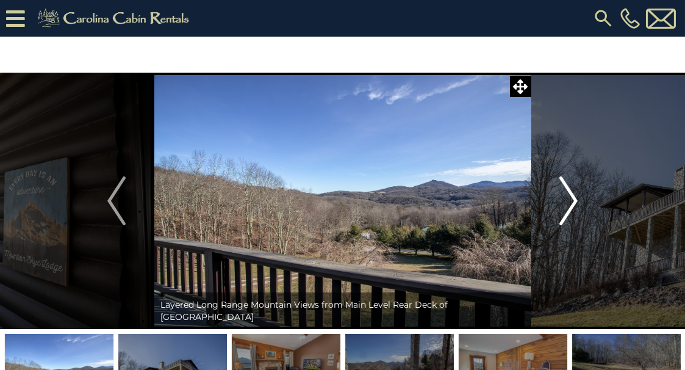
click at [568, 202] on img "Next" at bounding box center [569, 200] width 18 height 49
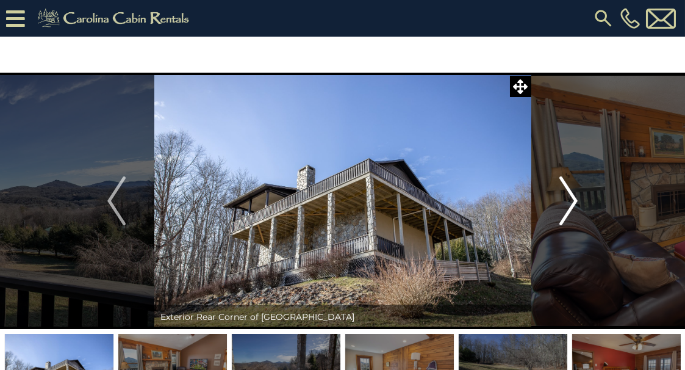
click at [568, 202] on img "Next" at bounding box center [569, 200] width 18 height 49
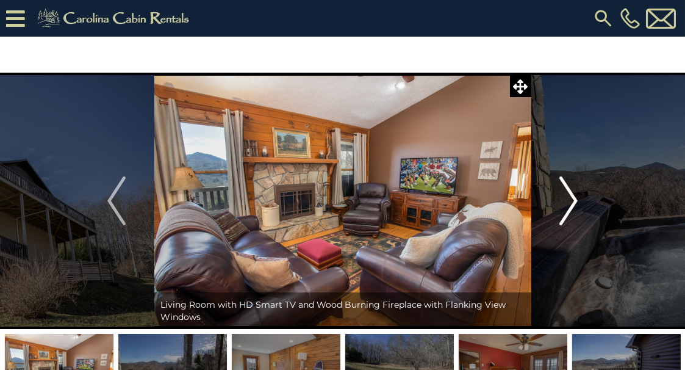
click at [568, 202] on img "Next" at bounding box center [569, 200] width 18 height 49
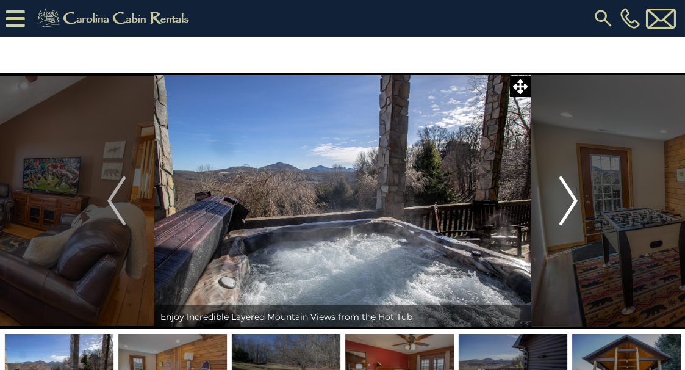
click at [568, 202] on img "Next" at bounding box center [569, 200] width 18 height 49
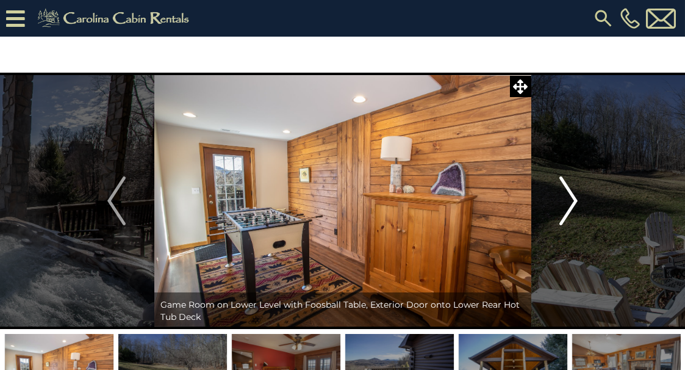
click at [568, 202] on img "Next" at bounding box center [569, 200] width 18 height 49
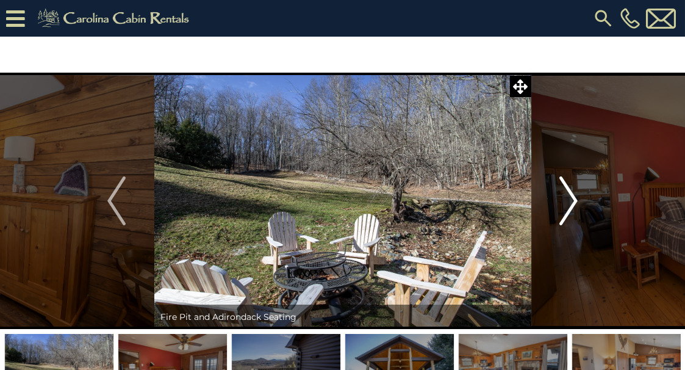
click at [568, 202] on img "Next" at bounding box center [569, 200] width 18 height 49
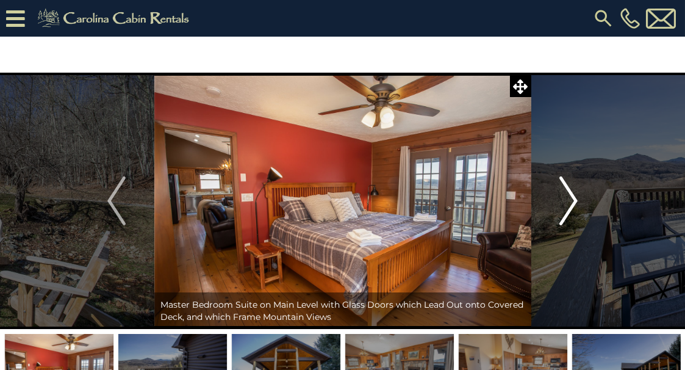
click at [568, 202] on img "Next" at bounding box center [569, 200] width 18 height 49
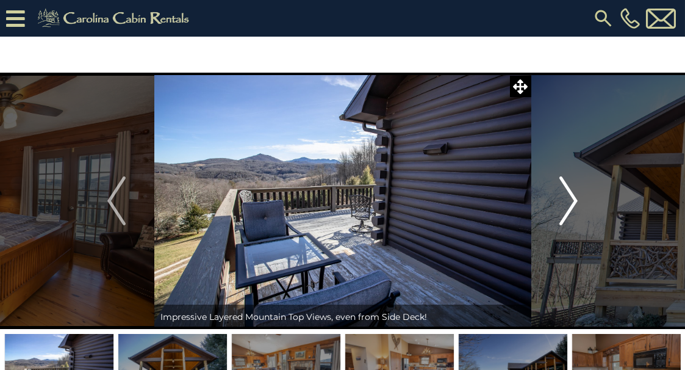
click at [568, 202] on img "Next" at bounding box center [569, 200] width 18 height 49
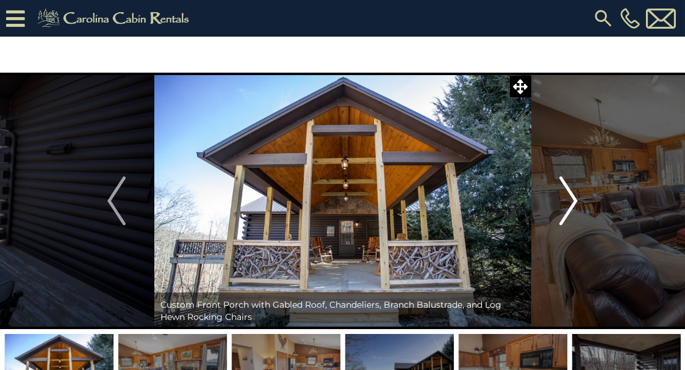
click at [568, 202] on img "Next" at bounding box center [569, 200] width 18 height 49
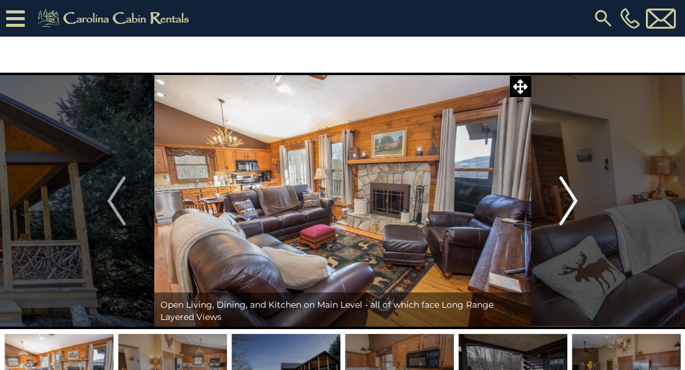
click at [568, 202] on img "Next" at bounding box center [569, 200] width 18 height 49
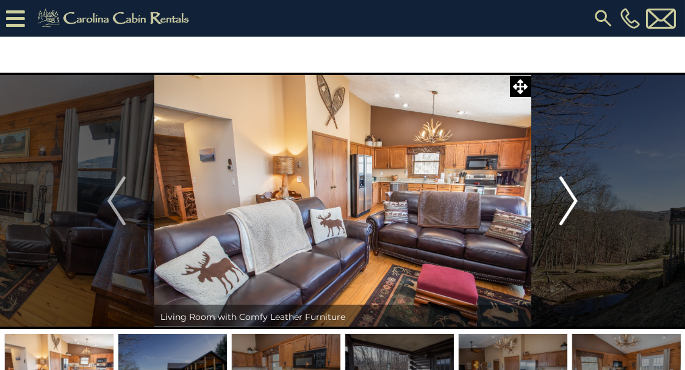
click at [568, 202] on img "Next" at bounding box center [569, 200] width 18 height 49
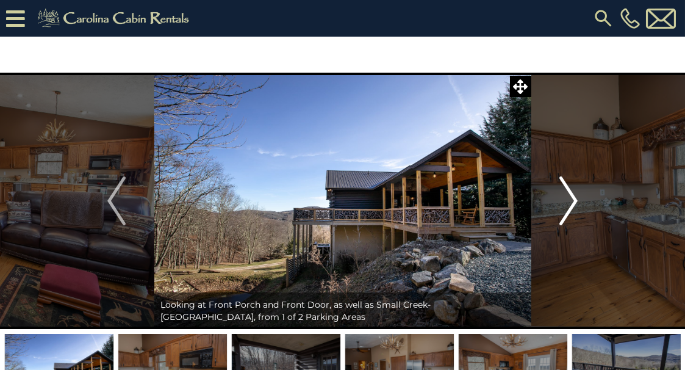
click at [568, 202] on img "Next" at bounding box center [569, 200] width 18 height 49
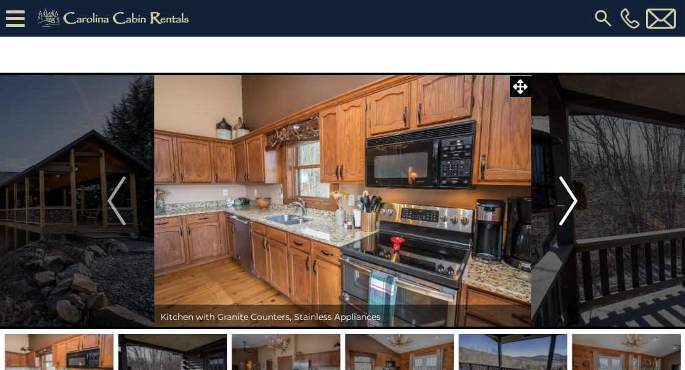
click at [568, 202] on img "Next" at bounding box center [569, 200] width 18 height 49
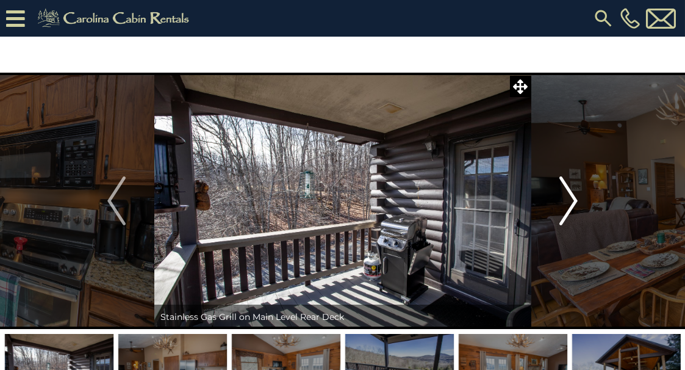
click at [568, 202] on img "Next" at bounding box center [569, 200] width 18 height 49
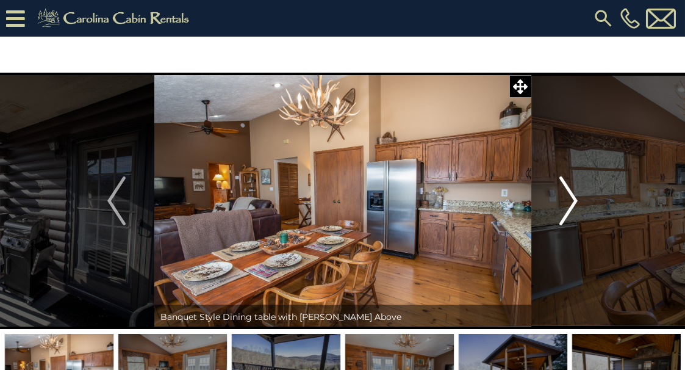
click at [568, 202] on img "Next" at bounding box center [569, 200] width 18 height 49
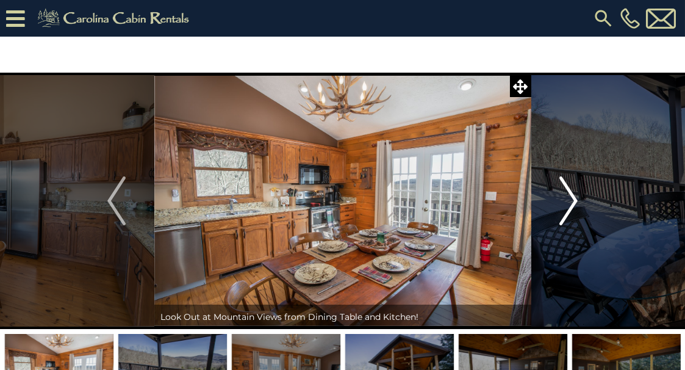
click at [568, 202] on img "Next" at bounding box center [569, 200] width 18 height 49
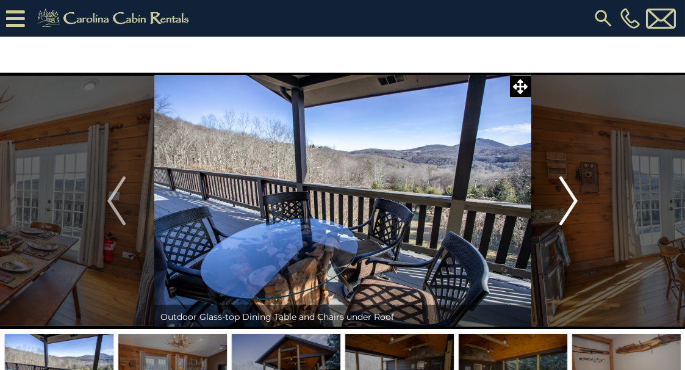
click at [568, 202] on img "Next" at bounding box center [569, 200] width 18 height 49
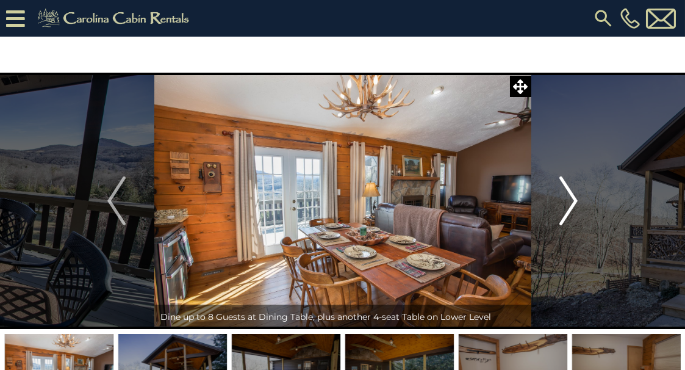
click at [568, 202] on img "Next" at bounding box center [569, 200] width 18 height 49
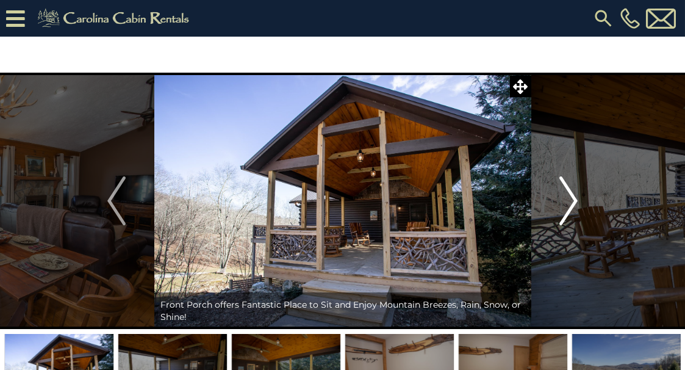
click at [568, 202] on img "Next" at bounding box center [569, 200] width 18 height 49
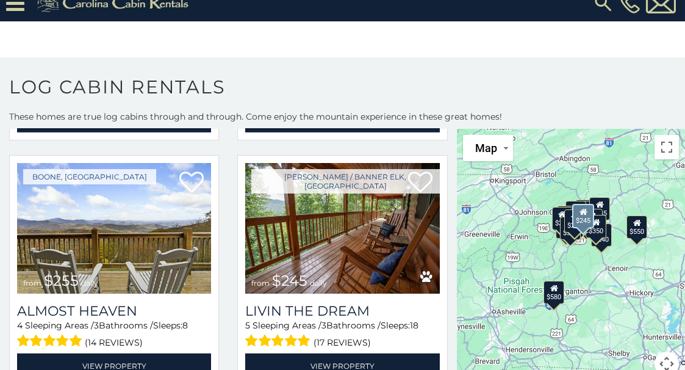
scroll to position [2732, 0]
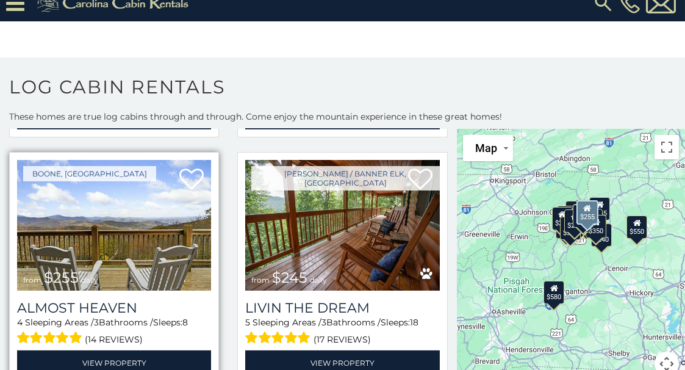
click at [104, 219] on img at bounding box center [114, 225] width 194 height 130
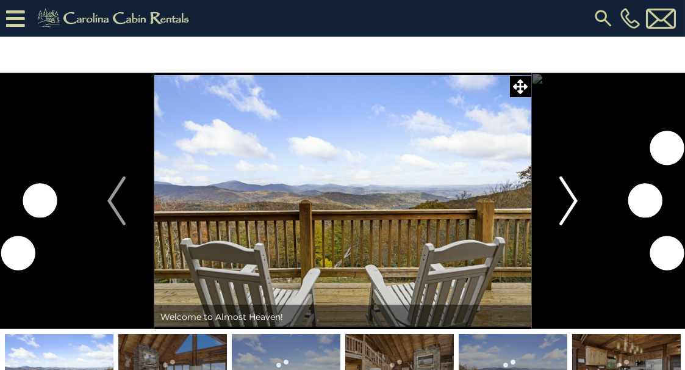
click at [569, 200] on img "Next" at bounding box center [569, 200] width 18 height 49
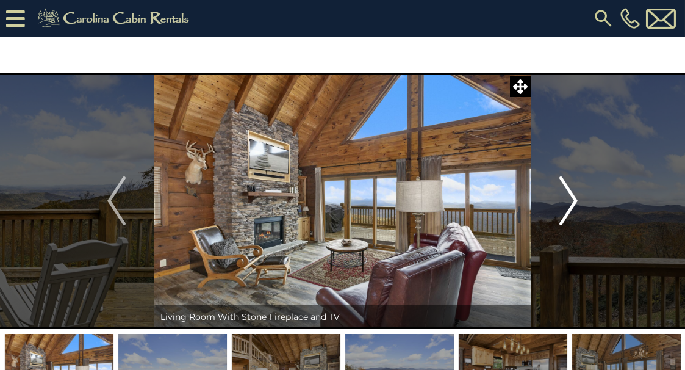
click at [569, 200] on img "Next" at bounding box center [569, 200] width 18 height 49
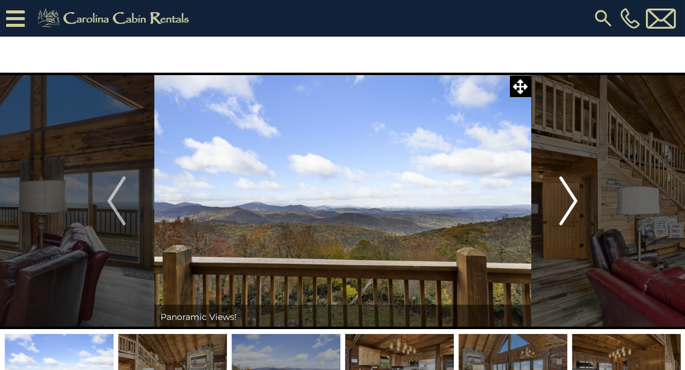
click at [569, 200] on img "Next" at bounding box center [569, 200] width 18 height 49
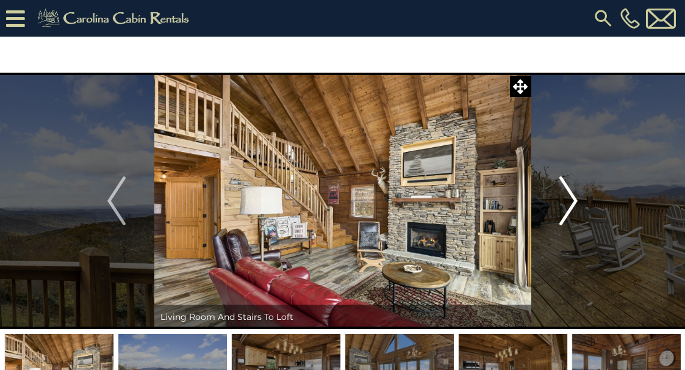
click at [569, 200] on img "Next" at bounding box center [569, 200] width 18 height 49
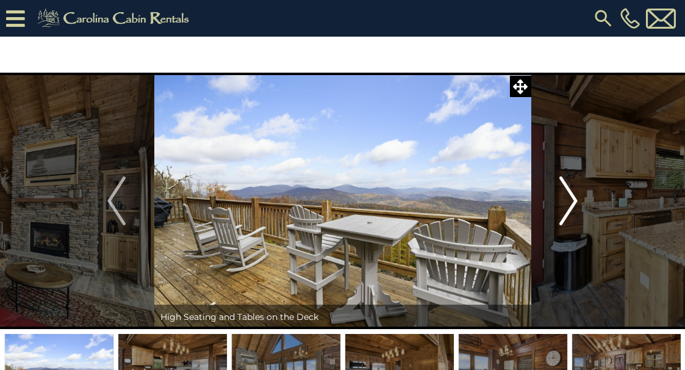
click at [569, 200] on img "Next" at bounding box center [569, 200] width 18 height 49
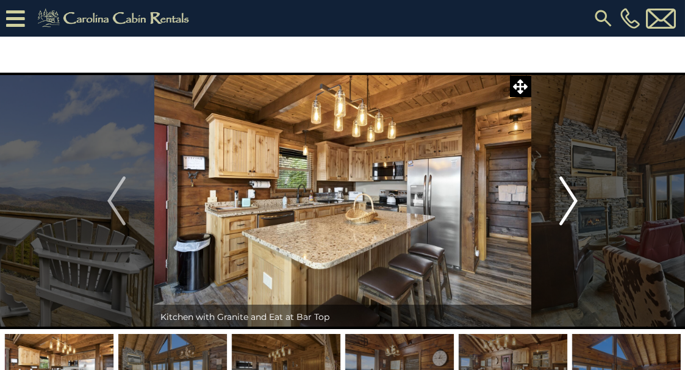
click at [569, 200] on img "Next" at bounding box center [569, 200] width 18 height 49
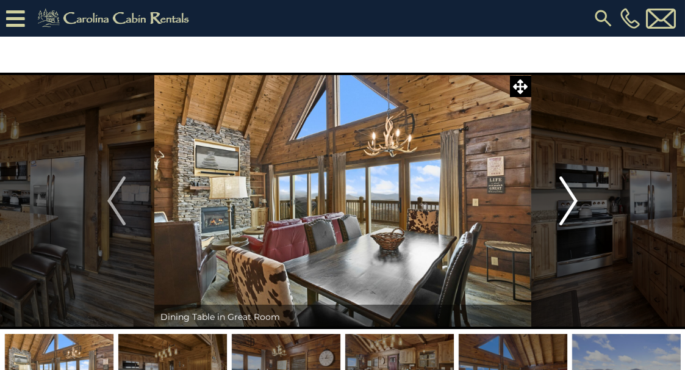
click at [569, 200] on img "Next" at bounding box center [569, 200] width 18 height 49
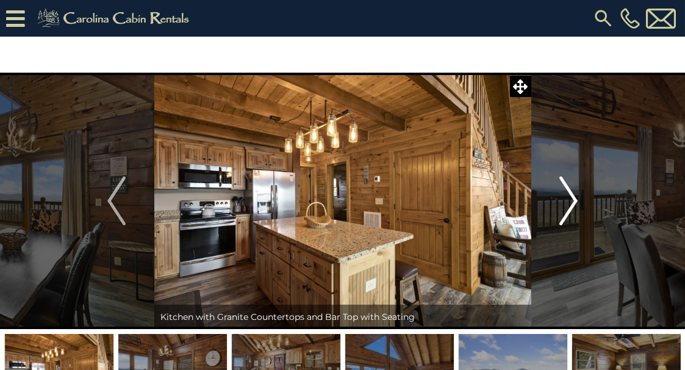
click at [569, 200] on img "Next" at bounding box center [569, 200] width 18 height 49
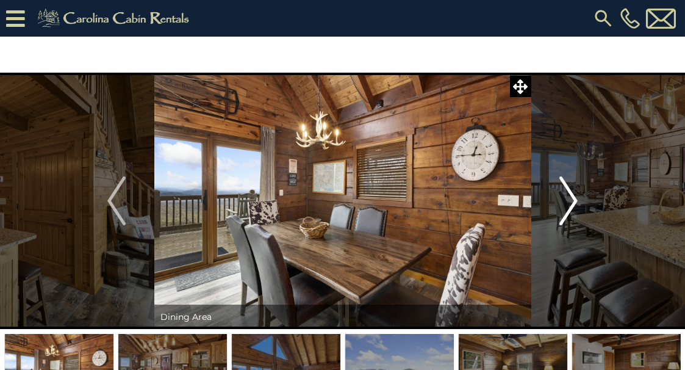
click at [569, 200] on img "Next" at bounding box center [569, 200] width 18 height 49
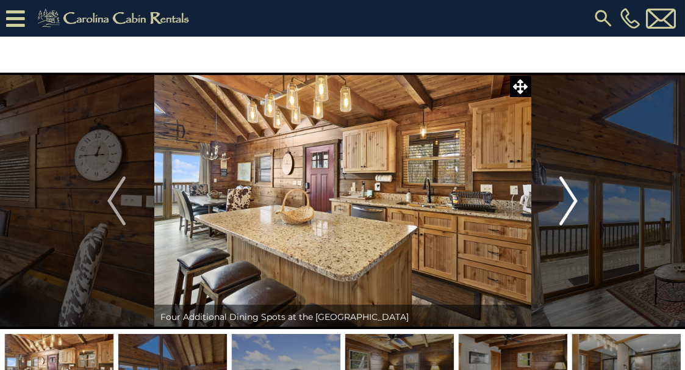
click at [569, 200] on img "Next" at bounding box center [569, 200] width 18 height 49
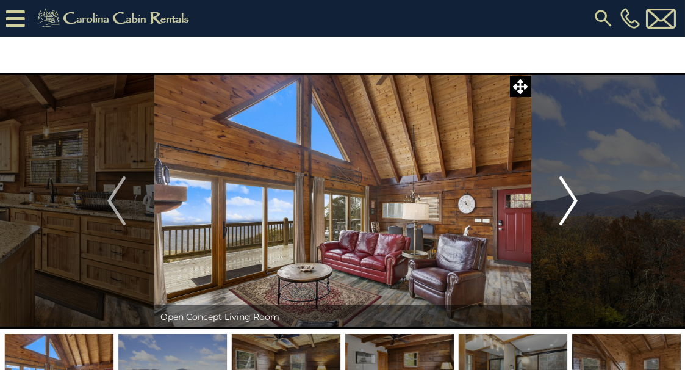
click at [569, 200] on img "Next" at bounding box center [569, 200] width 18 height 49
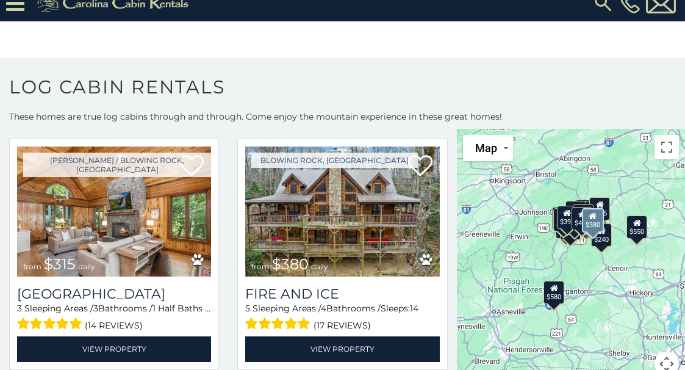
scroll to position [781, 0]
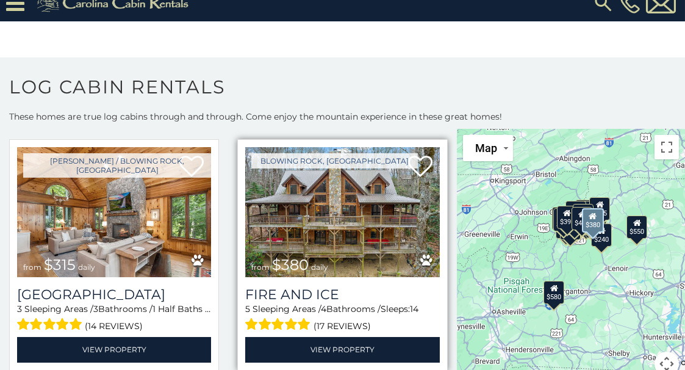
click at [346, 186] on img at bounding box center [342, 212] width 194 height 130
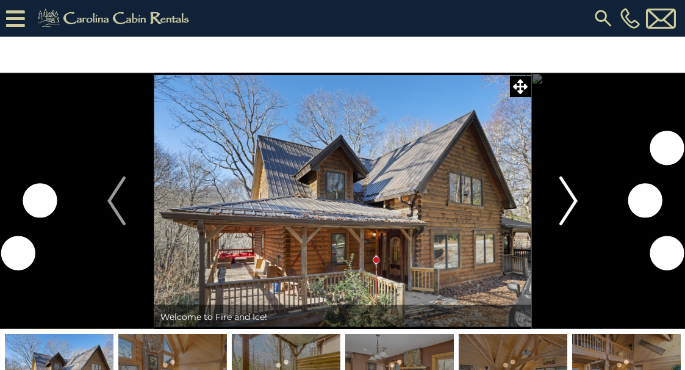
click at [569, 200] on img "Next" at bounding box center [569, 200] width 18 height 49
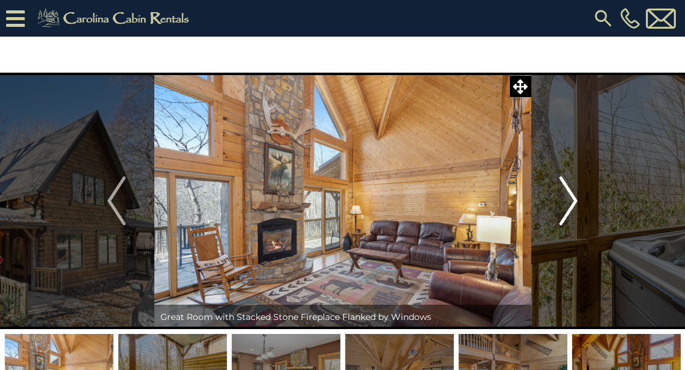
click at [569, 200] on img "Next" at bounding box center [569, 200] width 18 height 49
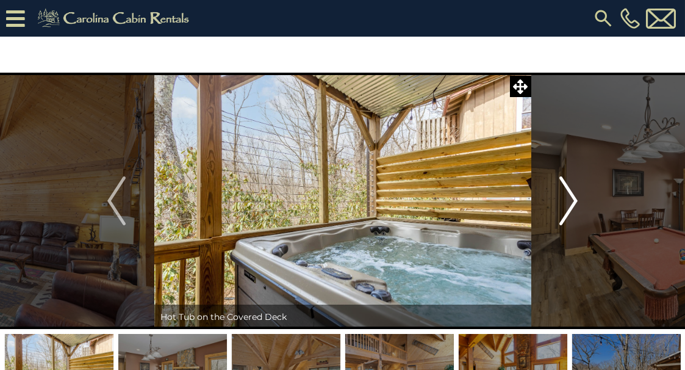
click at [569, 200] on img "Next" at bounding box center [569, 200] width 18 height 49
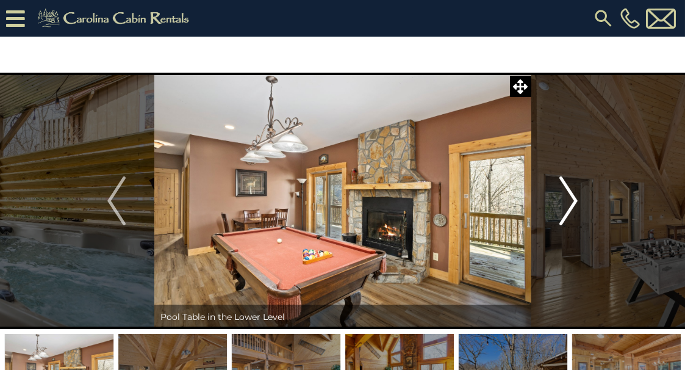
click at [569, 200] on img "Next" at bounding box center [569, 200] width 18 height 49
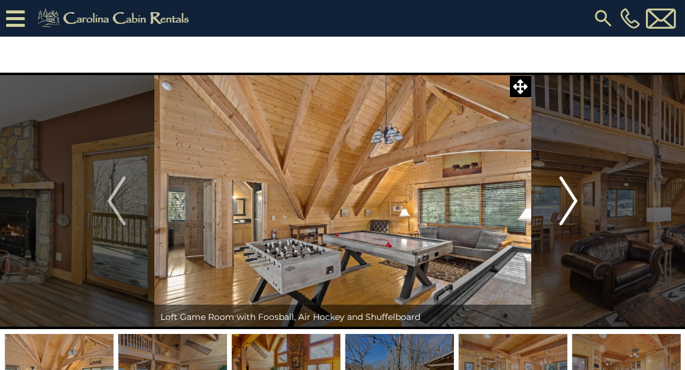
click at [569, 200] on img "Next" at bounding box center [569, 200] width 18 height 49
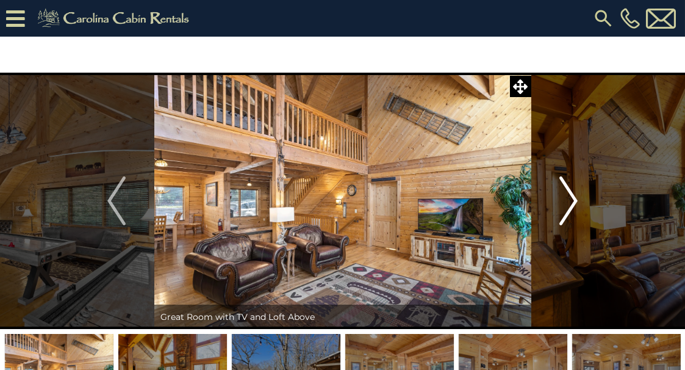
click at [569, 200] on img "Next" at bounding box center [569, 200] width 18 height 49
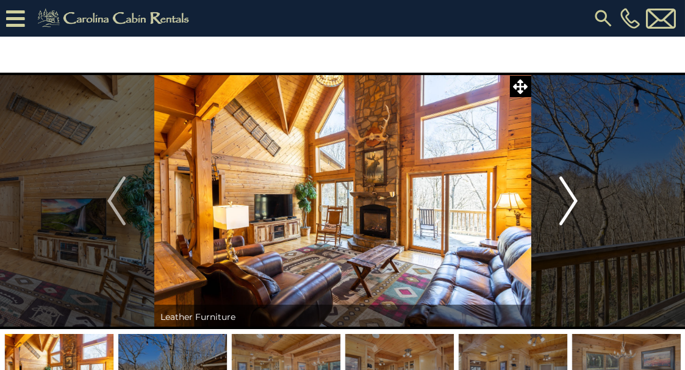
click at [569, 200] on img "Next" at bounding box center [569, 200] width 18 height 49
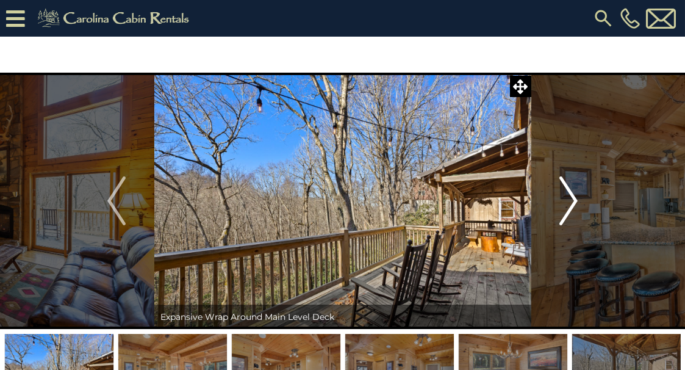
click at [569, 200] on img "Next" at bounding box center [569, 200] width 18 height 49
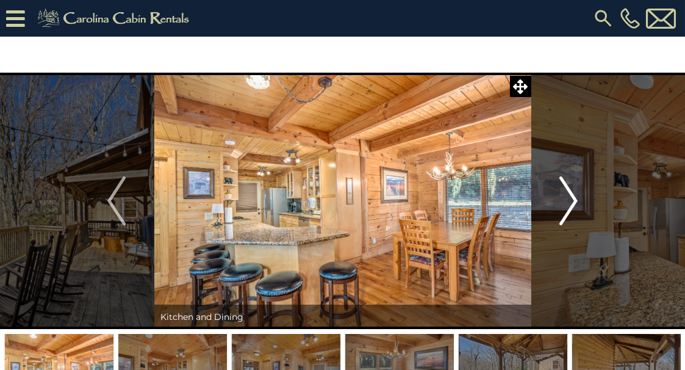
click at [569, 200] on img "Next" at bounding box center [569, 200] width 18 height 49
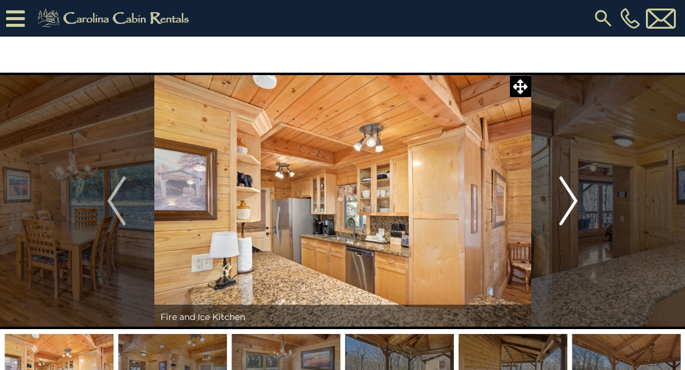
click at [569, 200] on img "Next" at bounding box center [569, 200] width 18 height 49
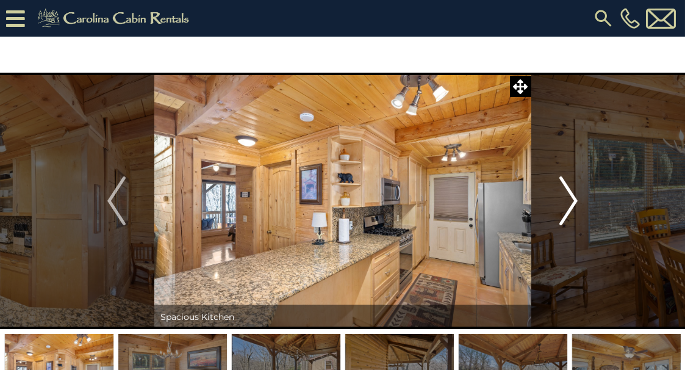
click at [569, 200] on img "Next" at bounding box center [569, 200] width 18 height 49
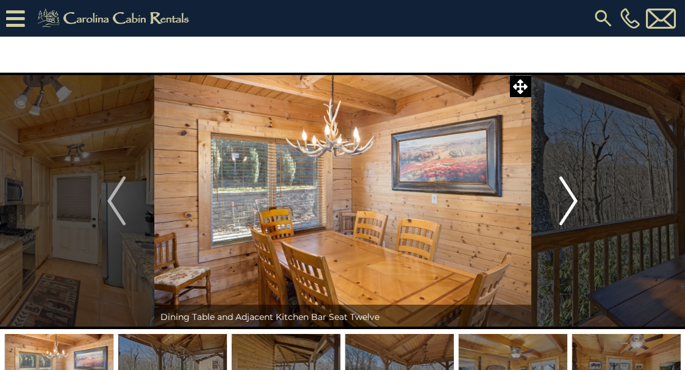
click at [569, 200] on img "Next" at bounding box center [569, 200] width 18 height 49
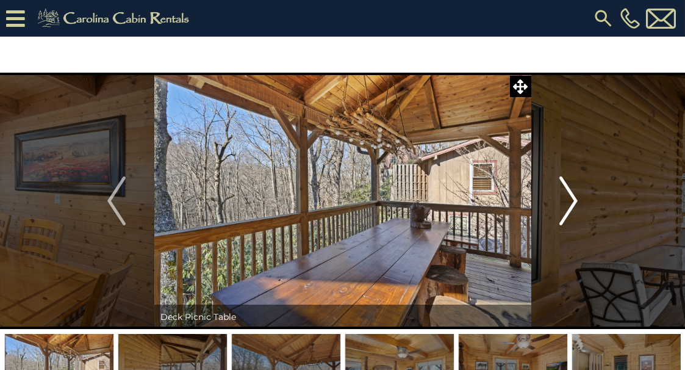
click at [569, 200] on img "Next" at bounding box center [569, 200] width 18 height 49
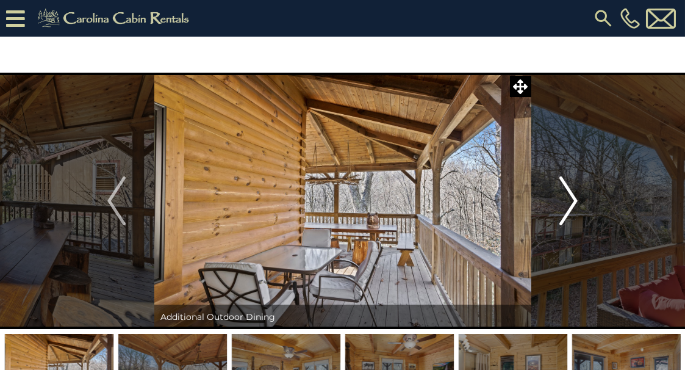
click at [569, 200] on img "Next" at bounding box center [569, 200] width 18 height 49
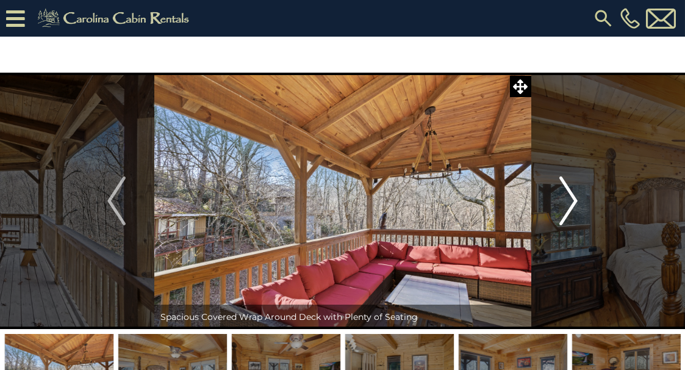
click at [569, 200] on img "Next" at bounding box center [569, 200] width 18 height 49
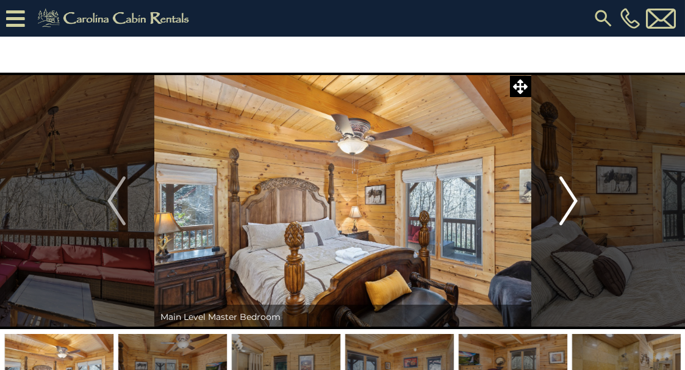
click at [569, 200] on img "Next" at bounding box center [569, 200] width 18 height 49
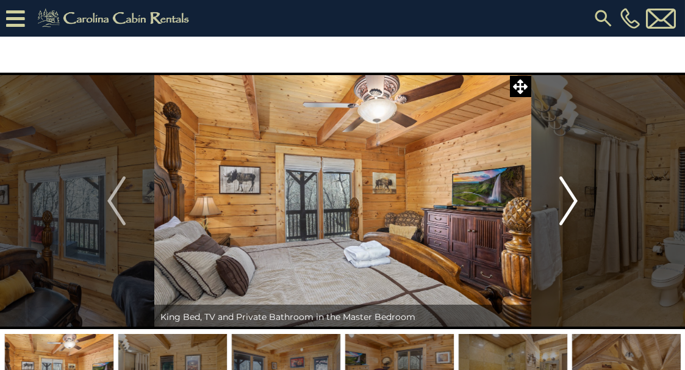
click at [569, 200] on img "Next" at bounding box center [569, 200] width 18 height 49
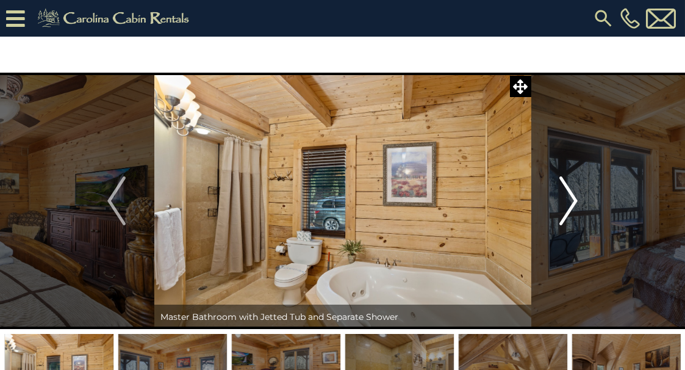
click at [569, 200] on img "Next" at bounding box center [569, 200] width 18 height 49
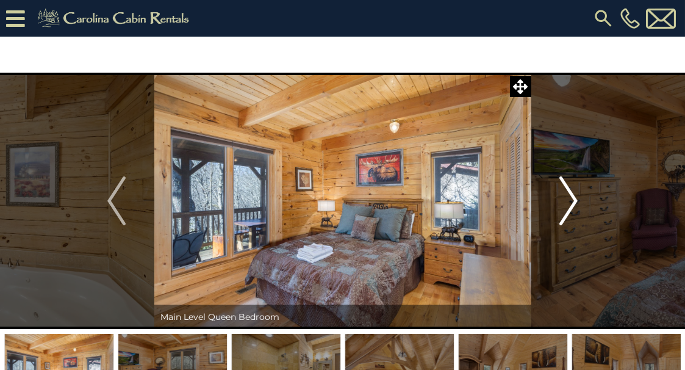
click at [569, 200] on img "Next" at bounding box center [569, 200] width 18 height 49
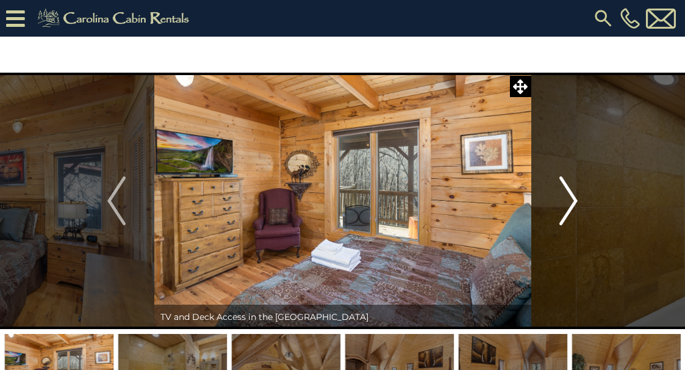
click at [569, 200] on img "Next" at bounding box center [569, 200] width 18 height 49
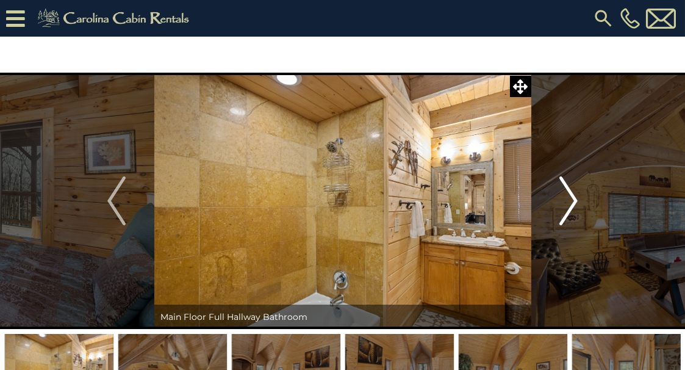
click at [569, 200] on img "Next" at bounding box center [569, 200] width 18 height 49
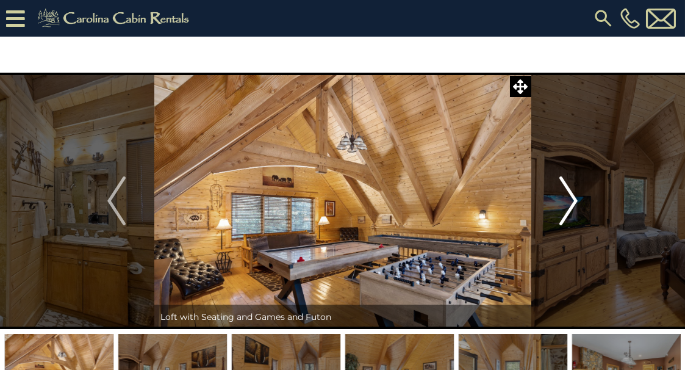
click at [569, 200] on img "Next" at bounding box center [569, 200] width 18 height 49
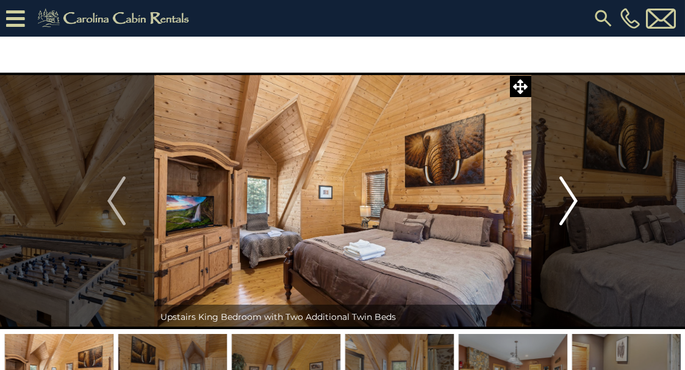
click at [569, 200] on img "Next" at bounding box center [569, 200] width 18 height 49
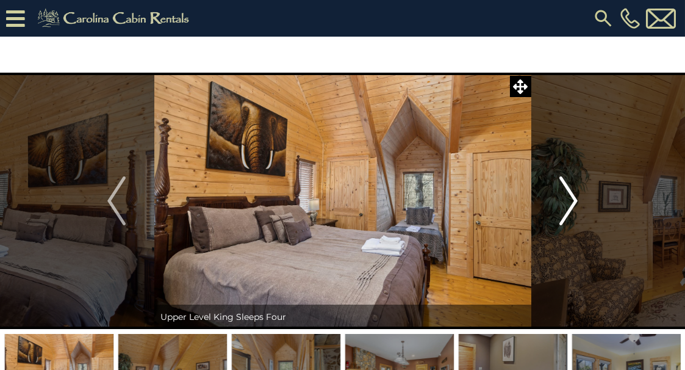
click at [569, 200] on img "Next" at bounding box center [569, 200] width 18 height 49
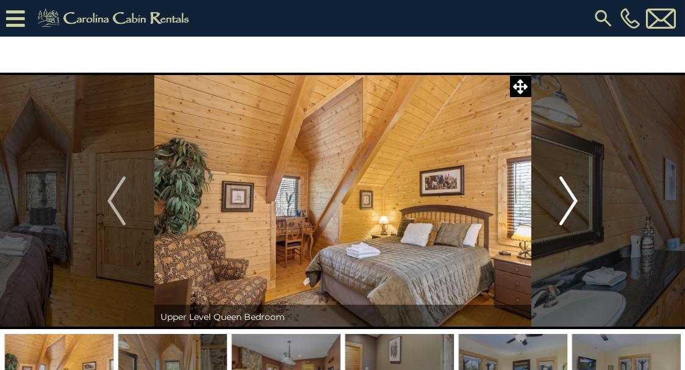
click at [569, 200] on img "Next" at bounding box center [569, 200] width 18 height 49
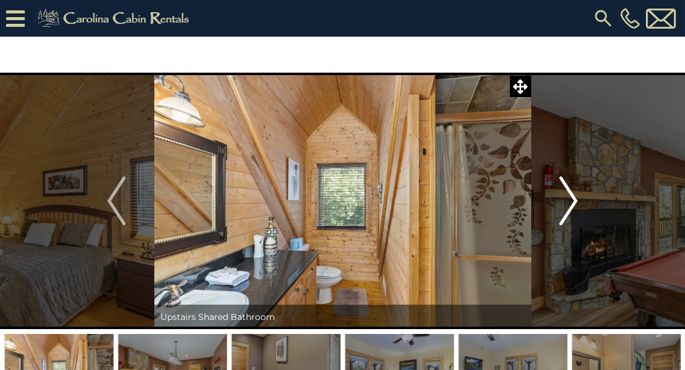
click at [569, 200] on img "Next" at bounding box center [569, 200] width 18 height 49
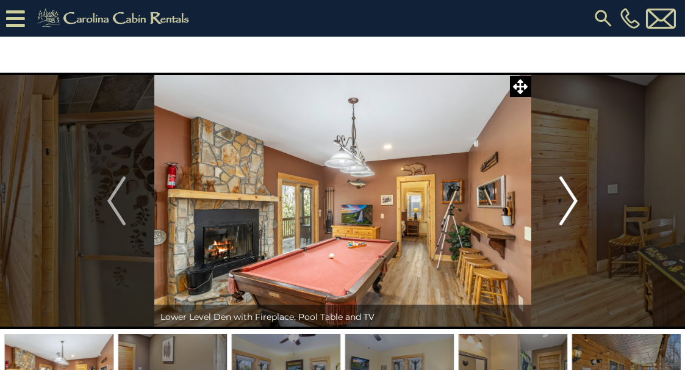
click at [569, 200] on img "Next" at bounding box center [569, 200] width 18 height 49
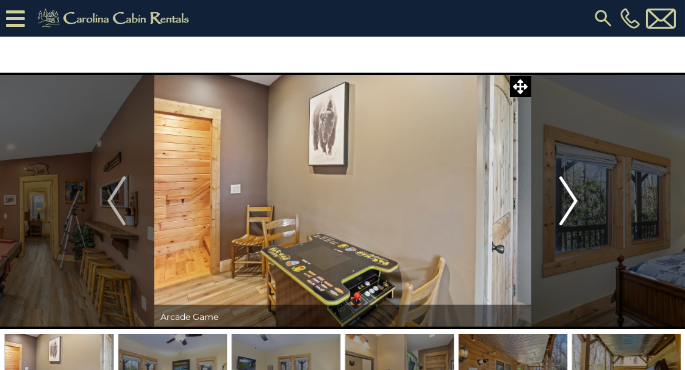
click at [569, 200] on img "Next" at bounding box center [569, 200] width 18 height 49
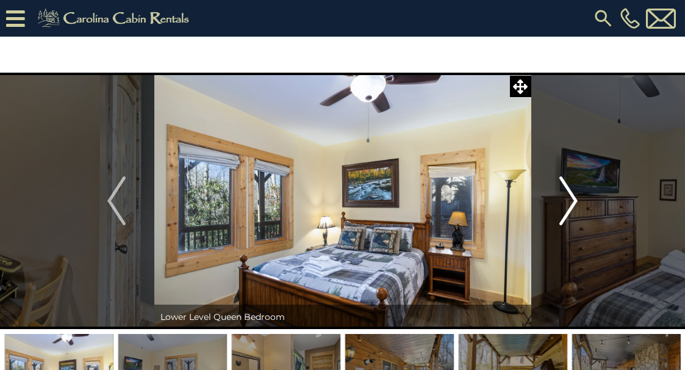
click at [569, 200] on img "Next" at bounding box center [569, 200] width 18 height 49
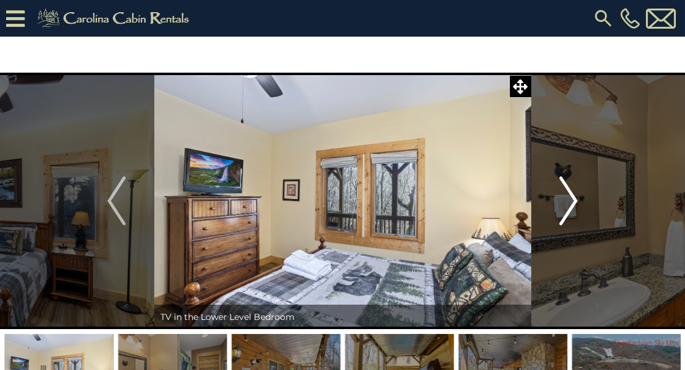
click at [569, 200] on img "Next" at bounding box center [569, 200] width 18 height 49
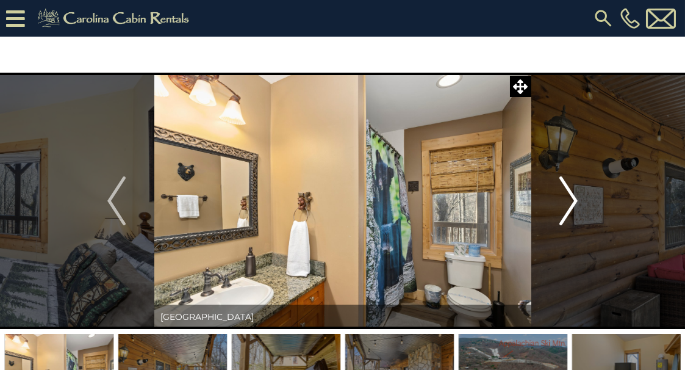
click at [569, 200] on img "Next" at bounding box center [569, 200] width 18 height 49
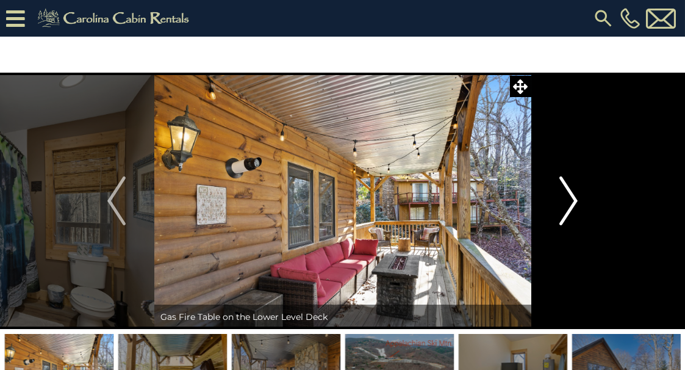
click at [569, 200] on img "Next" at bounding box center [569, 200] width 18 height 49
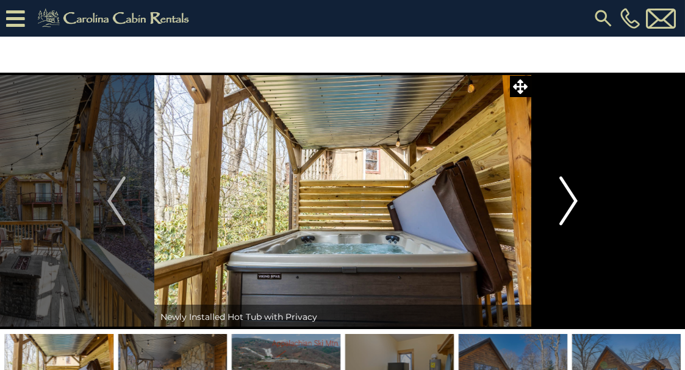
click at [569, 200] on img "Next" at bounding box center [569, 200] width 18 height 49
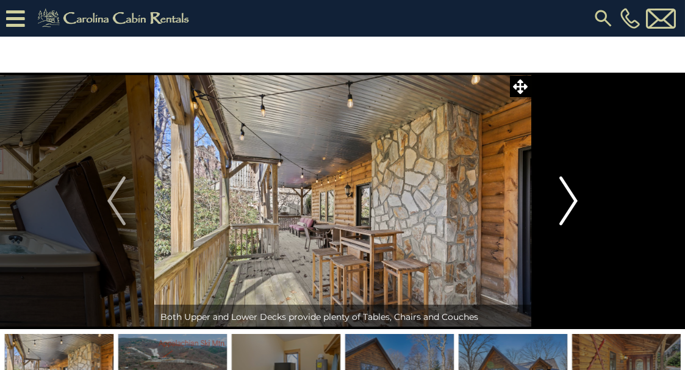
click at [569, 200] on img "Next" at bounding box center [569, 200] width 18 height 49
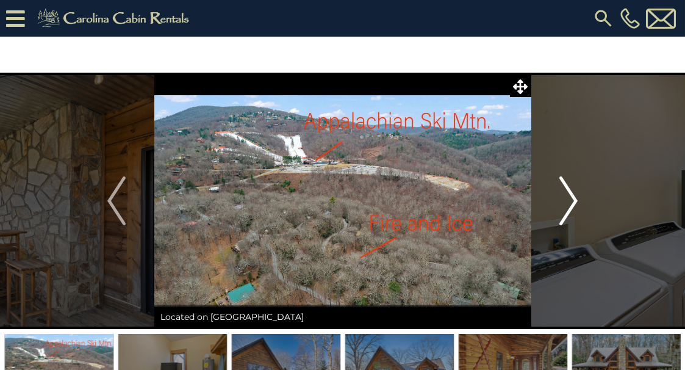
click at [569, 200] on img "Next" at bounding box center [569, 200] width 18 height 49
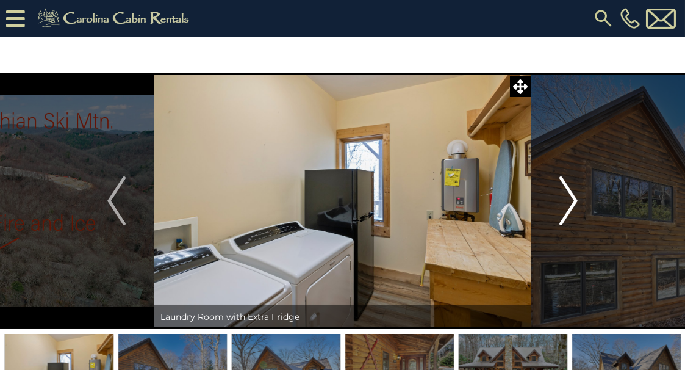
click at [569, 200] on img "Next" at bounding box center [569, 200] width 18 height 49
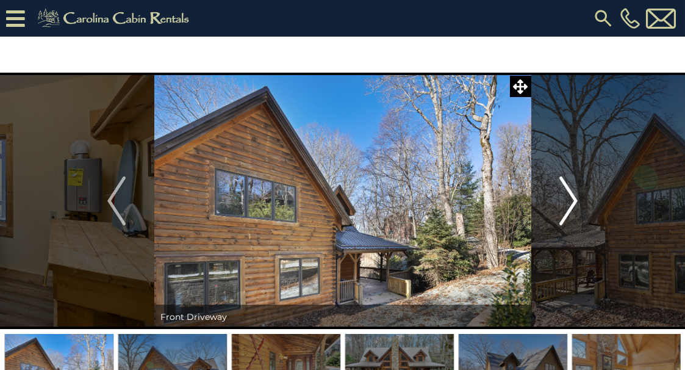
click at [569, 200] on img "Next" at bounding box center [569, 200] width 18 height 49
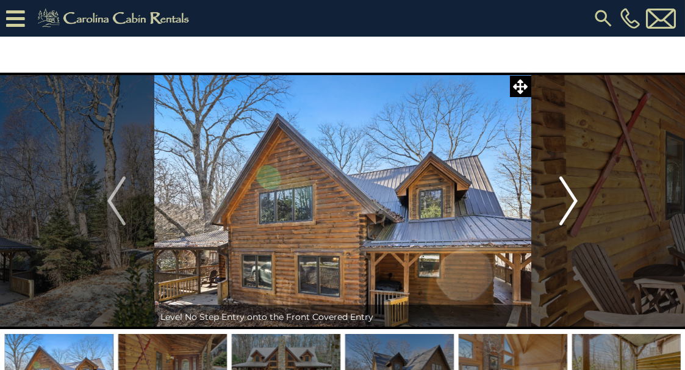
click at [569, 200] on img "Next" at bounding box center [569, 200] width 18 height 49
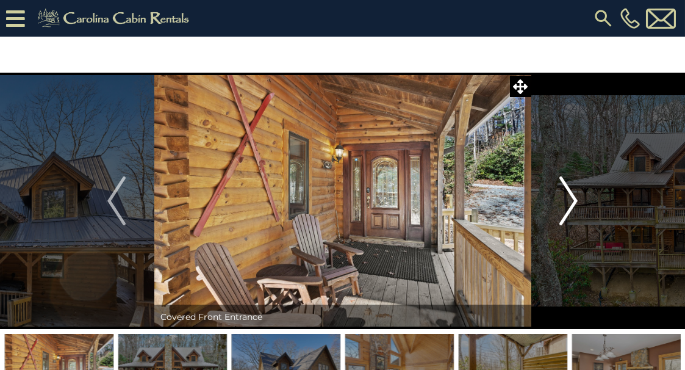
click at [569, 200] on img "Next" at bounding box center [569, 200] width 18 height 49
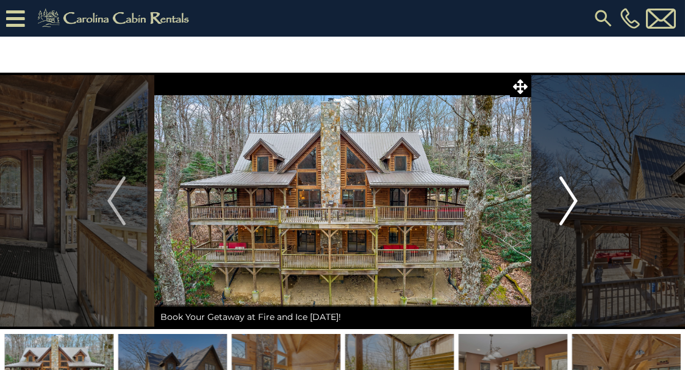
click at [569, 200] on img "Next" at bounding box center [569, 200] width 18 height 49
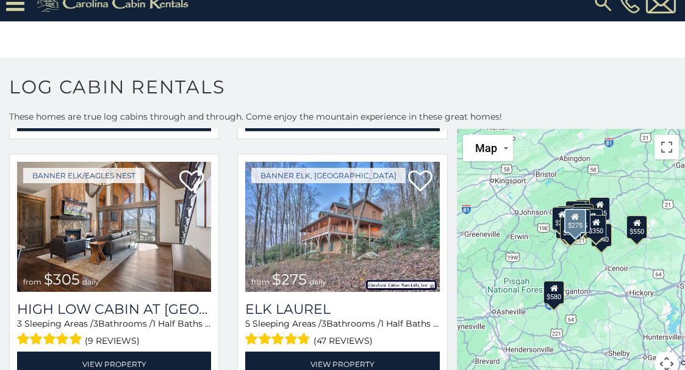
scroll to position [2486, 0]
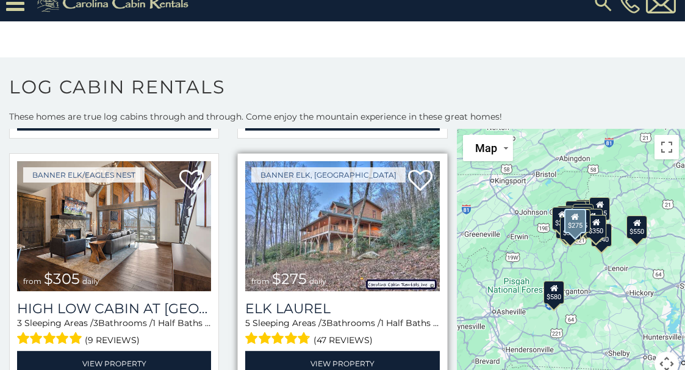
click at [332, 191] on img at bounding box center [342, 226] width 194 height 130
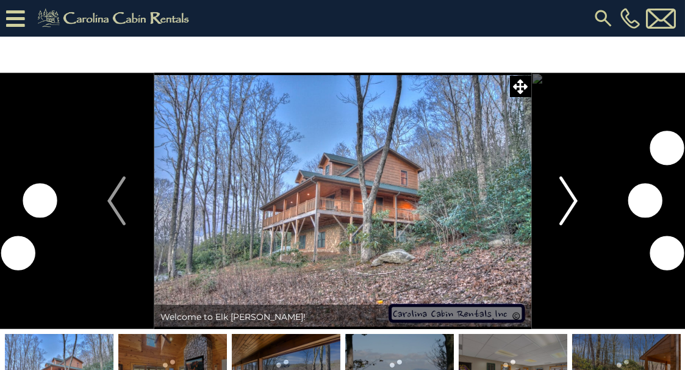
click at [574, 203] on img "Next" at bounding box center [569, 200] width 18 height 49
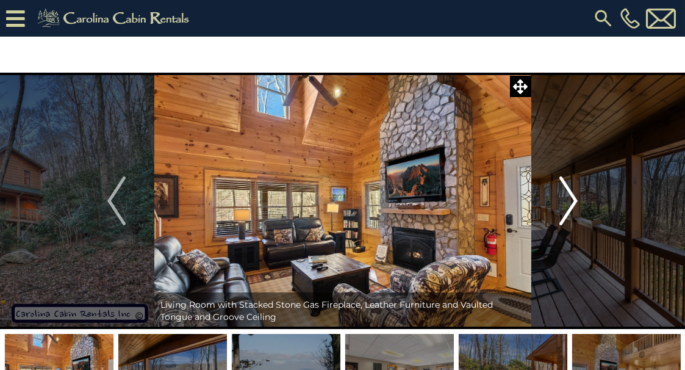
click at [574, 203] on img "Next" at bounding box center [569, 200] width 18 height 49
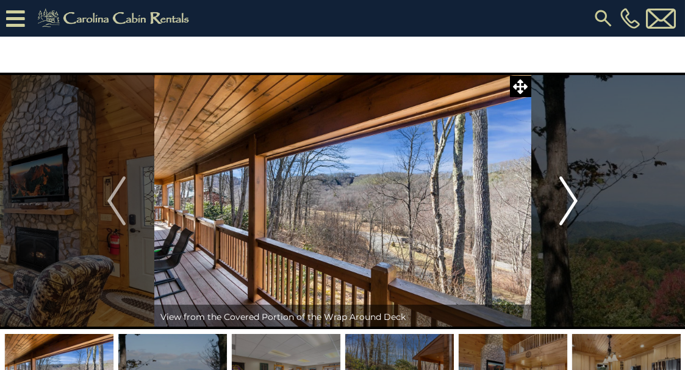
click at [574, 203] on img "Next" at bounding box center [569, 200] width 18 height 49
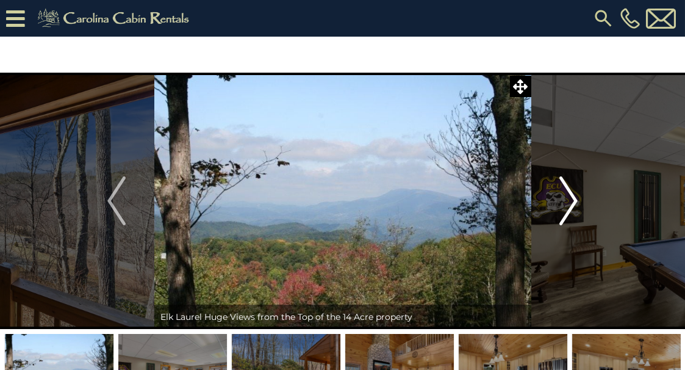
click at [574, 203] on img "Next" at bounding box center [569, 200] width 18 height 49
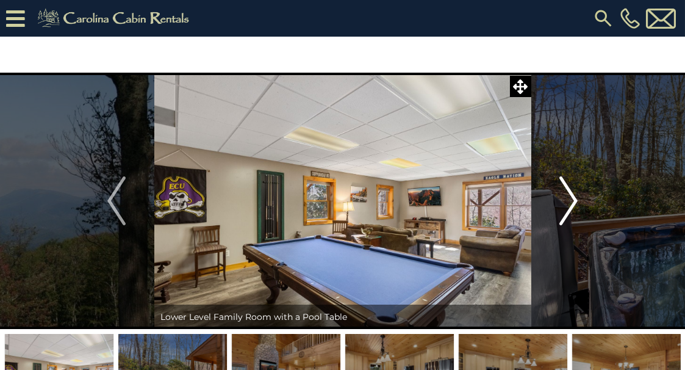
click at [574, 203] on img "Next" at bounding box center [569, 200] width 18 height 49
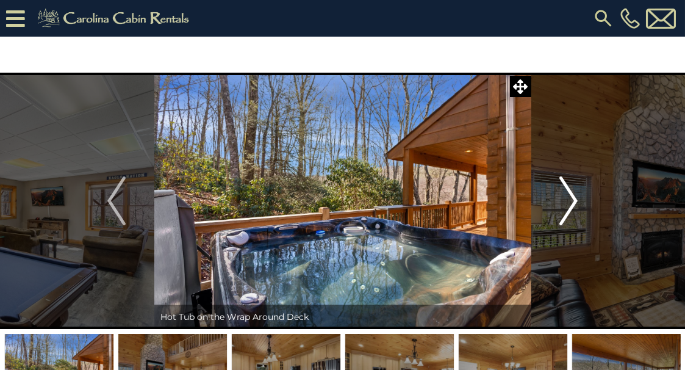
click at [574, 203] on img "Next" at bounding box center [569, 200] width 18 height 49
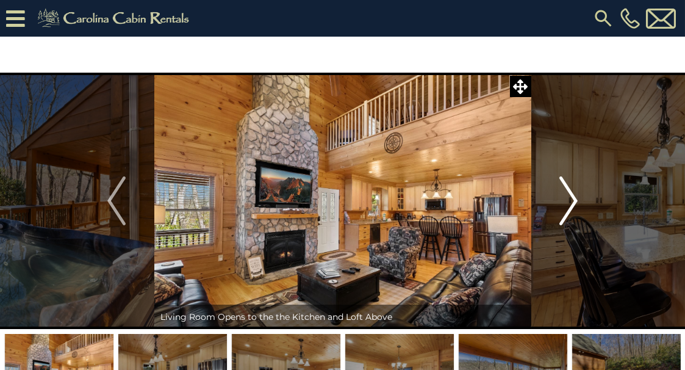
click at [574, 203] on img "Next" at bounding box center [569, 200] width 18 height 49
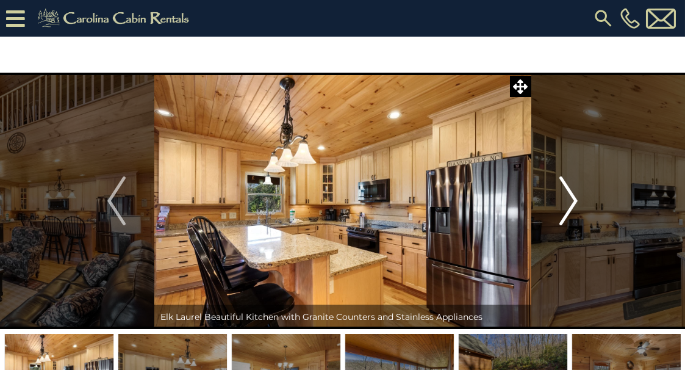
click at [574, 203] on img "Next" at bounding box center [569, 200] width 18 height 49
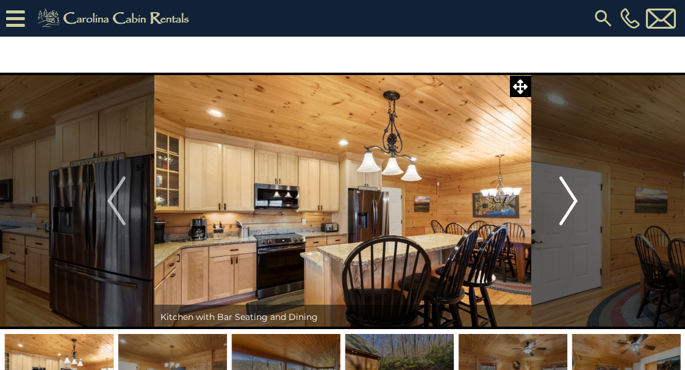
click at [574, 203] on img "Next" at bounding box center [569, 200] width 18 height 49
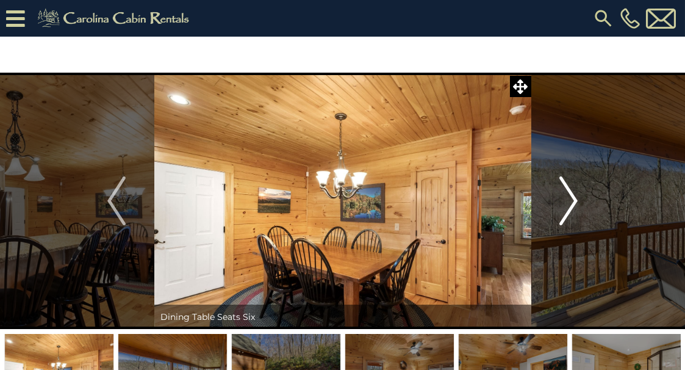
click at [574, 203] on img "Next" at bounding box center [569, 200] width 18 height 49
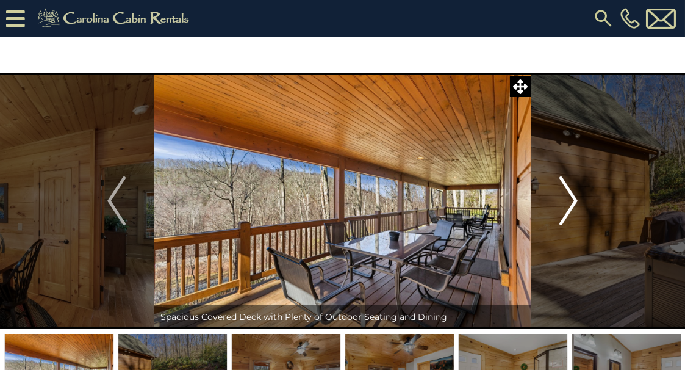
click at [574, 203] on img "Next" at bounding box center [569, 200] width 18 height 49
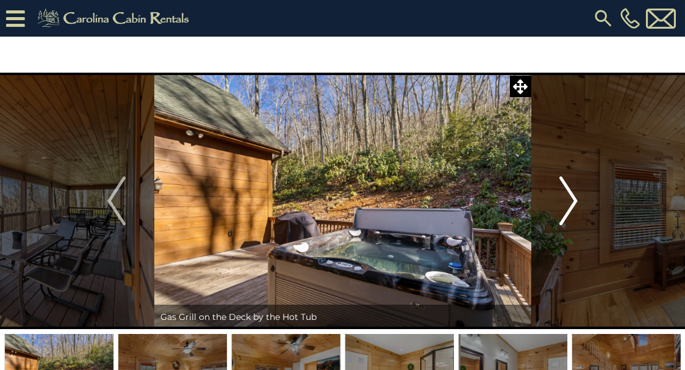
click at [574, 203] on img "Next" at bounding box center [569, 200] width 18 height 49
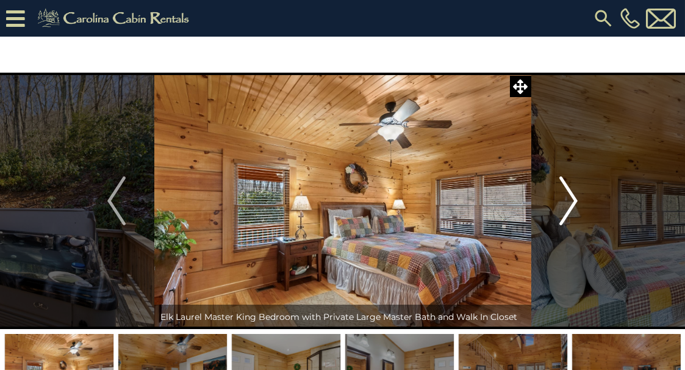
click at [574, 203] on img "Next" at bounding box center [569, 200] width 18 height 49
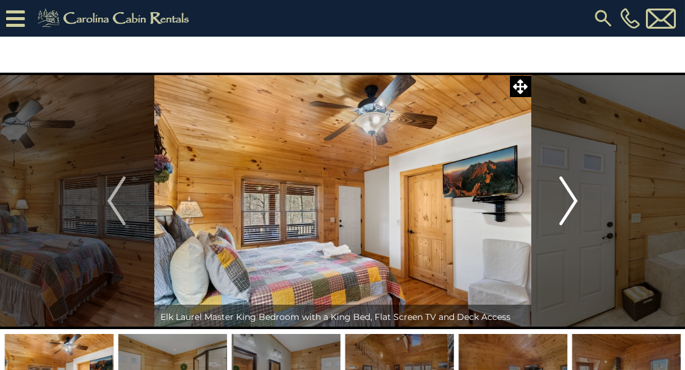
click at [574, 203] on img "Next" at bounding box center [569, 200] width 18 height 49
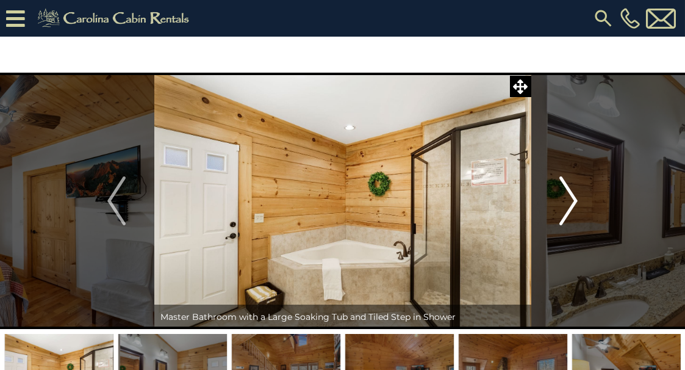
click at [574, 203] on img "Next" at bounding box center [569, 200] width 18 height 49
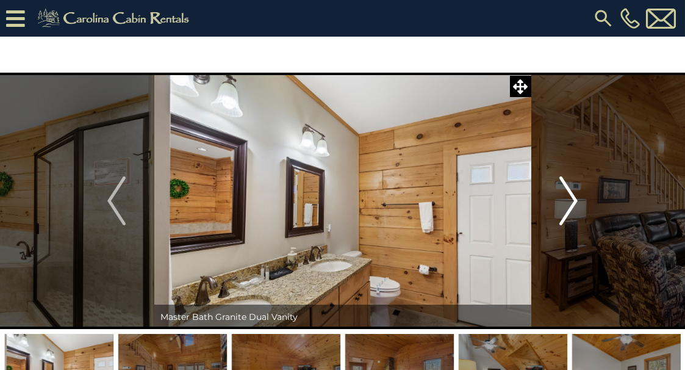
click at [574, 203] on img "Next" at bounding box center [569, 200] width 18 height 49
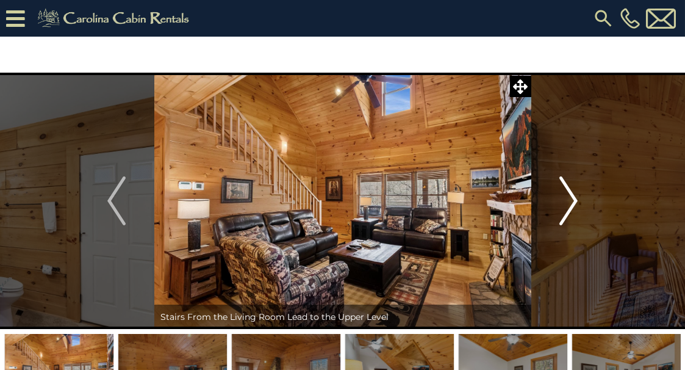
click at [574, 203] on img "Next" at bounding box center [569, 200] width 18 height 49
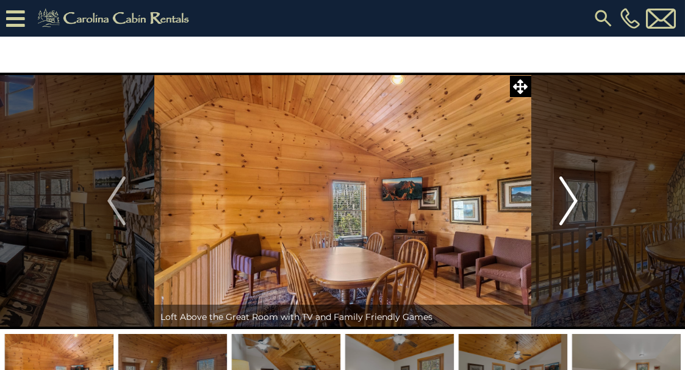
click at [574, 203] on img "Next" at bounding box center [569, 200] width 18 height 49
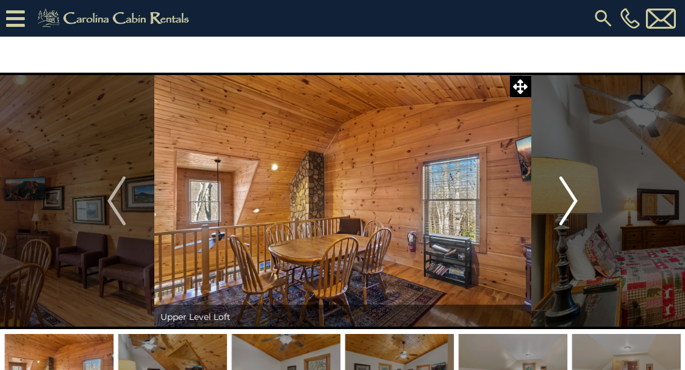
click at [574, 203] on img "Next" at bounding box center [569, 200] width 18 height 49
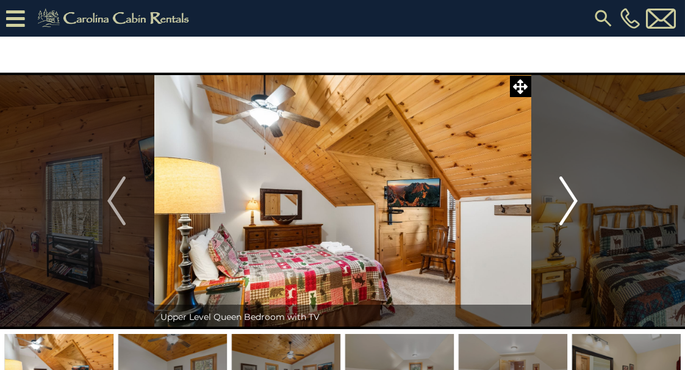
click at [574, 203] on img "Next" at bounding box center [569, 200] width 18 height 49
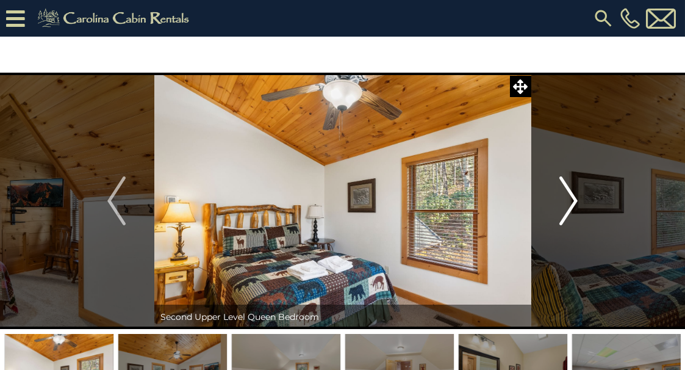
click at [574, 203] on img "Next" at bounding box center [569, 200] width 18 height 49
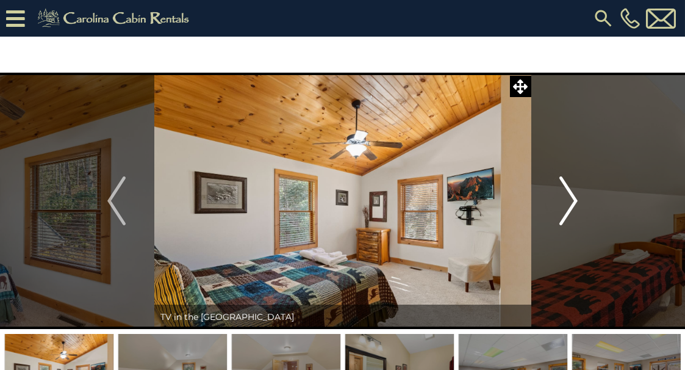
click at [574, 203] on img "Next" at bounding box center [569, 200] width 18 height 49
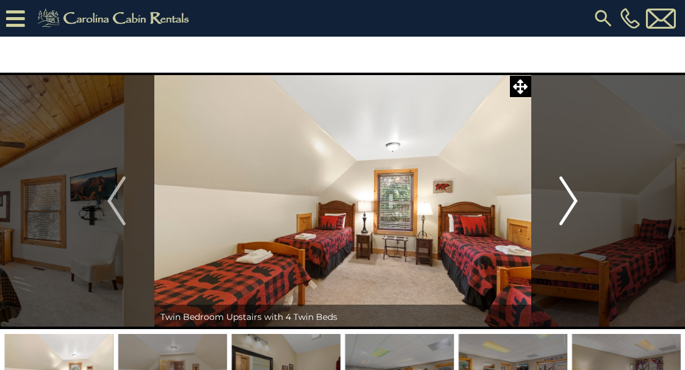
click at [574, 203] on img "Next" at bounding box center [569, 200] width 18 height 49
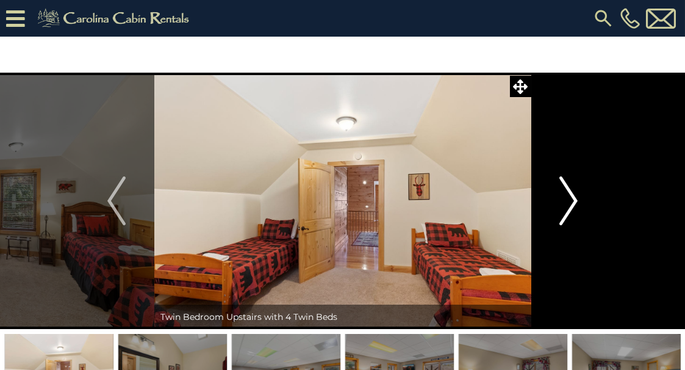
click at [574, 203] on img "Next" at bounding box center [569, 200] width 18 height 49
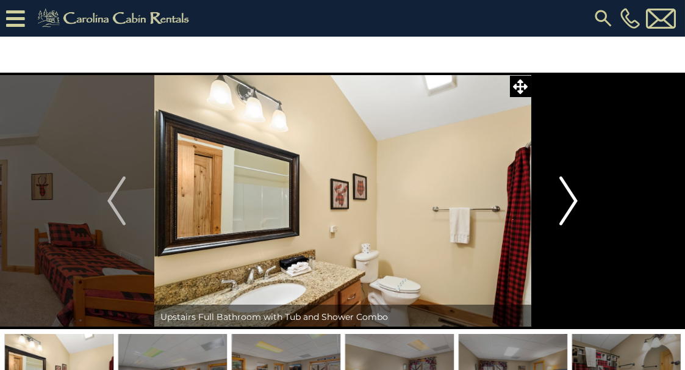
click at [574, 203] on img "Next" at bounding box center [569, 200] width 18 height 49
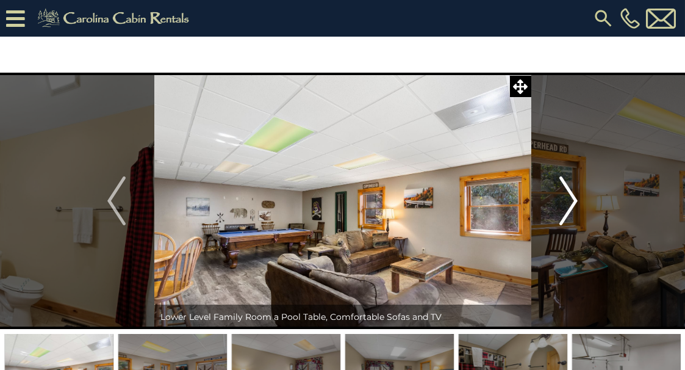
click at [574, 203] on img "Next" at bounding box center [569, 200] width 18 height 49
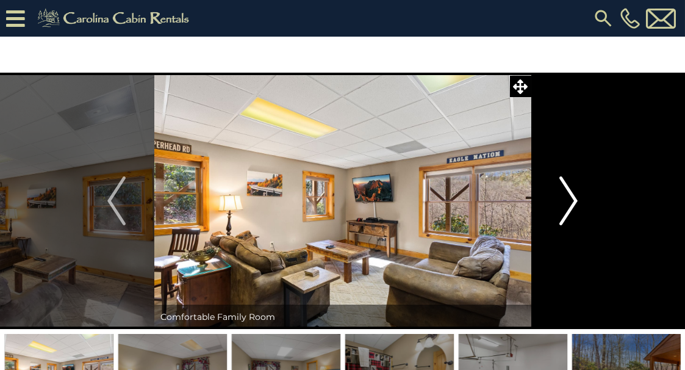
click at [574, 203] on img "Next" at bounding box center [569, 200] width 18 height 49
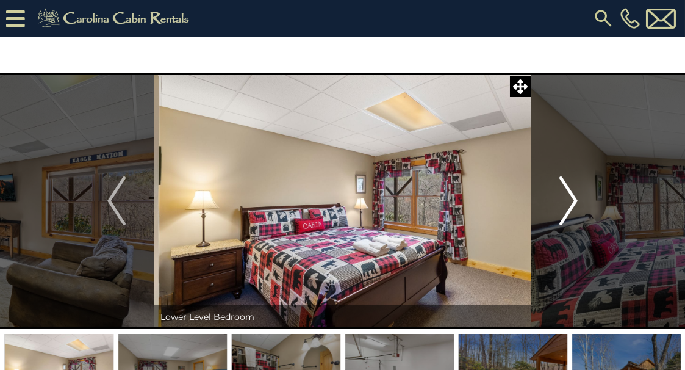
click at [574, 203] on img "Next" at bounding box center [569, 200] width 18 height 49
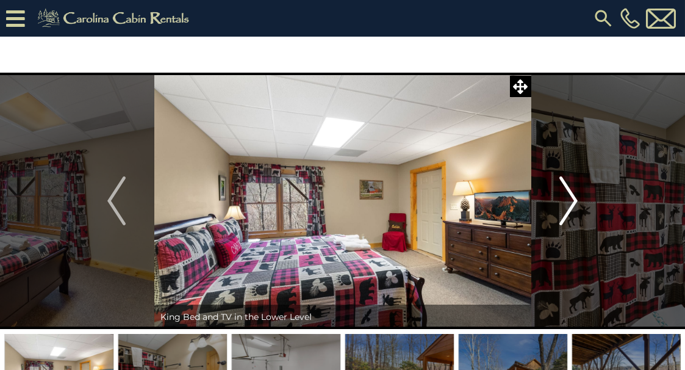
click at [574, 203] on img "Next" at bounding box center [569, 200] width 18 height 49
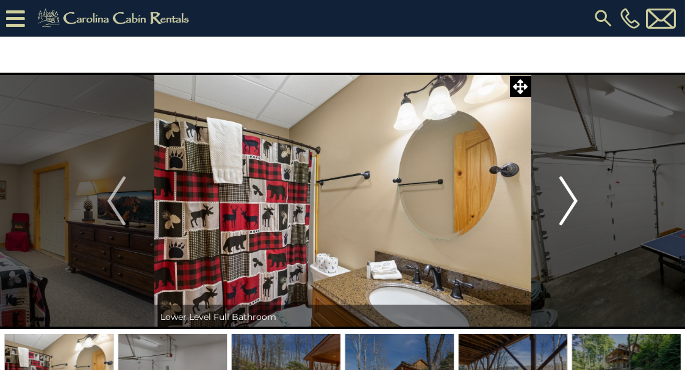
click at [574, 203] on img "Next" at bounding box center [569, 200] width 18 height 49
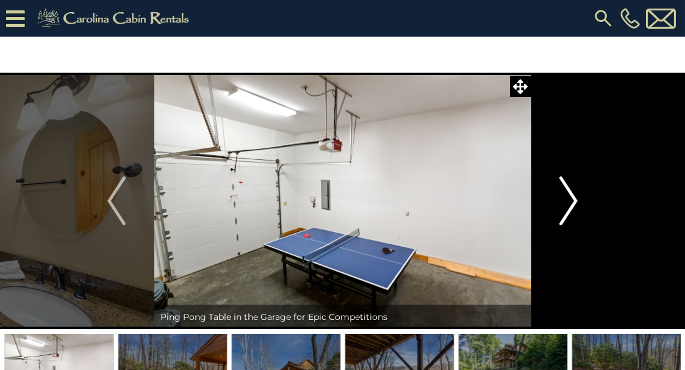
click at [574, 203] on img "Next" at bounding box center [569, 200] width 18 height 49
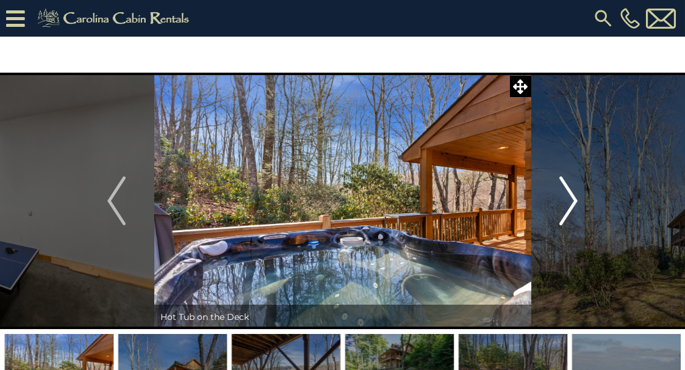
click at [574, 203] on img "Next" at bounding box center [569, 200] width 18 height 49
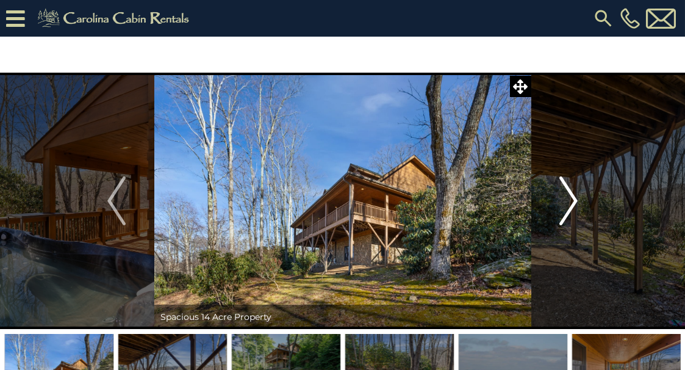
click at [574, 203] on img "Next" at bounding box center [569, 200] width 18 height 49
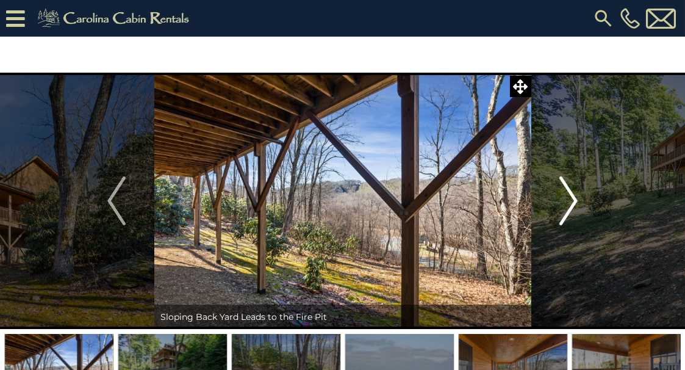
click at [574, 203] on img "Next" at bounding box center [569, 200] width 18 height 49
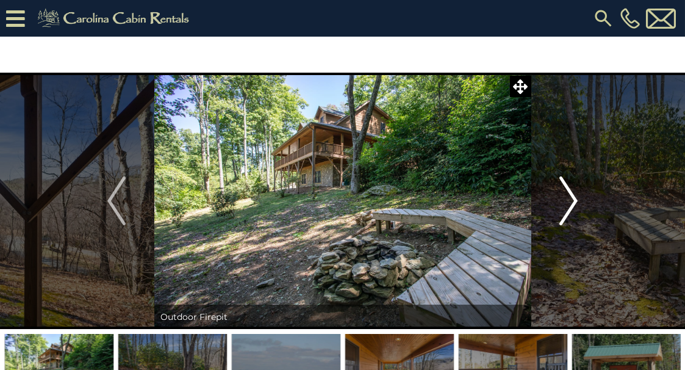
click at [574, 203] on img "Next" at bounding box center [569, 200] width 18 height 49
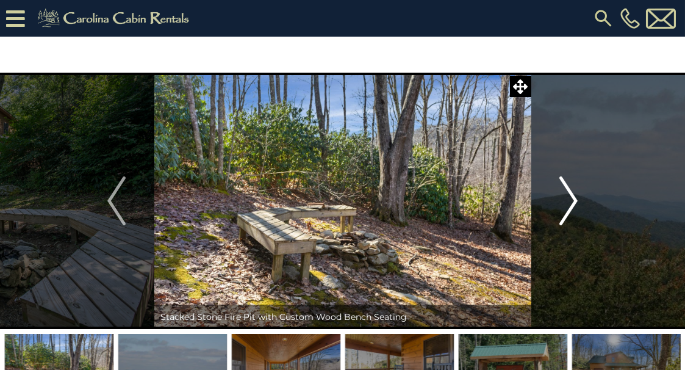
click at [569, 197] on img "Next" at bounding box center [569, 200] width 18 height 49
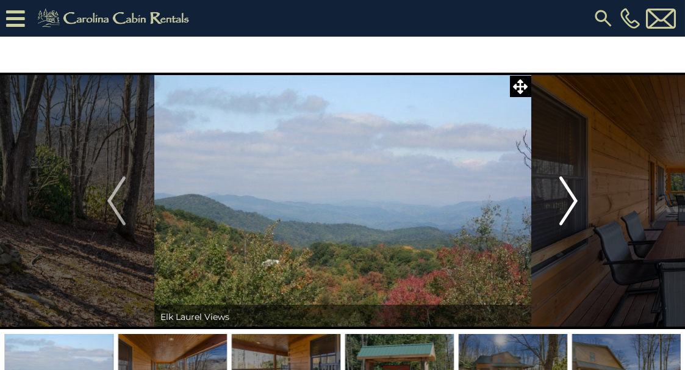
click at [569, 197] on img "Next" at bounding box center [569, 200] width 18 height 49
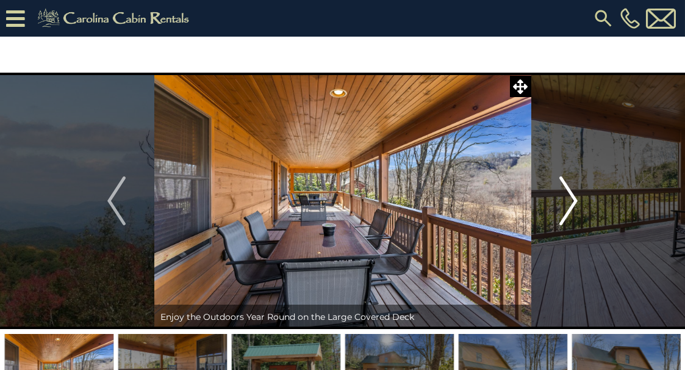
click at [569, 197] on img "Next" at bounding box center [569, 200] width 18 height 49
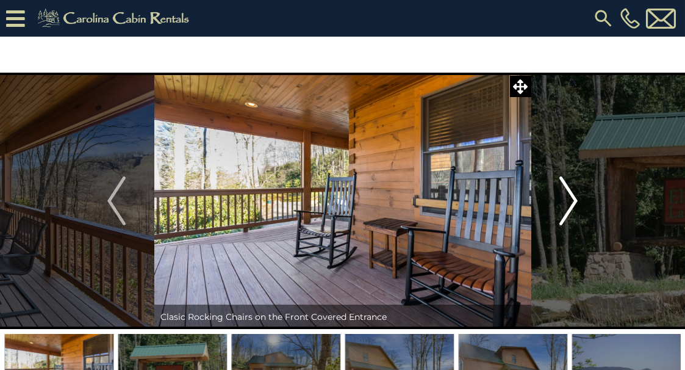
click at [569, 197] on img "Next" at bounding box center [569, 200] width 18 height 49
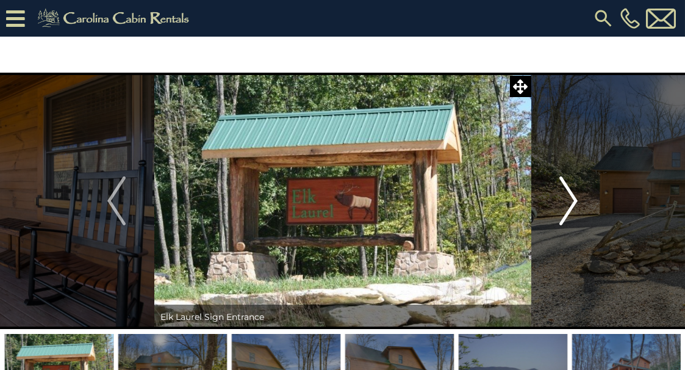
click at [569, 197] on img "Next" at bounding box center [569, 200] width 18 height 49
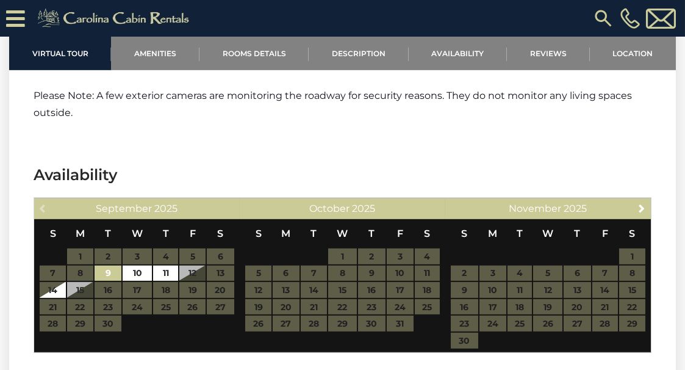
scroll to position [2275, 0]
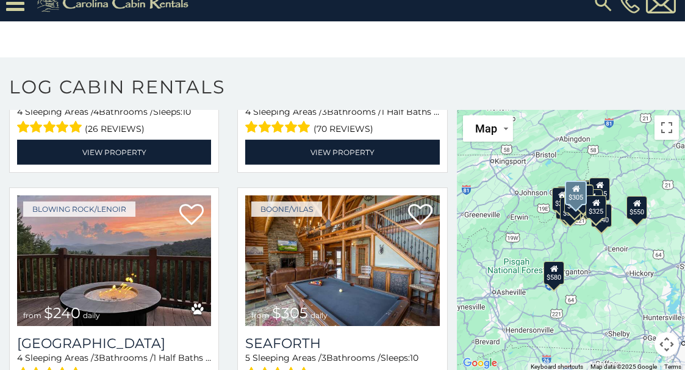
scroll to position [3171, 0]
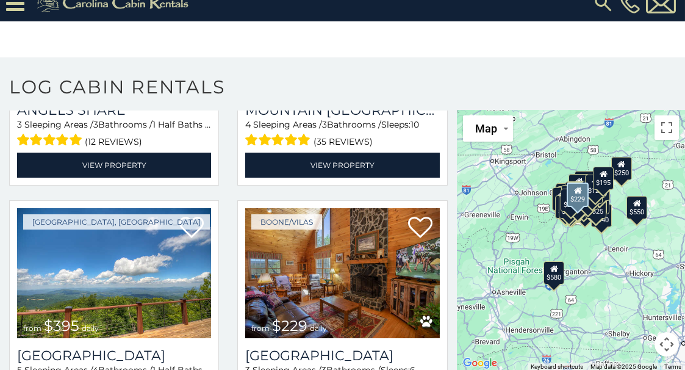
scroll to position [7333, 0]
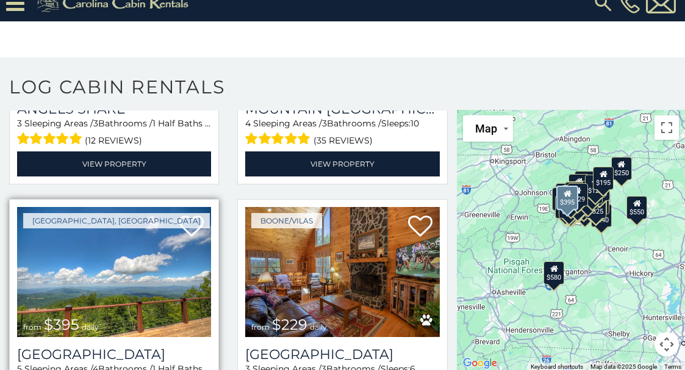
click at [128, 207] on img at bounding box center [114, 272] width 194 height 130
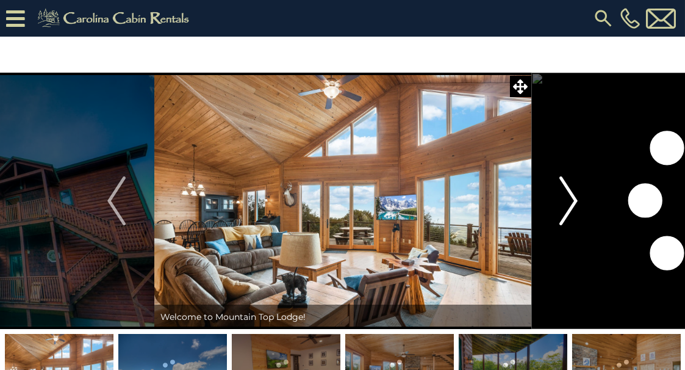
click at [572, 196] on img "Next" at bounding box center [569, 200] width 18 height 49
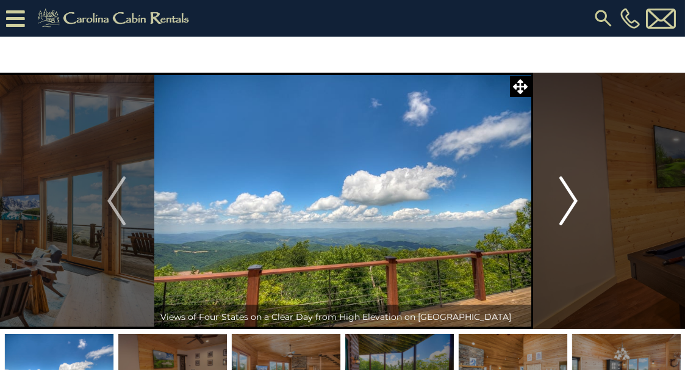
click at [572, 196] on img "Next" at bounding box center [569, 200] width 18 height 49
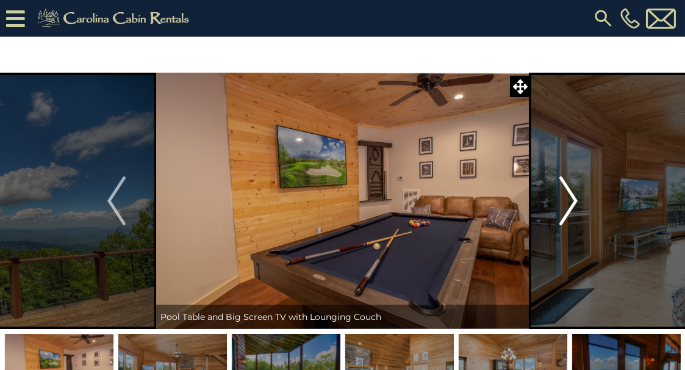
click at [572, 196] on img "Next" at bounding box center [569, 200] width 18 height 49
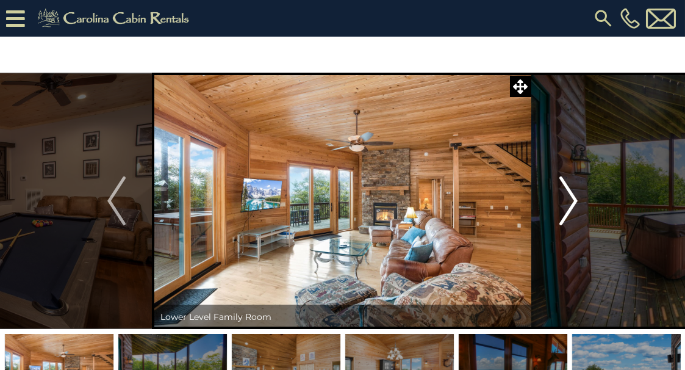
click at [572, 196] on img "Next" at bounding box center [569, 200] width 18 height 49
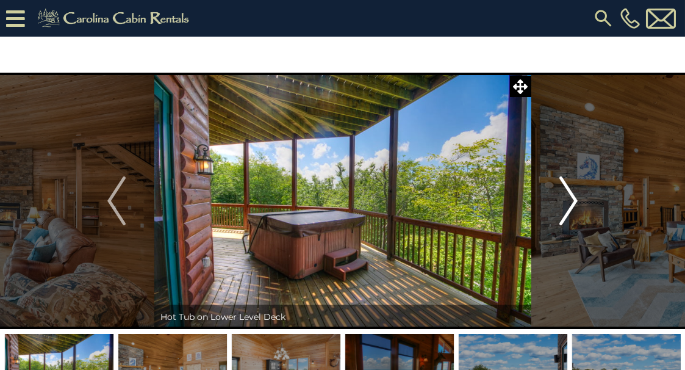
click at [572, 196] on img "Next" at bounding box center [569, 200] width 18 height 49
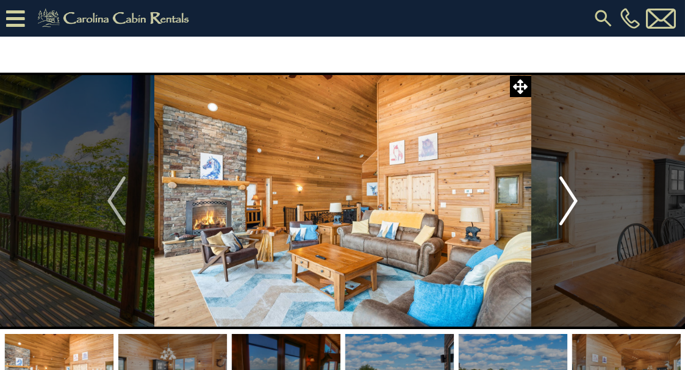
click at [572, 196] on img "Next" at bounding box center [569, 200] width 18 height 49
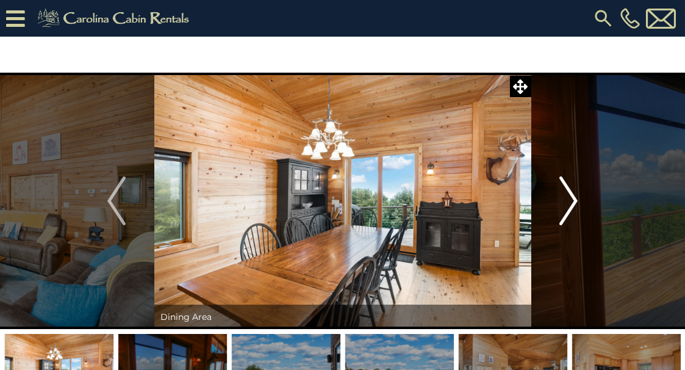
click at [572, 196] on img "Next" at bounding box center [569, 200] width 18 height 49
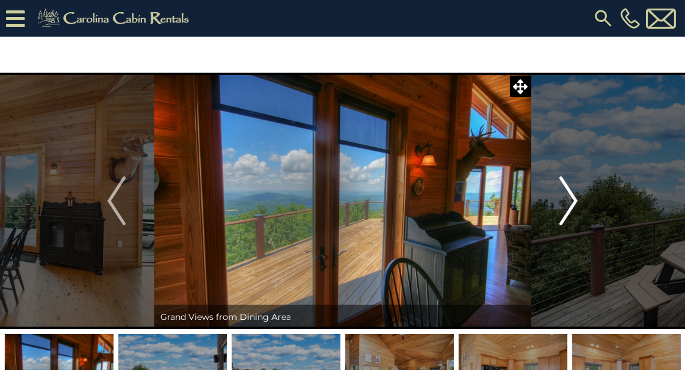
click at [572, 196] on img "Next" at bounding box center [569, 200] width 18 height 49
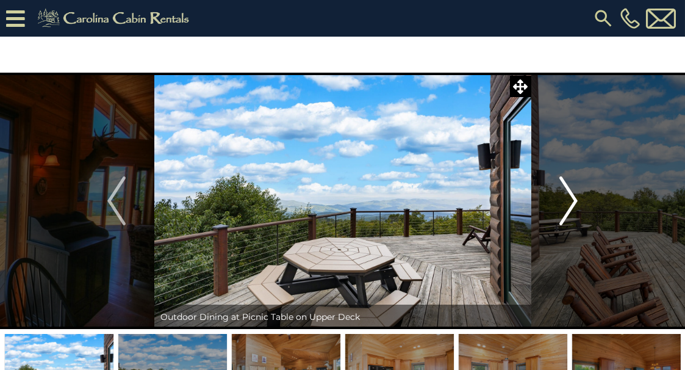
click at [572, 196] on img "Next" at bounding box center [569, 200] width 18 height 49
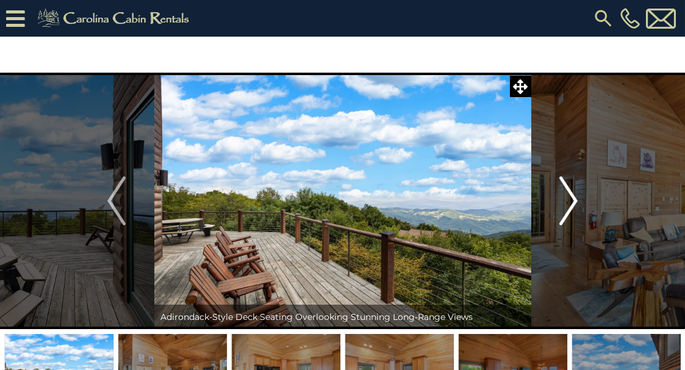
click at [572, 196] on img "Next" at bounding box center [569, 200] width 18 height 49
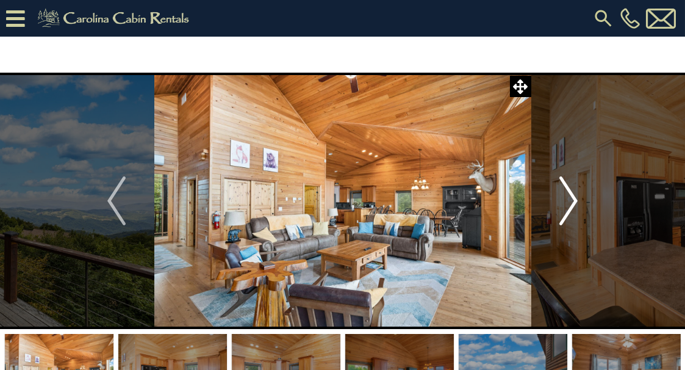
click at [572, 196] on img "Next" at bounding box center [569, 200] width 18 height 49
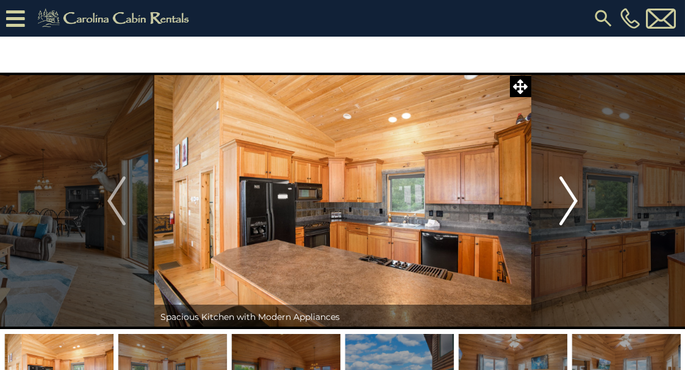
click at [572, 196] on img "Next" at bounding box center [569, 200] width 18 height 49
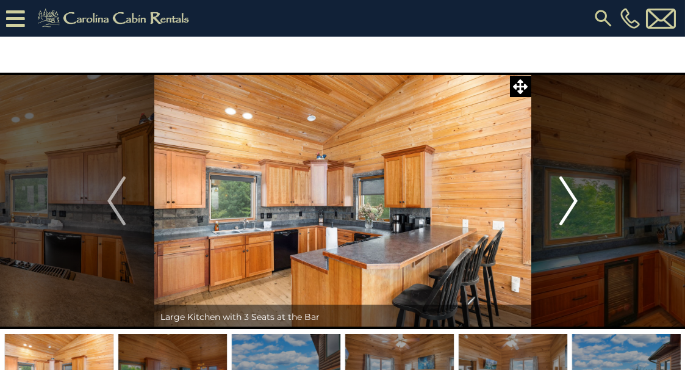
click at [572, 196] on img "Next" at bounding box center [569, 200] width 18 height 49
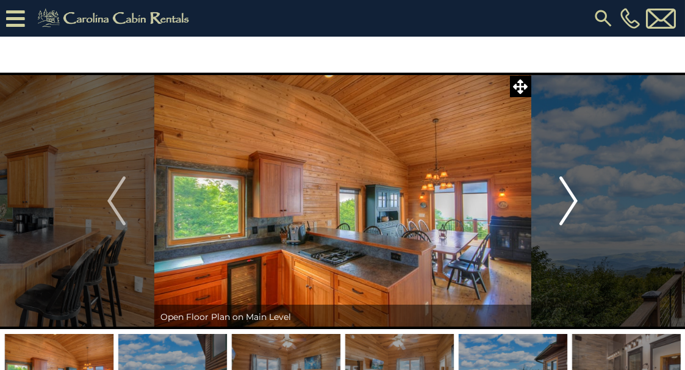
click at [572, 196] on img "Next" at bounding box center [569, 200] width 18 height 49
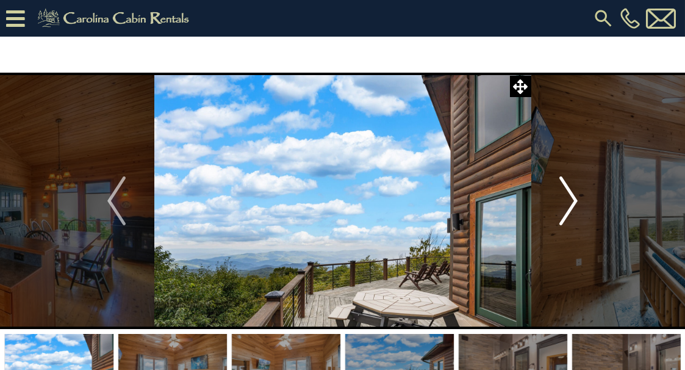
click at [572, 196] on img "Next" at bounding box center [569, 200] width 18 height 49
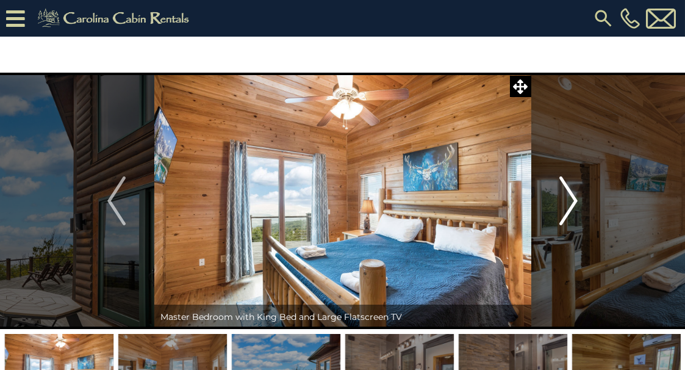
click at [572, 196] on img "Next" at bounding box center [569, 200] width 18 height 49
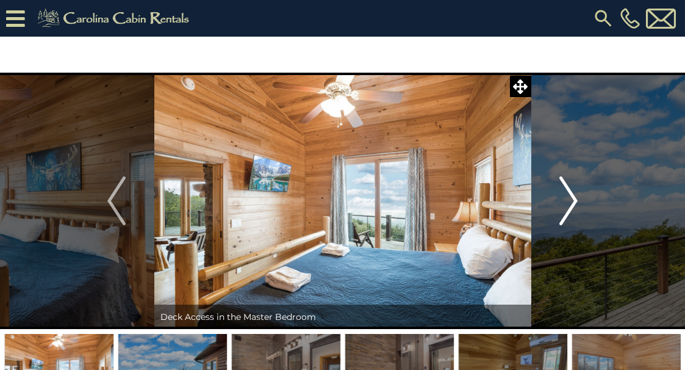
click at [572, 196] on img "Next" at bounding box center [569, 200] width 18 height 49
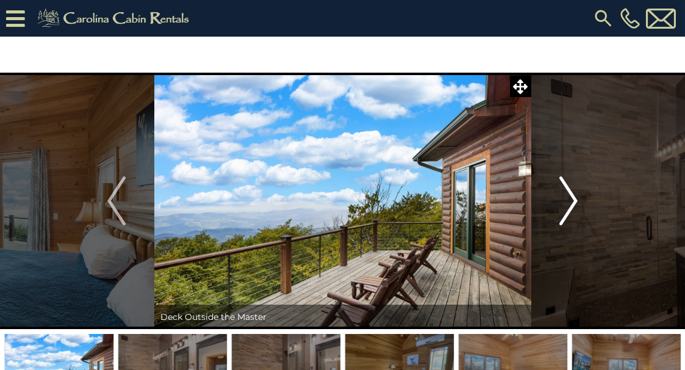
click at [572, 196] on img "Next" at bounding box center [569, 200] width 18 height 49
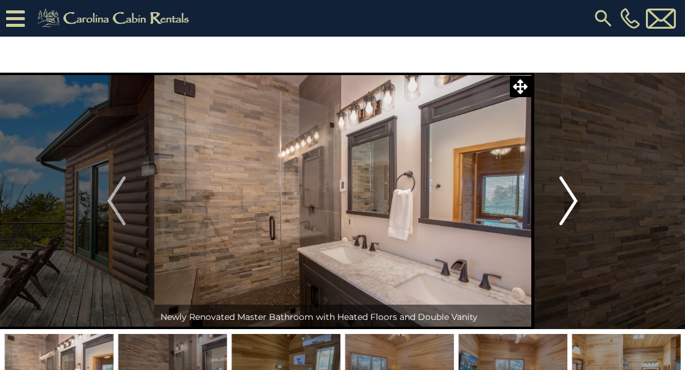
click at [572, 196] on img "Next" at bounding box center [569, 200] width 18 height 49
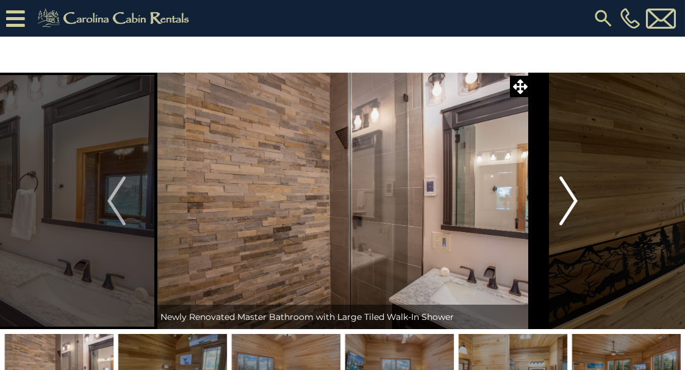
click at [572, 196] on img "Next" at bounding box center [569, 200] width 18 height 49
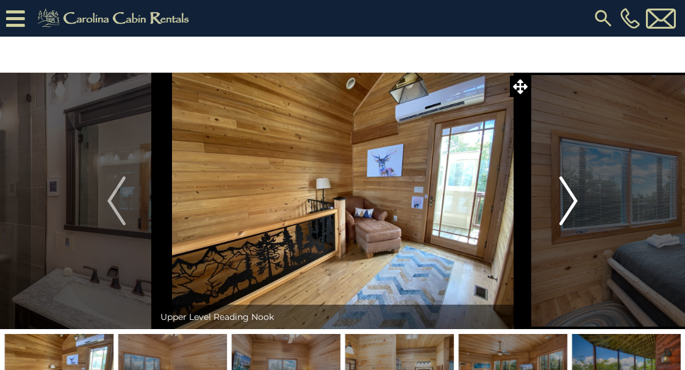
click at [572, 196] on img "Next" at bounding box center [569, 200] width 18 height 49
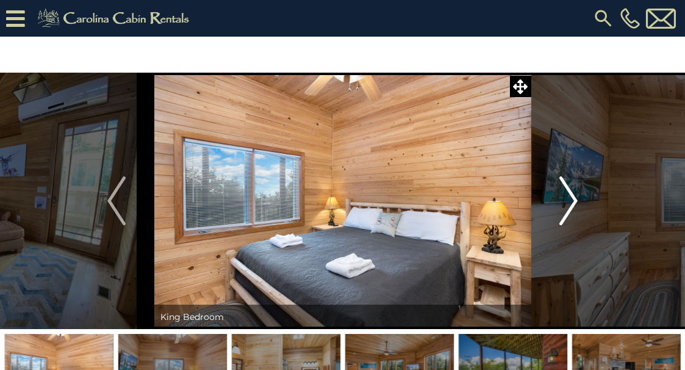
click at [572, 196] on img "Next" at bounding box center [569, 200] width 18 height 49
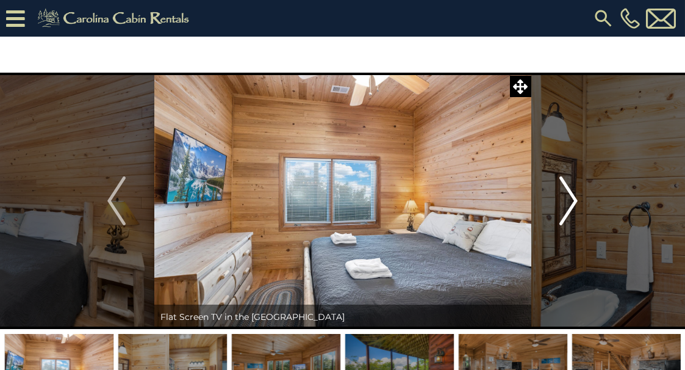
click at [572, 196] on img "Next" at bounding box center [569, 200] width 18 height 49
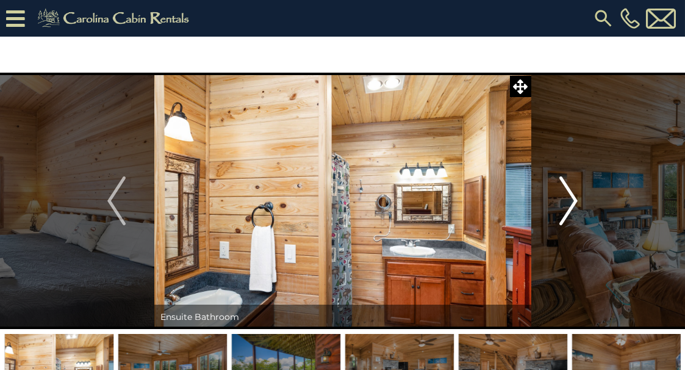
click at [572, 196] on img "Next" at bounding box center [569, 200] width 18 height 49
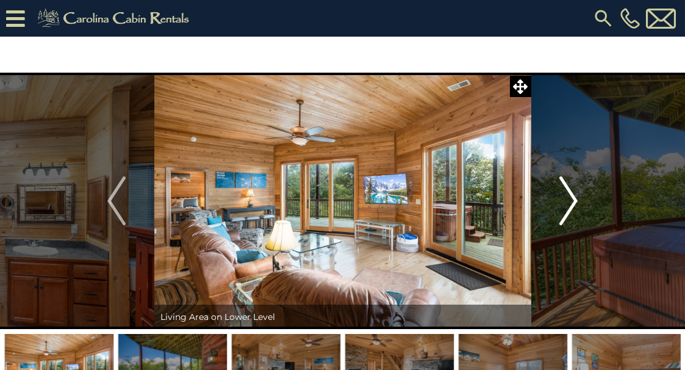
click at [572, 196] on img "Next" at bounding box center [569, 200] width 18 height 49
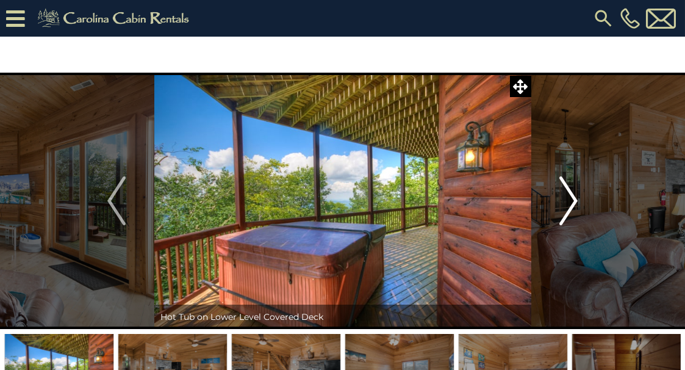
click at [572, 196] on img "Next" at bounding box center [569, 200] width 18 height 49
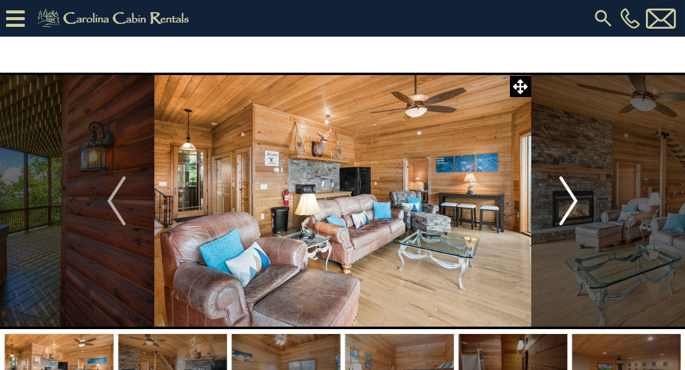
click at [572, 196] on img "Next" at bounding box center [569, 200] width 18 height 49
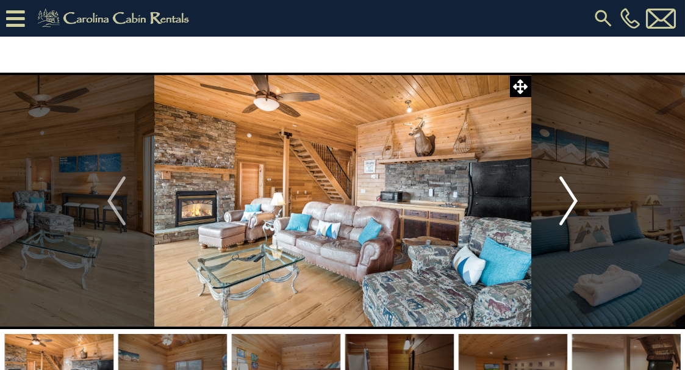
click at [572, 196] on img "Next" at bounding box center [569, 200] width 18 height 49
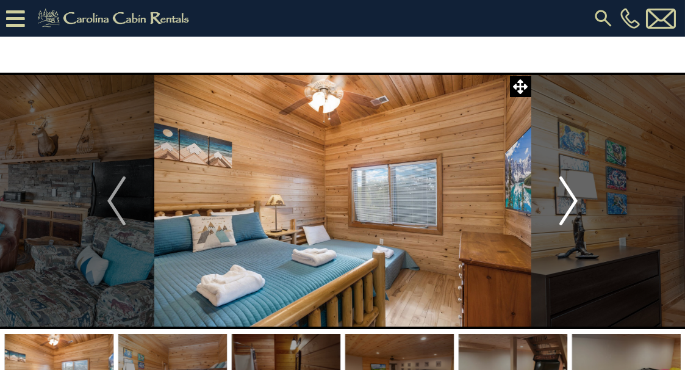
click at [572, 196] on img "Next" at bounding box center [569, 200] width 18 height 49
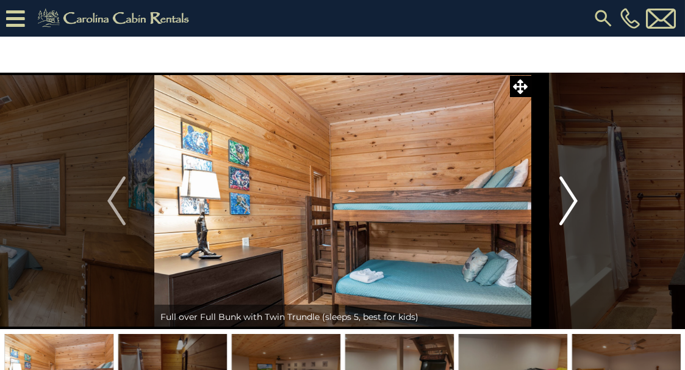
click at [572, 196] on img "Next" at bounding box center [569, 200] width 18 height 49
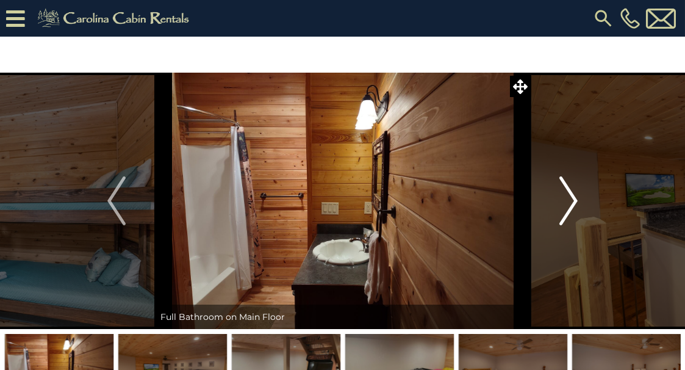
click at [572, 196] on img "Next" at bounding box center [569, 200] width 18 height 49
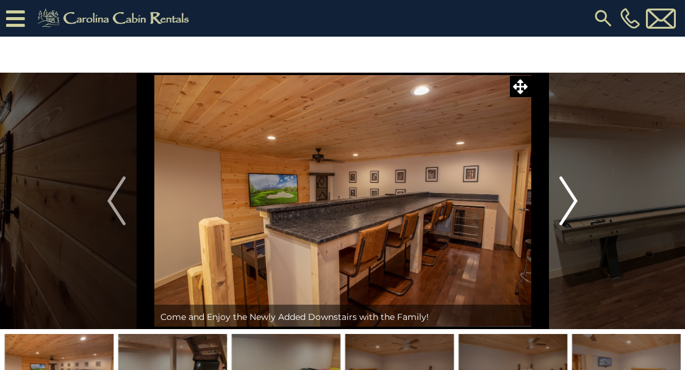
click at [572, 196] on img "Next" at bounding box center [569, 200] width 18 height 49
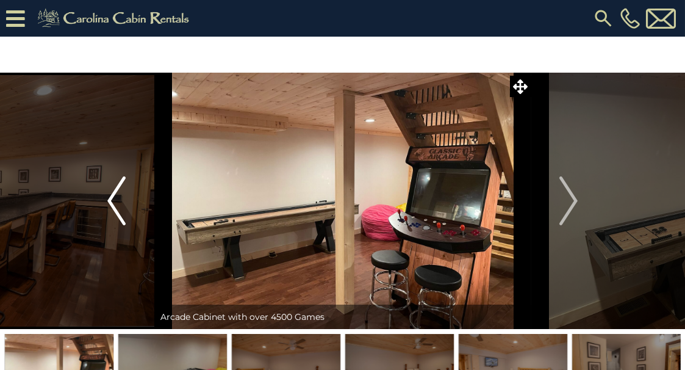
click at [112, 200] on img "Previous" at bounding box center [116, 200] width 18 height 49
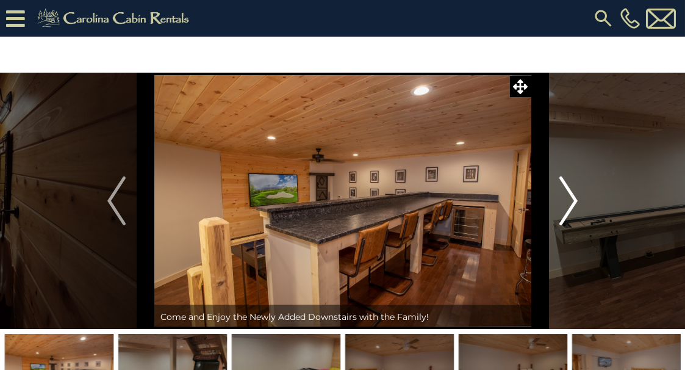
click at [567, 198] on img "Next" at bounding box center [569, 200] width 18 height 49
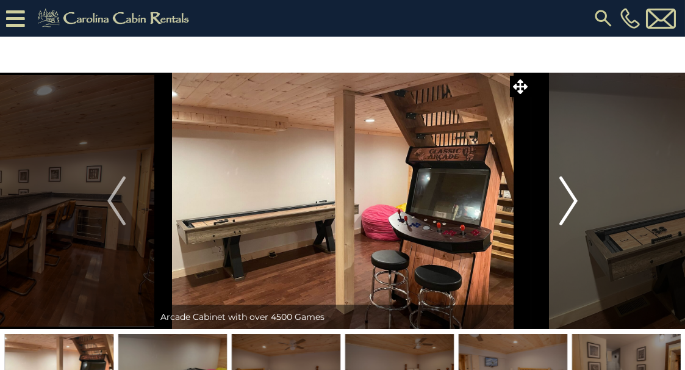
click at [567, 198] on img "Next" at bounding box center [569, 200] width 18 height 49
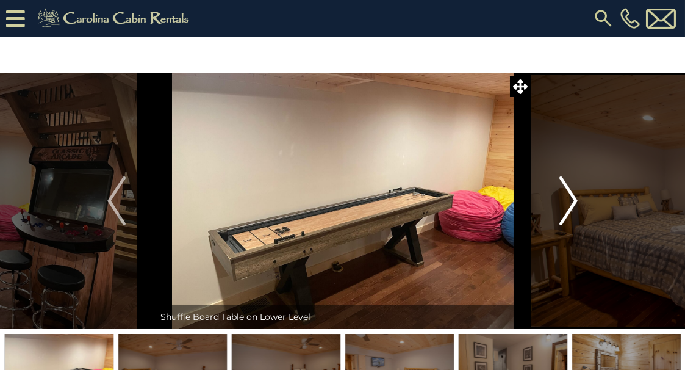
click at [567, 198] on img "Next" at bounding box center [569, 200] width 18 height 49
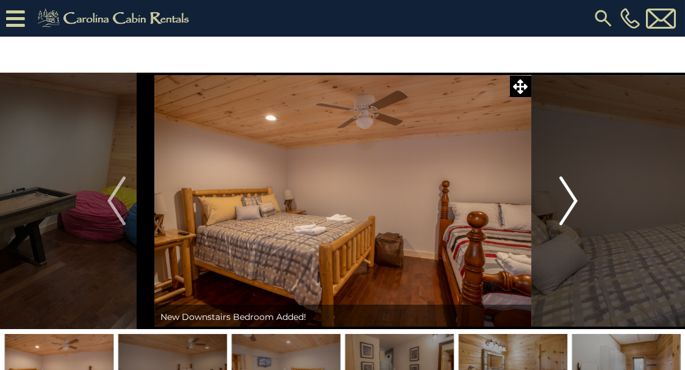
click at [567, 198] on img "Next" at bounding box center [569, 200] width 18 height 49
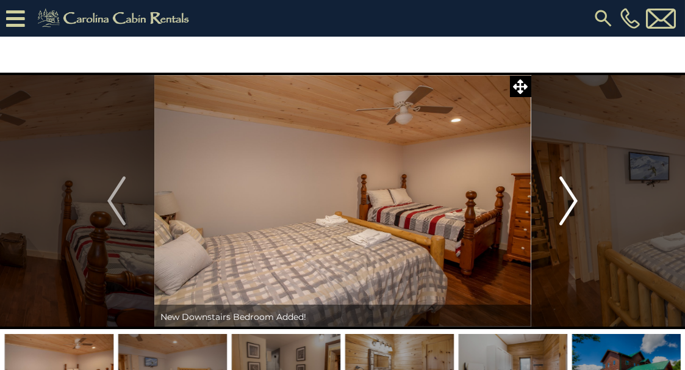
click at [567, 198] on img "Next" at bounding box center [569, 200] width 18 height 49
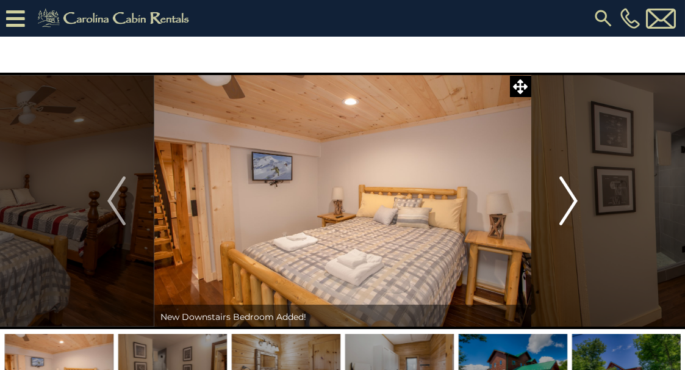
click at [567, 198] on img "Next" at bounding box center [569, 200] width 18 height 49
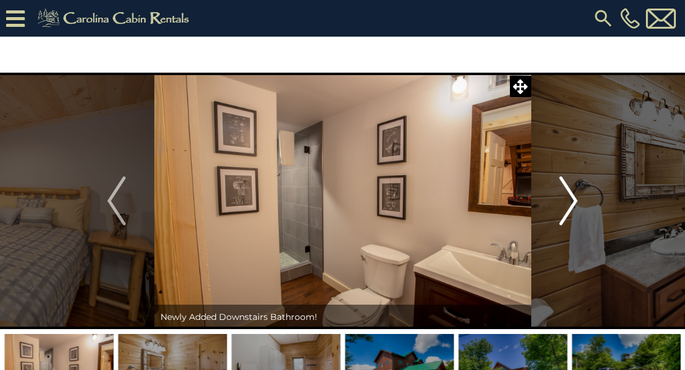
click at [567, 198] on img "Next" at bounding box center [569, 200] width 18 height 49
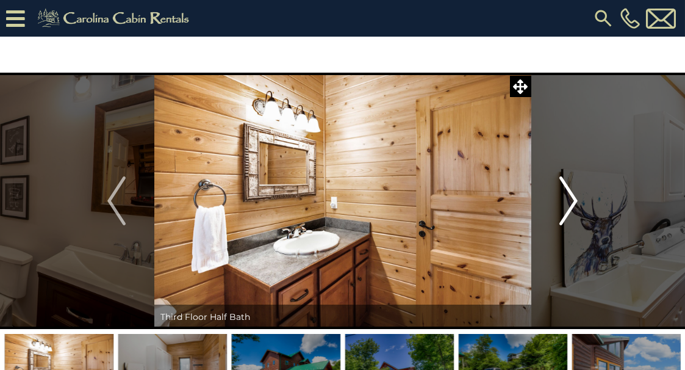
click at [567, 198] on img "Next" at bounding box center [569, 200] width 18 height 49
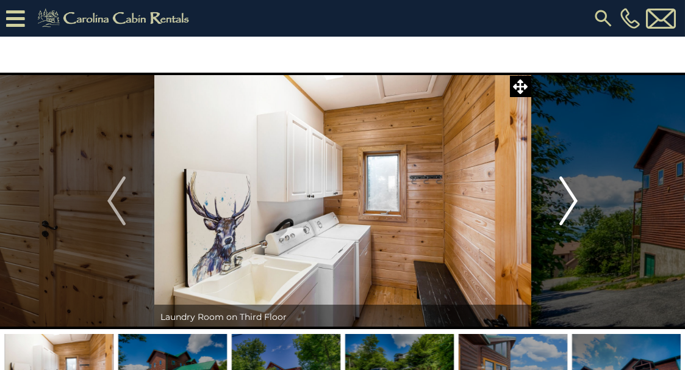
click at [567, 198] on img "Next" at bounding box center [569, 200] width 18 height 49
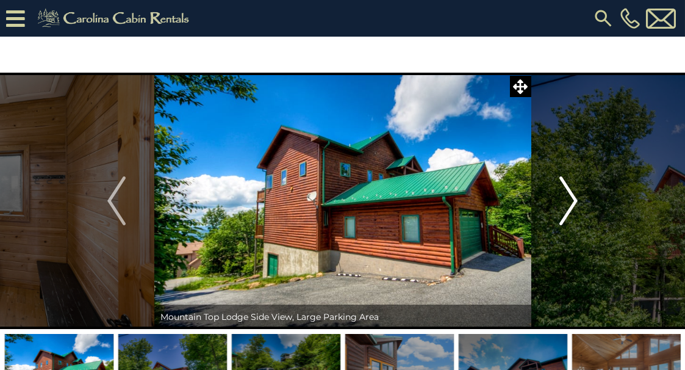
click at [567, 198] on img "Next" at bounding box center [569, 200] width 18 height 49
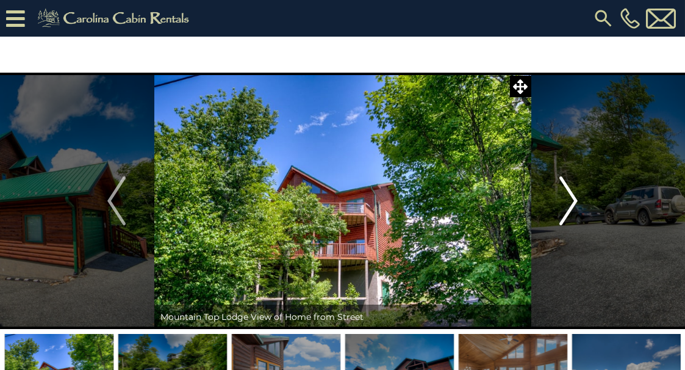
click at [567, 198] on img "Next" at bounding box center [569, 200] width 18 height 49
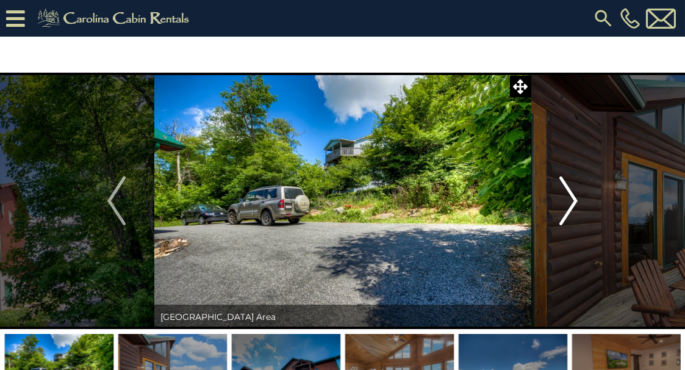
click at [567, 198] on img "Next" at bounding box center [569, 200] width 18 height 49
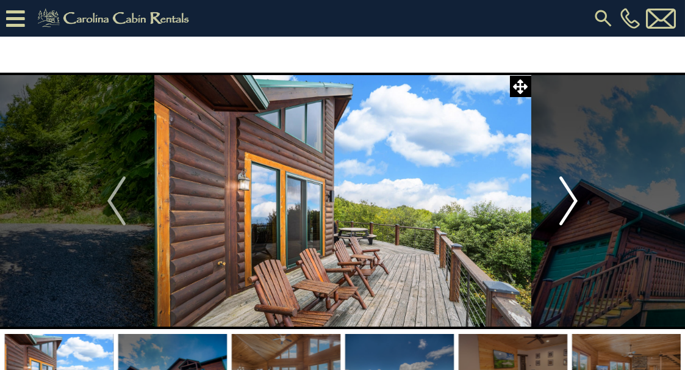
click at [567, 198] on img "Next" at bounding box center [569, 200] width 18 height 49
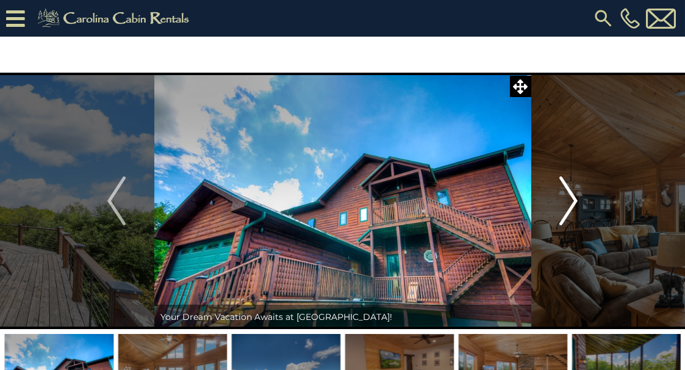
click at [567, 198] on img "Next" at bounding box center [569, 200] width 18 height 49
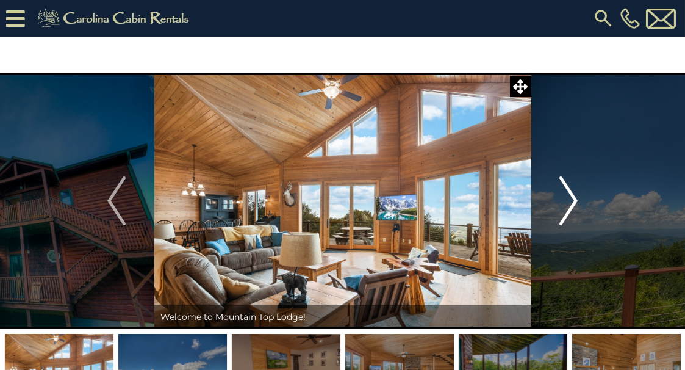
click at [567, 198] on img "Next" at bounding box center [569, 200] width 18 height 49
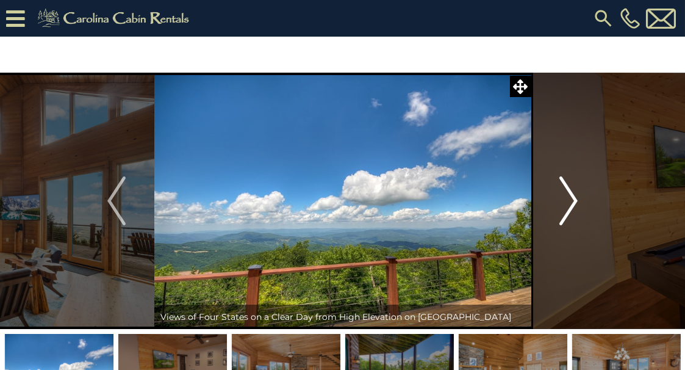
click at [567, 198] on img "Next" at bounding box center [569, 200] width 18 height 49
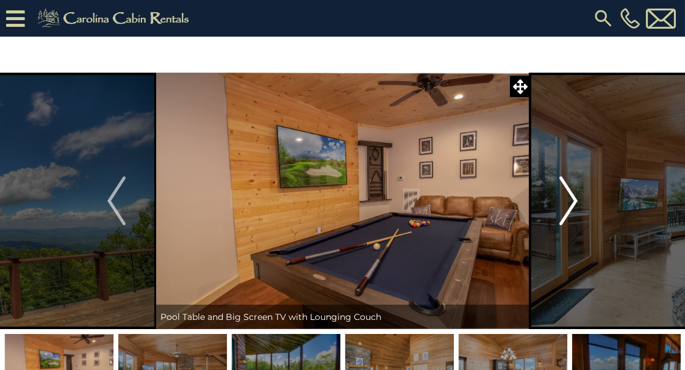
click at [567, 198] on img "Next" at bounding box center [569, 200] width 18 height 49
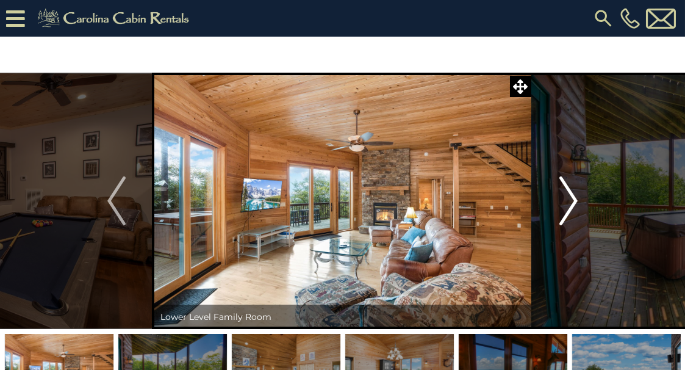
click at [567, 198] on img "Next" at bounding box center [569, 200] width 18 height 49
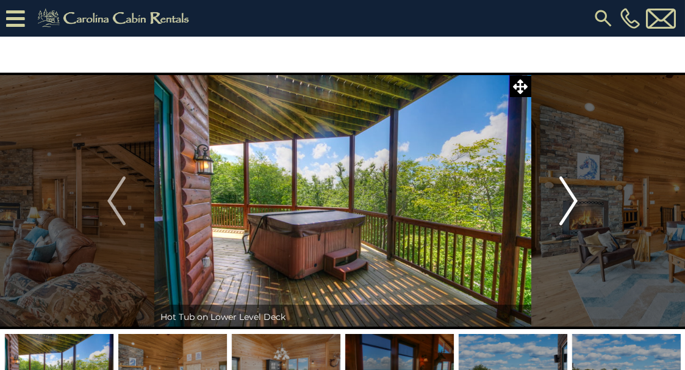
click at [567, 198] on img "Next" at bounding box center [569, 200] width 18 height 49
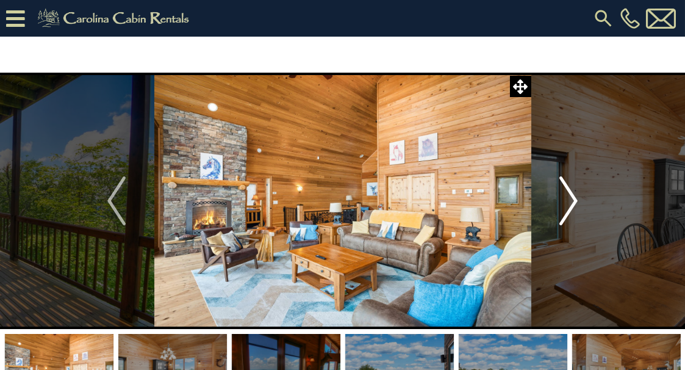
click at [567, 198] on img "Next" at bounding box center [569, 200] width 18 height 49
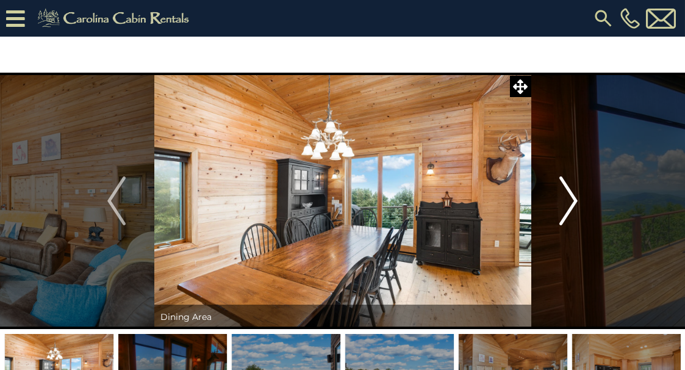
click at [567, 198] on img "Next" at bounding box center [569, 200] width 18 height 49
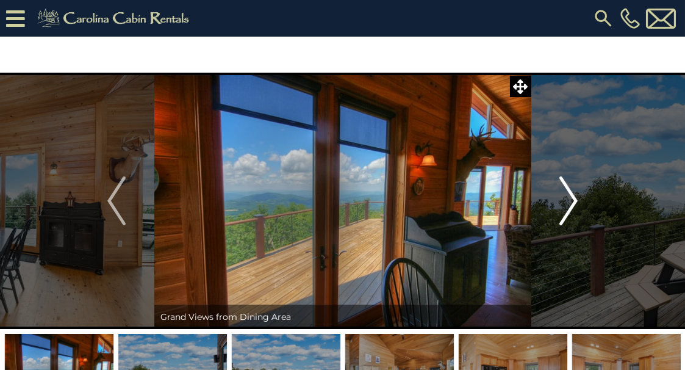
click at [567, 198] on img "Next" at bounding box center [569, 200] width 18 height 49
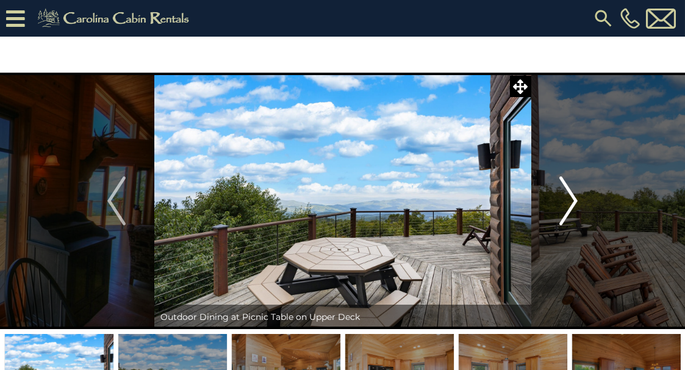
click at [567, 198] on img "Next" at bounding box center [569, 200] width 18 height 49
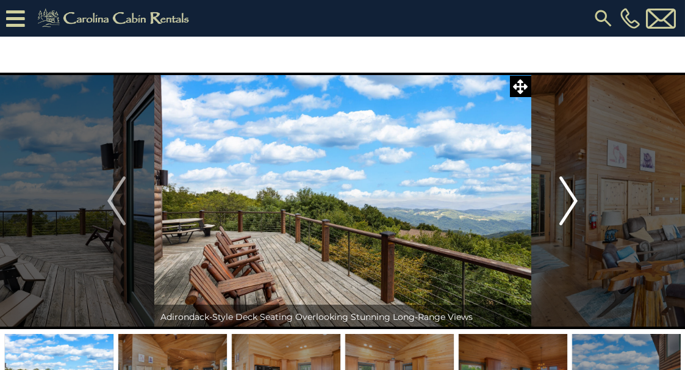
click at [567, 198] on img "Next" at bounding box center [569, 200] width 18 height 49
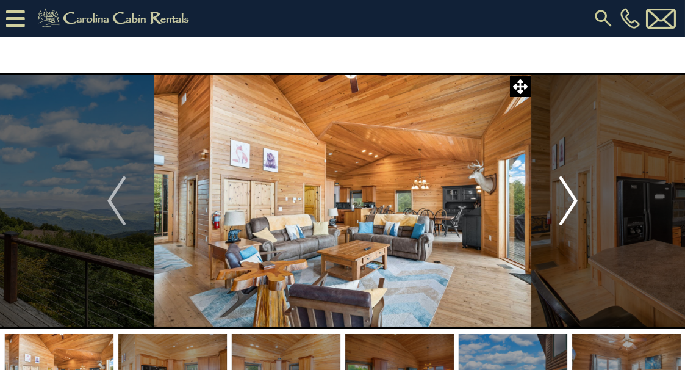
click at [567, 198] on img "Next" at bounding box center [569, 200] width 18 height 49
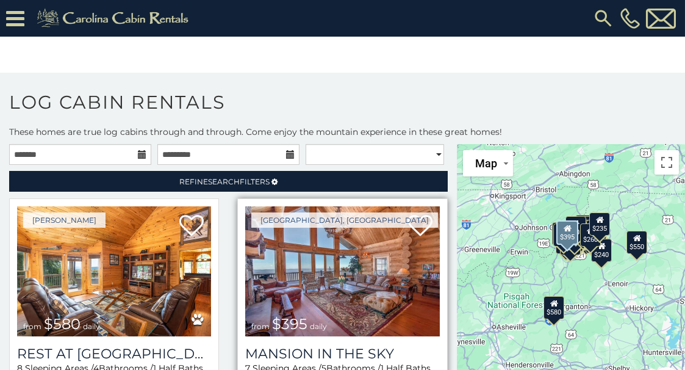
scroll to position [15, 0]
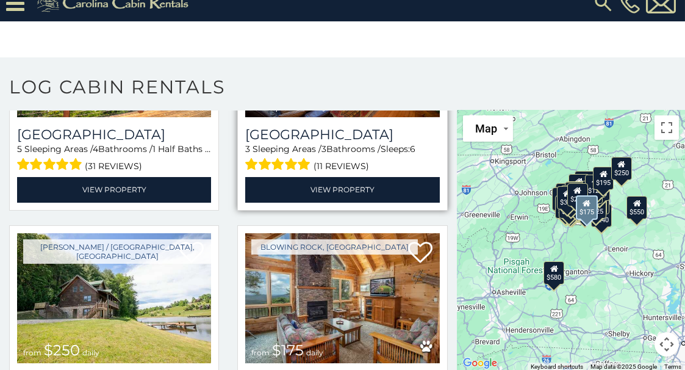
scroll to position [7554, 0]
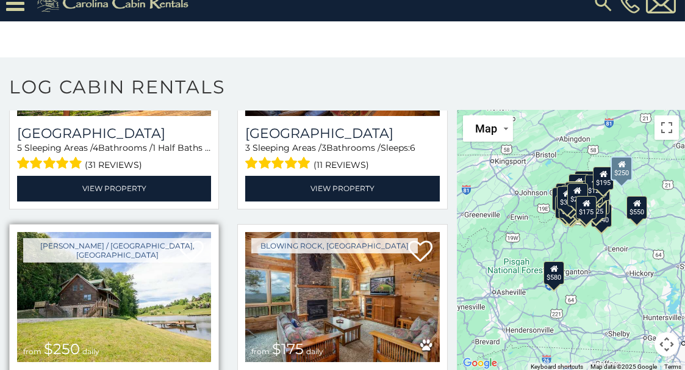
click at [120, 232] on img at bounding box center [114, 297] width 194 height 130
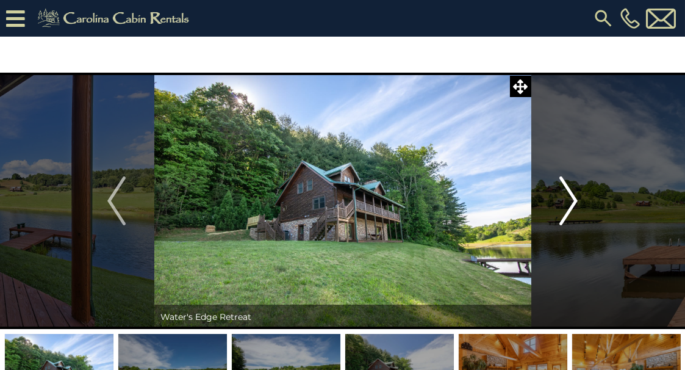
click at [569, 204] on img "Next" at bounding box center [569, 200] width 18 height 49
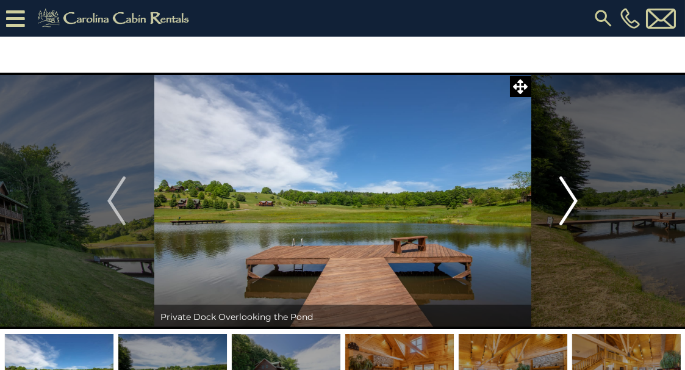
click at [569, 204] on img "Next" at bounding box center [569, 200] width 18 height 49
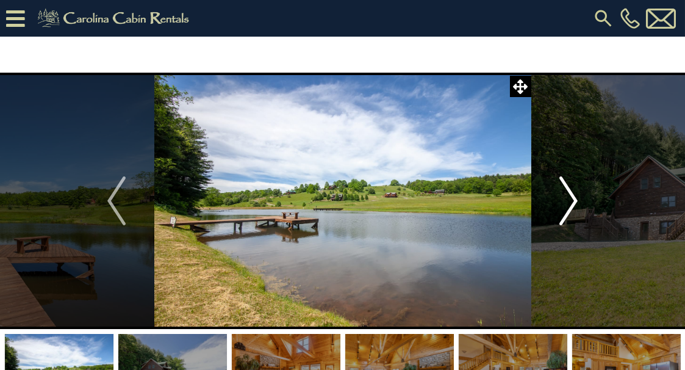
click at [569, 204] on img "Next" at bounding box center [569, 200] width 18 height 49
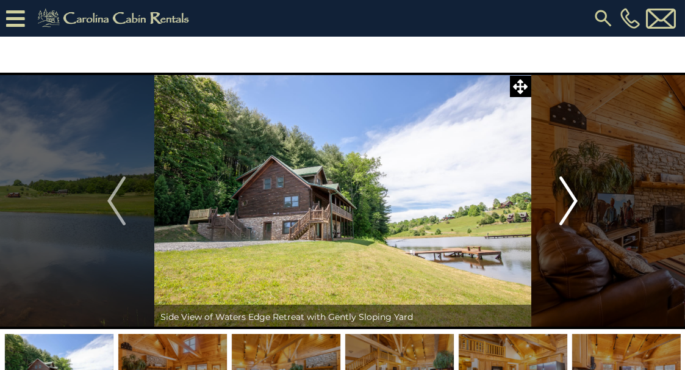
click at [569, 204] on img "Next" at bounding box center [569, 200] width 18 height 49
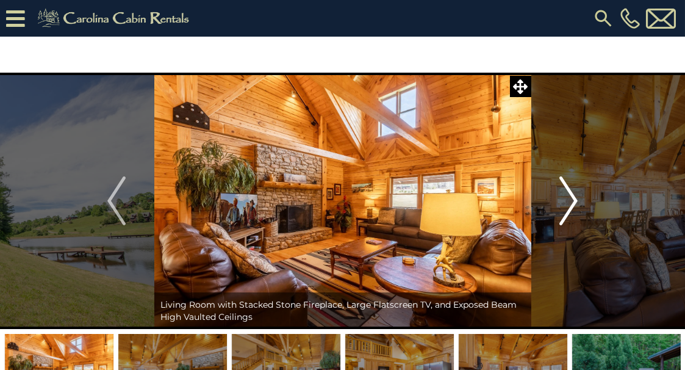
click at [569, 204] on img "Next" at bounding box center [569, 200] width 18 height 49
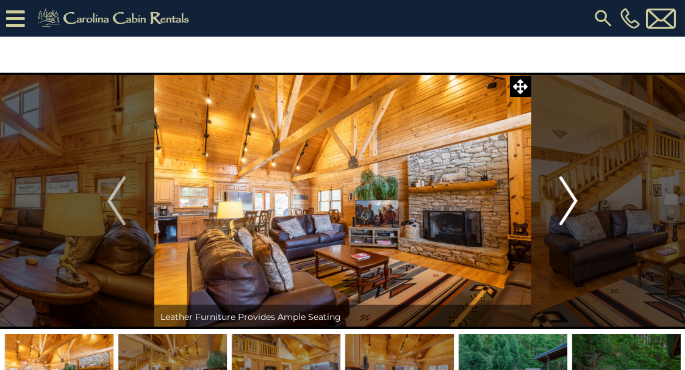
click at [569, 204] on img "Next" at bounding box center [569, 200] width 18 height 49
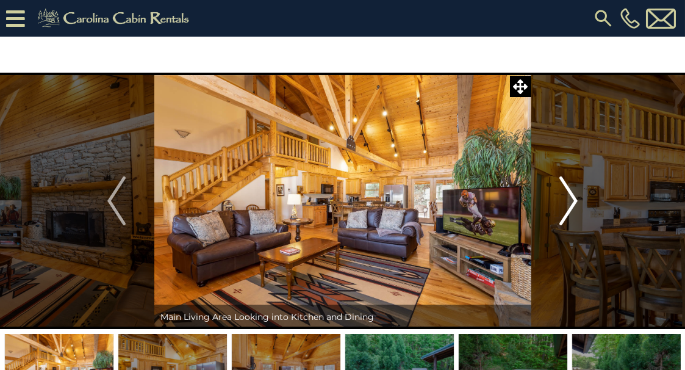
click at [569, 204] on img "Next" at bounding box center [569, 200] width 18 height 49
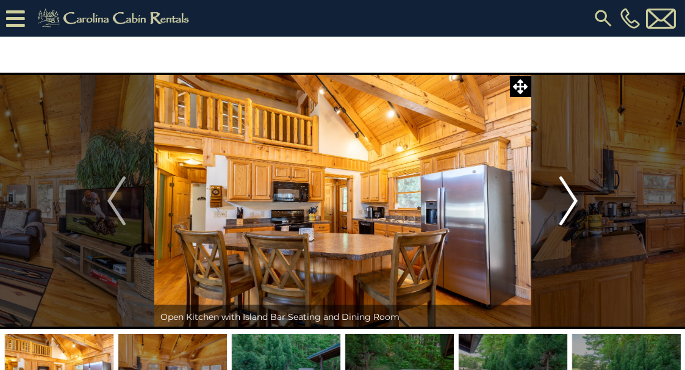
click at [569, 204] on img "Next" at bounding box center [569, 200] width 18 height 49
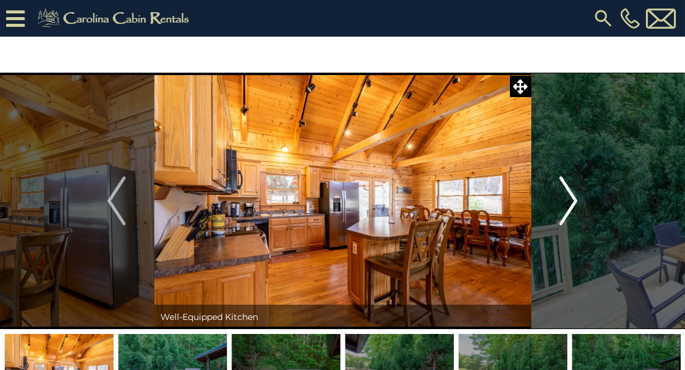
click at [569, 204] on img "Next" at bounding box center [569, 200] width 18 height 49
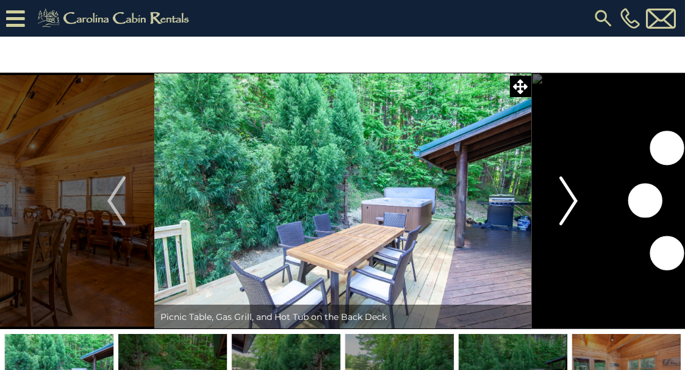
click at [569, 204] on img "Next" at bounding box center [569, 200] width 18 height 49
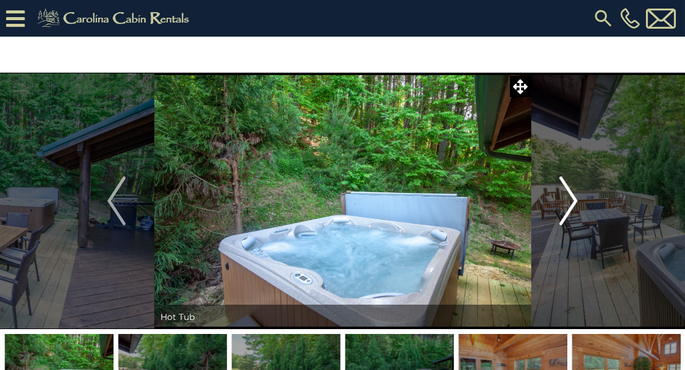
click at [569, 204] on img "Next" at bounding box center [569, 200] width 18 height 49
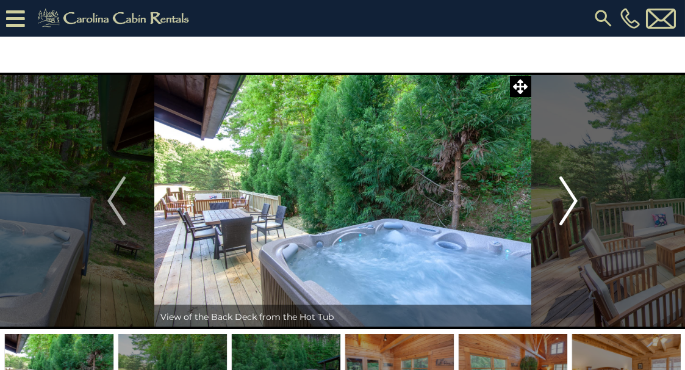
click at [569, 204] on img "Next" at bounding box center [569, 200] width 18 height 49
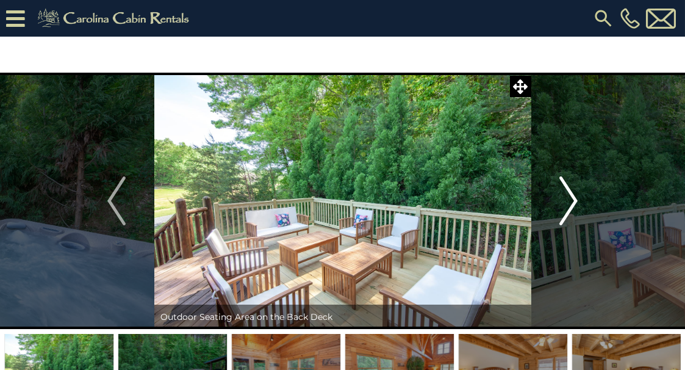
click at [569, 204] on img "Next" at bounding box center [569, 200] width 18 height 49
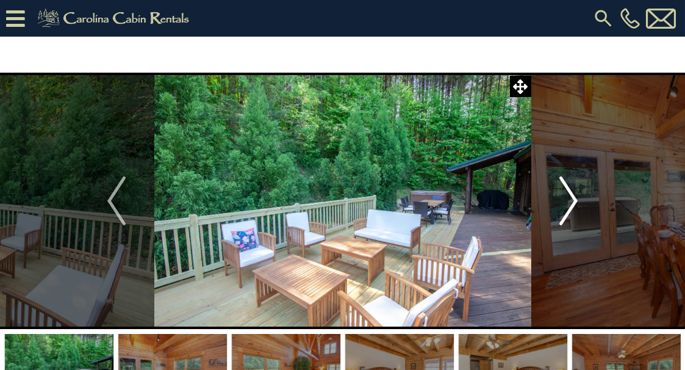
click at [569, 204] on img "Next" at bounding box center [569, 200] width 18 height 49
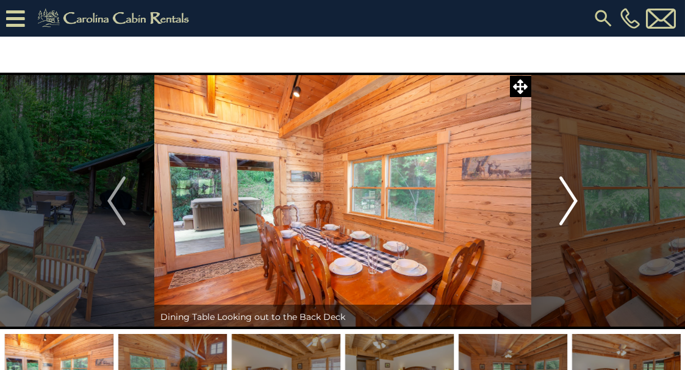
click at [569, 204] on img "Next" at bounding box center [569, 200] width 18 height 49
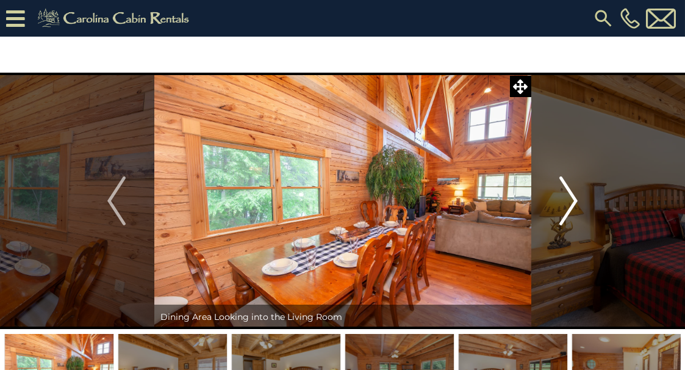
click at [569, 204] on img "Next" at bounding box center [569, 200] width 18 height 49
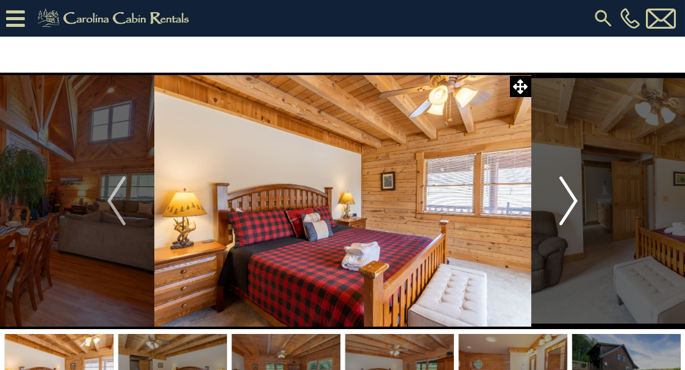
click at [569, 204] on img "Next" at bounding box center [569, 200] width 18 height 49
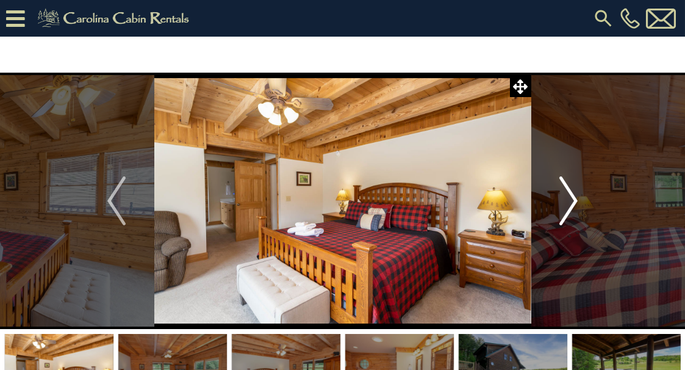
click at [569, 204] on img "Next" at bounding box center [569, 200] width 18 height 49
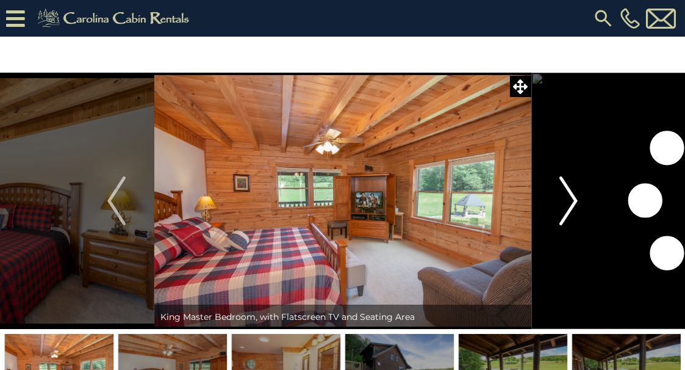
click at [569, 204] on img "Next" at bounding box center [569, 200] width 18 height 49
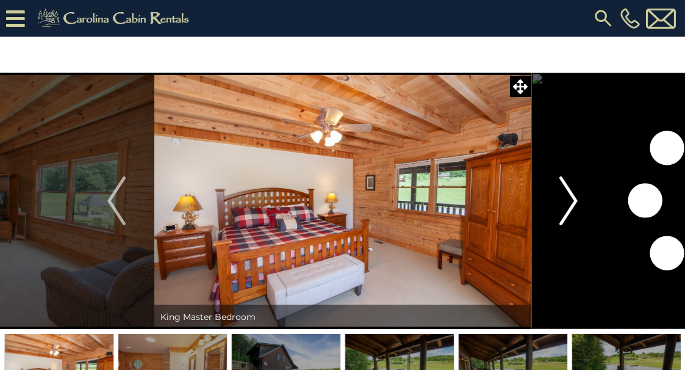
click at [569, 204] on img "Next" at bounding box center [569, 200] width 18 height 49
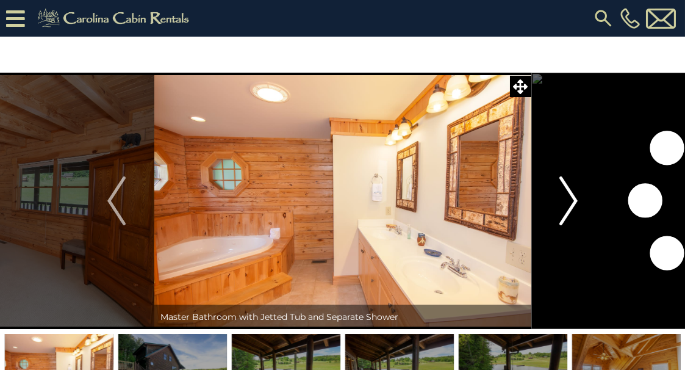
click at [569, 204] on img "Next" at bounding box center [569, 200] width 18 height 49
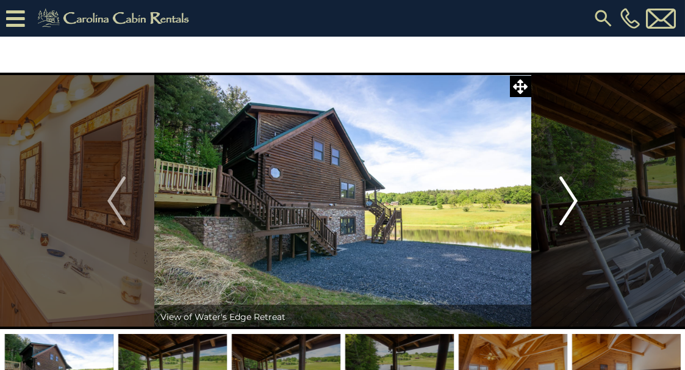
click at [569, 204] on img "Next" at bounding box center [569, 200] width 18 height 49
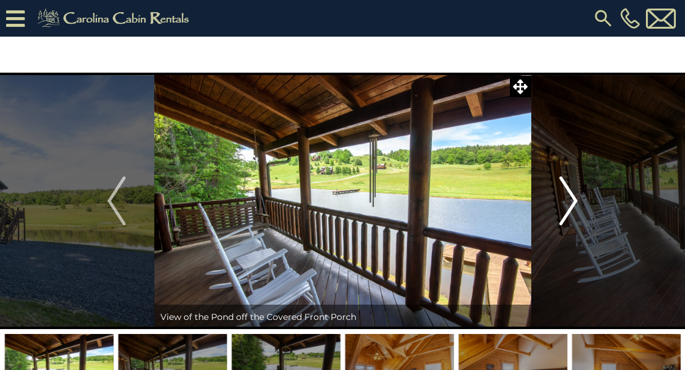
click at [569, 204] on img "Next" at bounding box center [569, 200] width 18 height 49
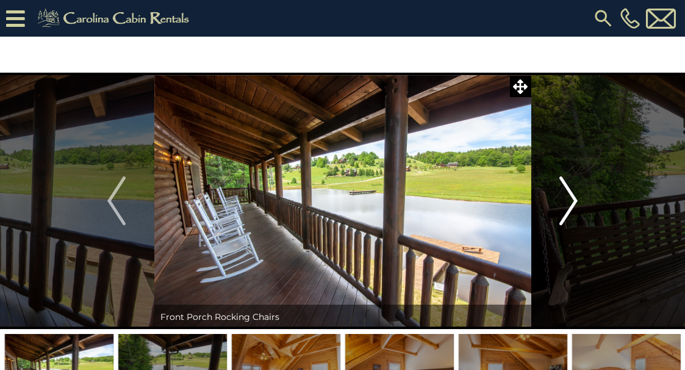
click at [569, 204] on img "Next" at bounding box center [569, 200] width 18 height 49
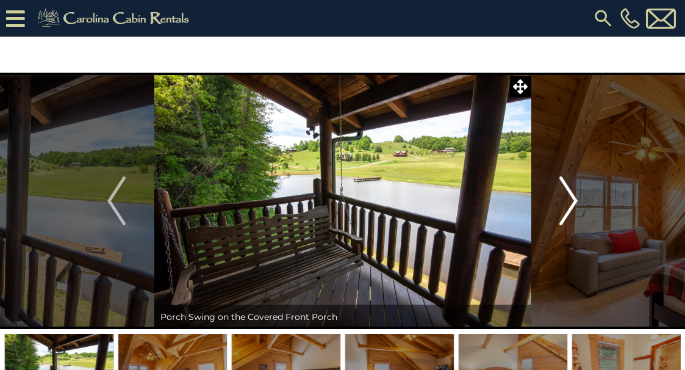
click at [569, 204] on img "Next" at bounding box center [569, 200] width 18 height 49
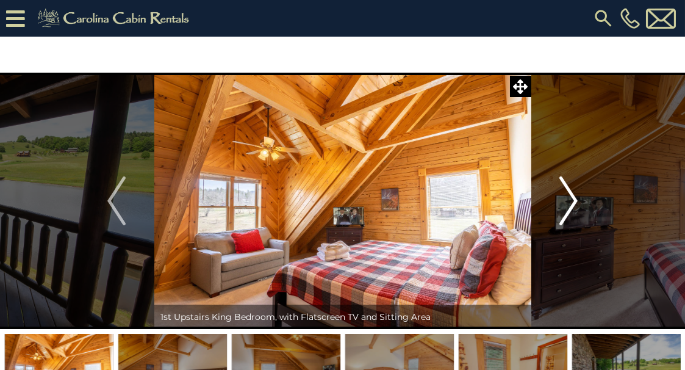
click at [569, 204] on img "Next" at bounding box center [569, 200] width 18 height 49
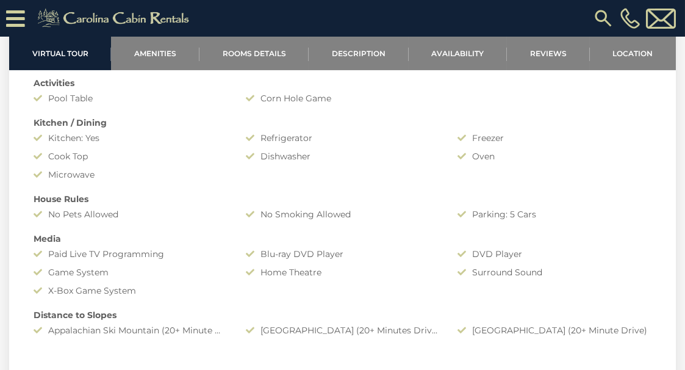
scroll to position [986, 0]
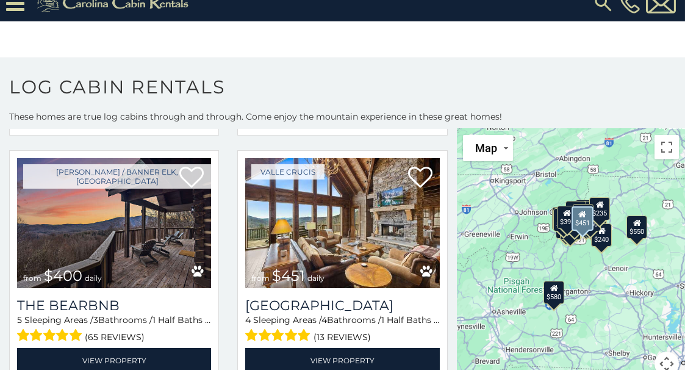
scroll to position [525, 0]
